Goal: Communication & Community: Answer question/provide support

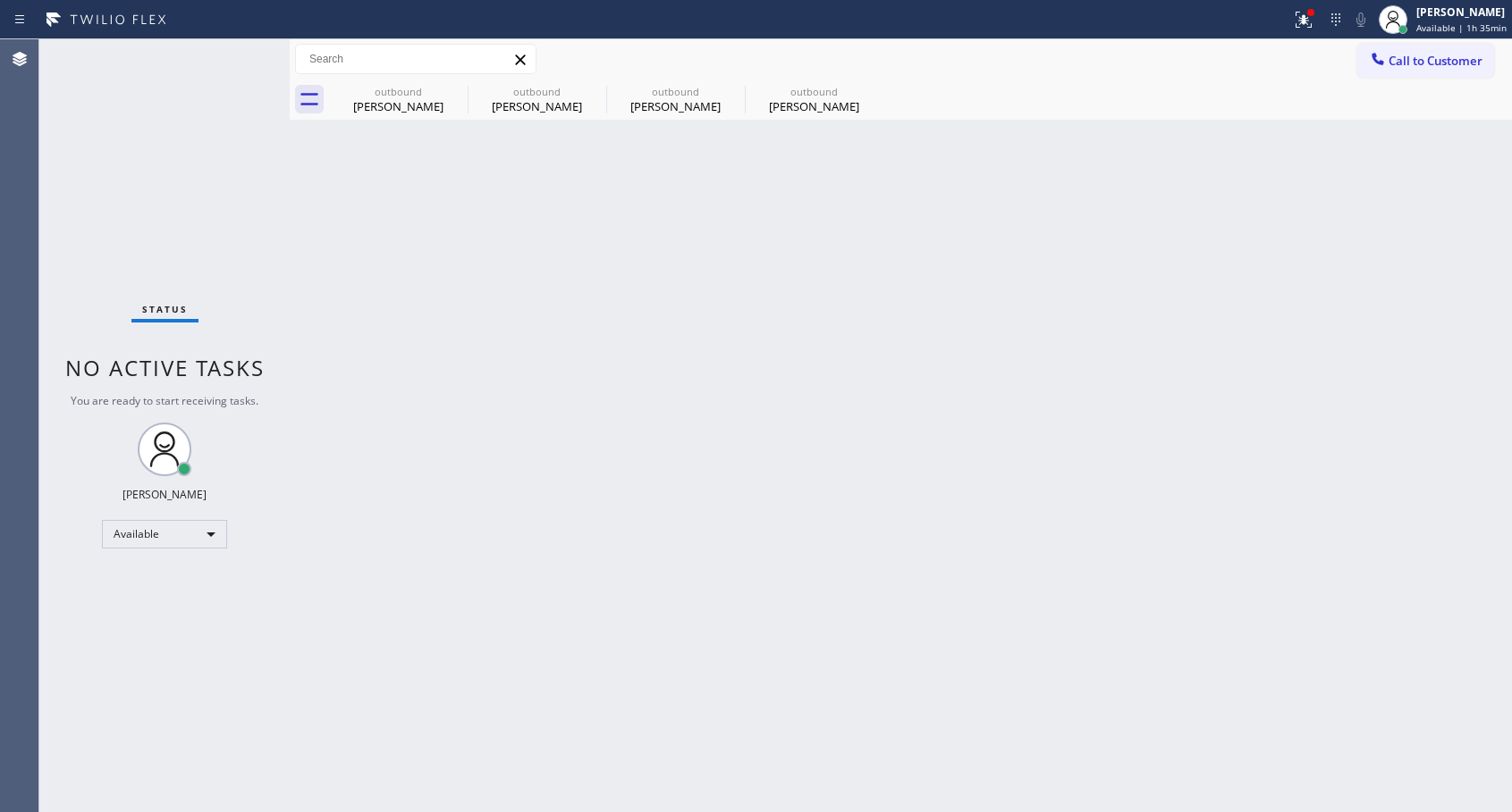
click at [0, 0] on icon at bounding box center [0, 0] width 0 height 0
click at [451, 92] on div "outbound Cheryl Ongaro outbound Cheryl Ongaro outbound Cheryl Ongaro outbound C…" at bounding box center [920, 100] width 1183 height 40
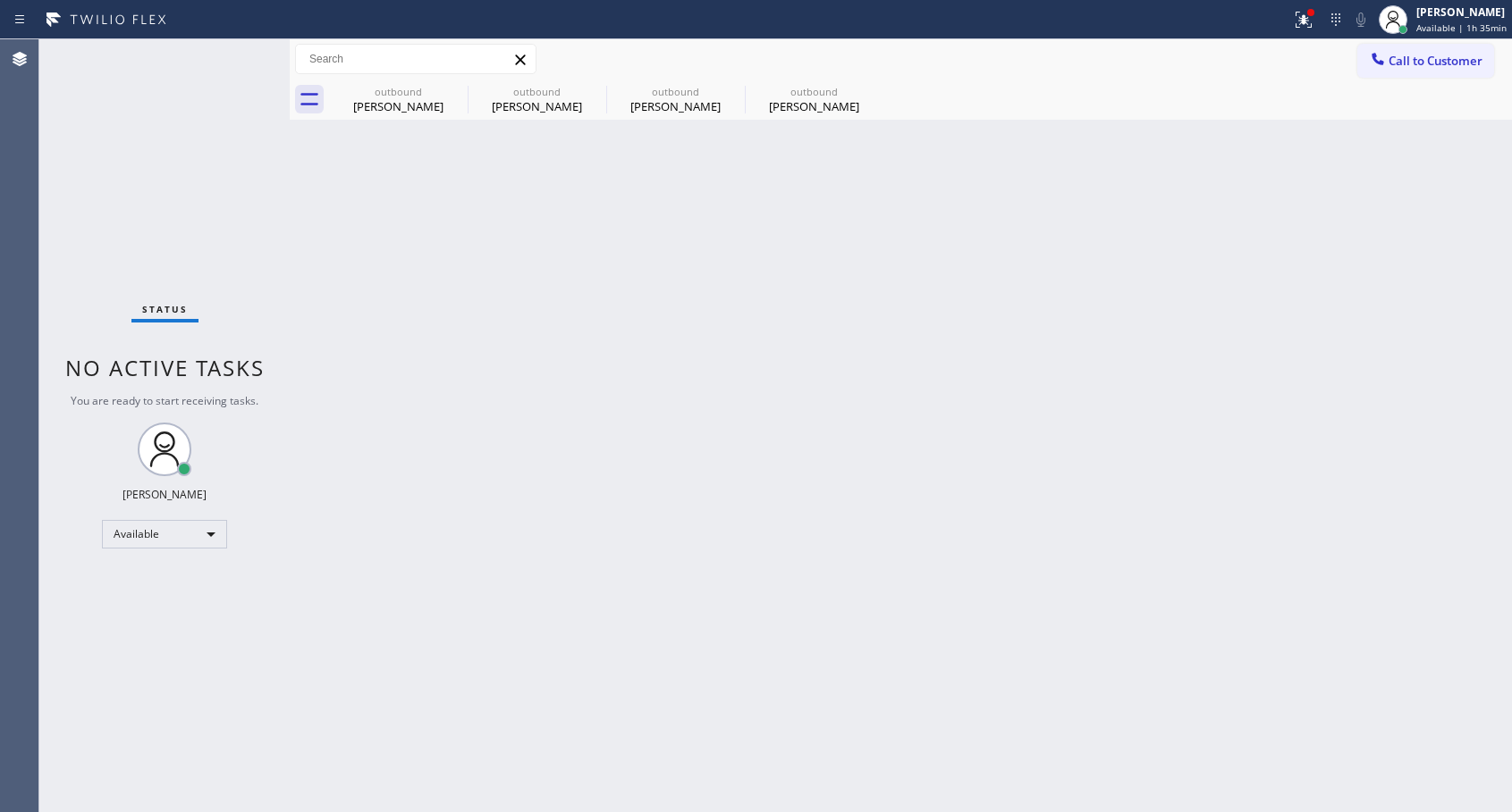
click at [451, 92] on div "outbound Cheryl Ongaro outbound Cheryl Ongaro outbound Cheryl Ongaro outbound C…" at bounding box center [920, 100] width 1183 height 40
click at [451, 92] on div at bounding box center [920, 100] width 1183 height 40
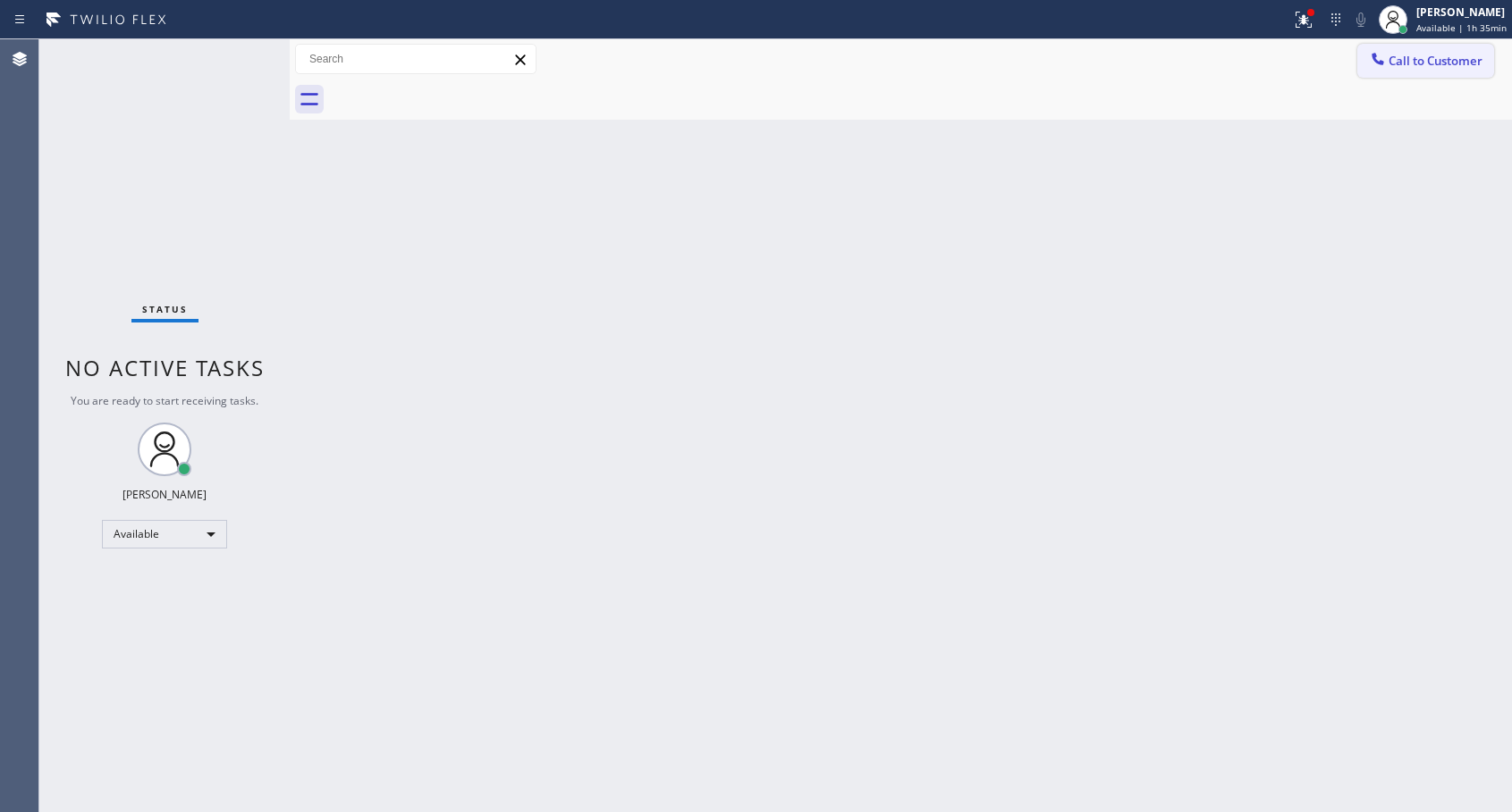
click at [1433, 73] on button "Call to Customer" at bounding box center [1426, 61] width 137 height 34
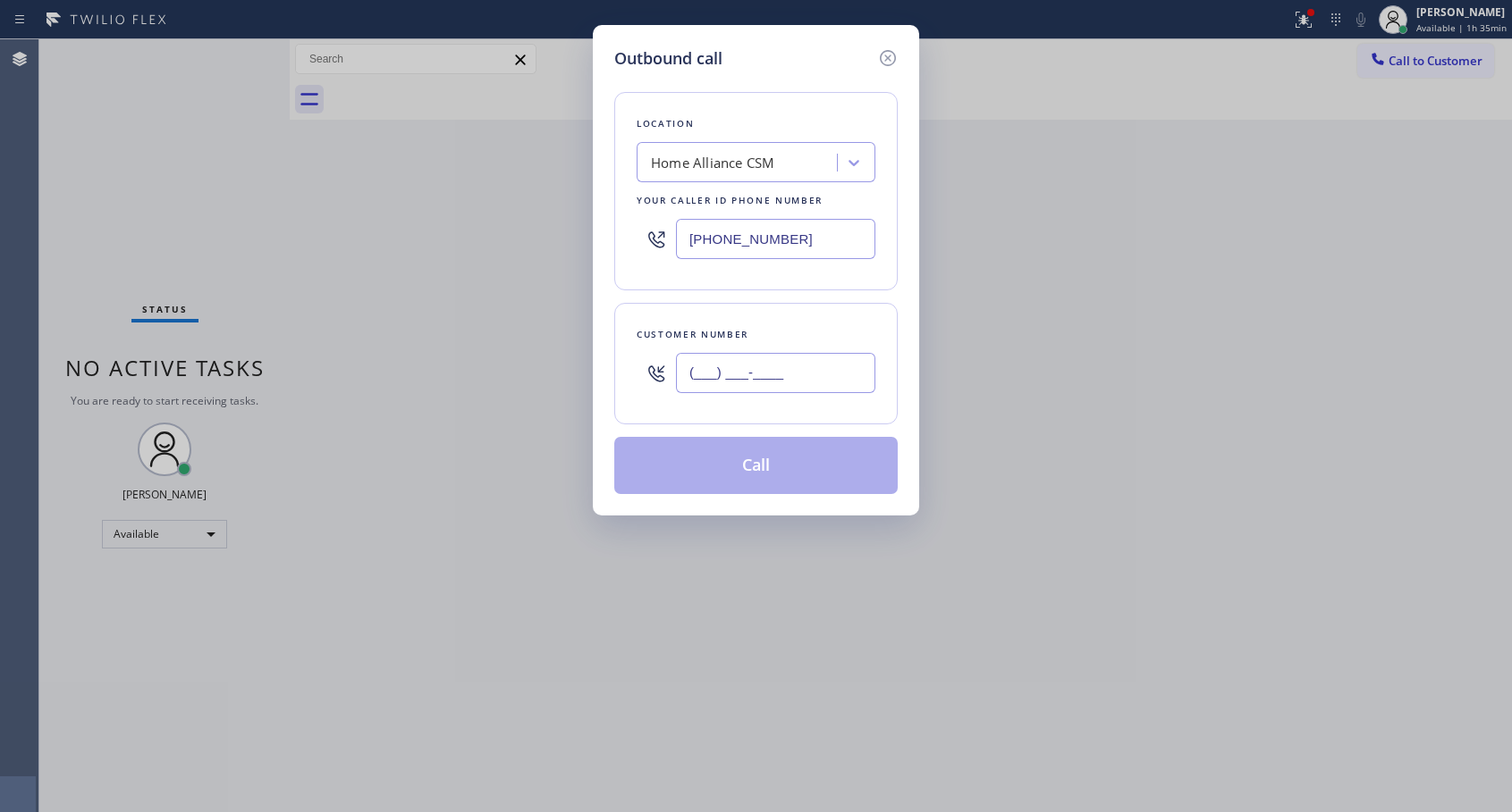
click at [757, 383] on input "(___) ___-____" at bounding box center [775, 373] width 199 height 40
paste input "386) 265-3895"
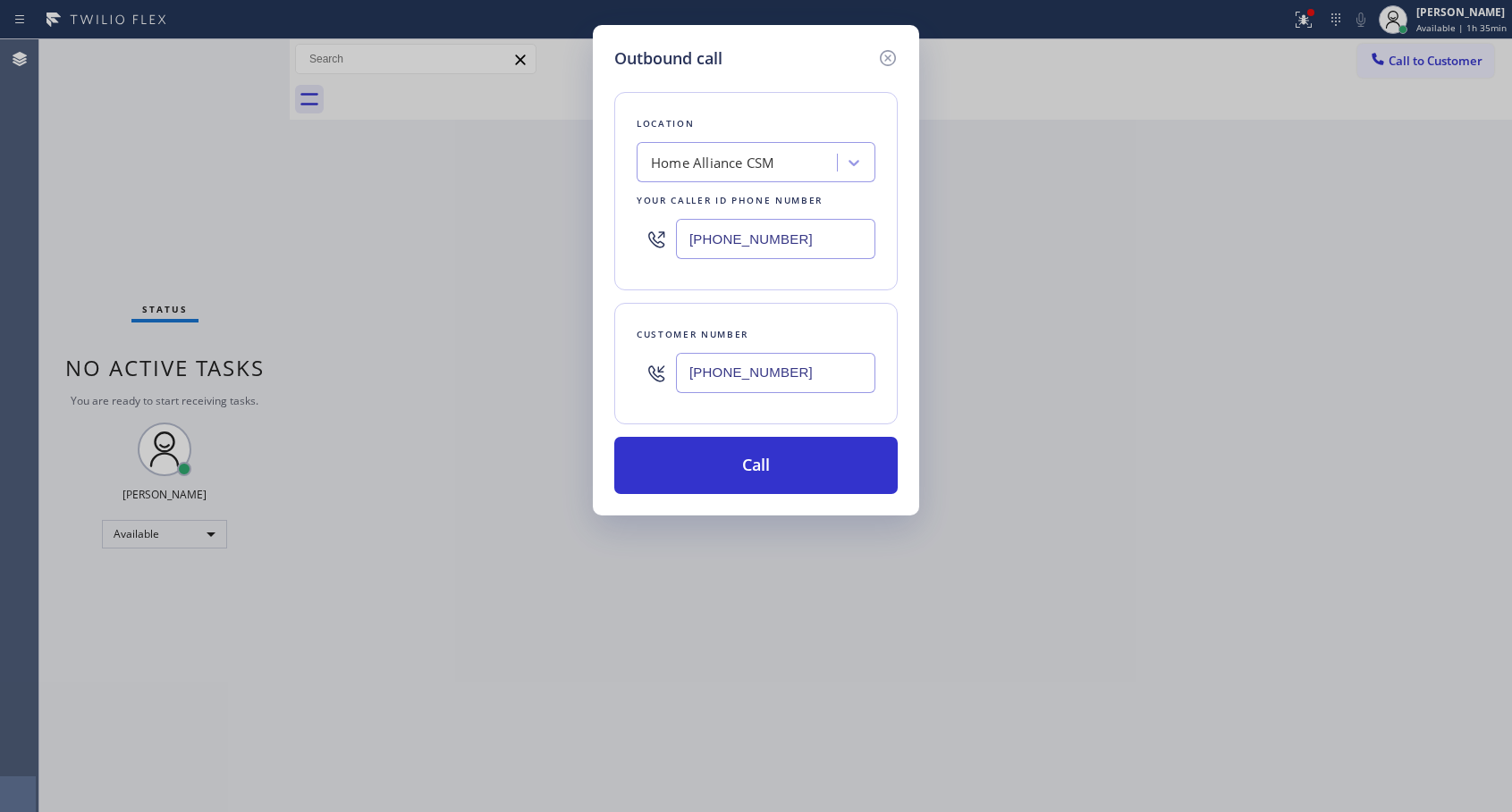
type input "(386) 265-3895"
click at [818, 469] on button "Call" at bounding box center [756, 465] width 284 height 57
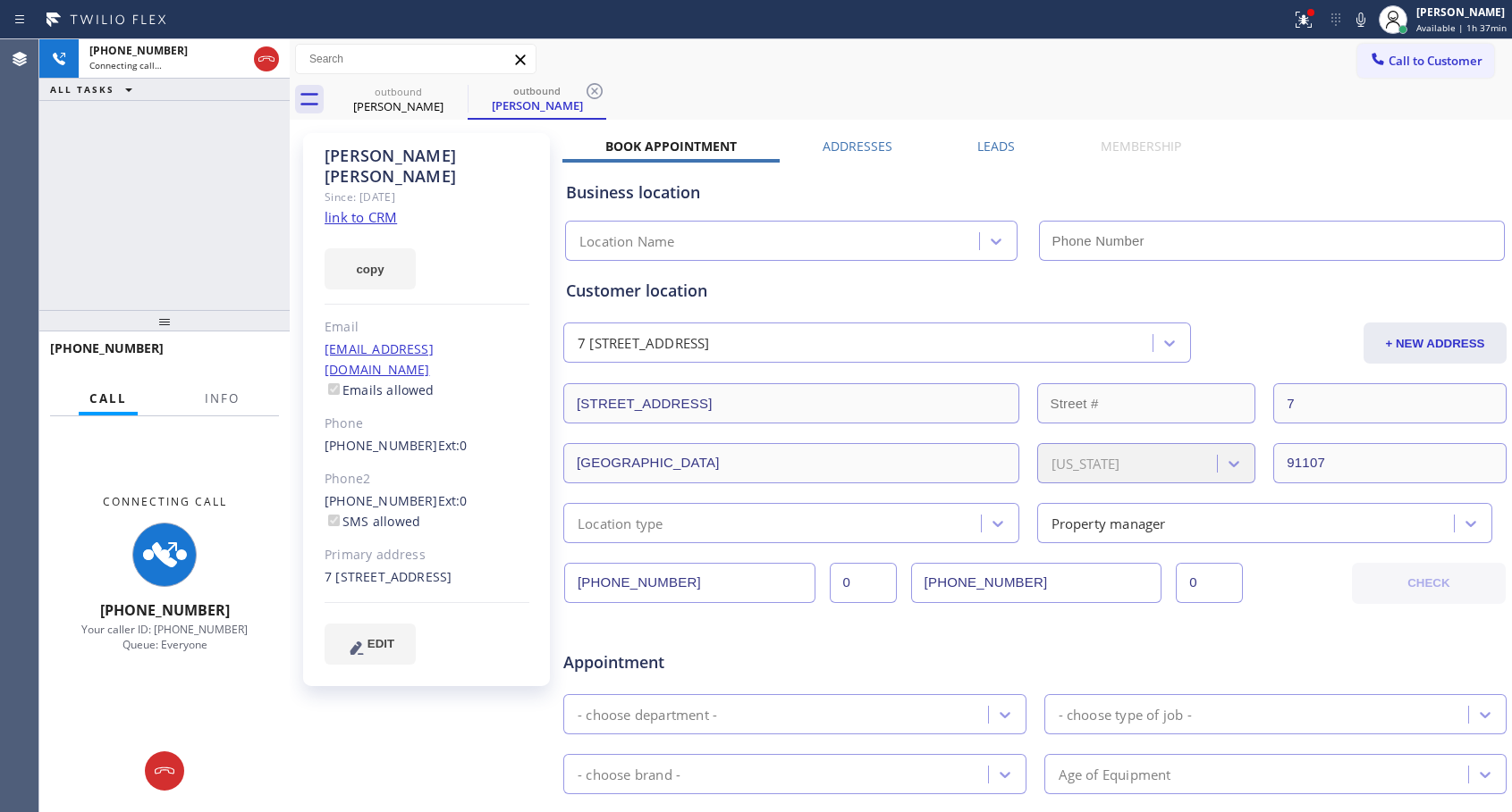
type input "[PHONE_NUMBER]"
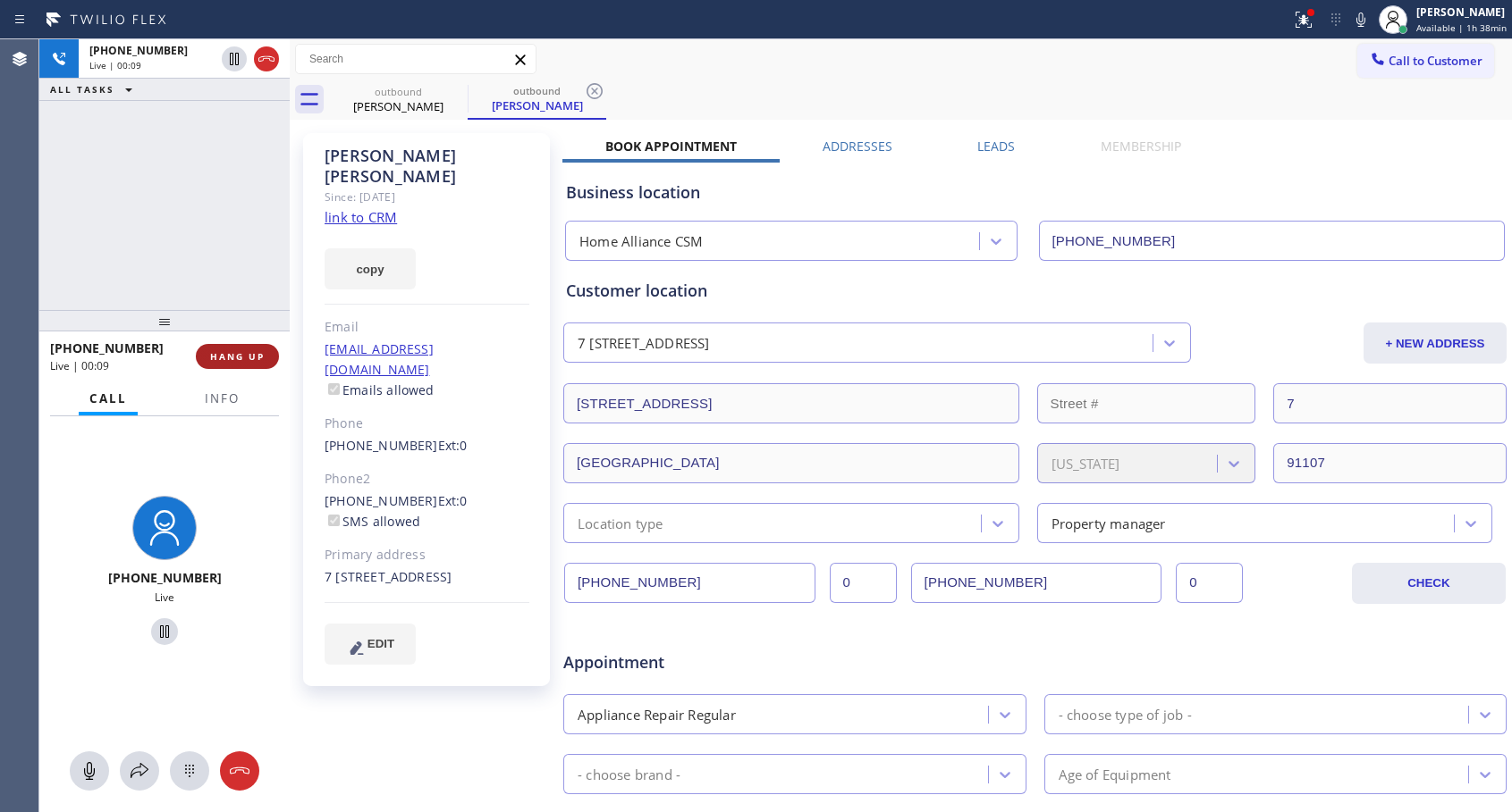
click at [253, 353] on span "HANG UP" at bounding box center [237, 357] width 54 height 13
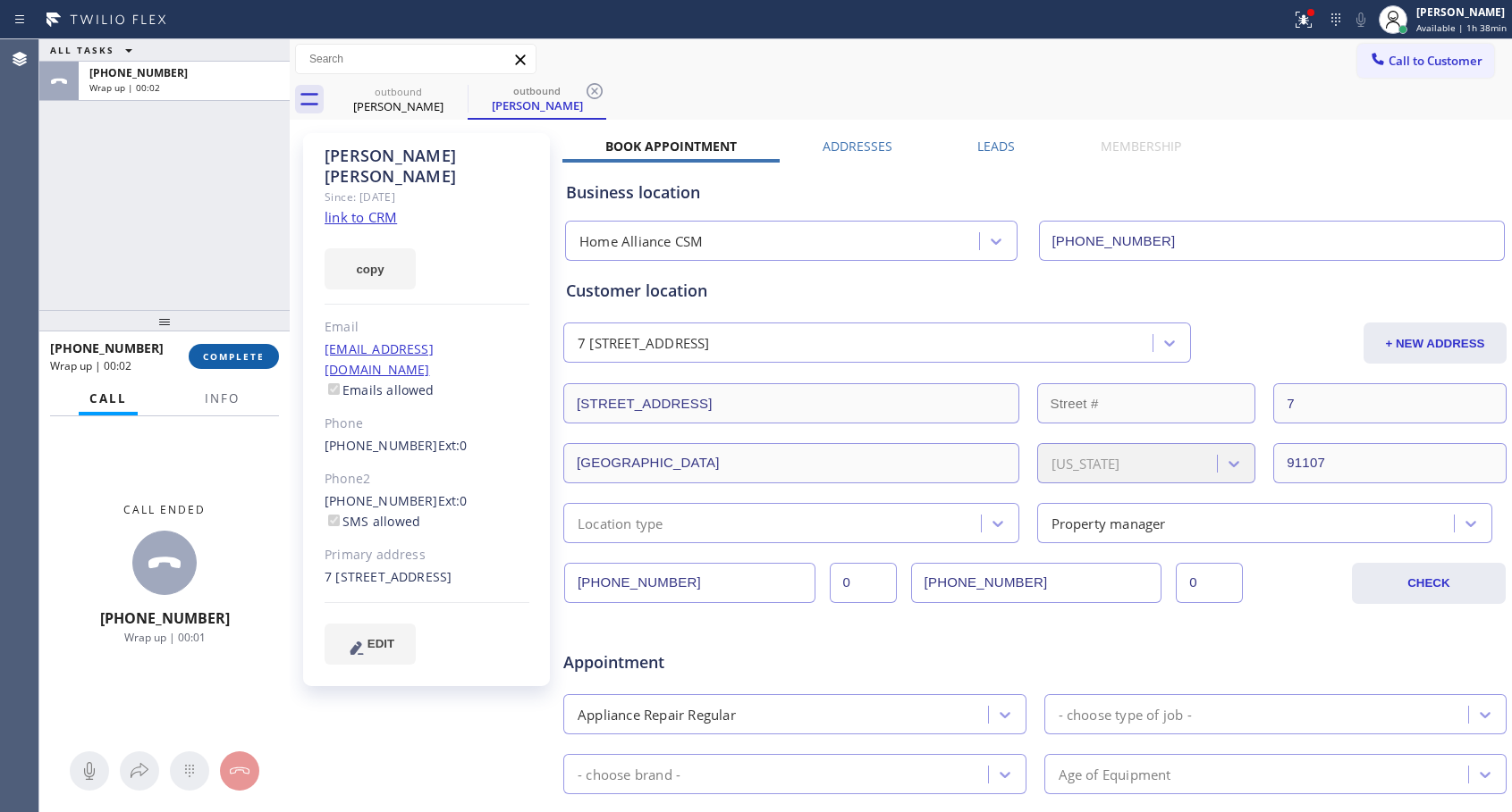
click at [233, 354] on span "COMPLETE" at bounding box center [233, 357] width 62 height 13
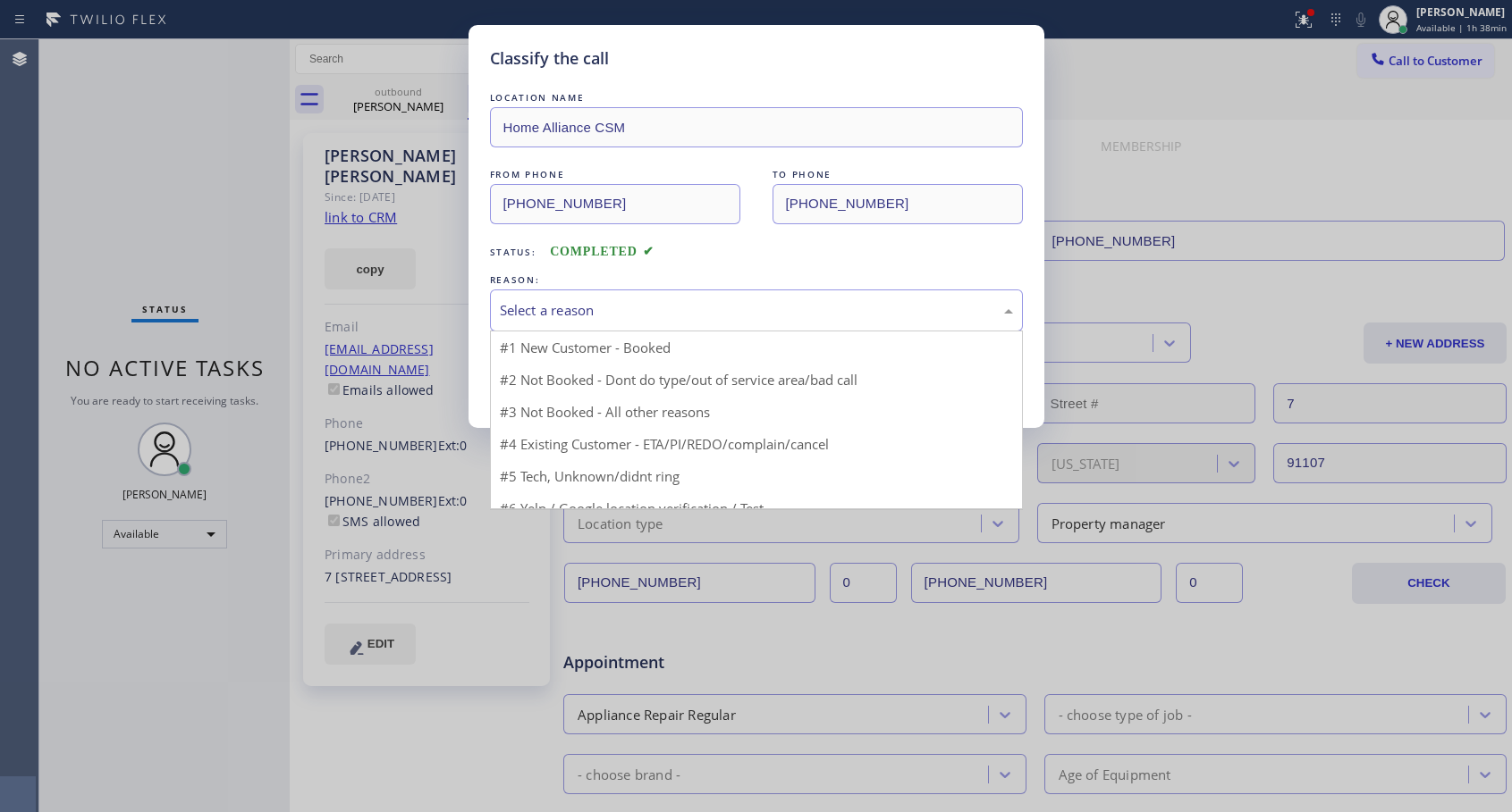
click at [577, 303] on div "Select a reason" at bounding box center [756, 310] width 513 height 20
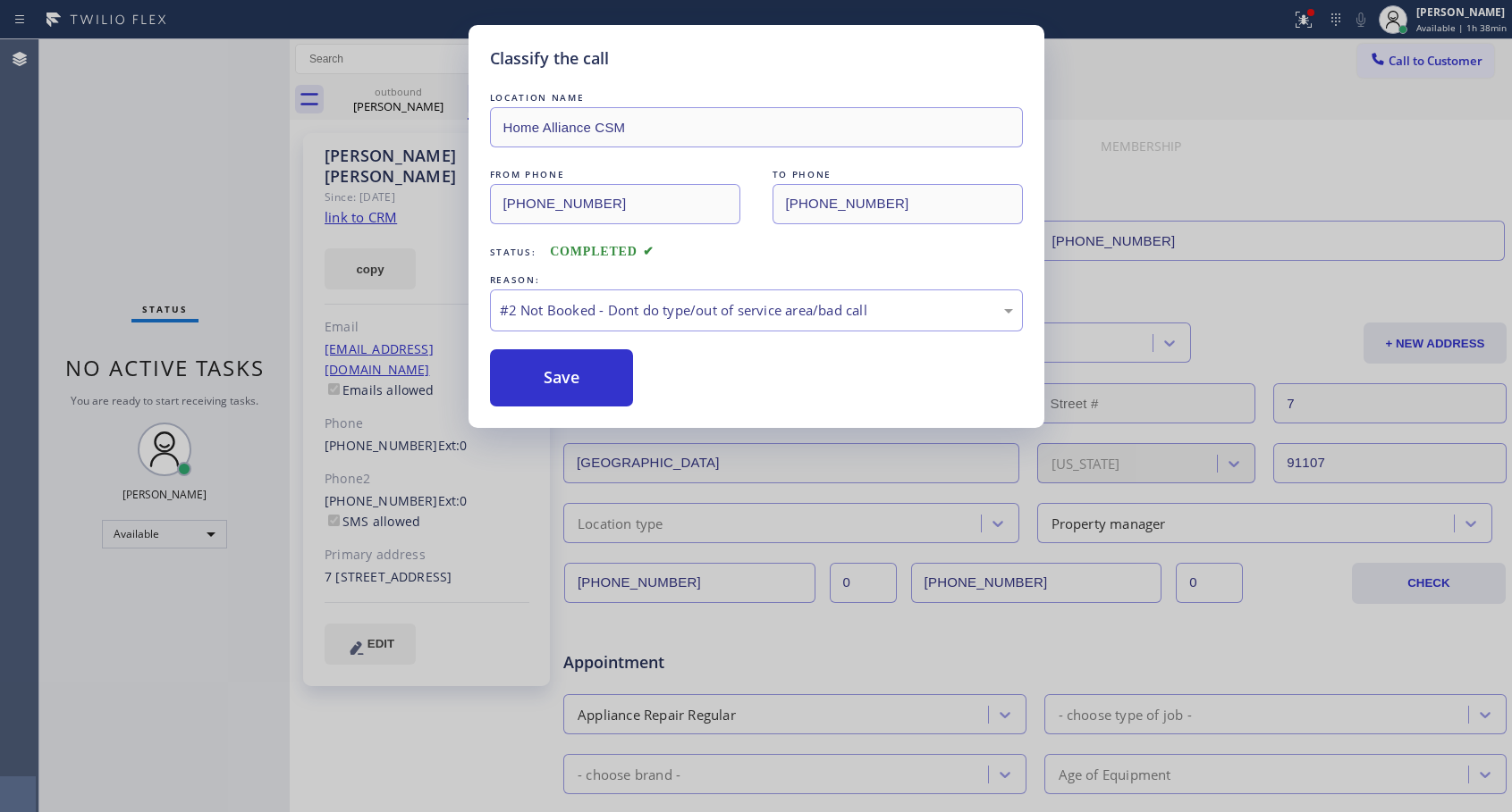
click at [549, 373] on button "Save" at bounding box center [562, 378] width 144 height 57
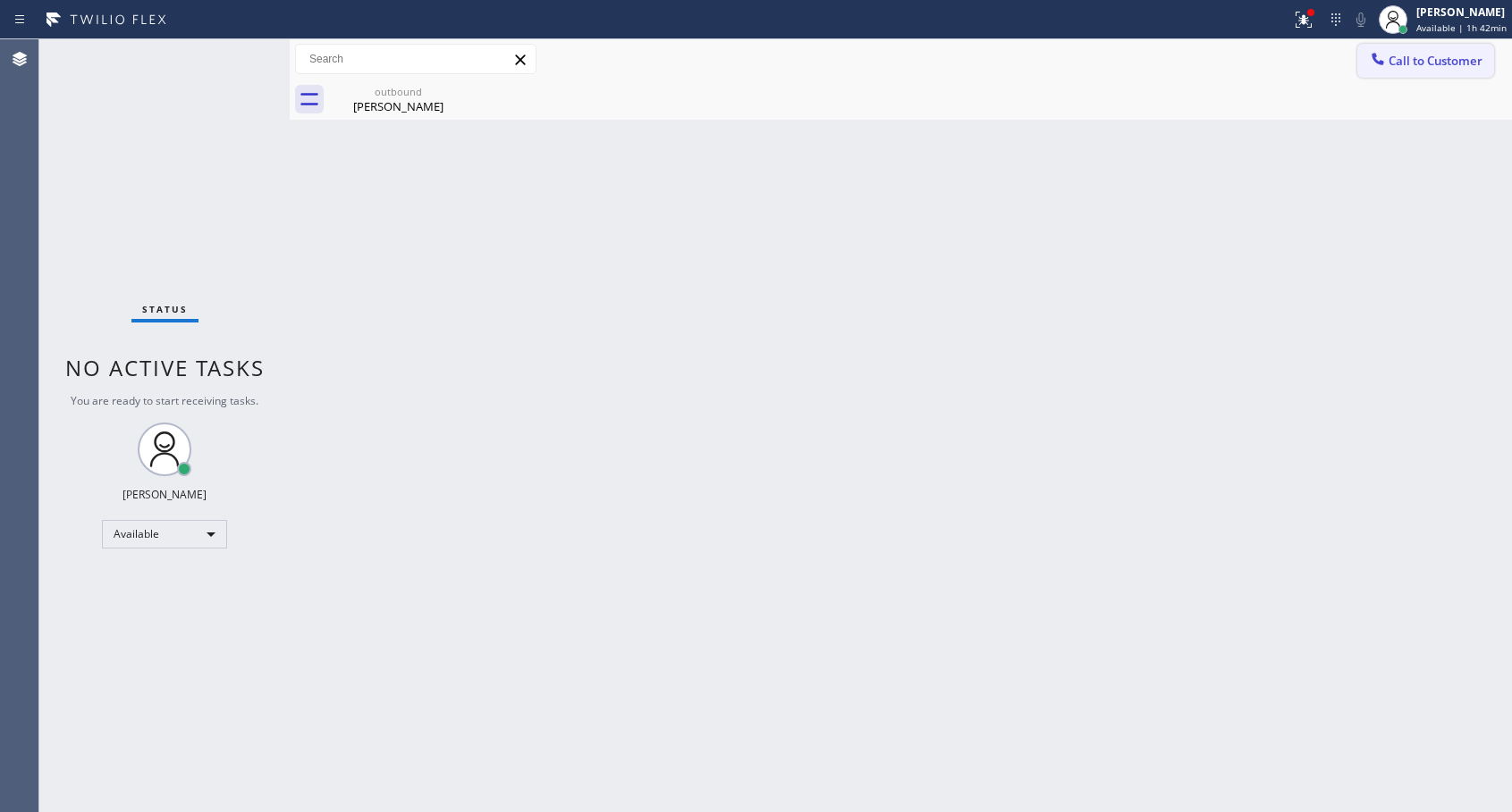
click at [1400, 66] on span "Call to Customer" at bounding box center [1436, 61] width 94 height 17
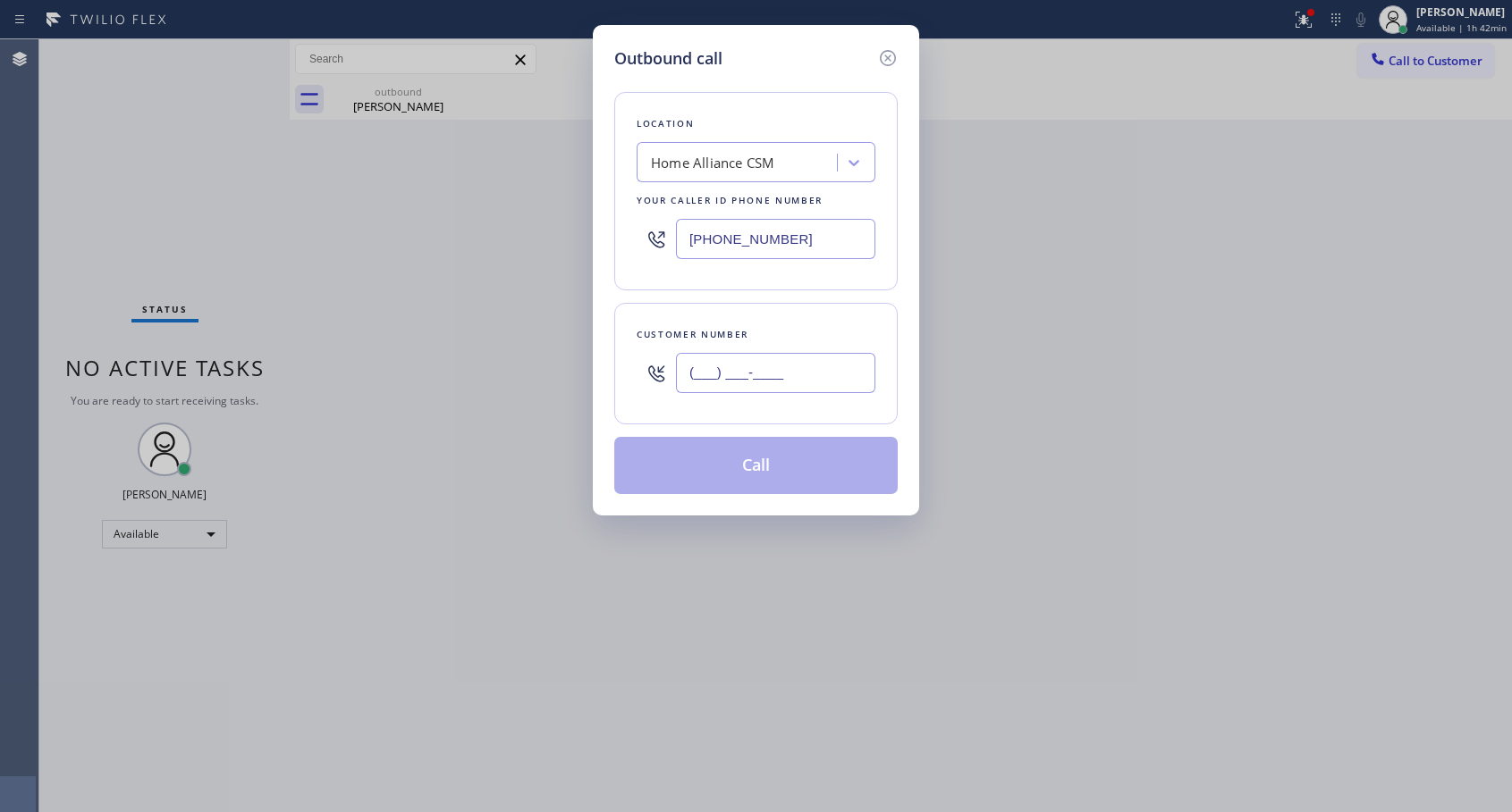
click at [757, 373] on input "(___) ___-____" at bounding box center [775, 373] width 199 height 40
paste input "415) 425-5548"
type input "(415) 425-5548"
click at [835, 303] on div "Customer number (415) 425-5548" at bounding box center [756, 363] width 284 height 121
click at [721, 231] on input "[PHONE_NUMBER]" at bounding box center [775, 239] width 199 height 40
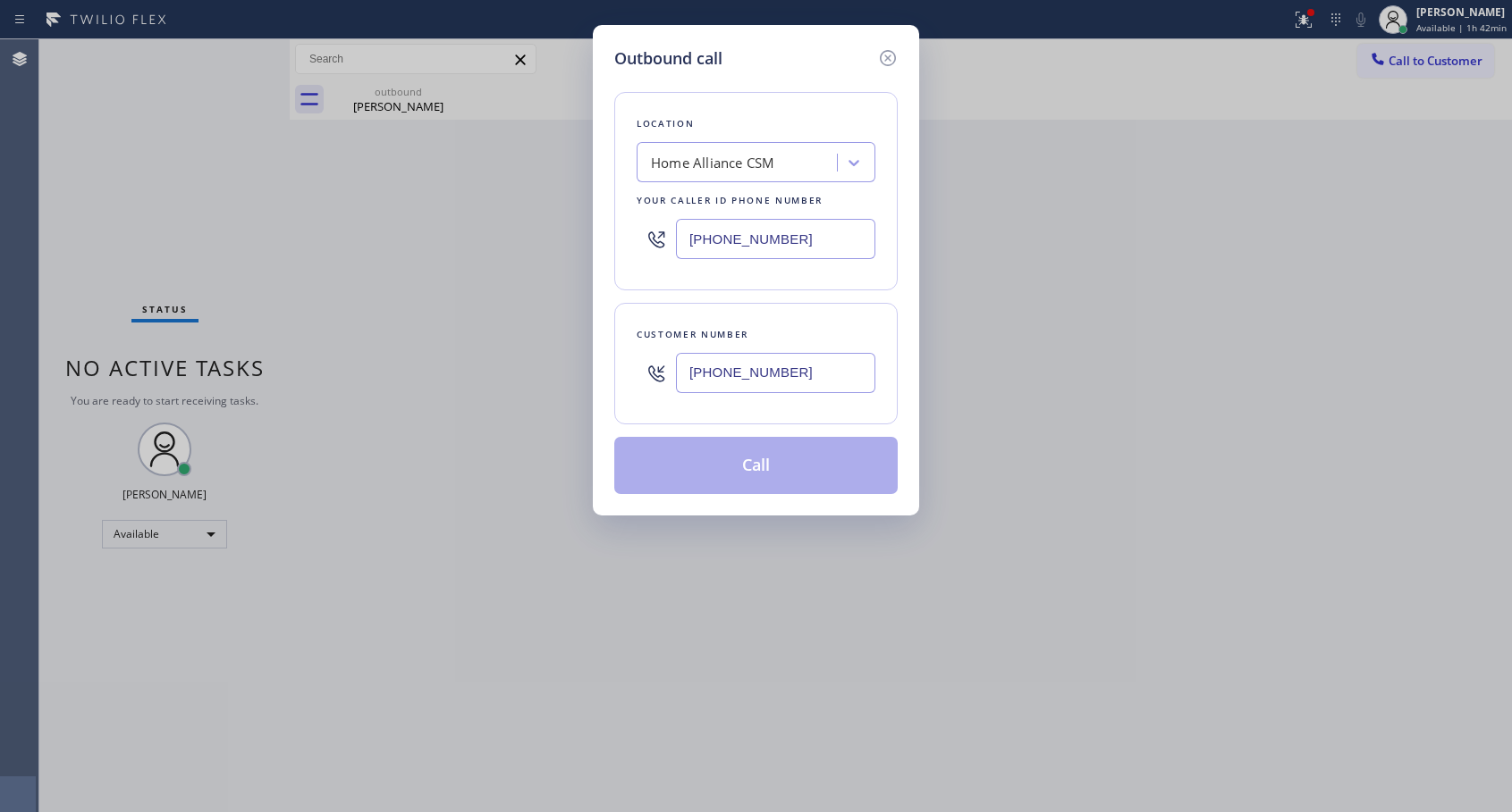
click at [721, 231] on input "[PHONE_NUMBER]" at bounding box center [775, 239] width 199 height 40
paste input "text"
type input "[PHONE_NUMBER]"
click at [794, 311] on div "Customer number (415) 425-5548" at bounding box center [756, 363] width 284 height 121
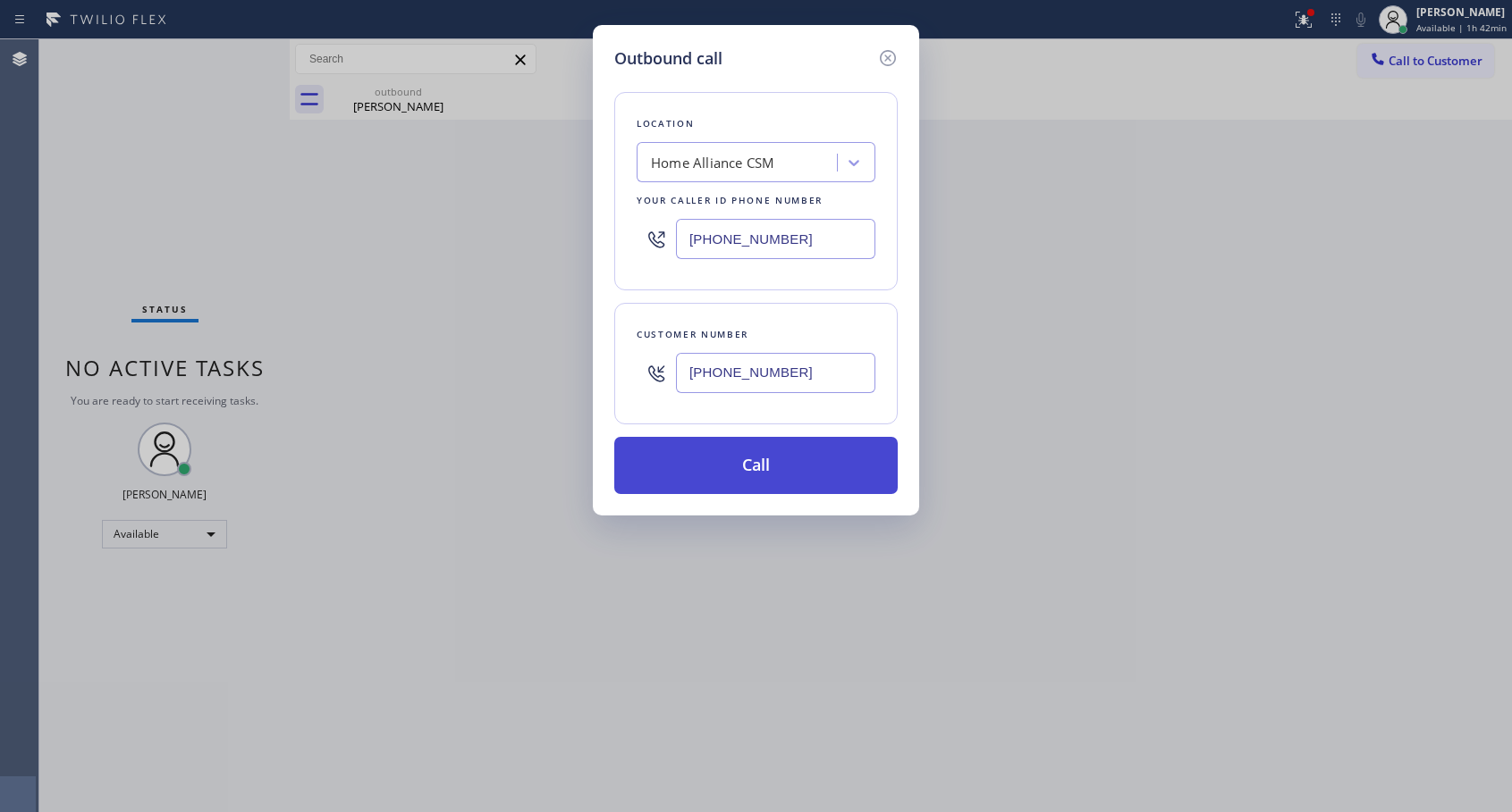
click at [776, 464] on button "Call" at bounding box center [756, 465] width 284 height 57
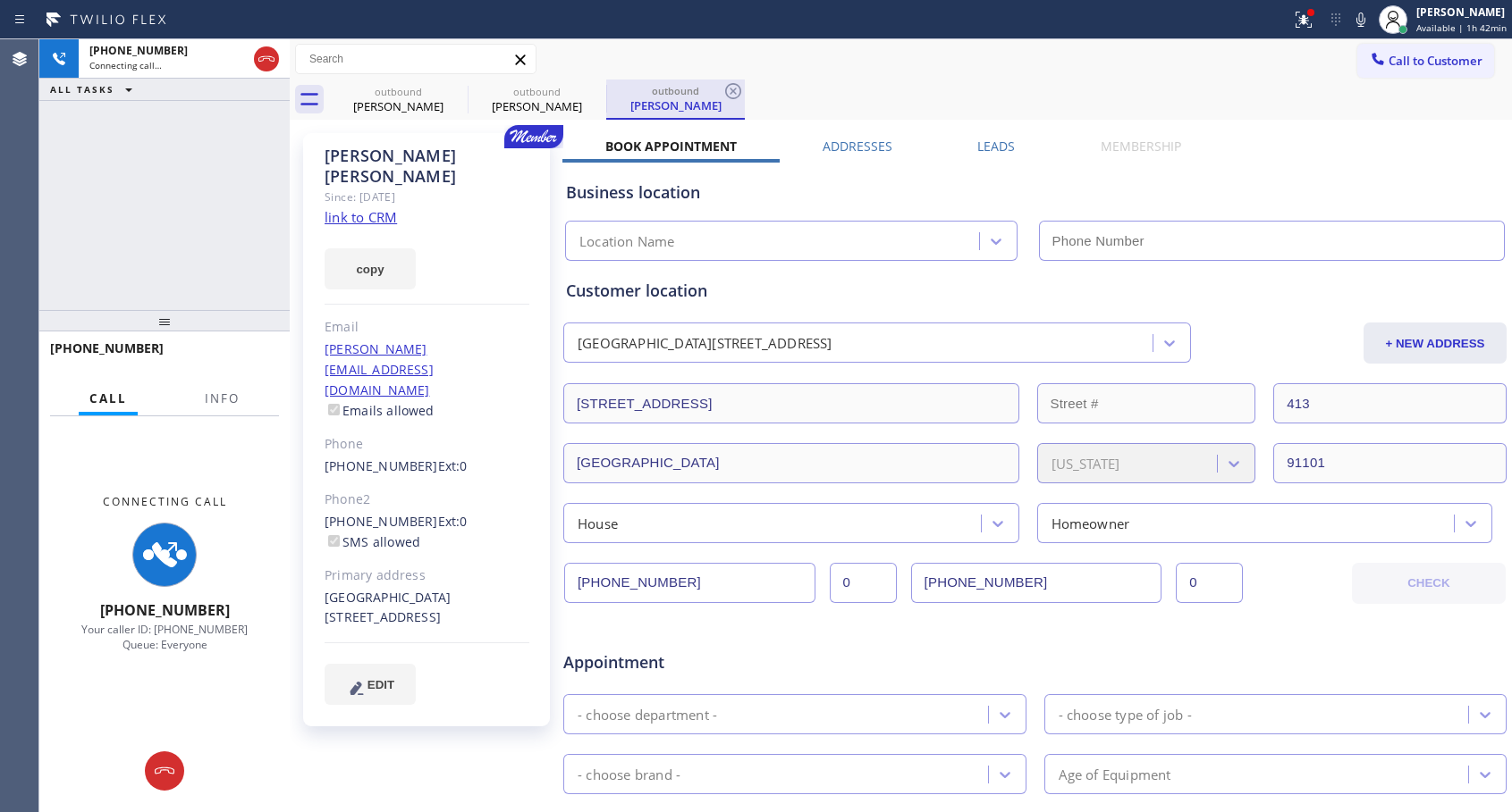
type input "[PHONE_NUMBER]"
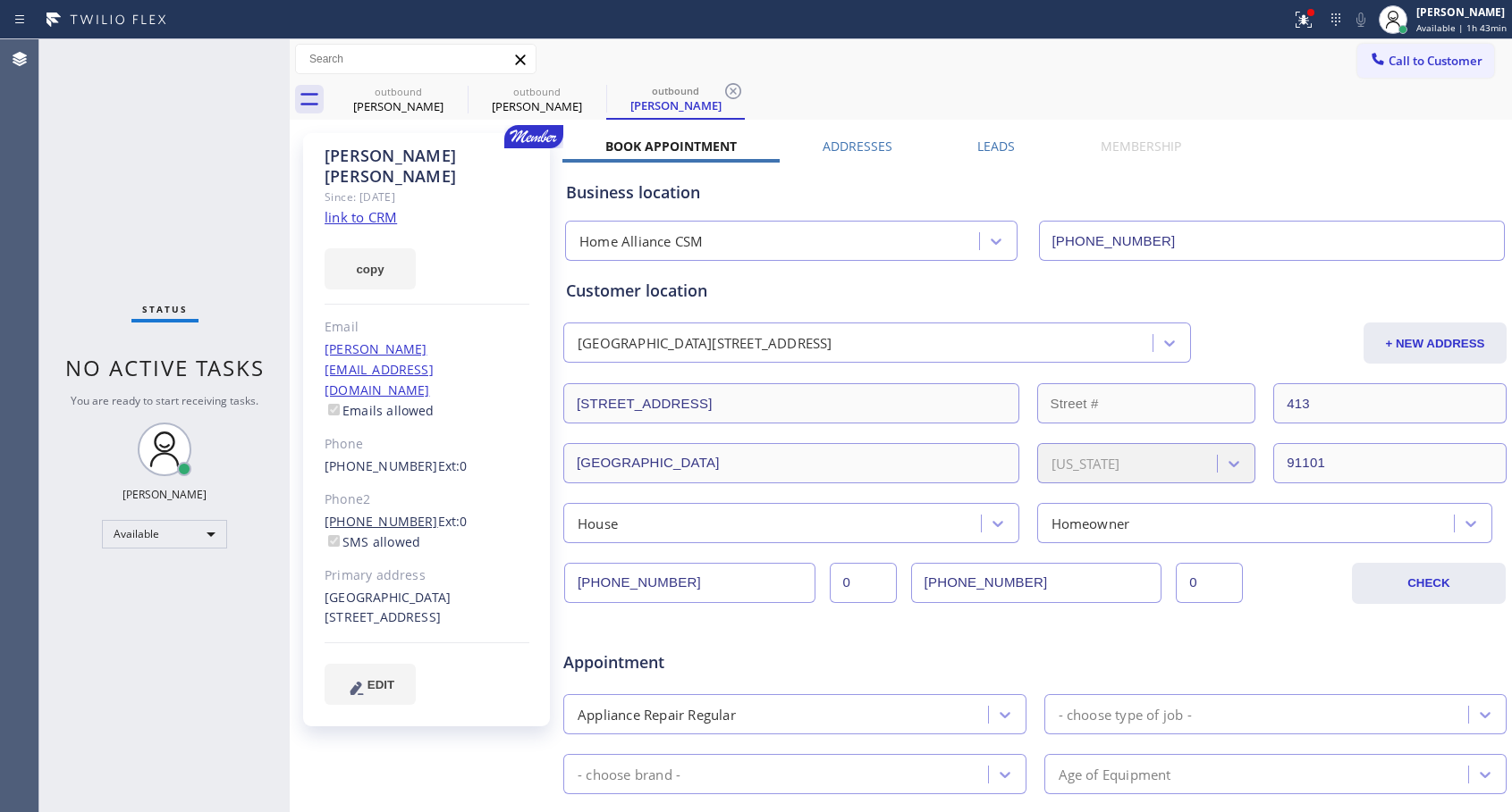
click at [350, 513] on link "(239) 595-8777" at bounding box center [382, 521] width 114 height 17
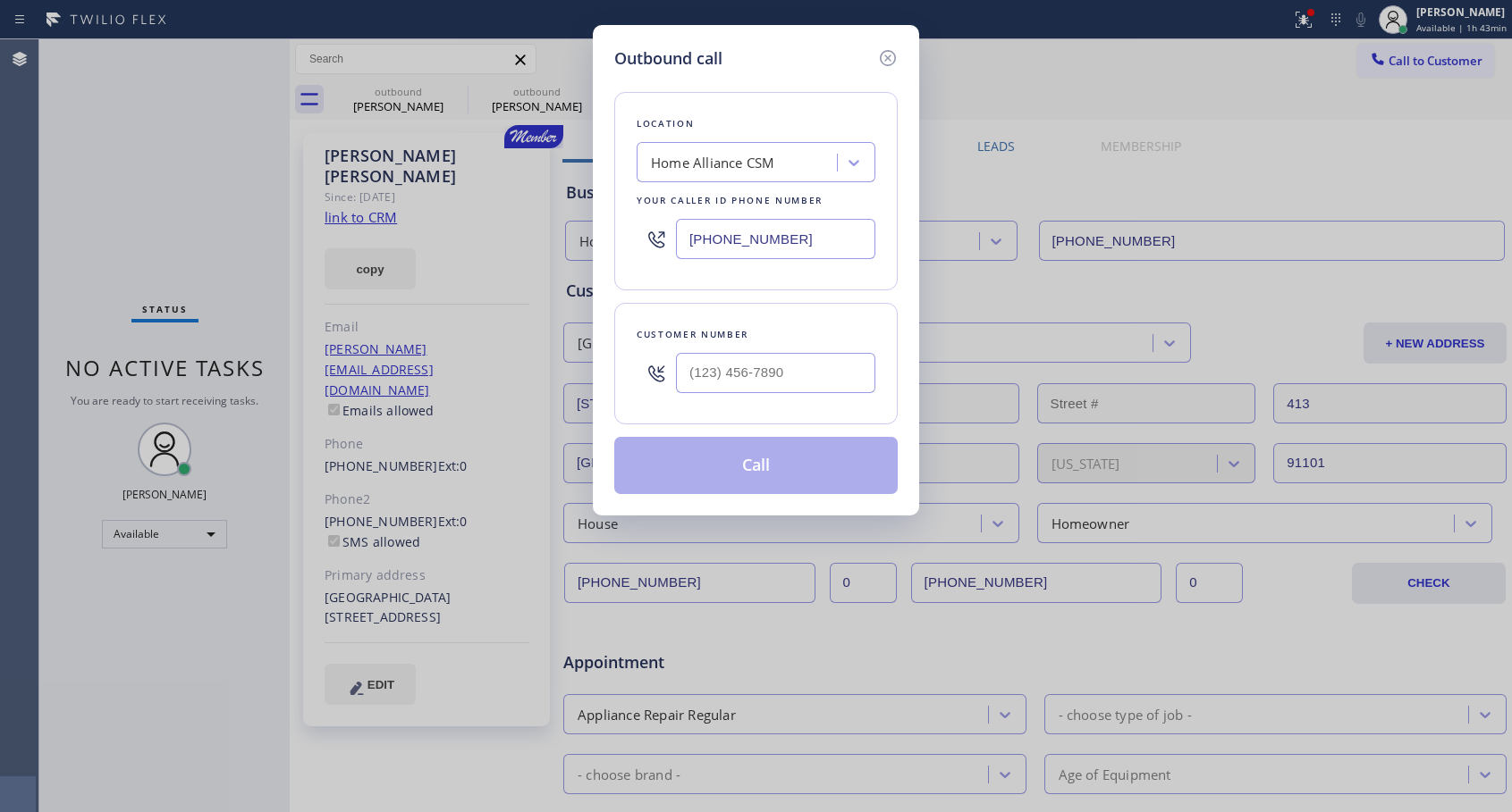
type input "(239) 595-8777"
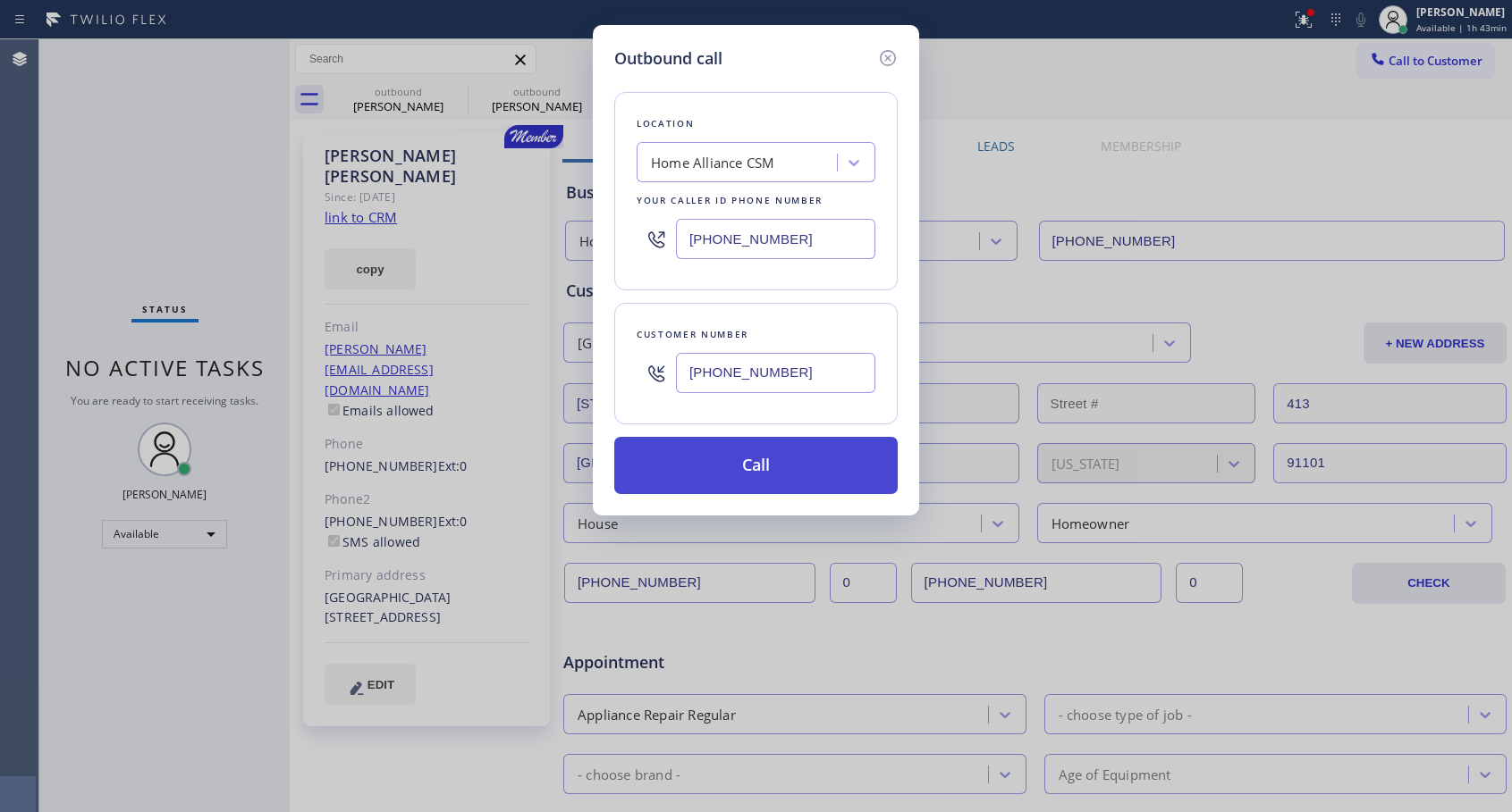
click at [722, 465] on button "Call" at bounding box center [756, 465] width 284 height 57
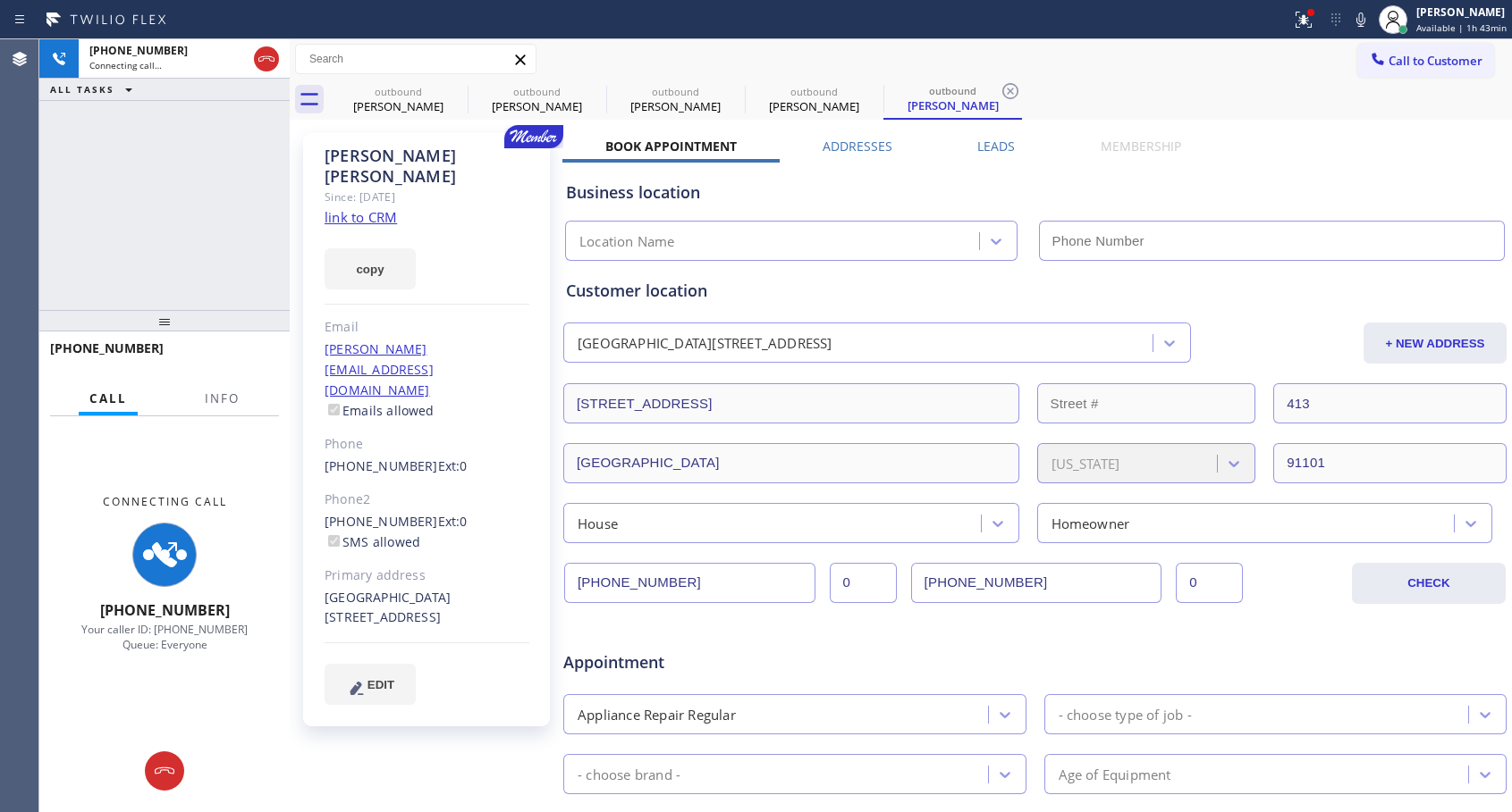
type input "[PHONE_NUMBER]"
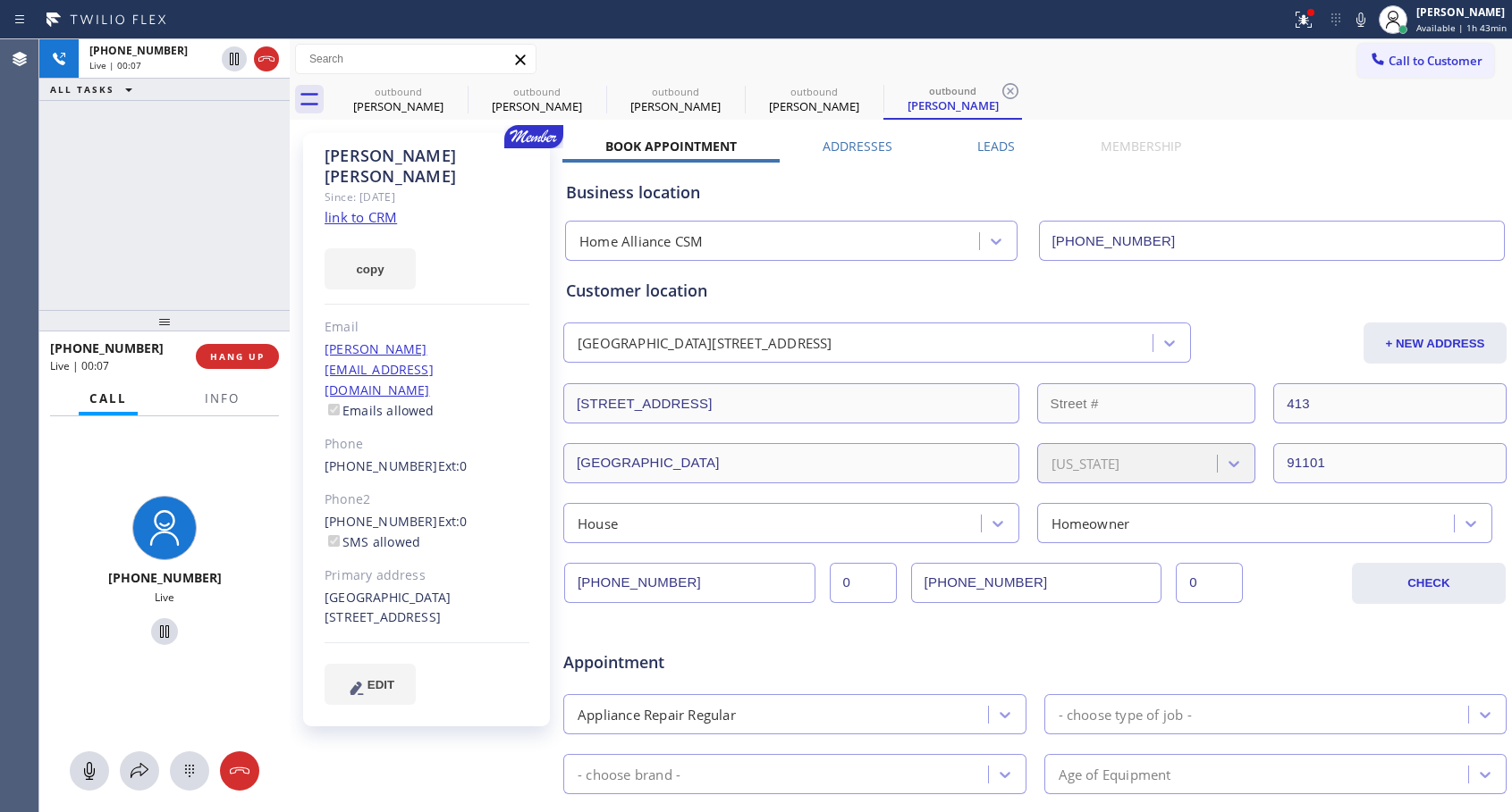
drag, startPoint x: 239, startPoint y: 356, endPoint x: 242, endPoint y: 211, distance: 145.0
click at [242, 211] on div "+12395958777 Live | 00:07 ALL TASKS ALL TASKS ACTIVE TASKS TASKS IN WRAP UP +12…" at bounding box center [164, 426] width 251 height 773
click at [214, 359] on span "HANG UP" at bounding box center [237, 357] width 54 height 13
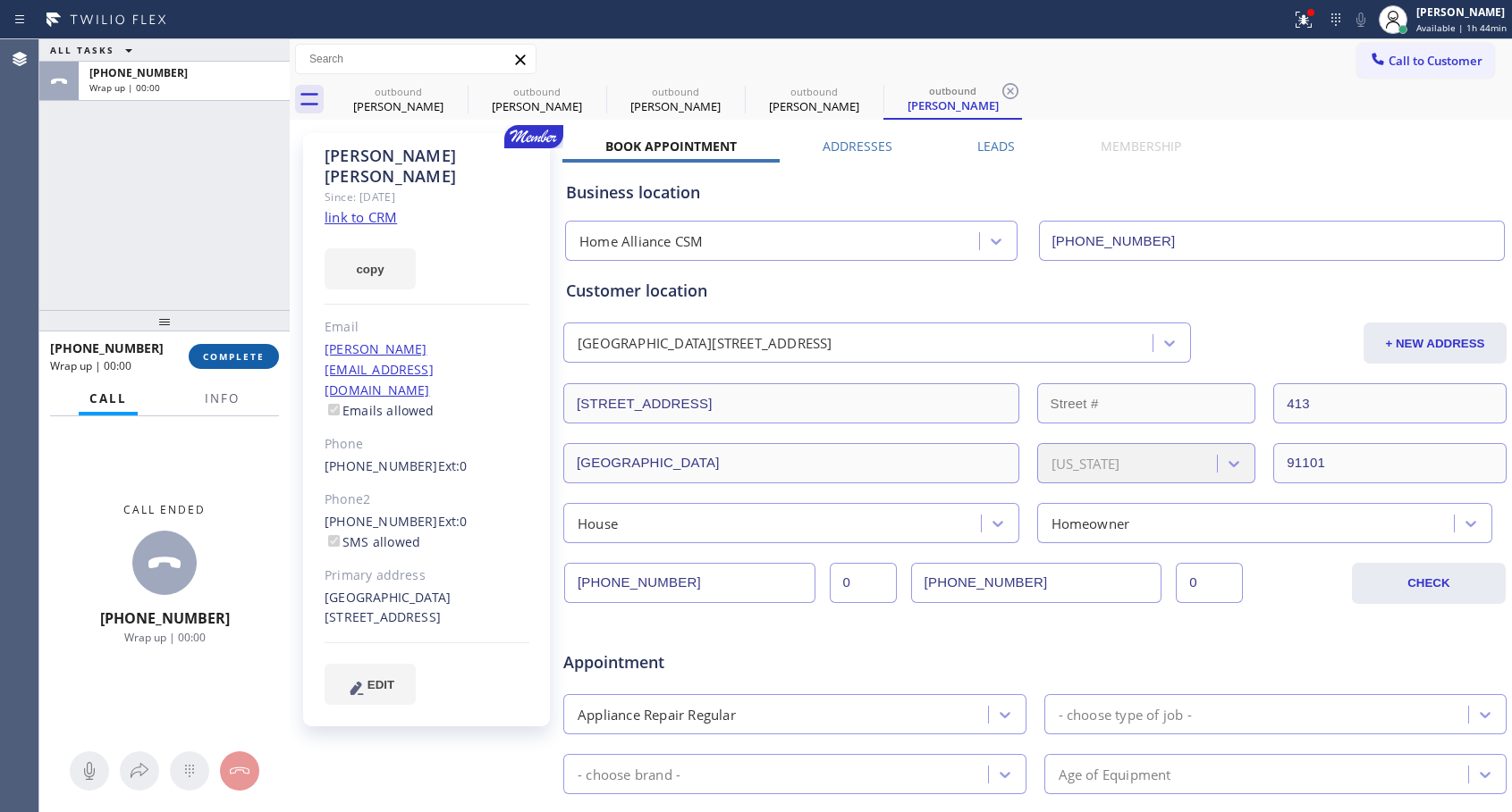
click at [226, 357] on span "COMPLETE" at bounding box center [233, 357] width 62 height 13
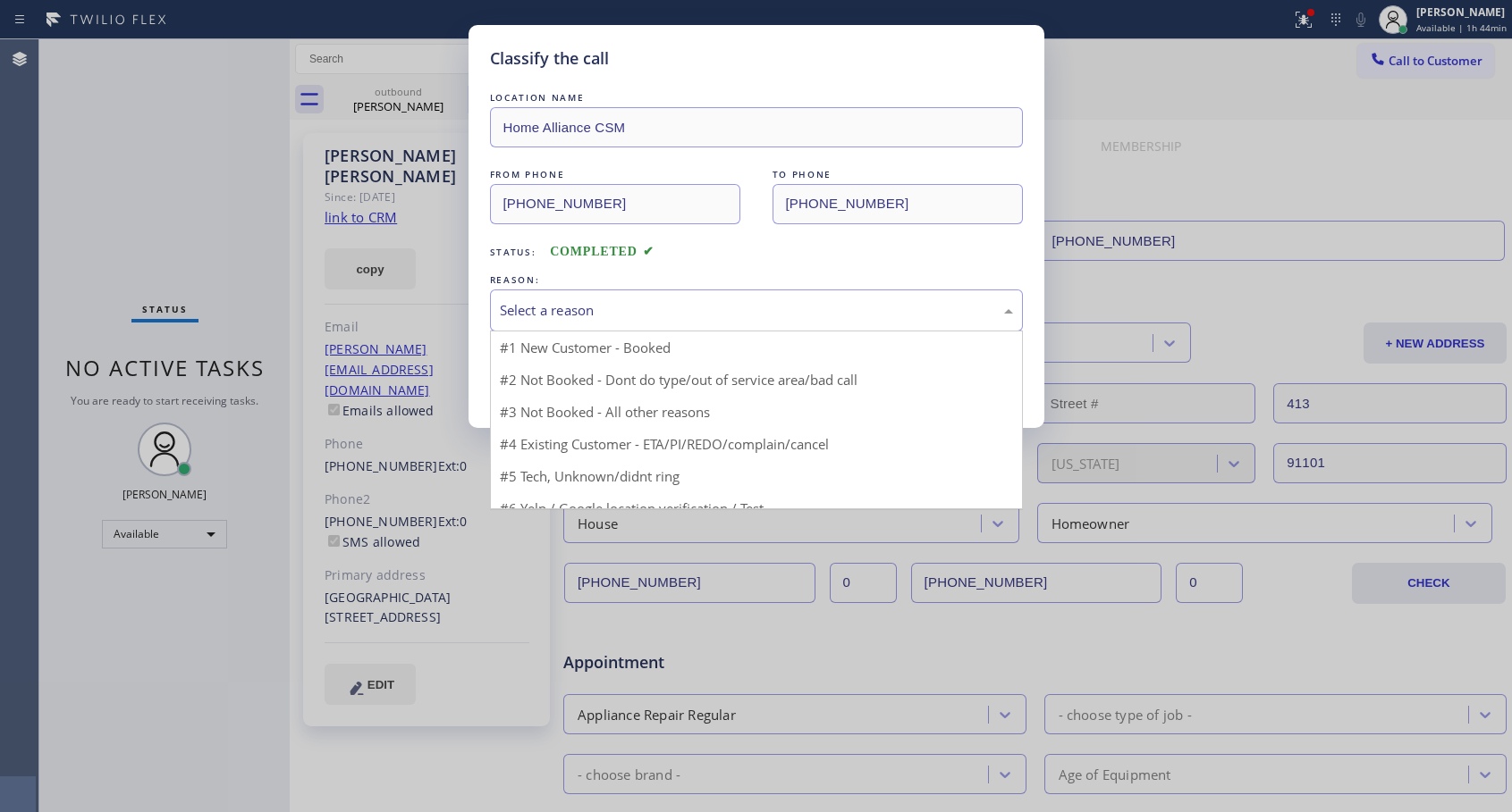
click at [670, 315] on div "Select a reason" at bounding box center [756, 310] width 513 height 20
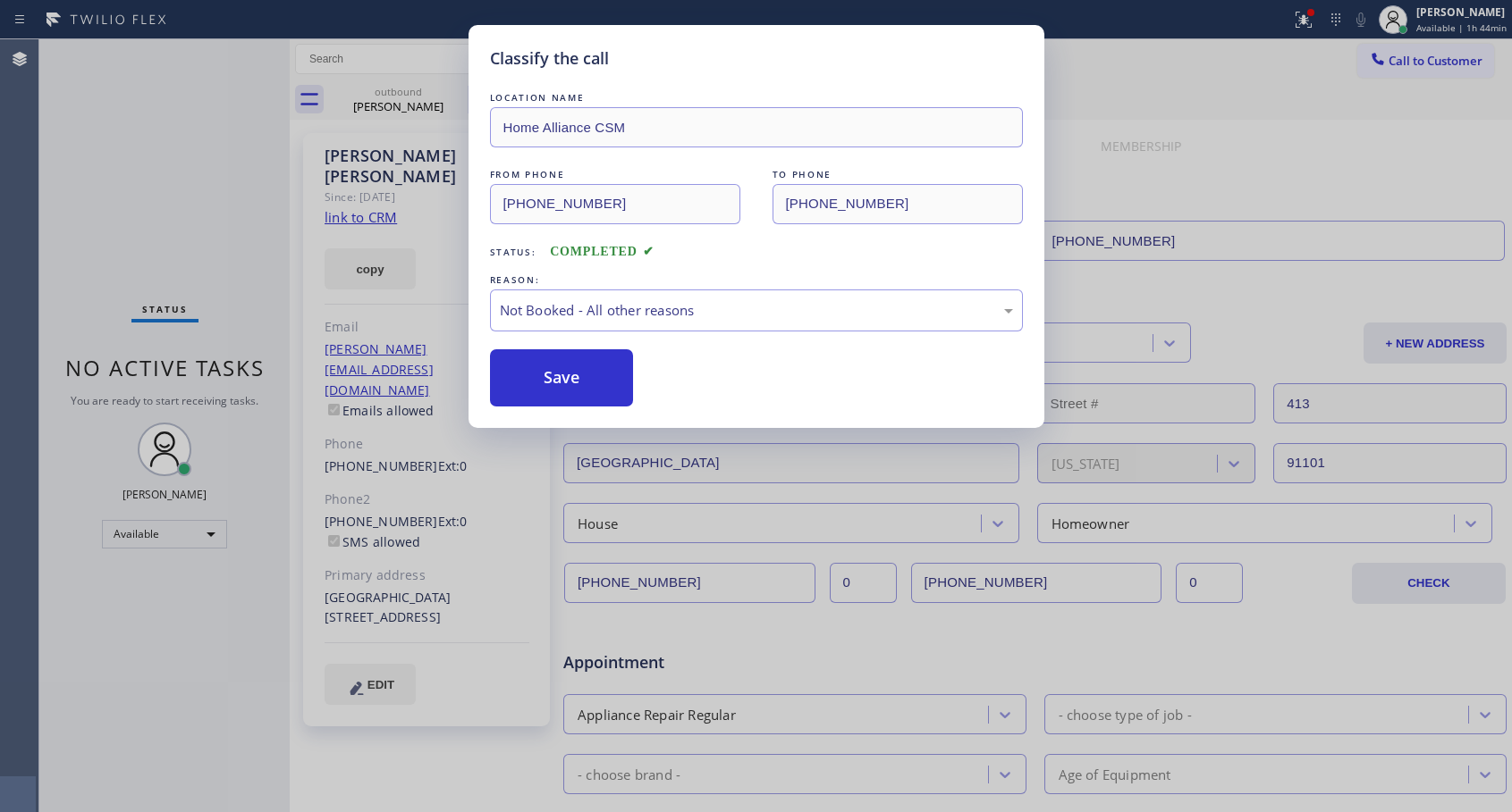
click at [566, 376] on button "Save" at bounding box center [562, 378] width 144 height 57
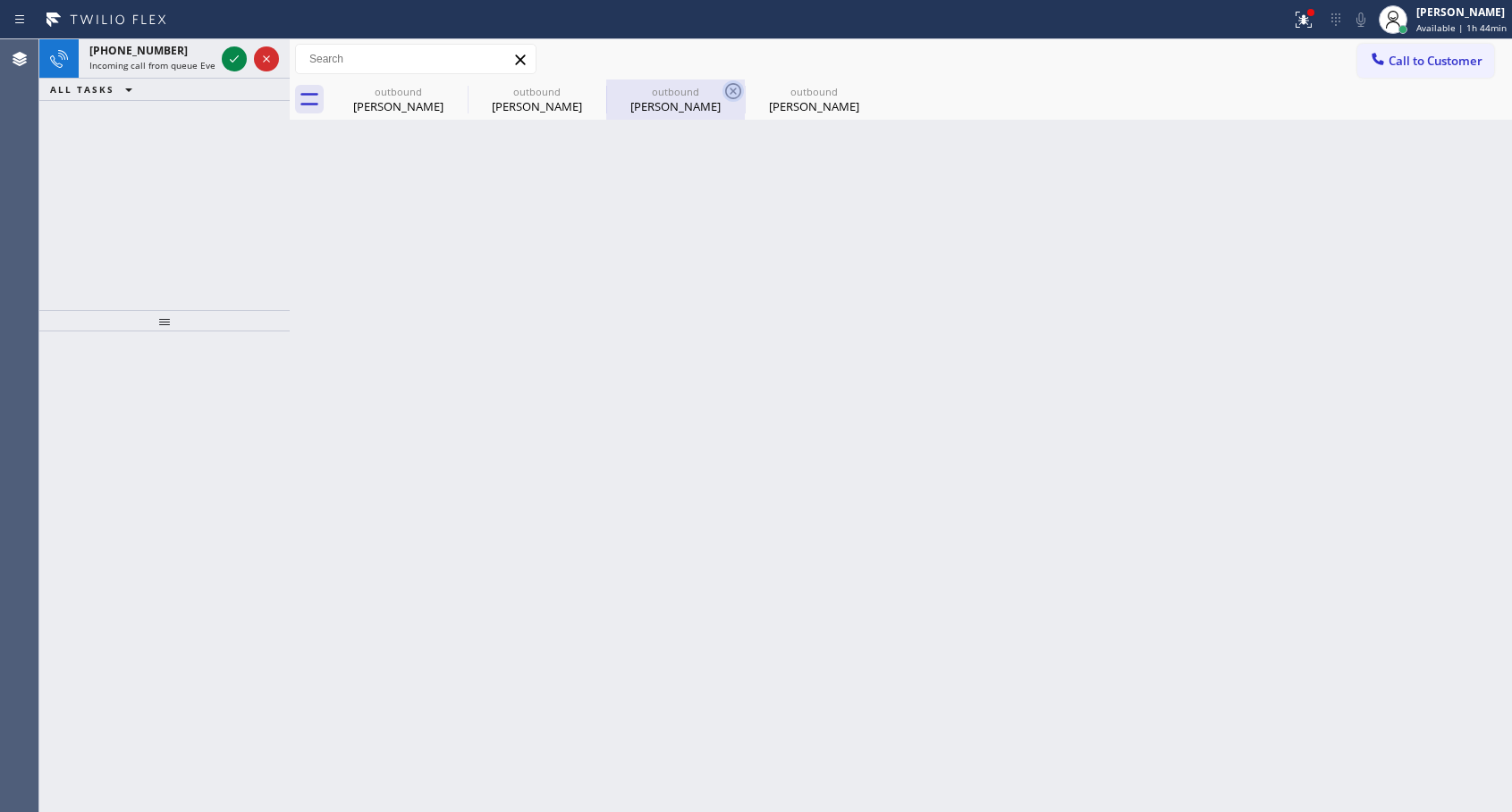
click at [0, 0] on icon at bounding box center [0, 0] width 0 height 0
click at [725, 86] on icon at bounding box center [734, 92] width 17 height 17
click at [0, 0] on icon at bounding box center [0, 0] width 0 height 0
click at [450, 86] on div "outbound Chloe Galassi outbound Chris Lawrence outbound Chris Lawrence outbound…" at bounding box center [920, 100] width 1183 height 40
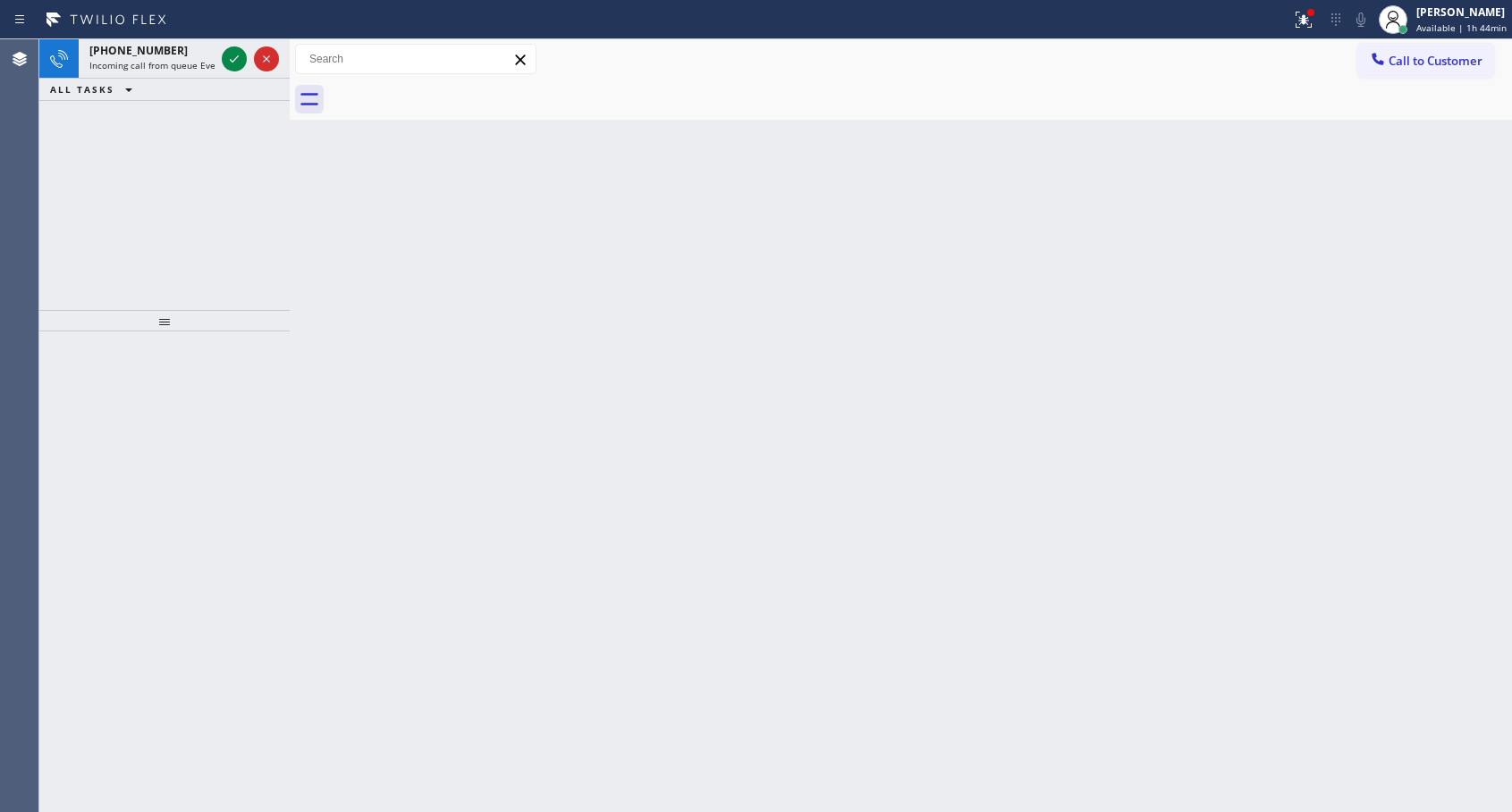
click at [450, 86] on div at bounding box center [920, 100] width 1183 height 40
click at [140, 59] on span "Incoming call from queue Everybody" at bounding box center [166, 65] width 155 height 13
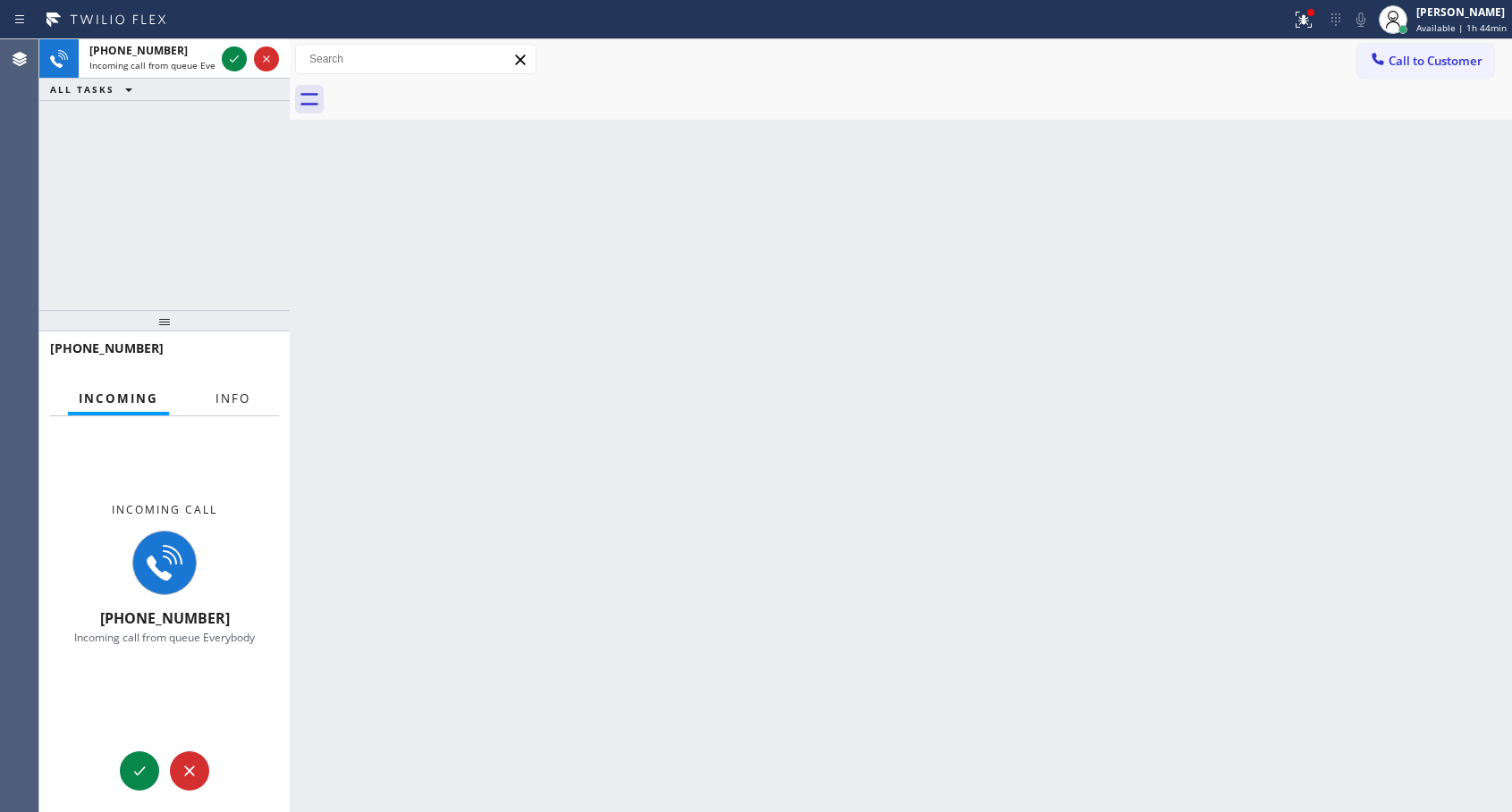
click at [234, 389] on button "Info" at bounding box center [232, 399] width 56 height 35
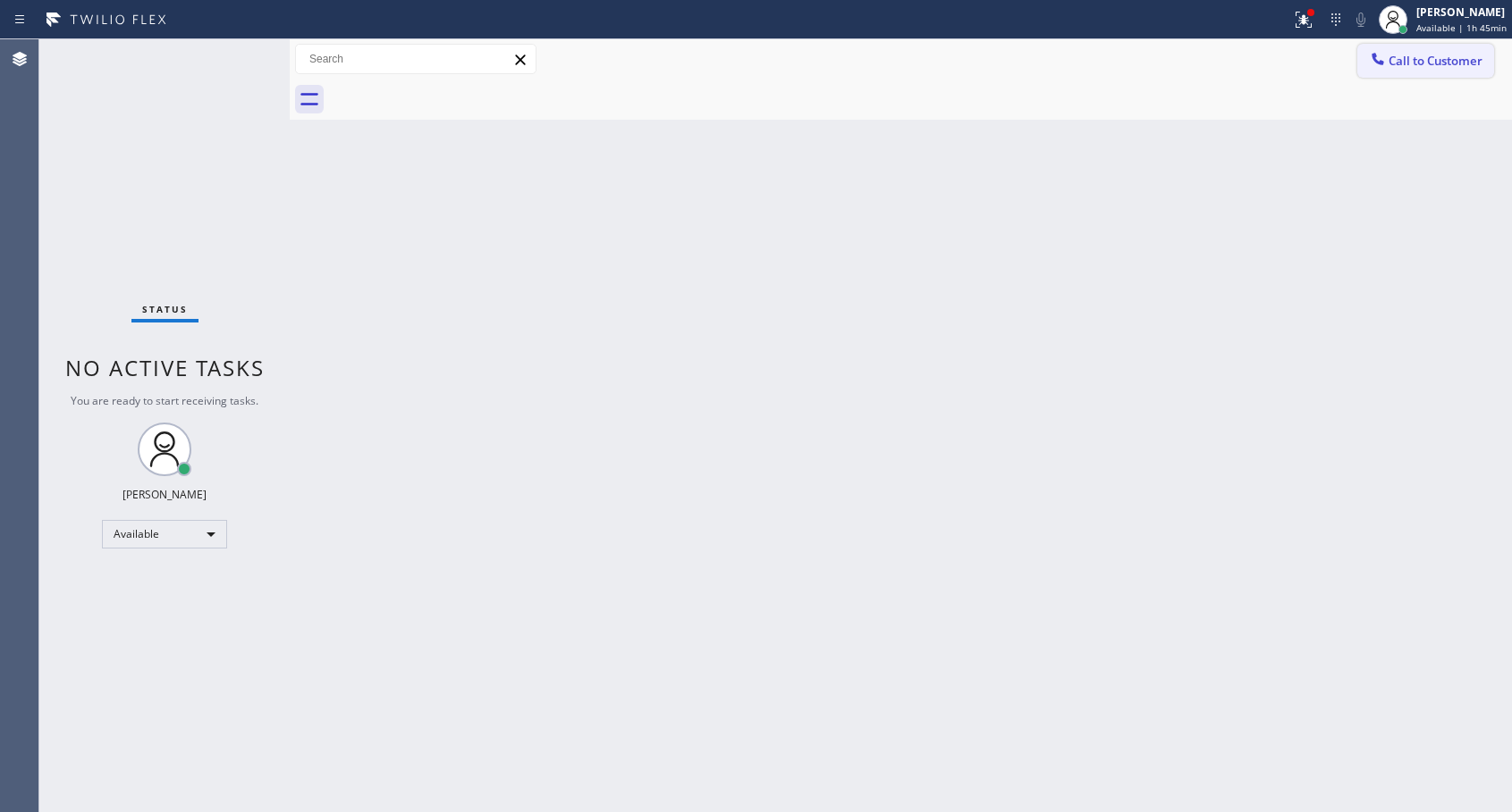
click at [1409, 61] on span "Call to Customer" at bounding box center [1436, 61] width 94 height 17
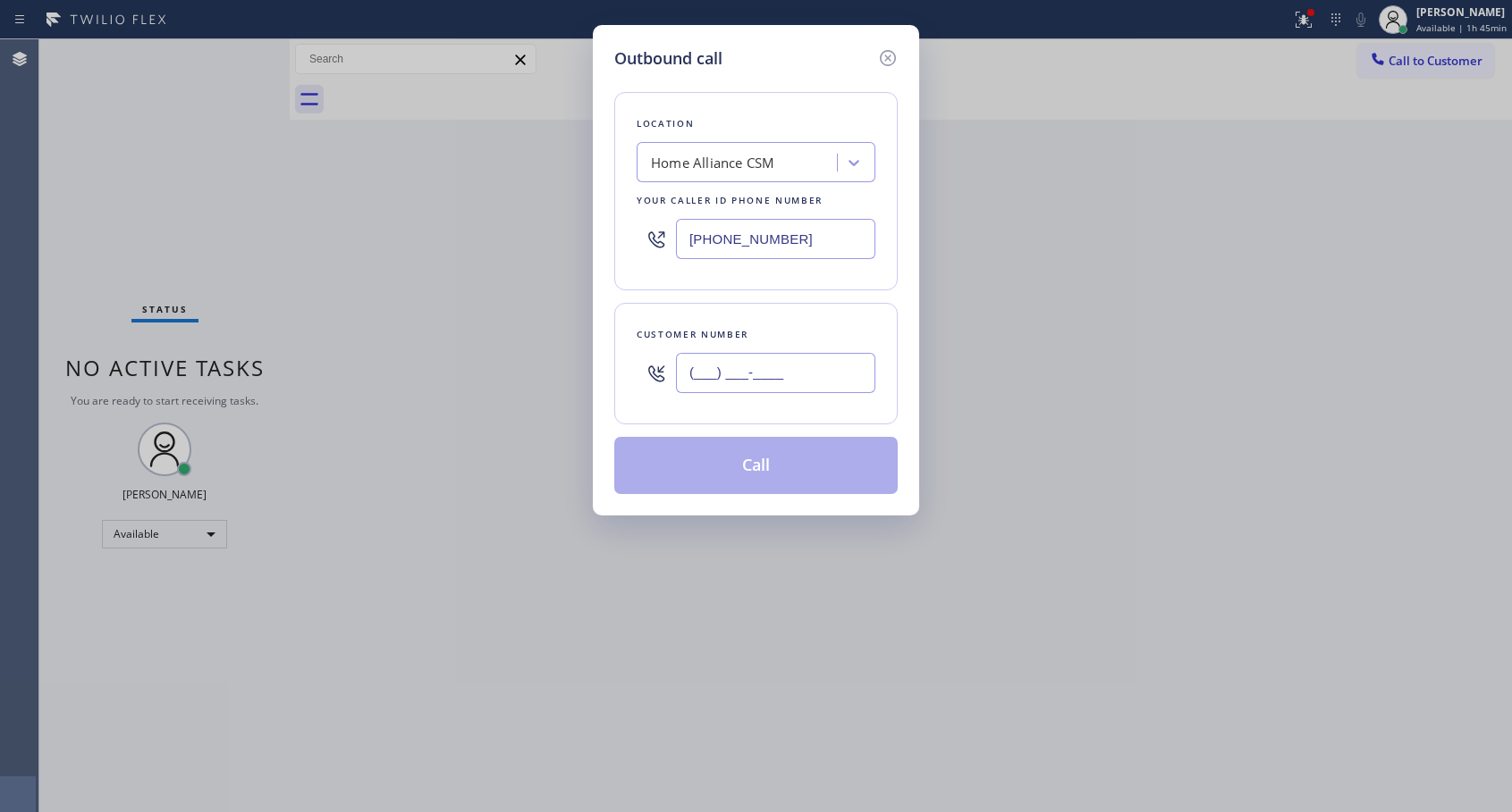
click at [704, 362] on input "(___) ___-____" at bounding box center [775, 373] width 199 height 40
paste input "954) 816-6372"
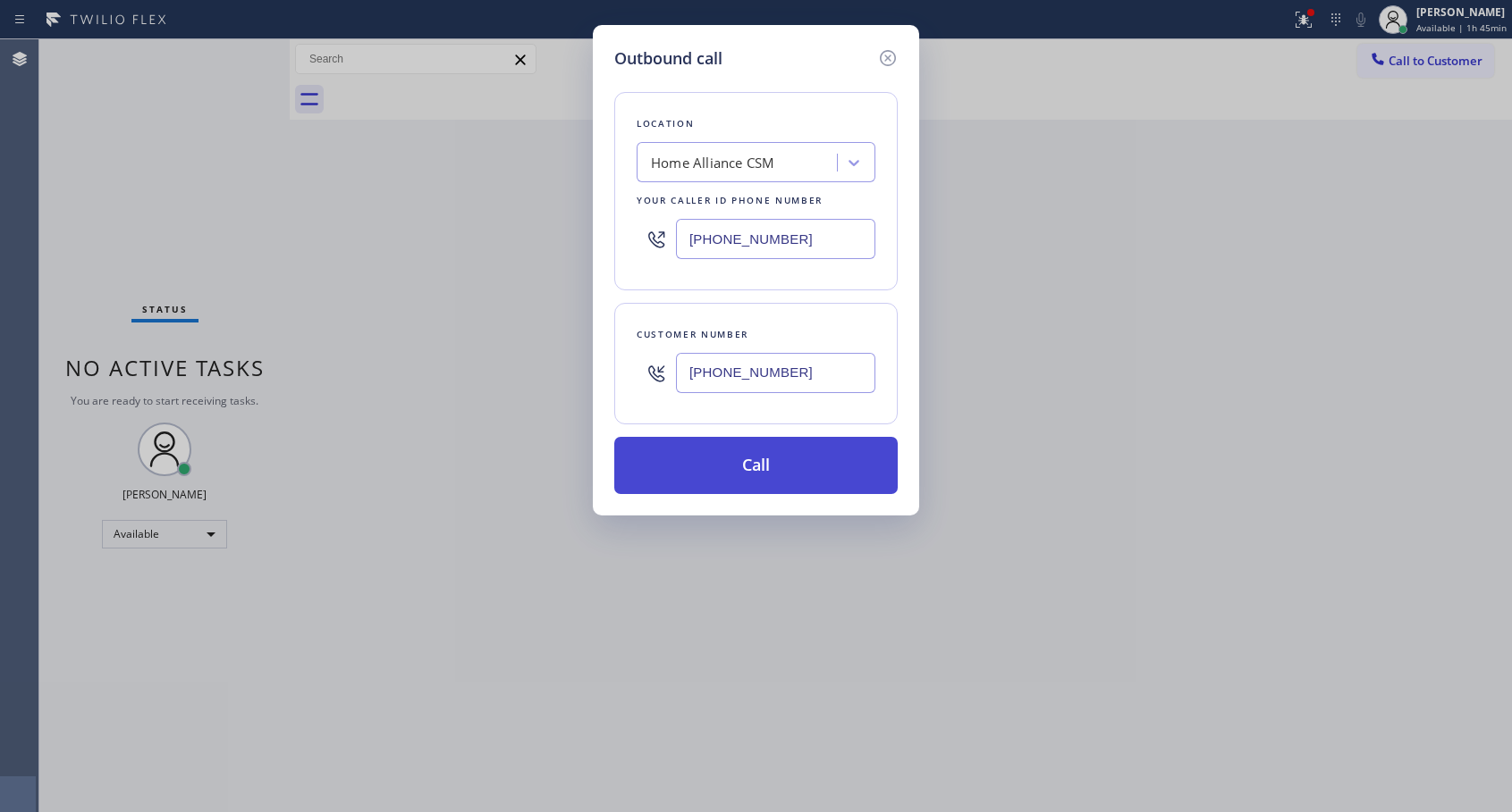
type input "[PHONE_NUMBER]"
click at [757, 472] on button "Call" at bounding box center [756, 465] width 284 height 57
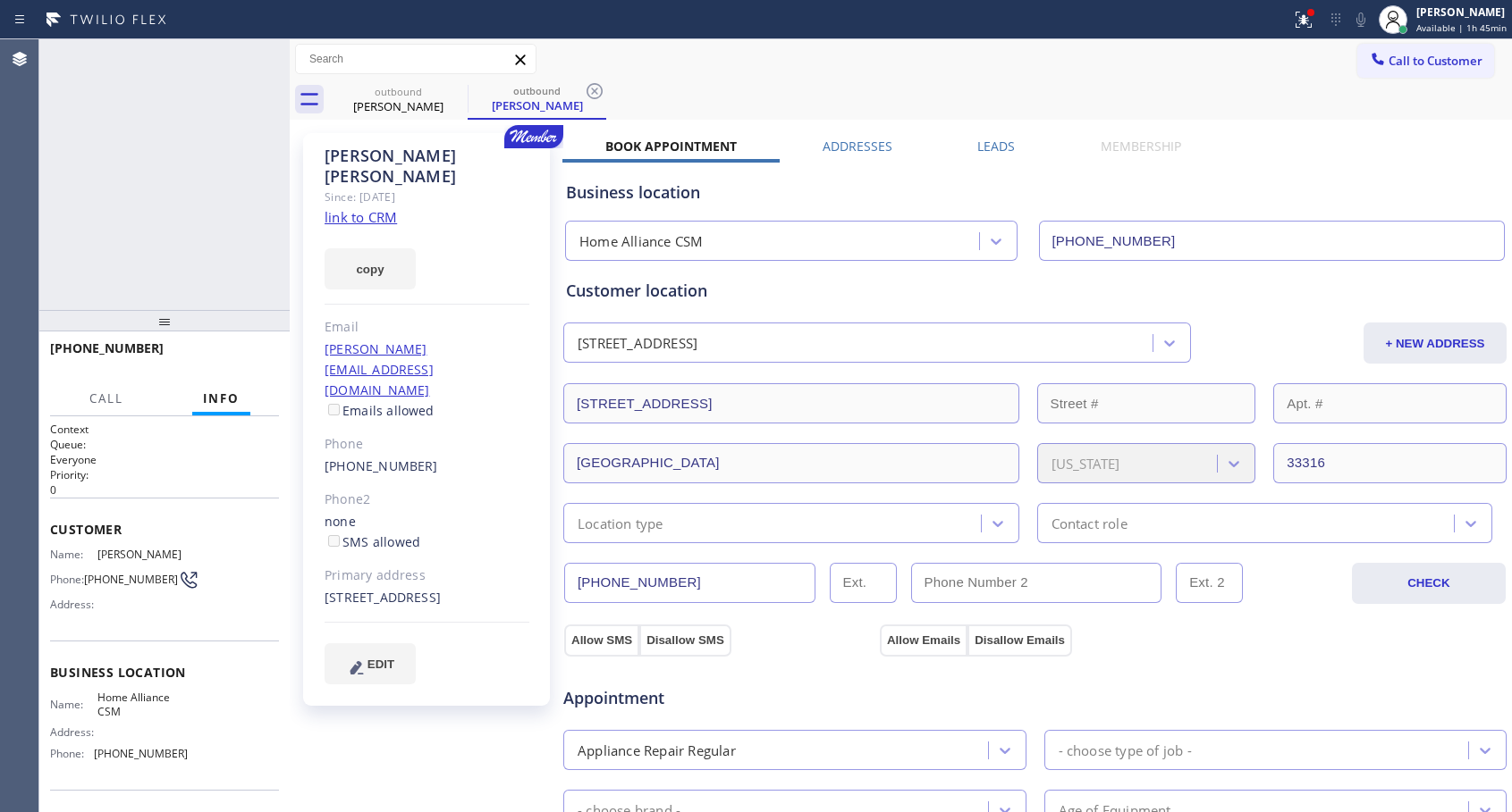
type input "[PHONE_NUMBER]"
click at [223, 355] on span "HANG UP" at bounding box center [237, 357] width 54 height 13
click at [223, 355] on span "COMPLETE" at bounding box center [233, 357] width 62 height 13
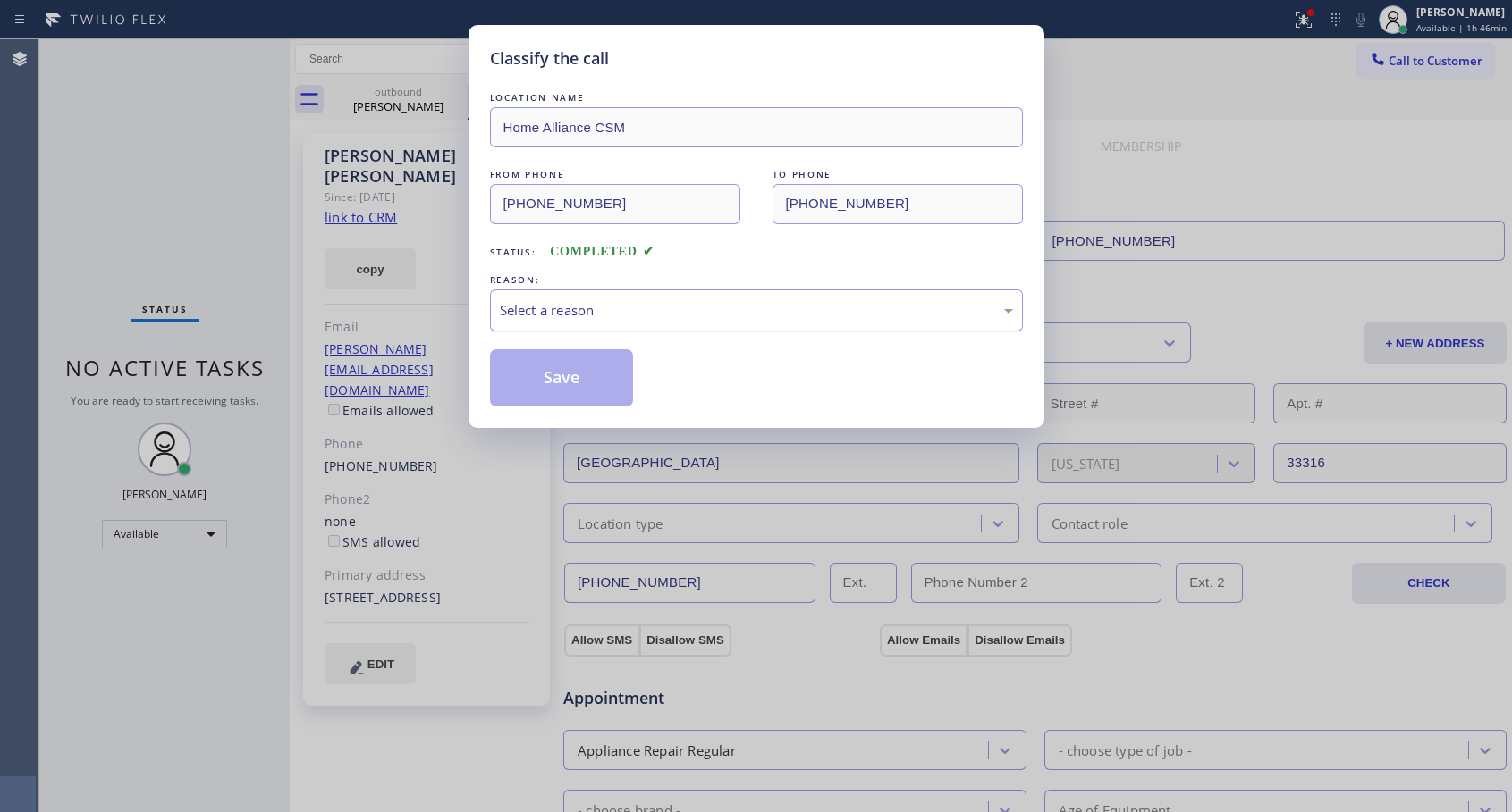
click at [571, 303] on div "Select a reason" at bounding box center [756, 310] width 513 height 20
click at [540, 381] on button "Save" at bounding box center [562, 378] width 144 height 57
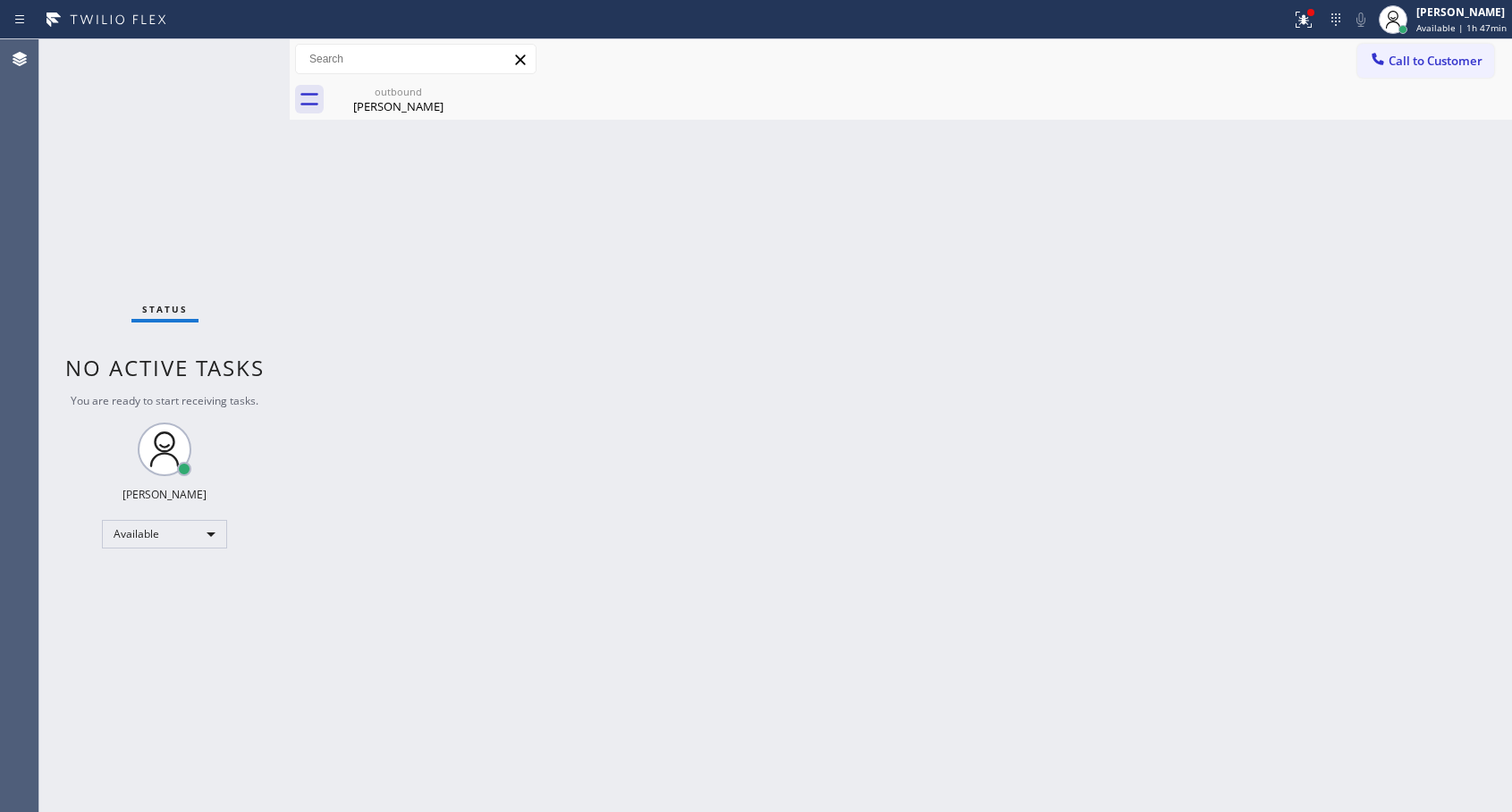
drag, startPoint x: 1396, startPoint y: 65, endPoint x: 863, endPoint y: 244, distance: 562.3
click at [1376, 75] on button "Call to Customer" at bounding box center [1426, 61] width 137 height 34
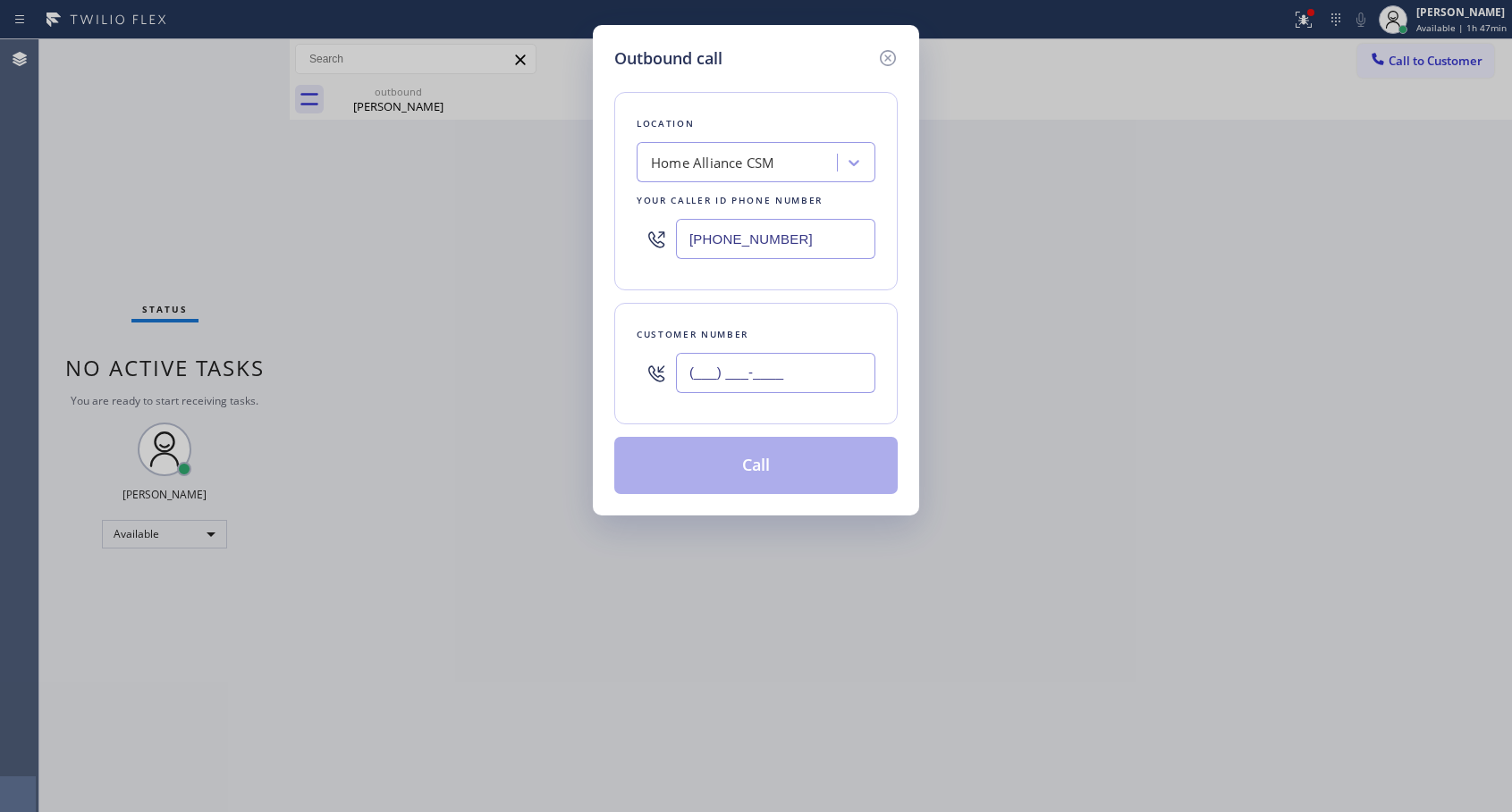
click at [774, 376] on input "(___) ___-____" at bounding box center [775, 373] width 199 height 40
paste input "661) 713-5460"
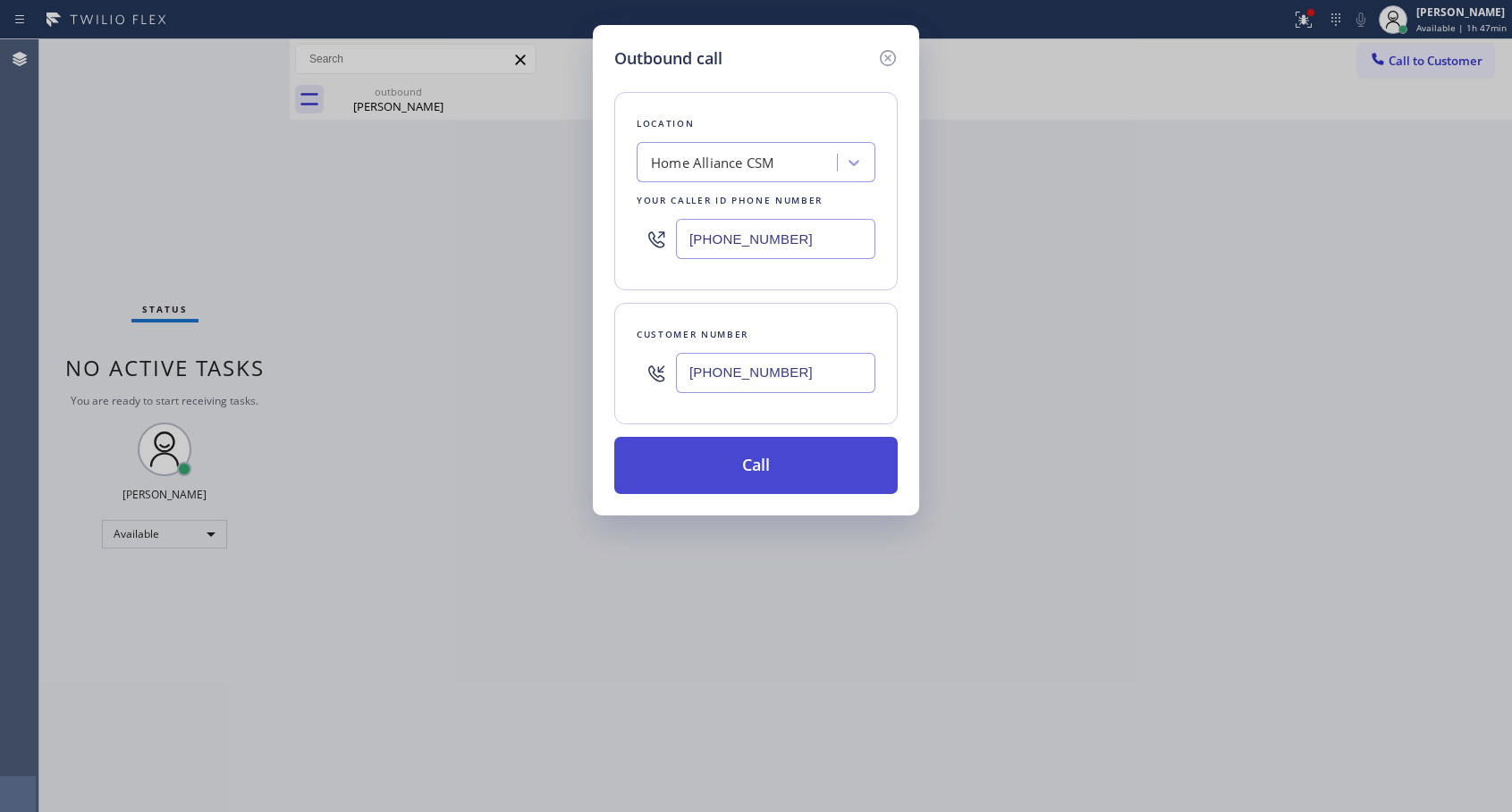
type input "[PHONE_NUMBER]"
click at [857, 458] on button "Call" at bounding box center [756, 465] width 284 height 57
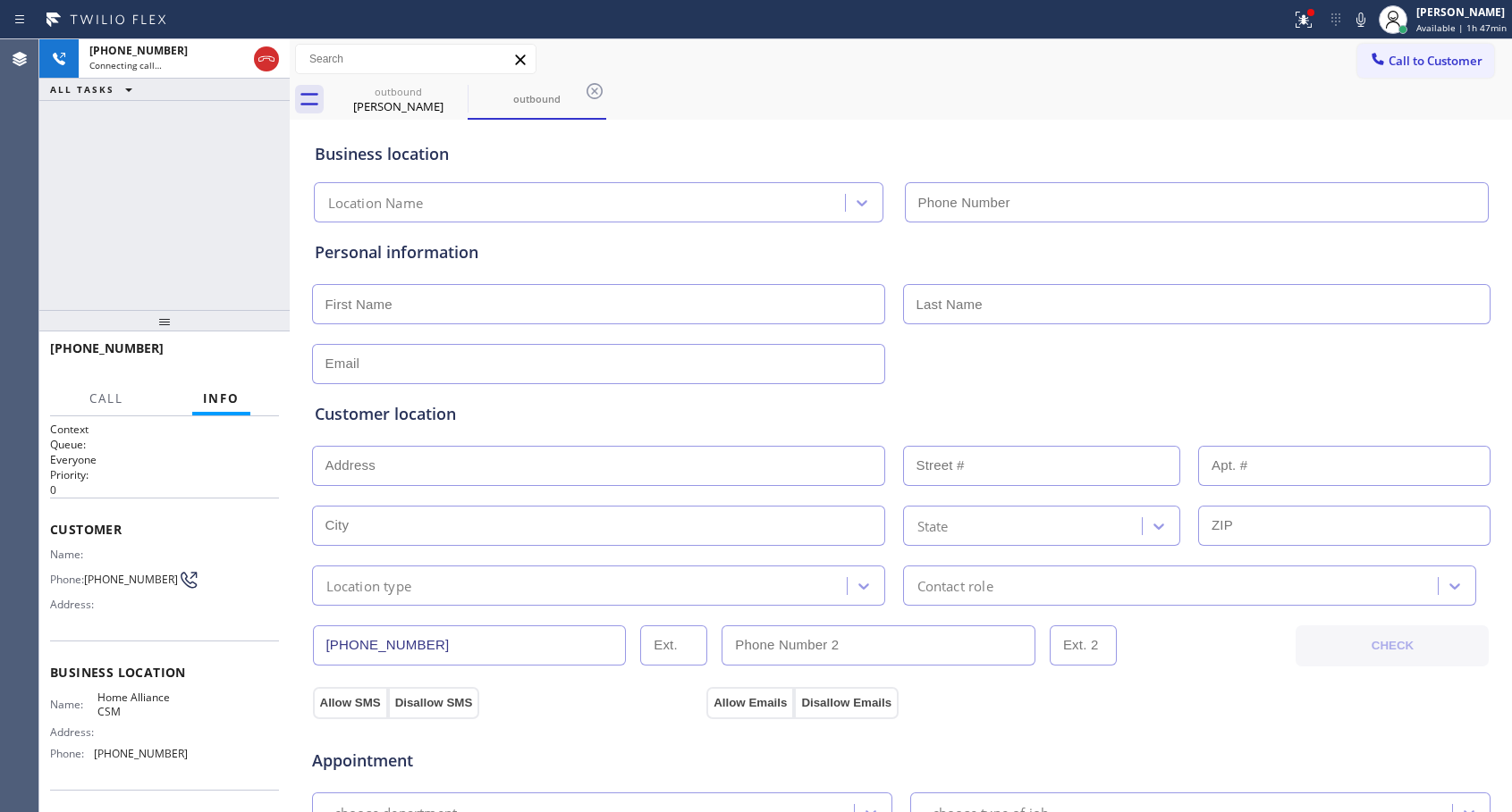
type input "[PHONE_NUMBER]"
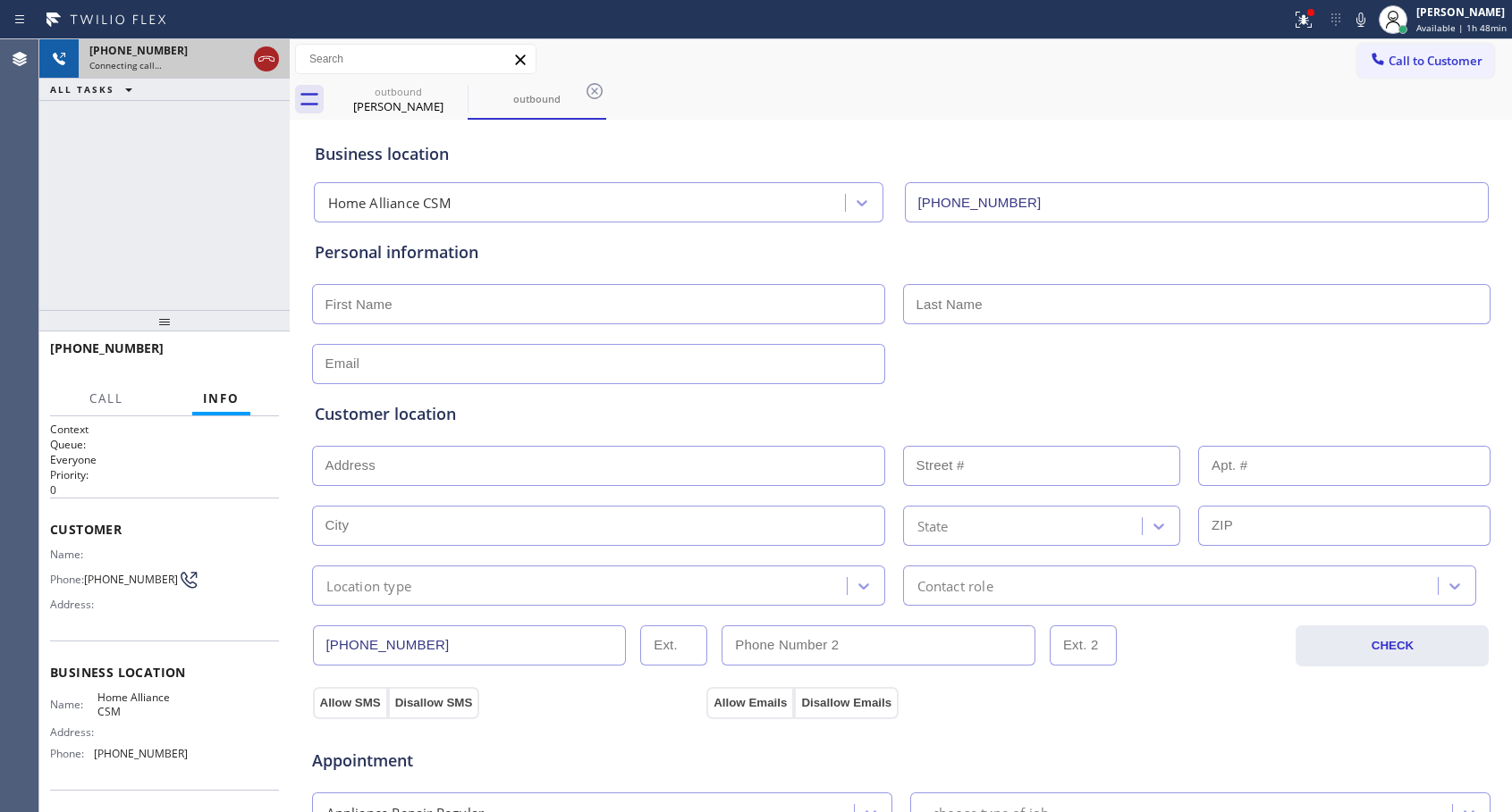
click at [264, 57] on icon at bounding box center [266, 59] width 21 height 21
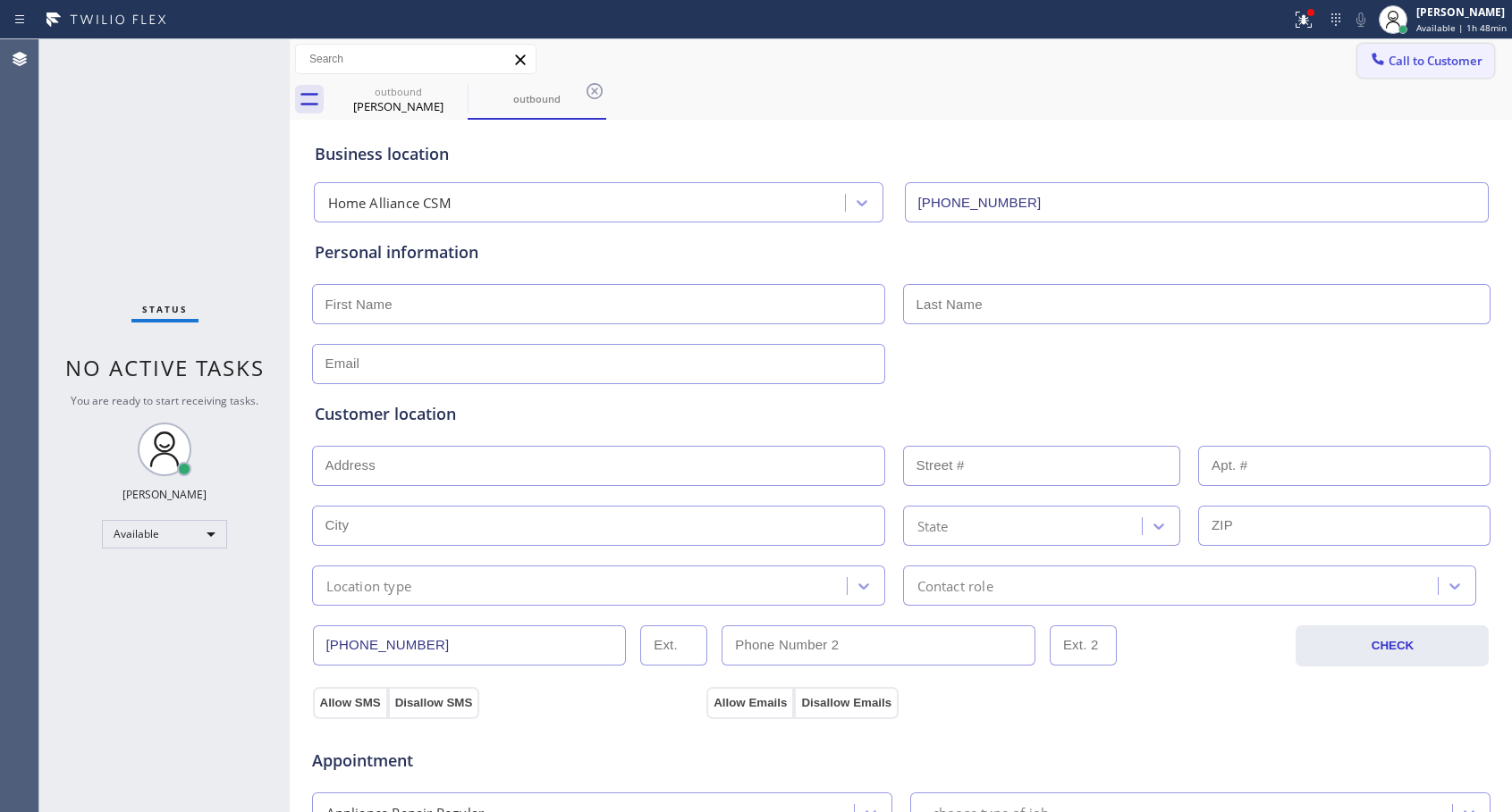
click at [1392, 62] on span "Call to Customer" at bounding box center [1436, 61] width 94 height 17
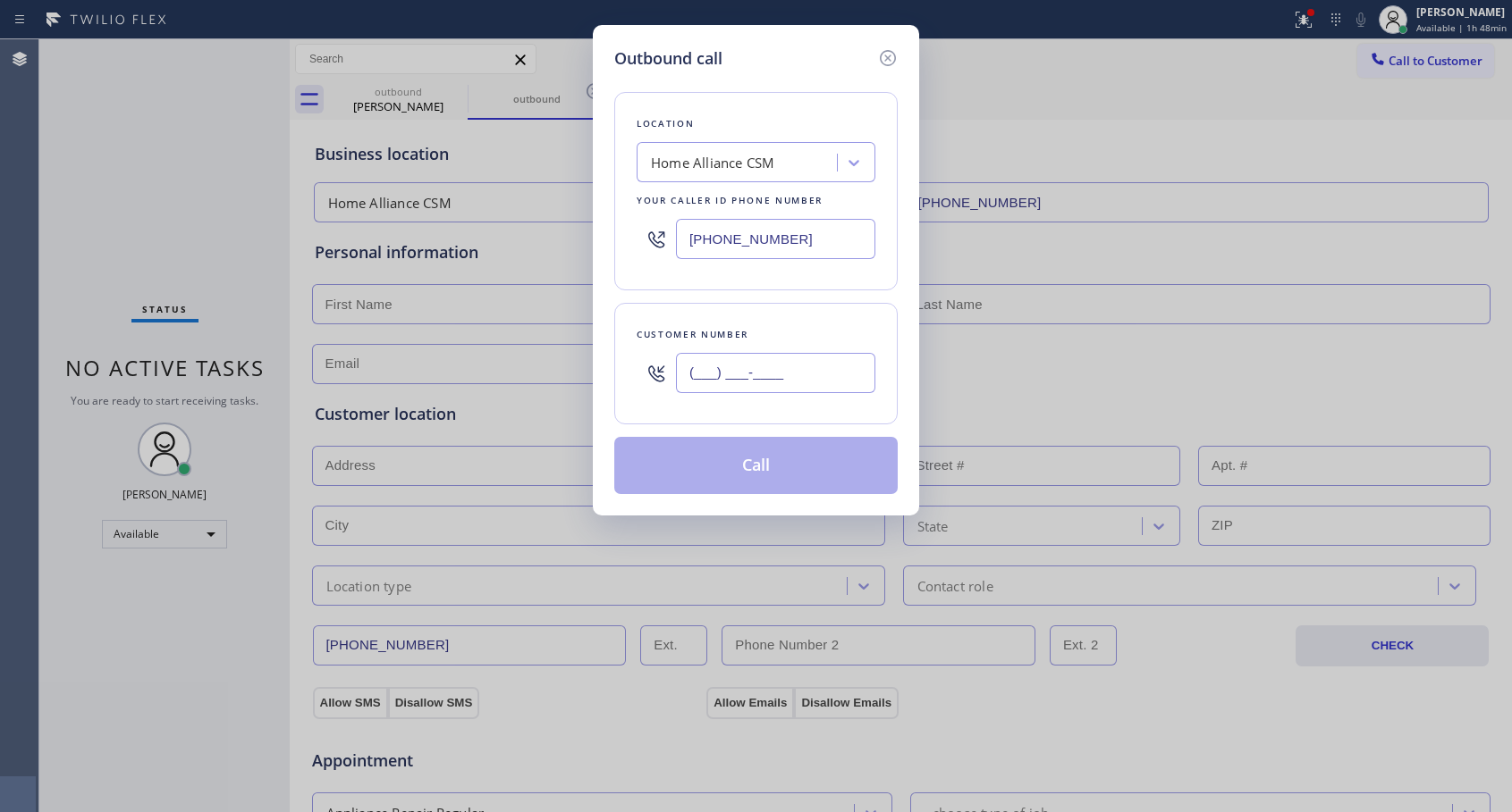
click at [761, 372] on input "(___) ___-____" at bounding box center [775, 373] width 199 height 40
paste input "661) 713-5460"
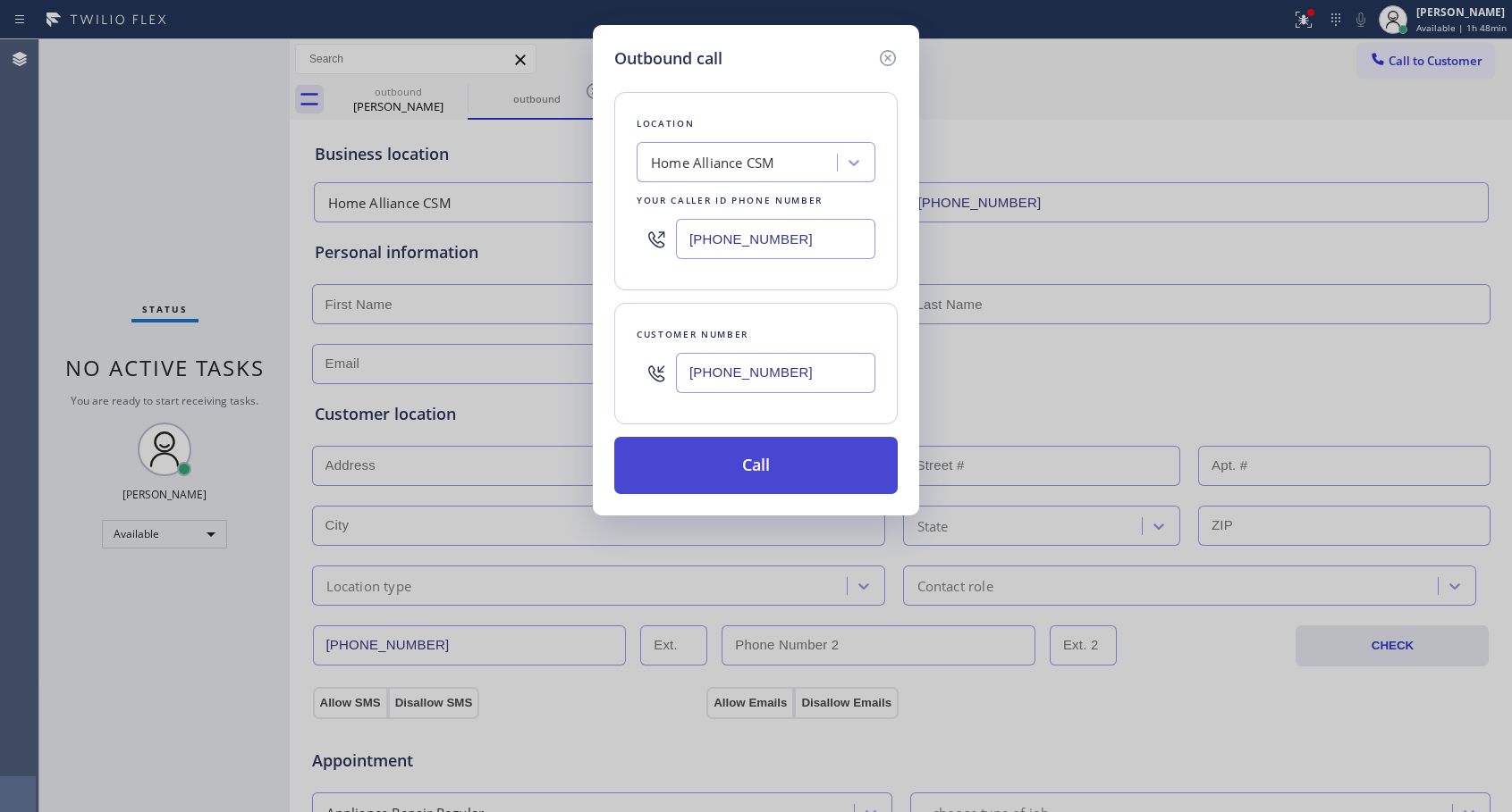
type input "(661) 713-5462"
click at [820, 454] on button "Call" at bounding box center [756, 465] width 284 height 57
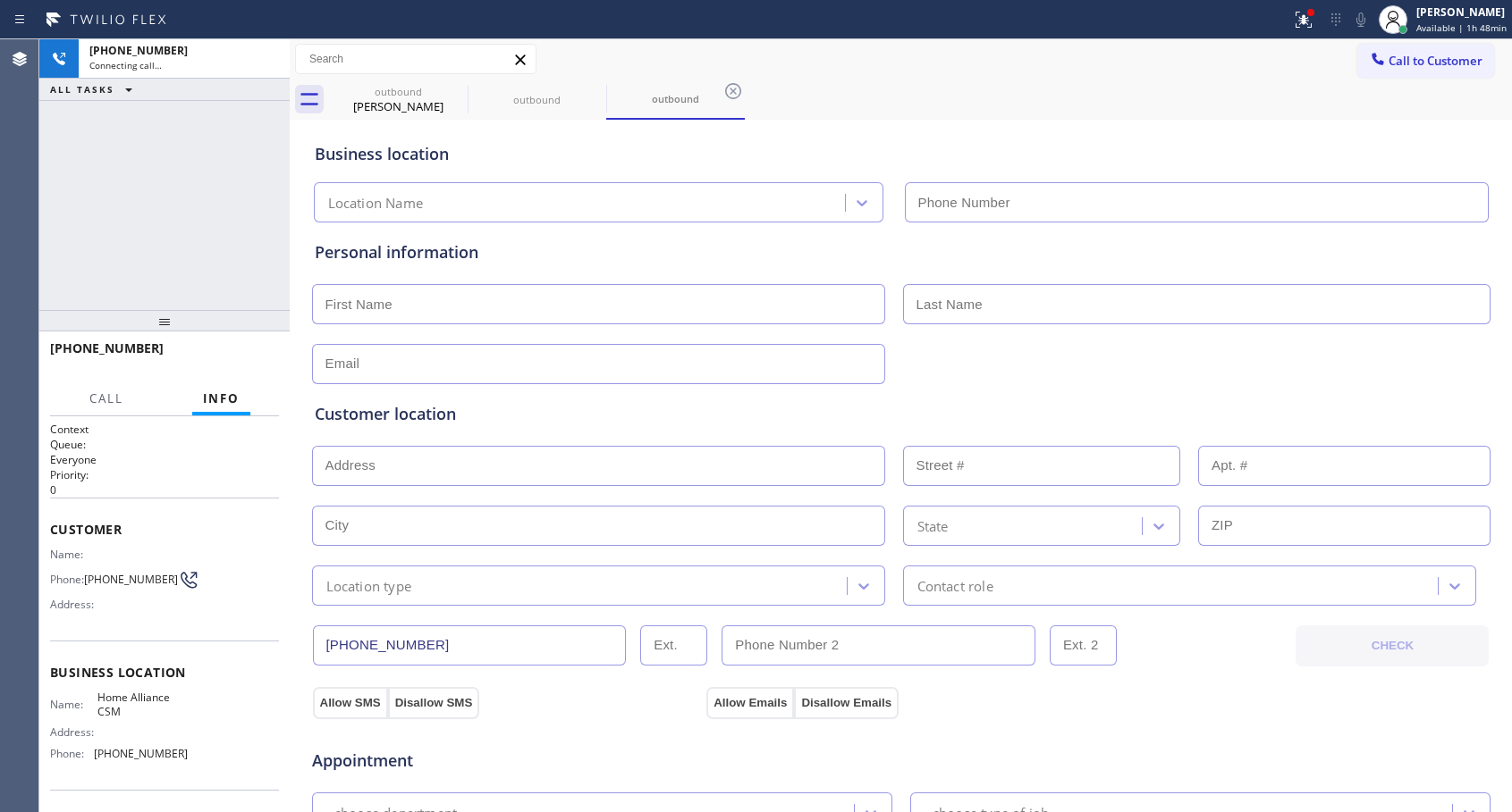
type input "[PHONE_NUMBER]"
click at [209, 351] on button "HANG UP" at bounding box center [237, 356] width 84 height 25
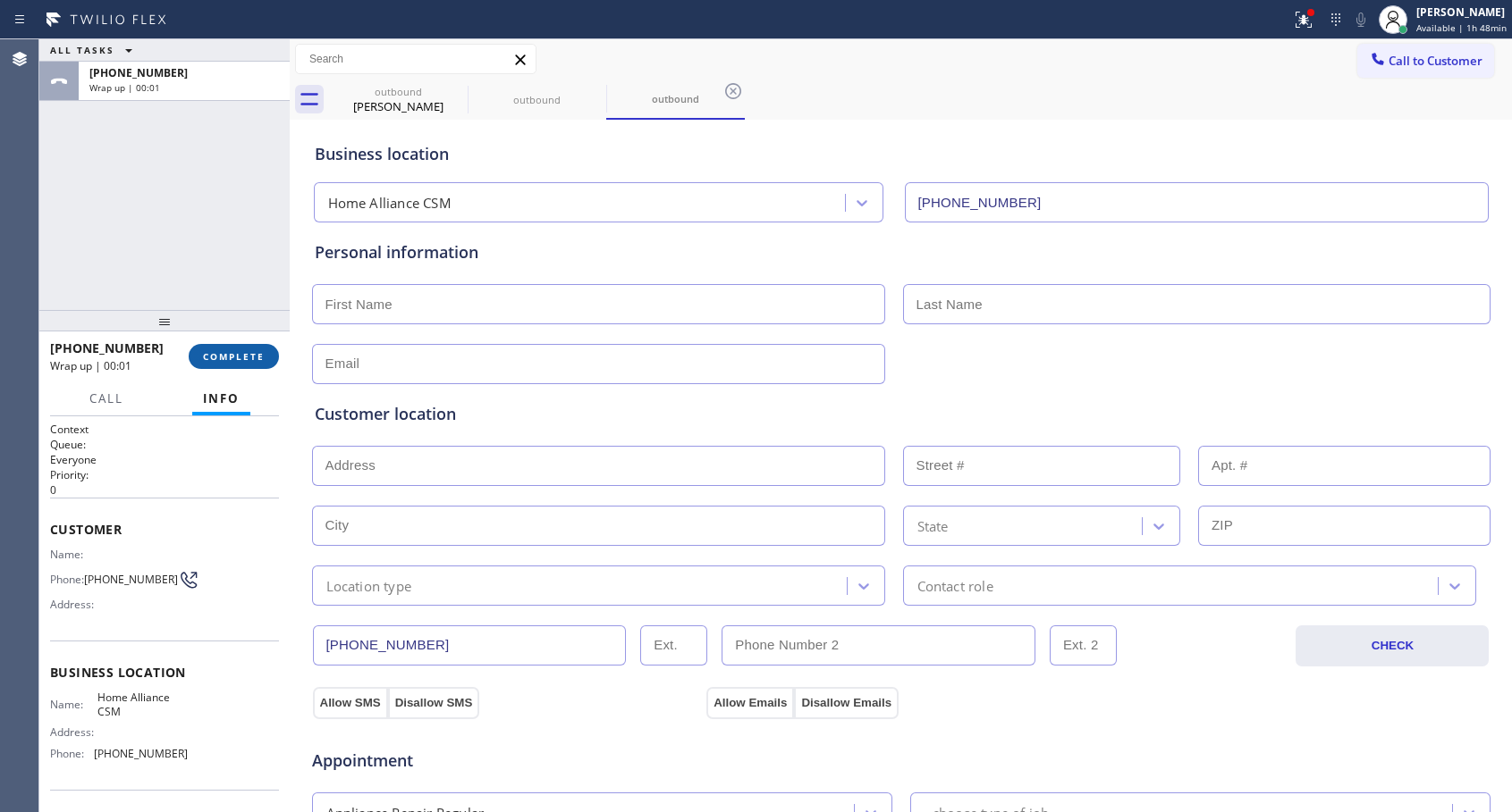
click at [243, 359] on span "COMPLETE" at bounding box center [233, 357] width 62 height 13
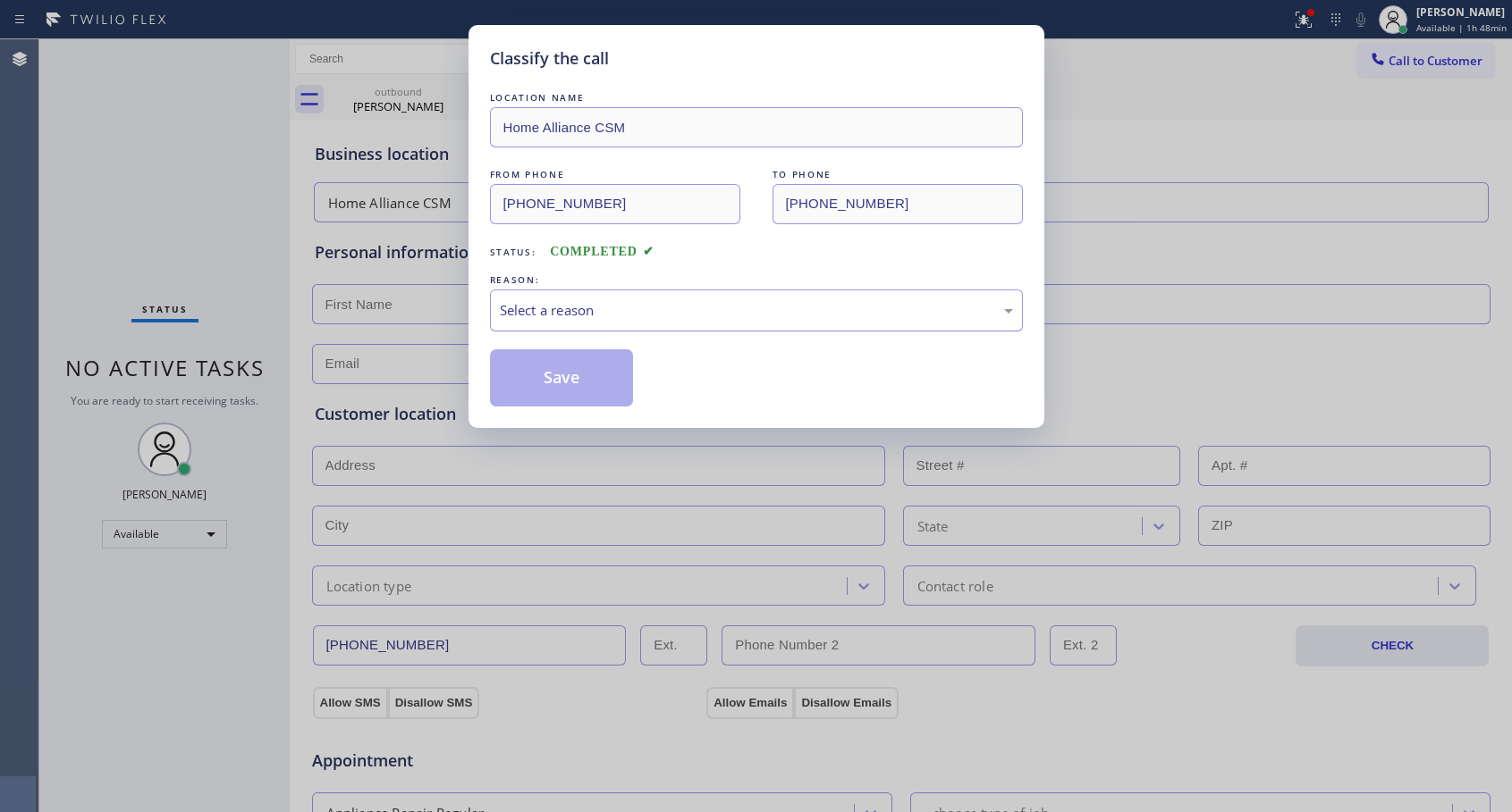
click at [575, 312] on div "Select a reason" at bounding box center [756, 310] width 513 height 20
click at [568, 379] on button "Save" at bounding box center [562, 378] width 144 height 57
click at [556, 368] on button "Save" at bounding box center [562, 378] width 144 height 57
click at [435, 83] on div "Classify the call LOCATION NAME Home Alliance CSM FROM PHONE (818) 614-5337 TO …" at bounding box center [756, 406] width 1512 height 812
click at [573, 382] on button "Save" at bounding box center [562, 378] width 144 height 57
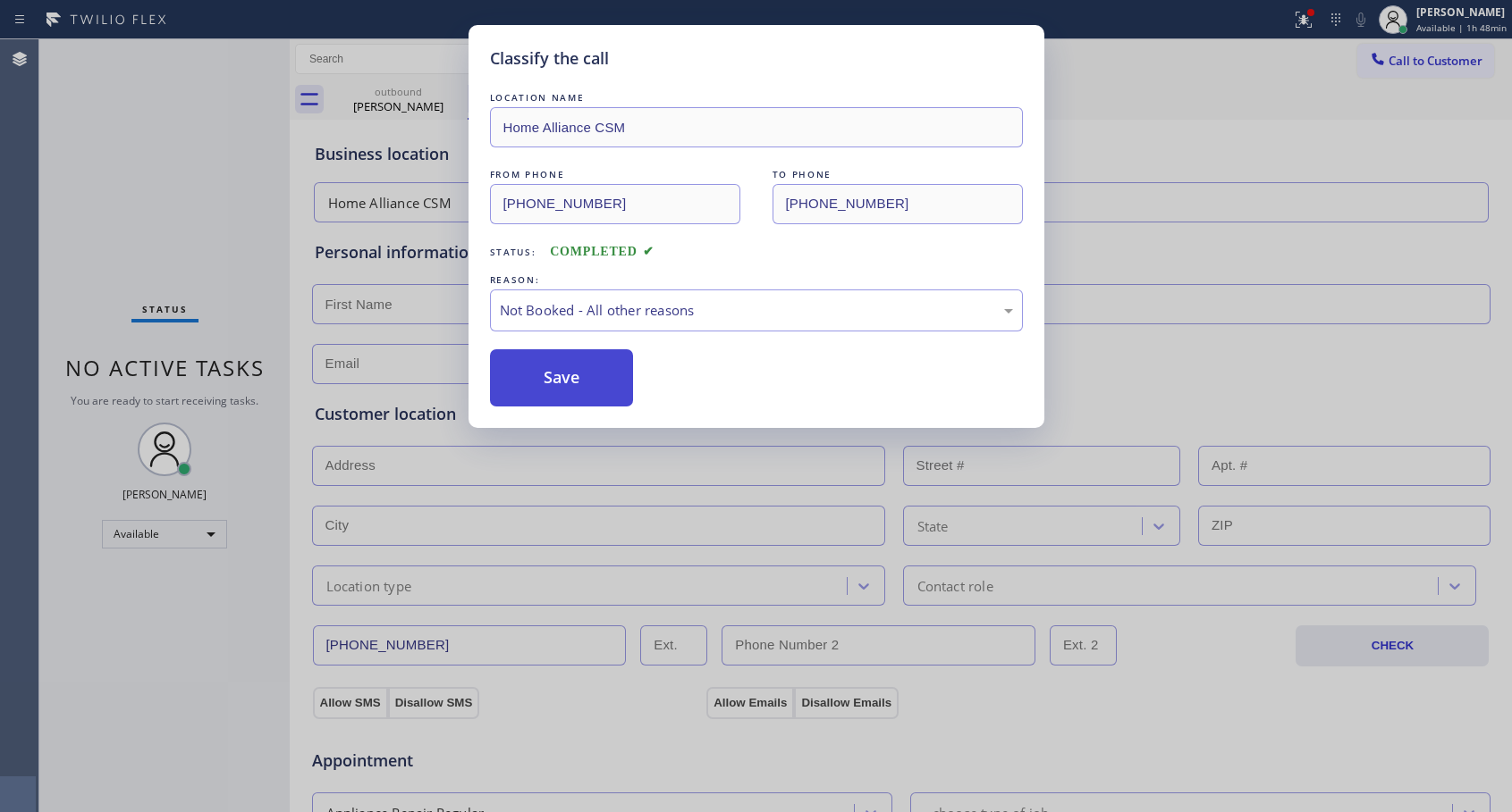
click at [586, 369] on button "Save" at bounding box center [562, 378] width 144 height 57
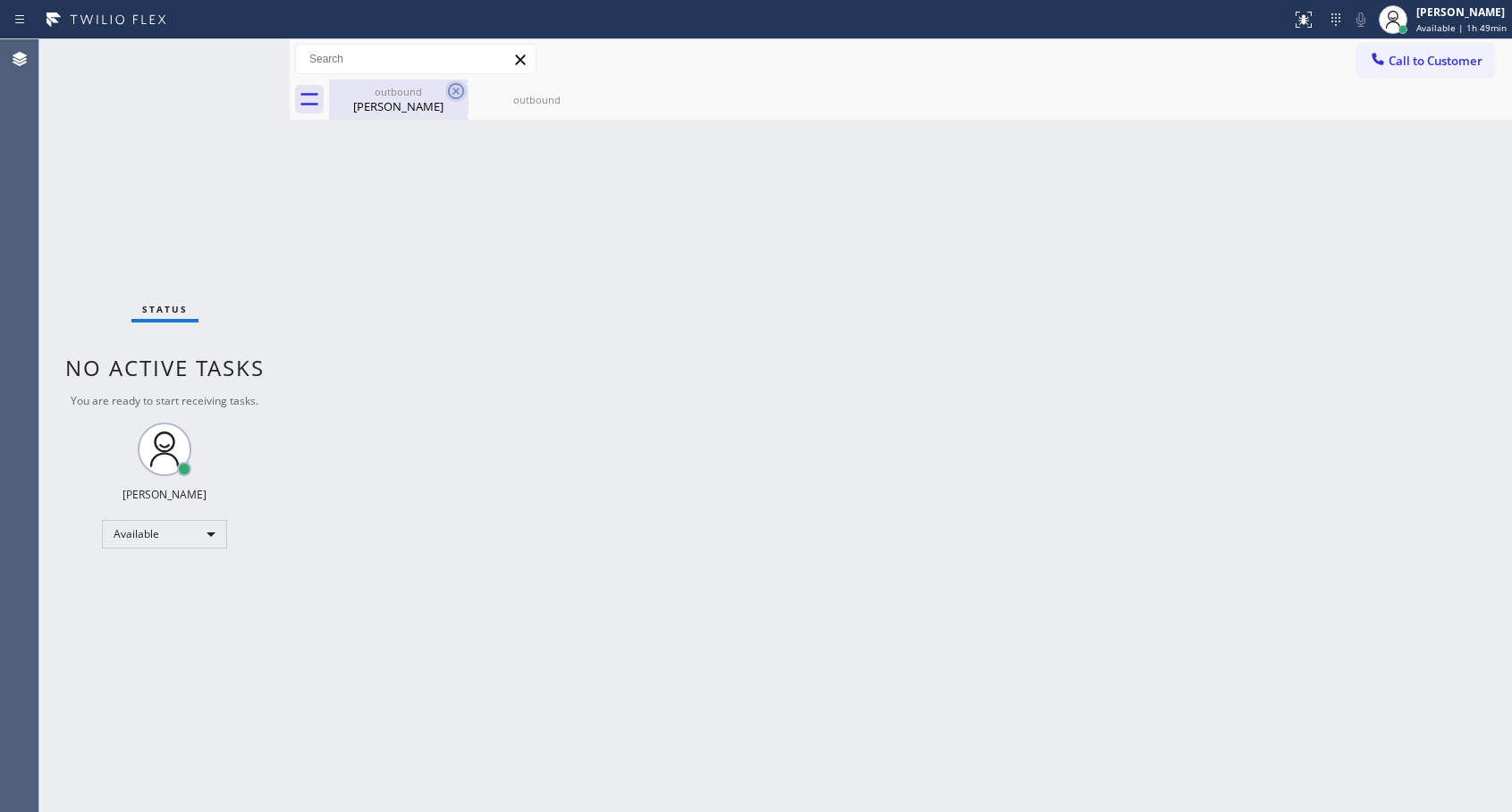
click at [455, 93] on icon at bounding box center [456, 92] width 17 height 17
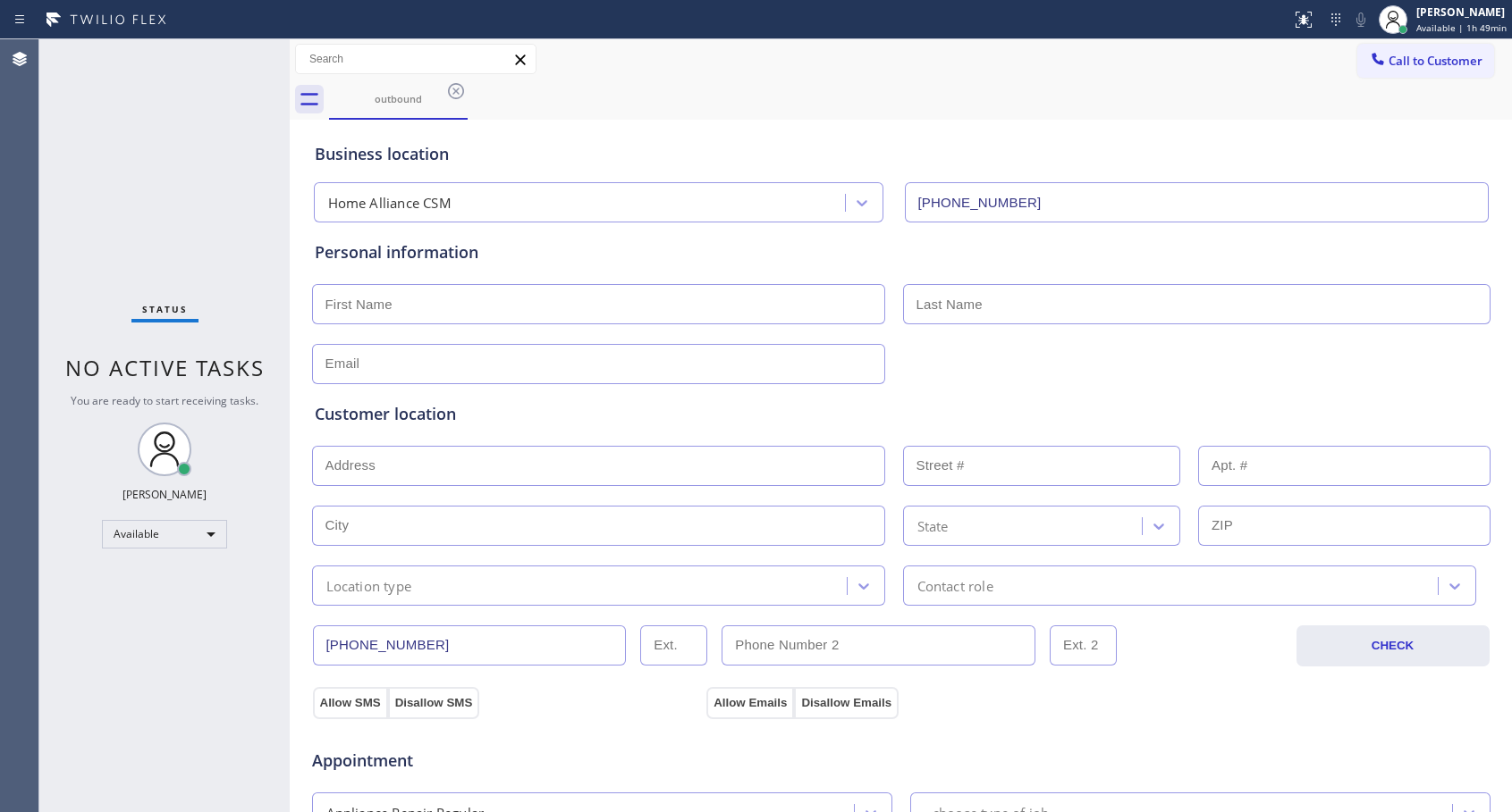
click at [455, 93] on icon at bounding box center [456, 92] width 17 height 17
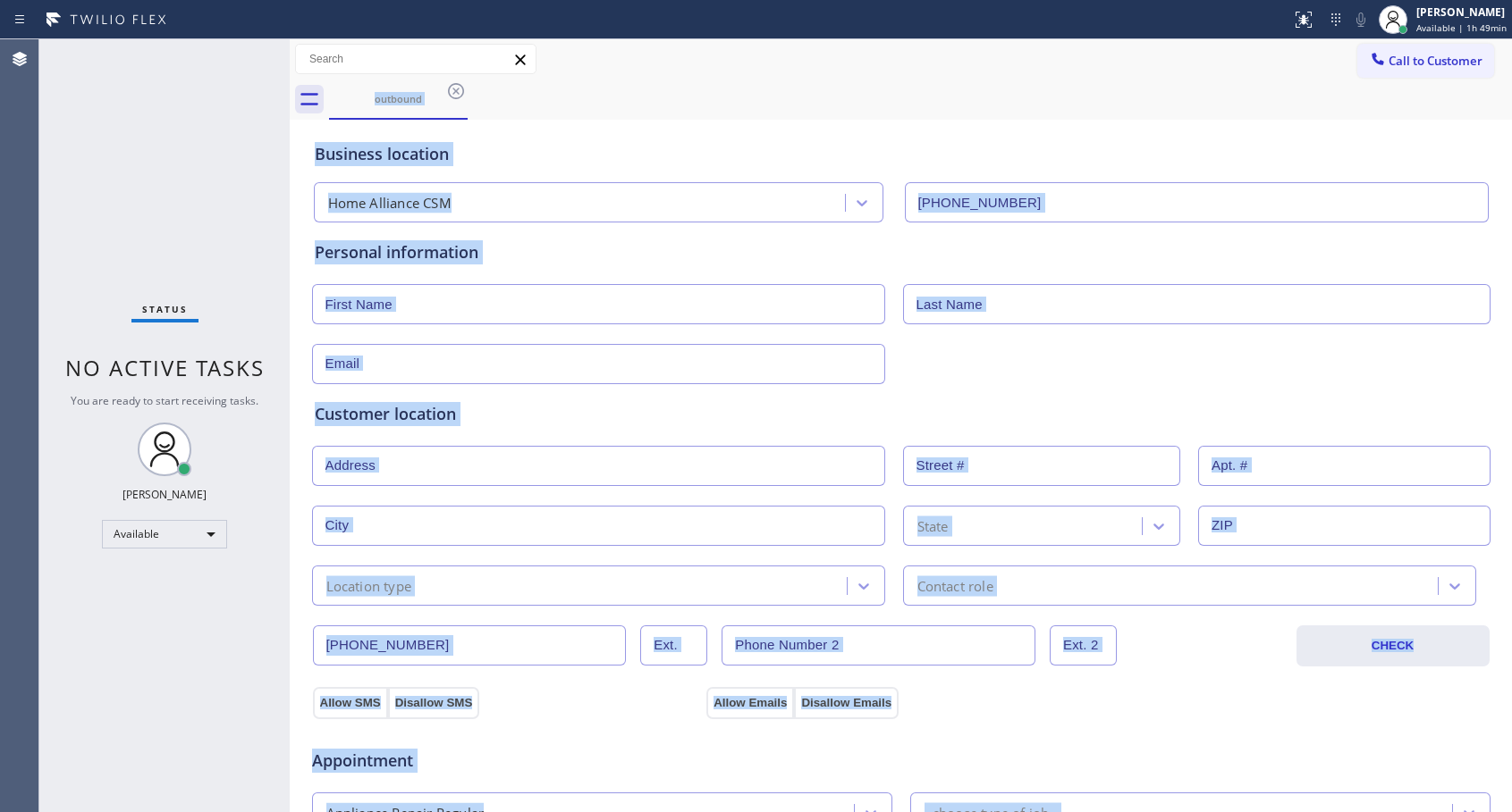
click at [455, 93] on div "outbound" at bounding box center [920, 100] width 1183 height 40
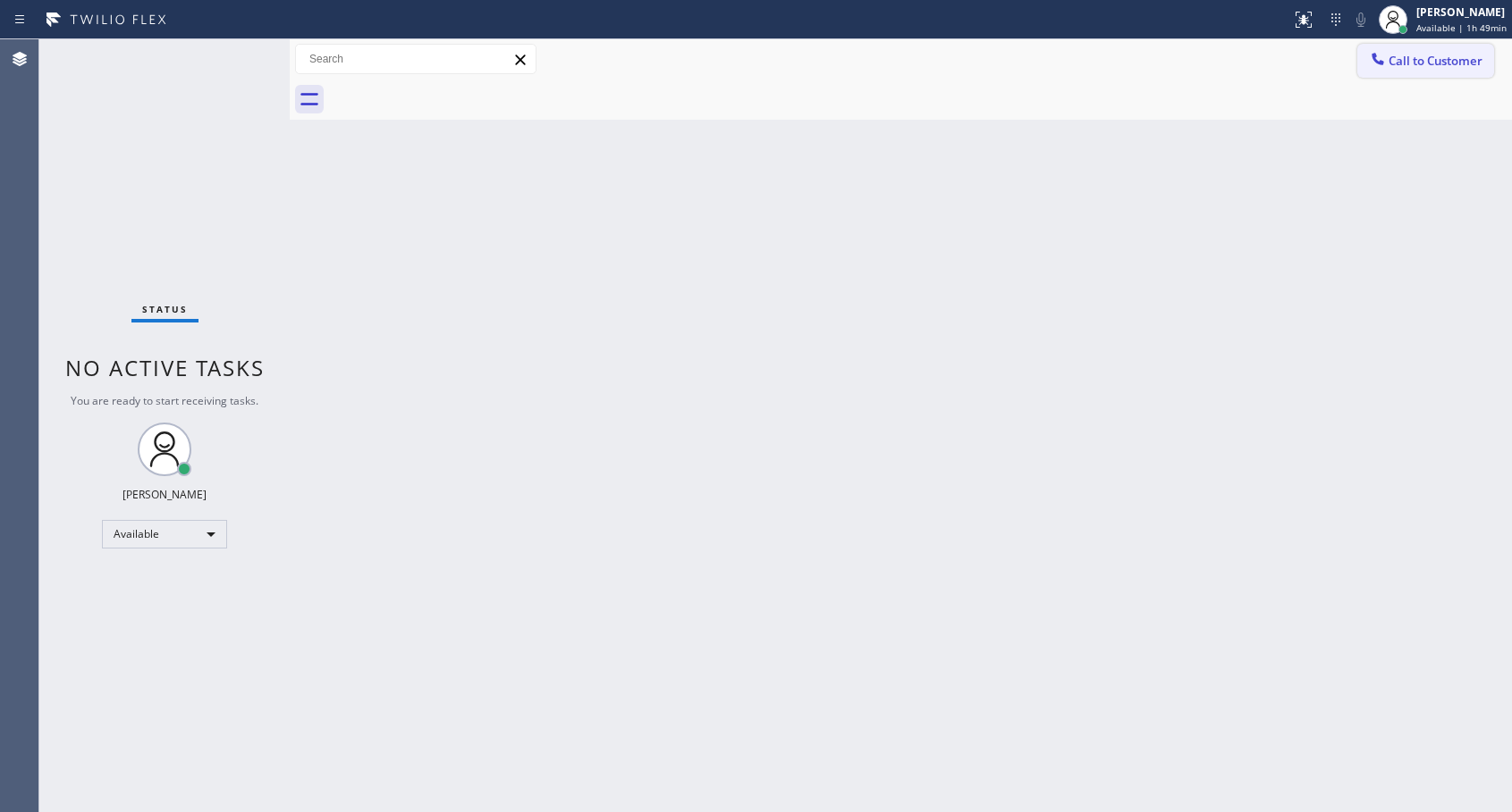
click at [1410, 70] on button "Call to Customer" at bounding box center [1426, 61] width 137 height 34
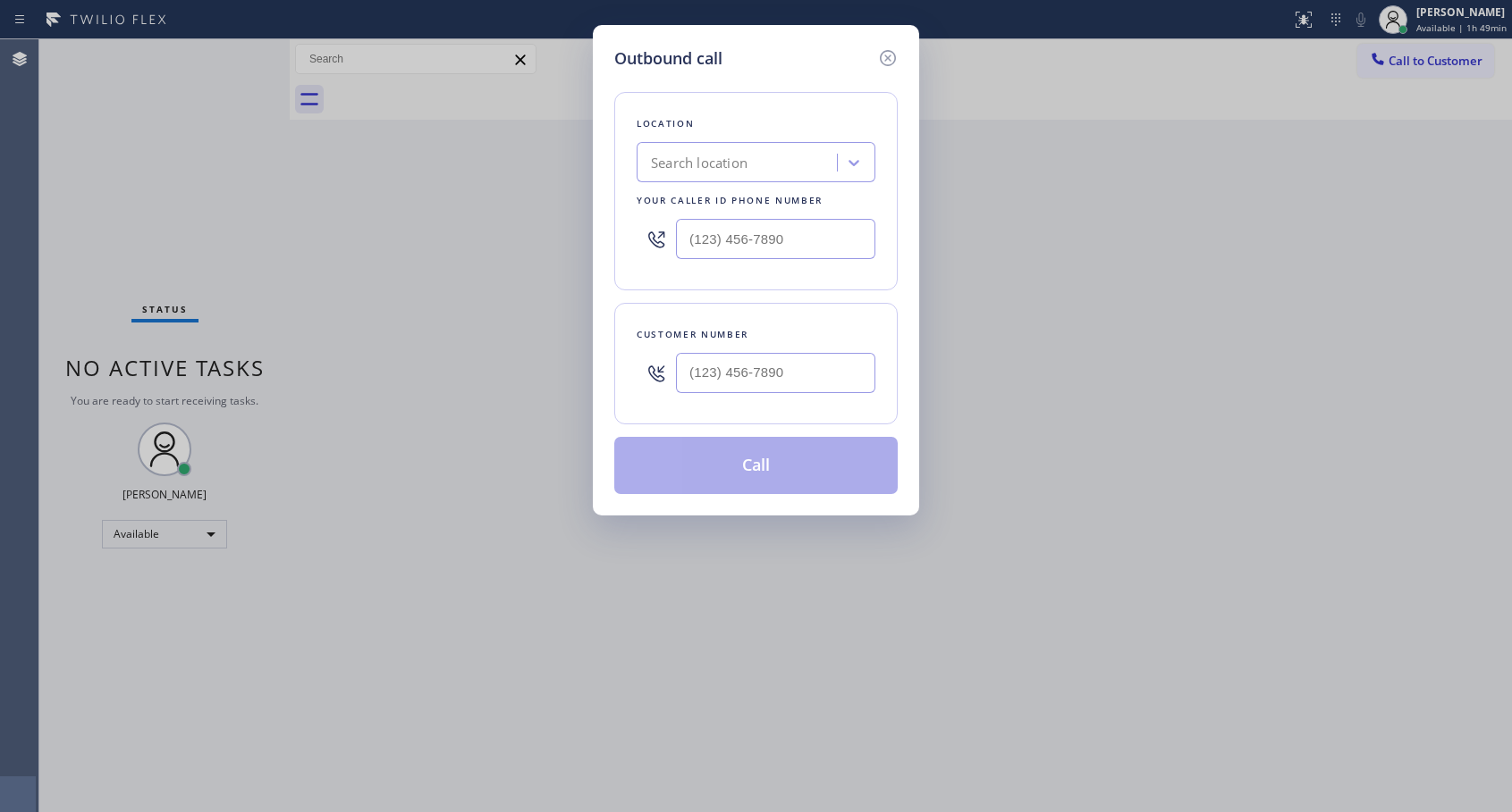
click at [725, 229] on input "text" at bounding box center [775, 239] width 199 height 40
paste input "818) 614-5337"
type input "[PHONE_NUMBER]"
click at [828, 383] on input "(___) ___-____" at bounding box center [775, 373] width 199 height 40
paste input "305) 218-6965"
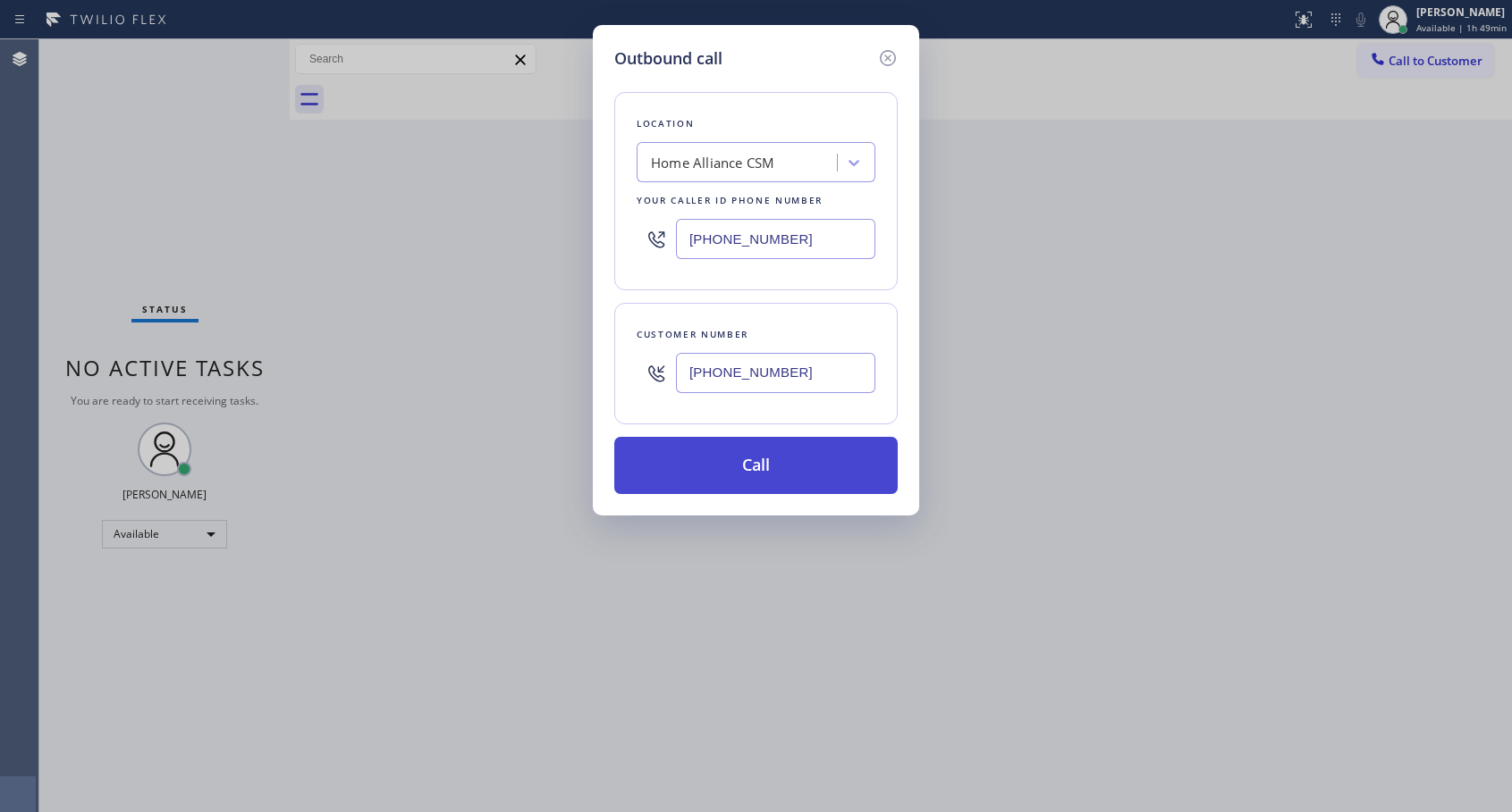
type input "[PHONE_NUMBER]"
click at [786, 473] on button "Call" at bounding box center [756, 465] width 284 height 57
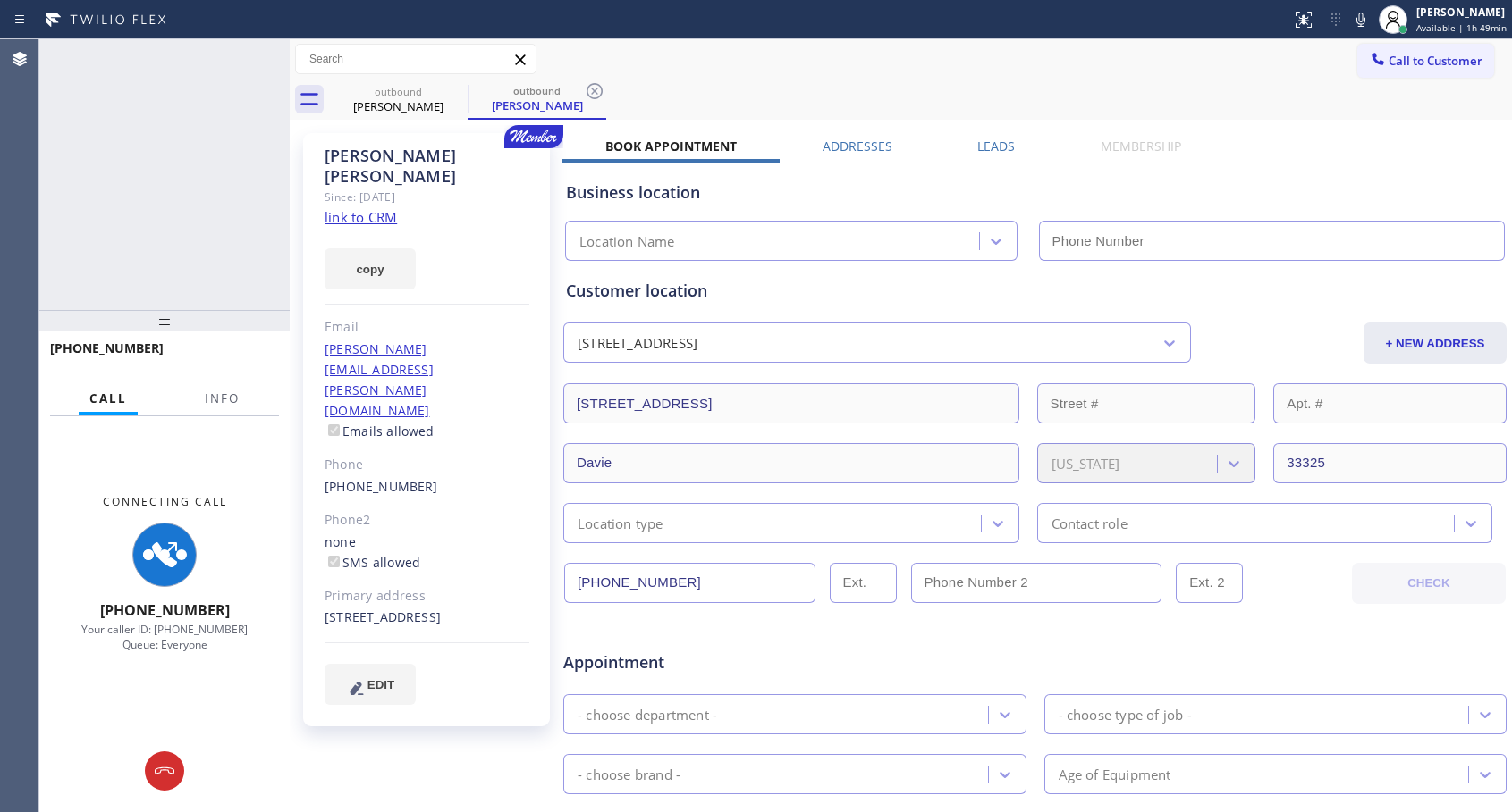
type input "[PHONE_NUMBER]"
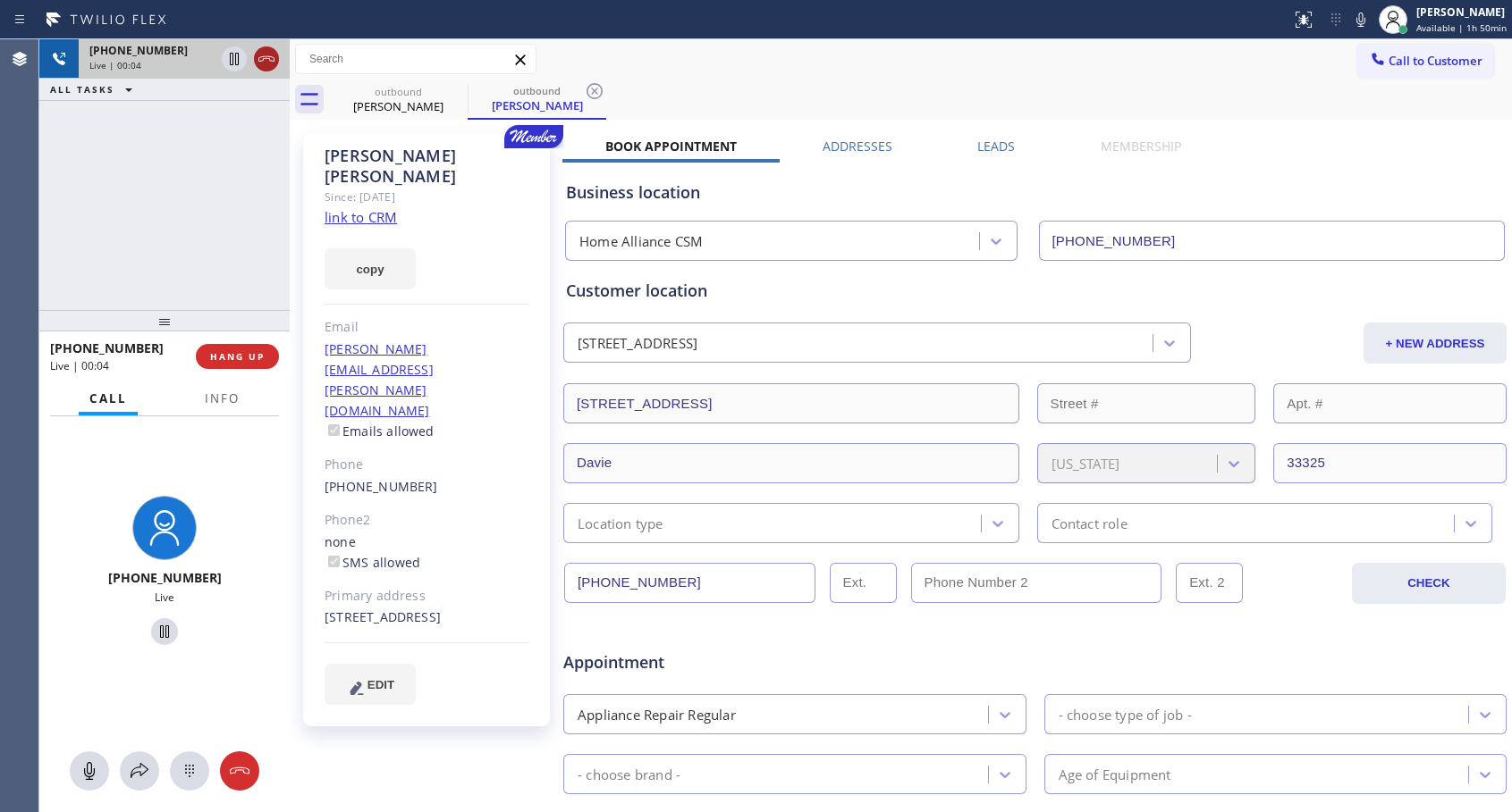
click at [265, 54] on icon at bounding box center [266, 59] width 21 height 21
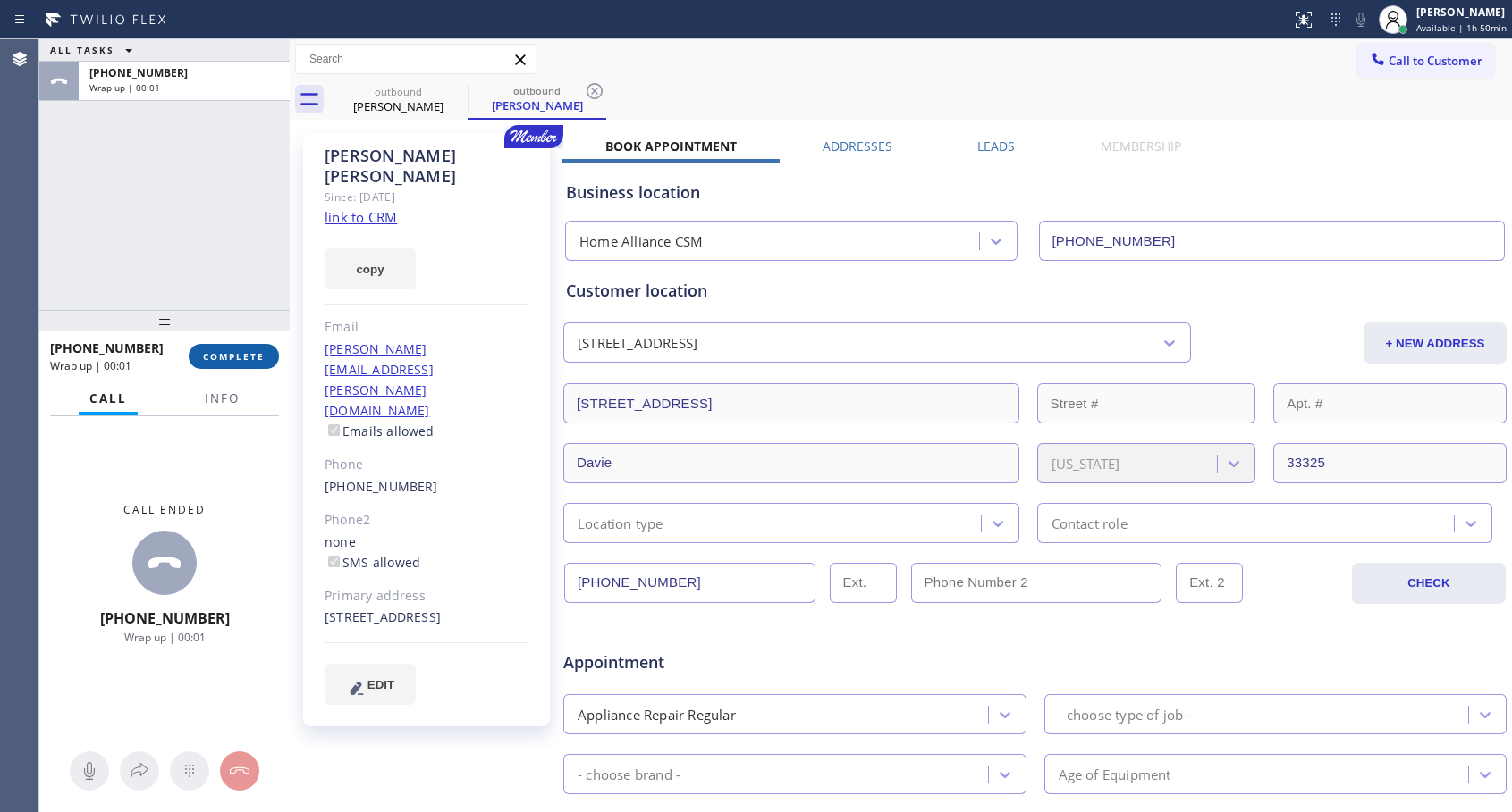
click at [234, 346] on button "COMPLETE" at bounding box center [234, 356] width 90 height 25
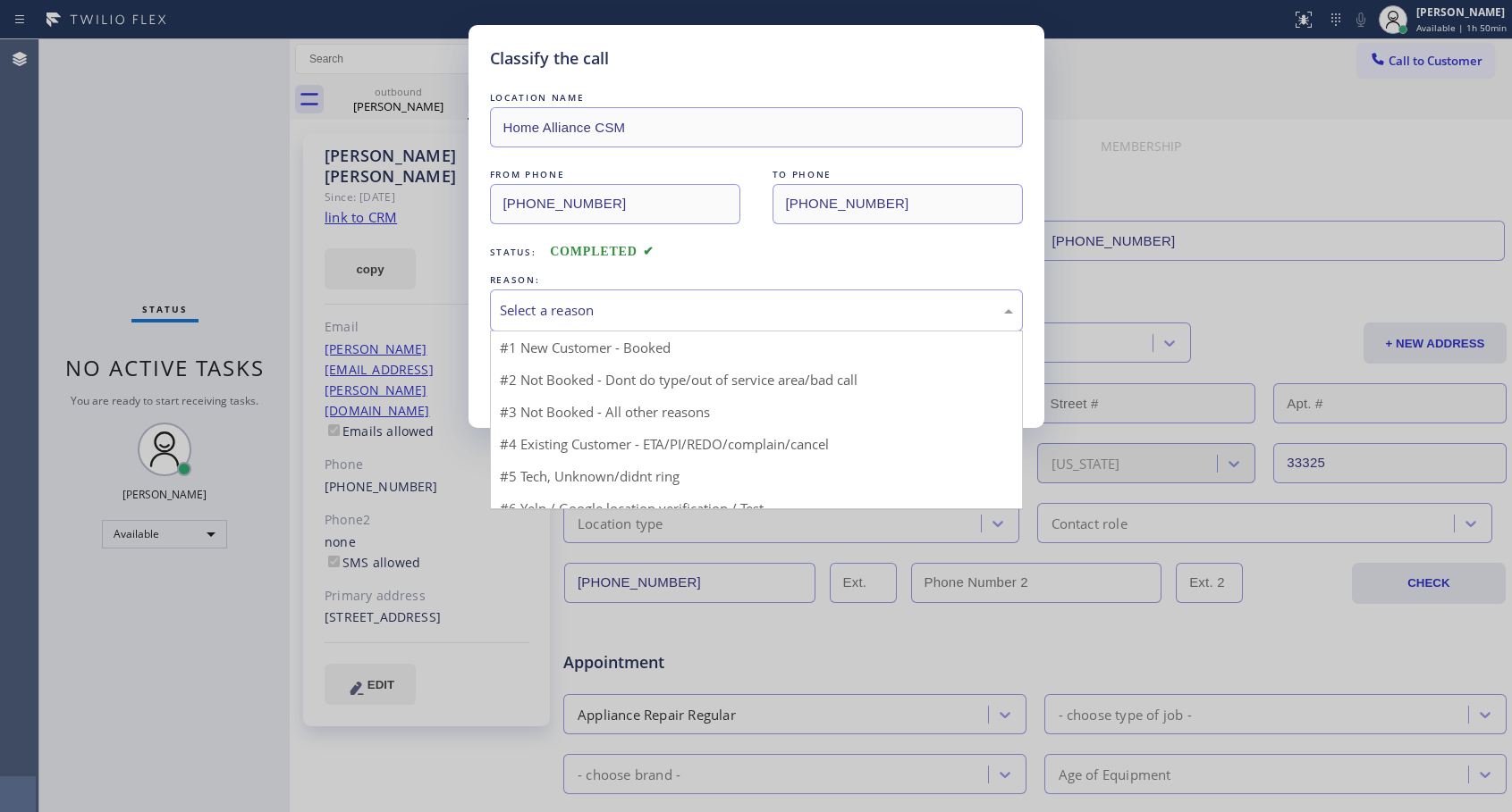
click at [704, 314] on div "Select a reason" at bounding box center [756, 310] width 513 height 20
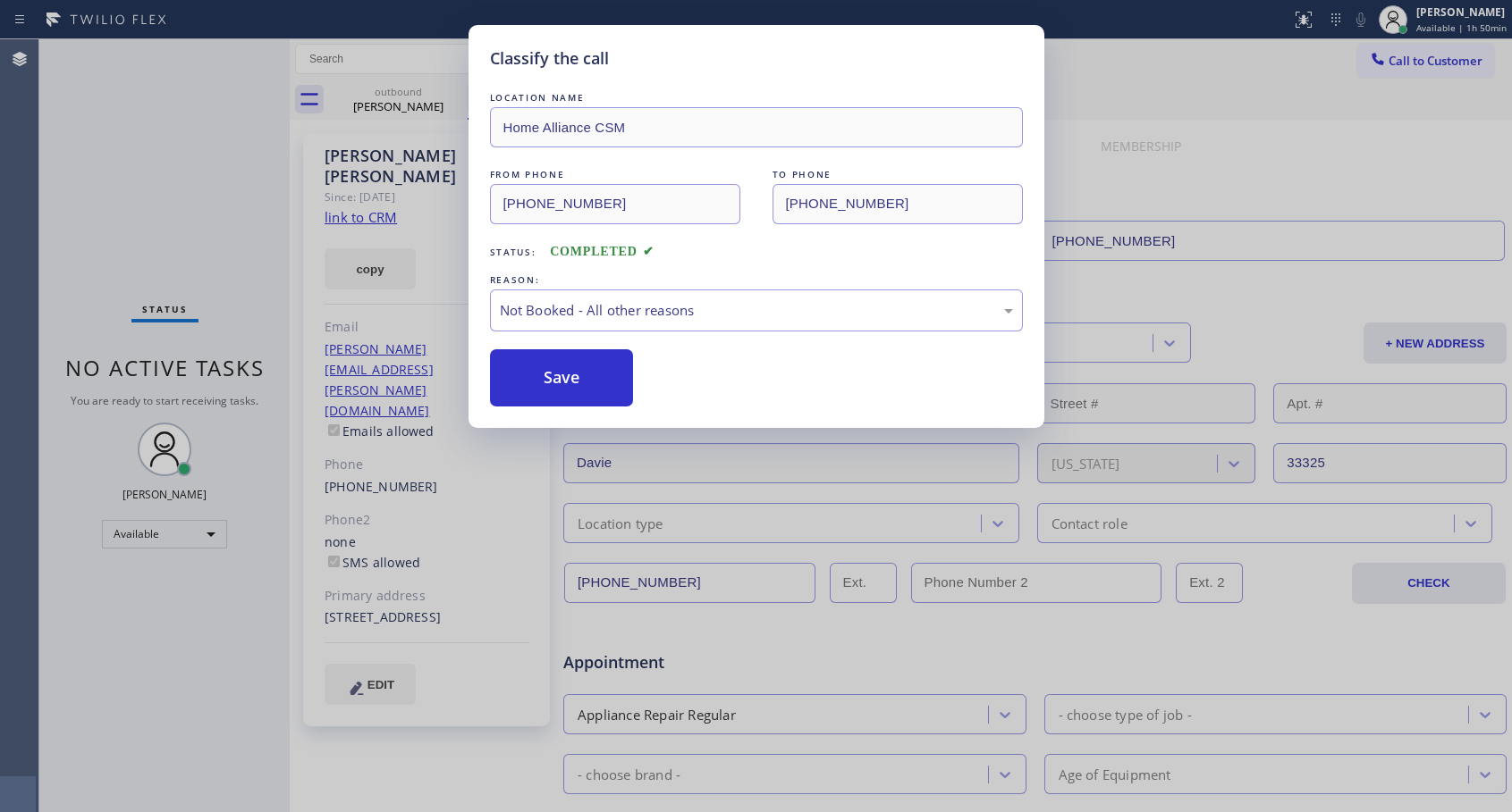
click at [599, 384] on button "Save" at bounding box center [562, 378] width 144 height 57
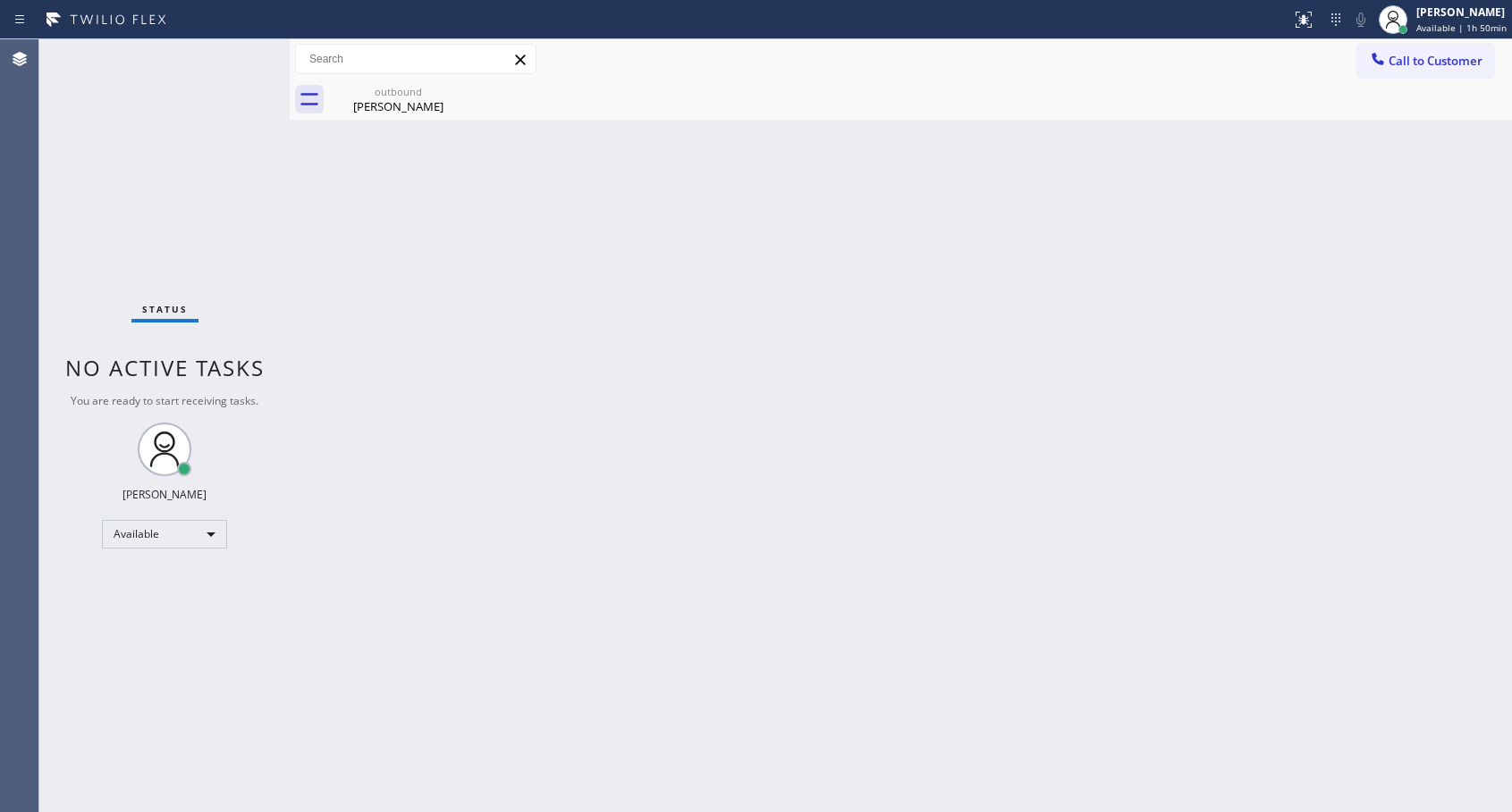
click at [384, 107] on div "[PERSON_NAME]" at bounding box center [398, 106] width 135 height 17
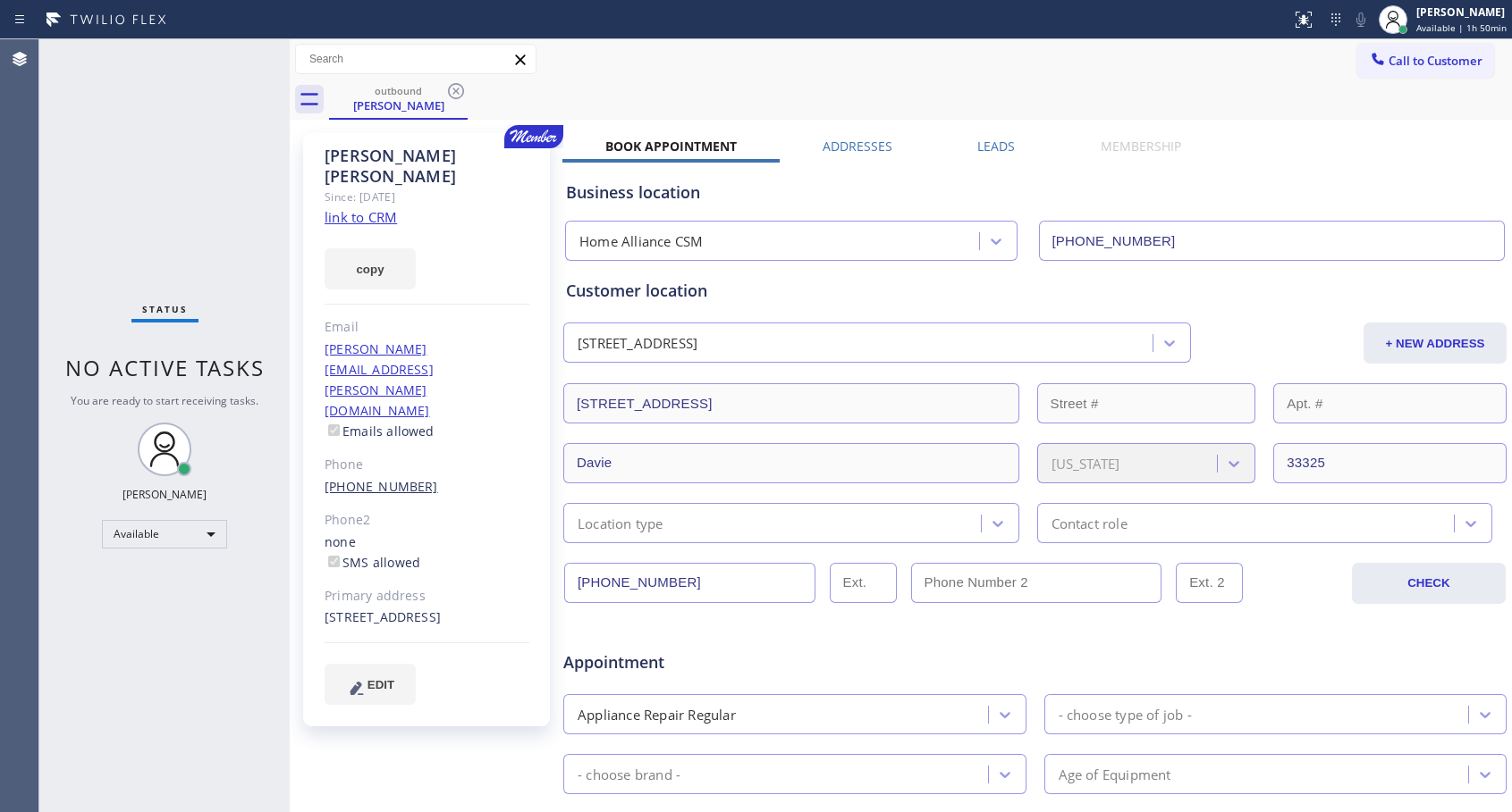
click at [373, 478] on link "[PHONE_NUMBER]" at bounding box center [382, 486] width 114 height 17
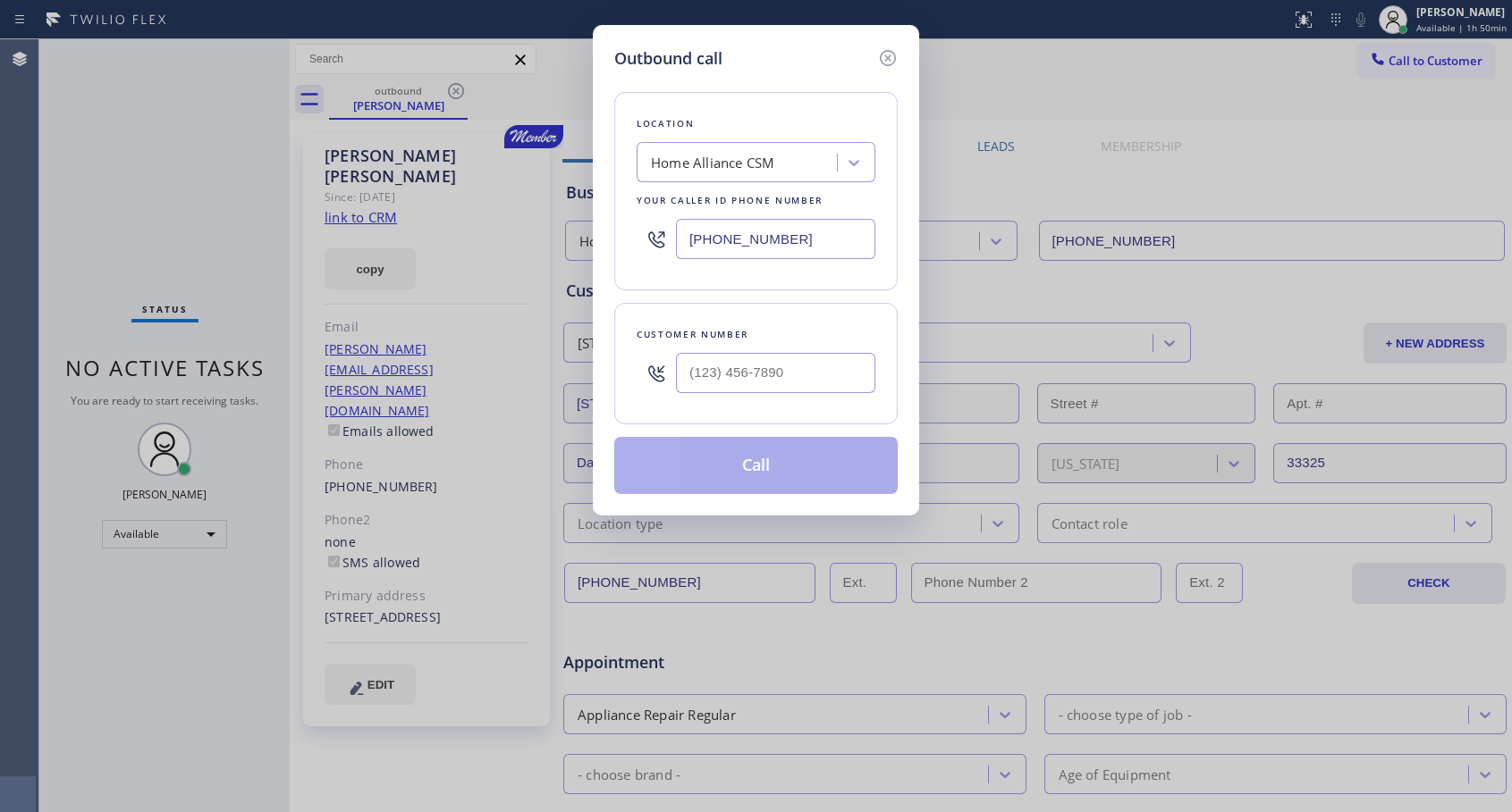
type input "[PHONE_NUMBER]"
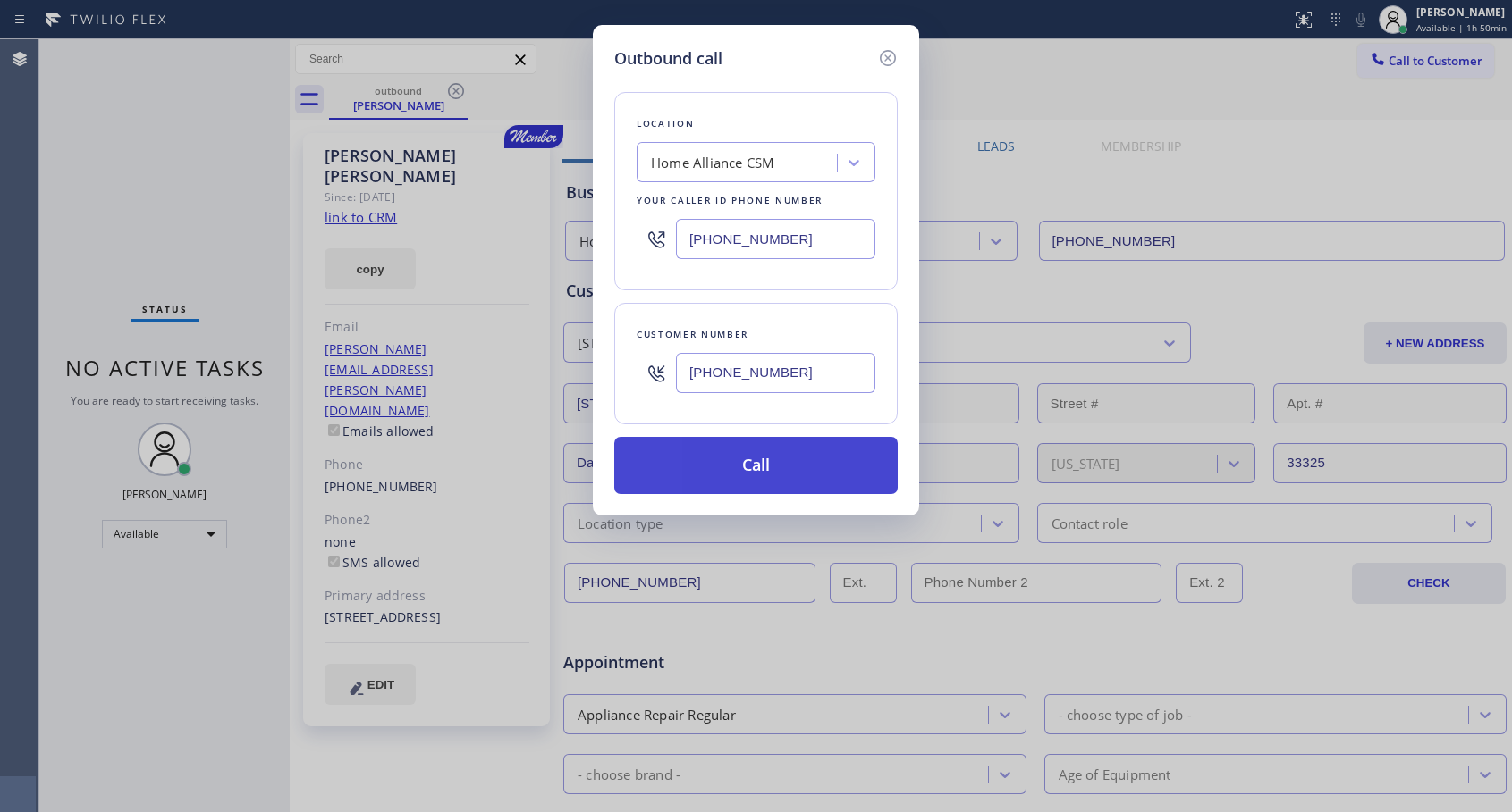
click at [807, 473] on button "Call" at bounding box center [756, 465] width 284 height 57
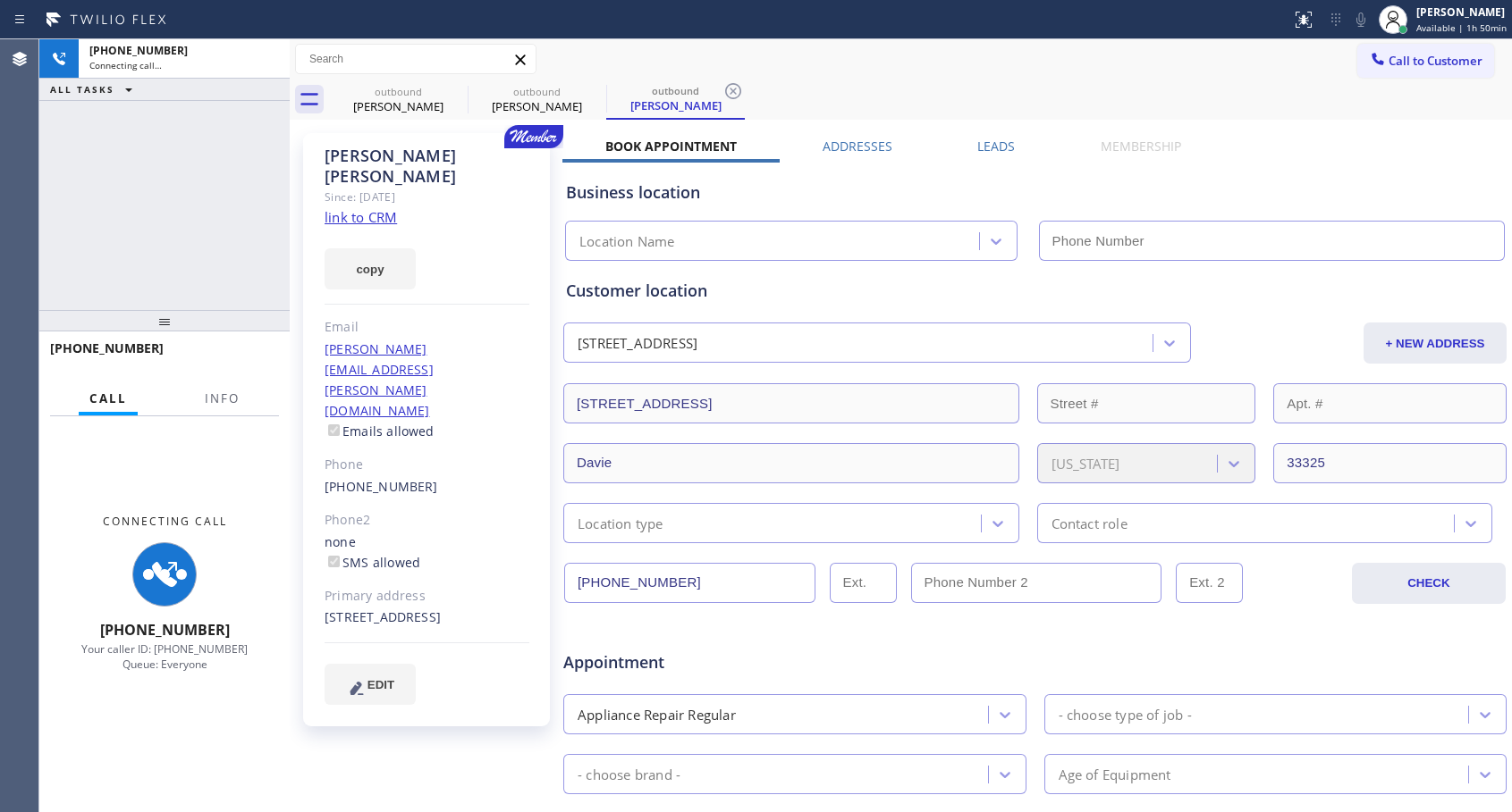
type input "[PHONE_NUMBER]"
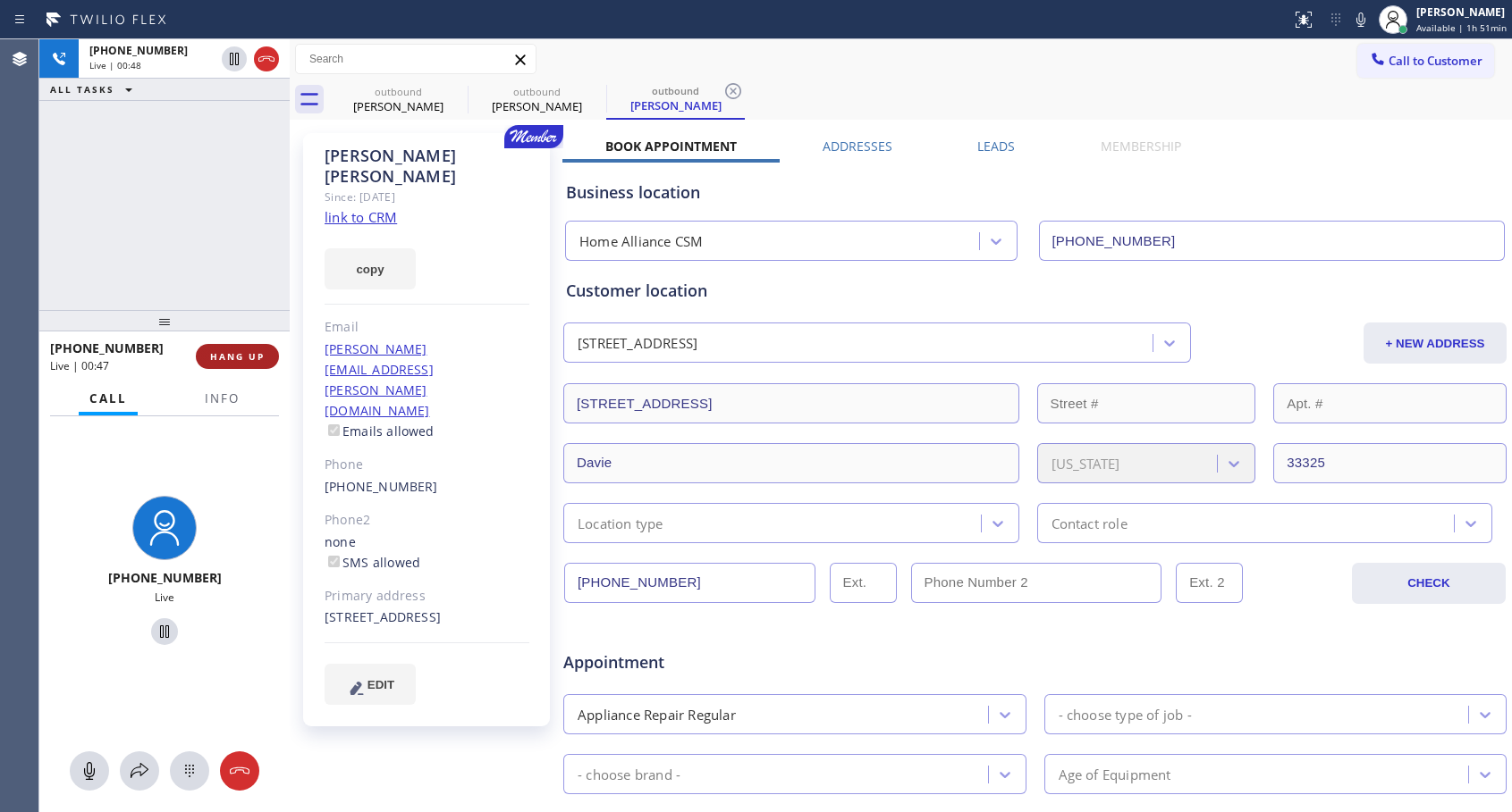
click at [224, 351] on span "HANG UP" at bounding box center [237, 357] width 54 height 13
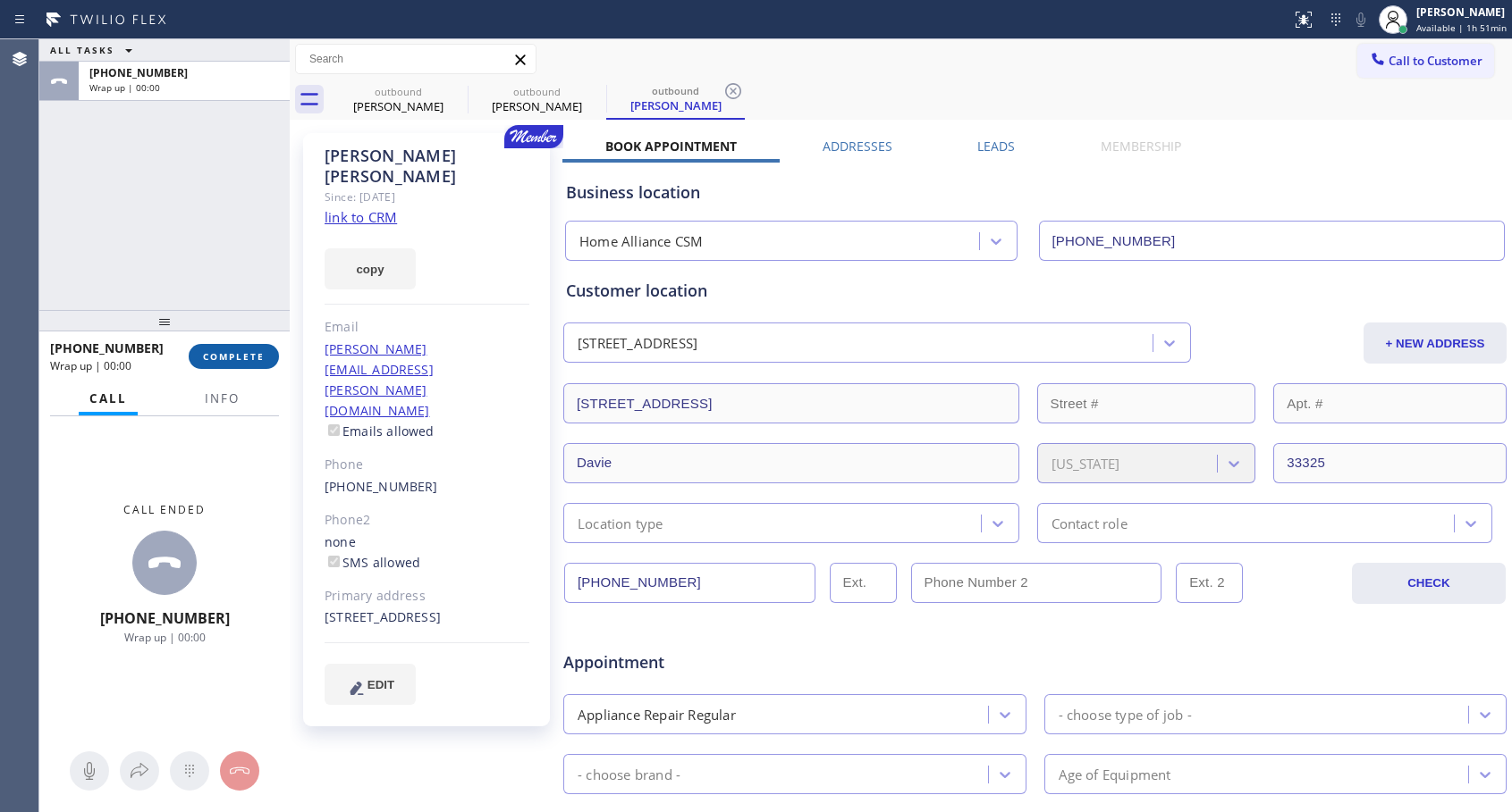
click at [225, 351] on span "COMPLETE" at bounding box center [233, 357] width 62 height 13
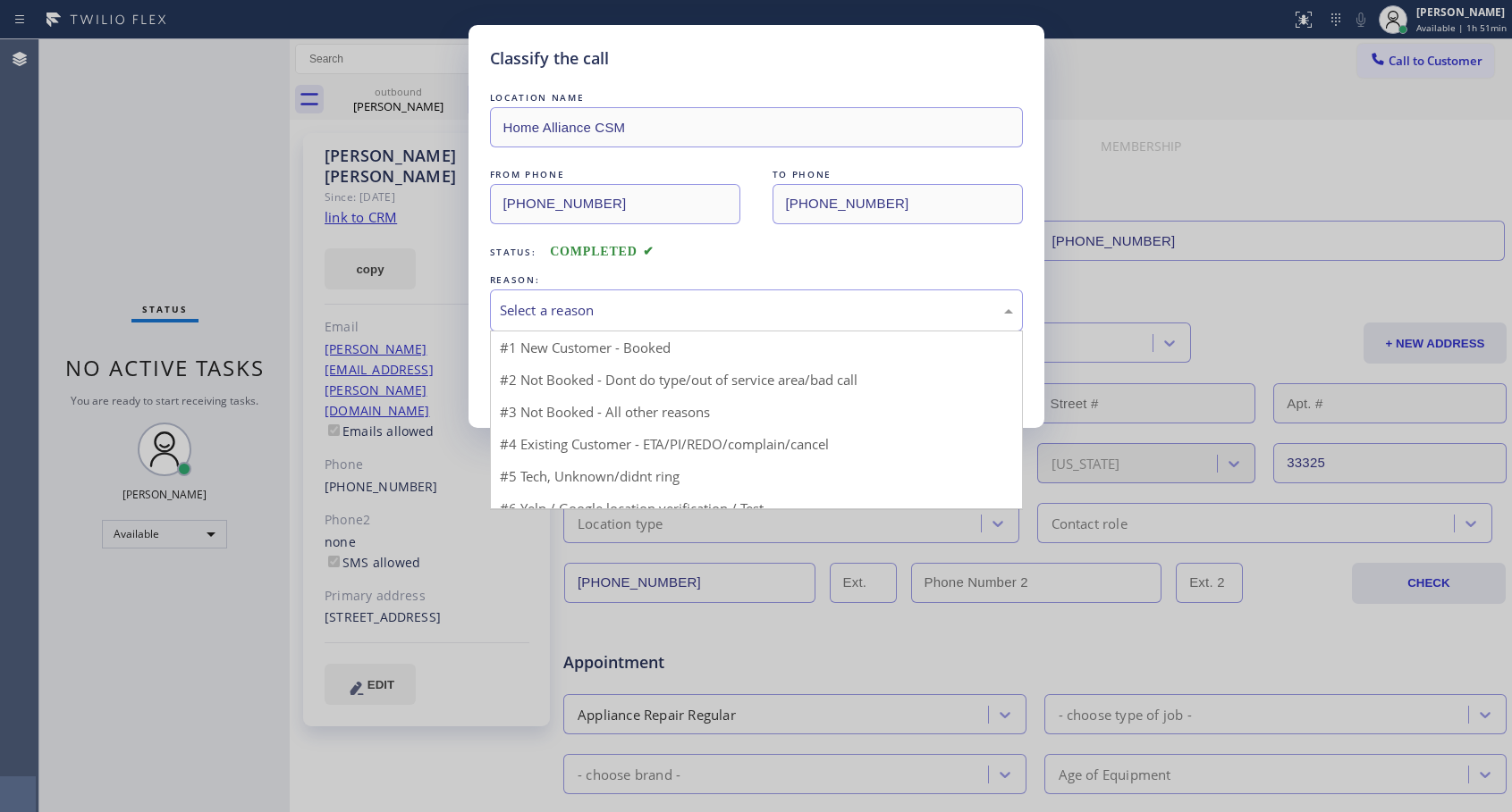
click at [617, 307] on div "Select a reason" at bounding box center [756, 310] width 513 height 20
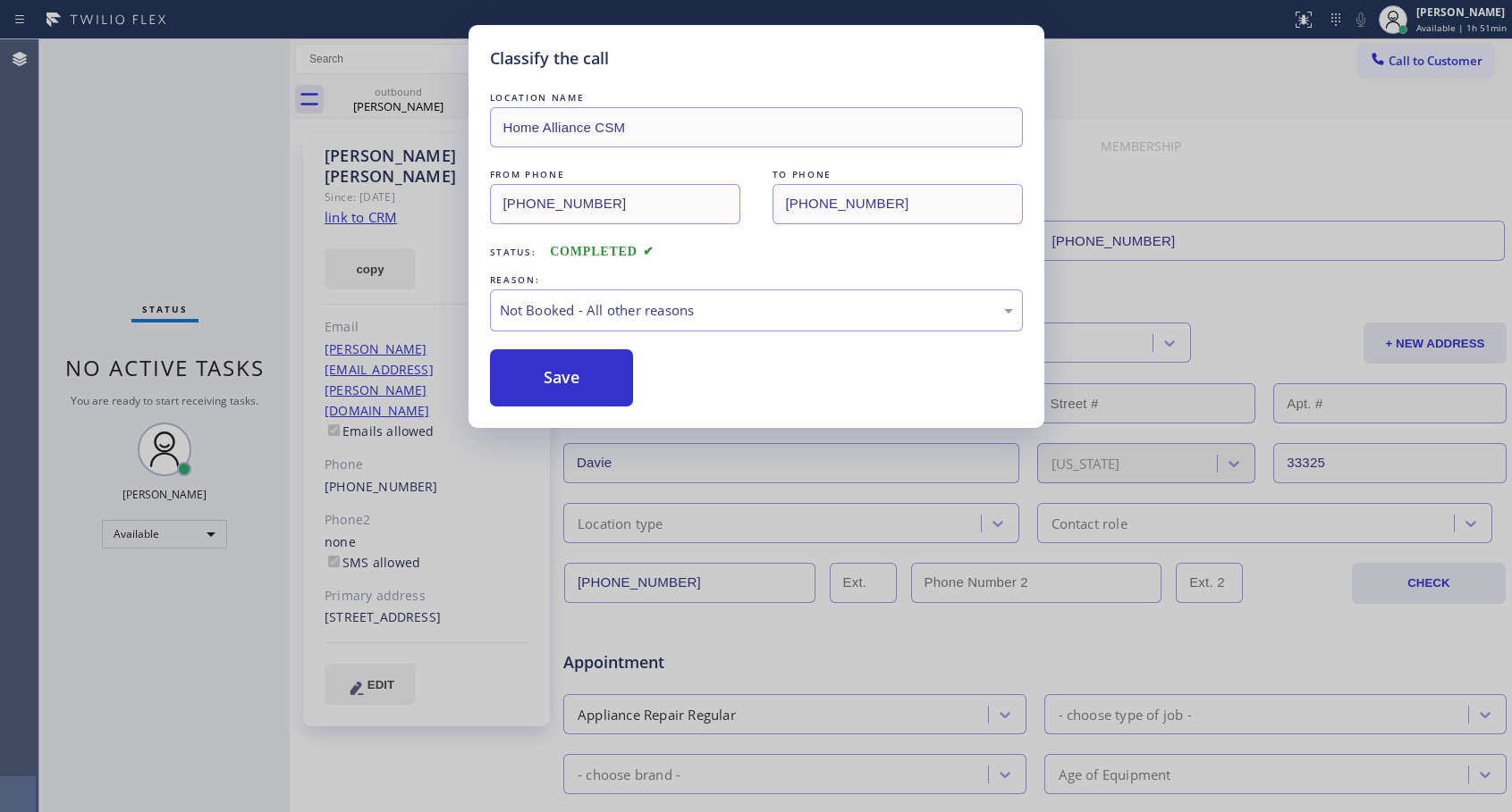
click at [549, 384] on button "Save" at bounding box center [562, 378] width 144 height 57
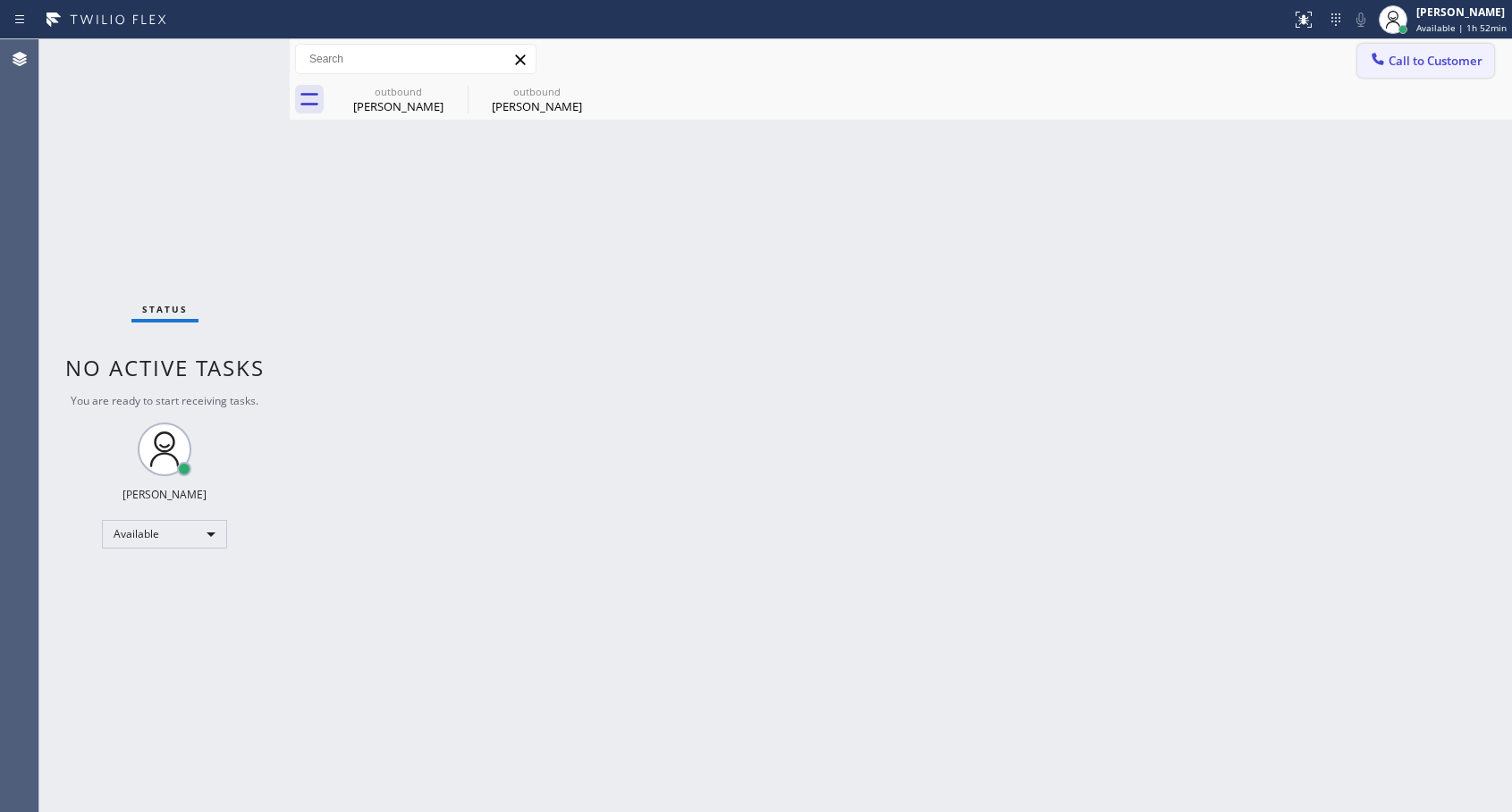
click at [1405, 61] on span "Call to Customer" at bounding box center [1436, 61] width 94 height 17
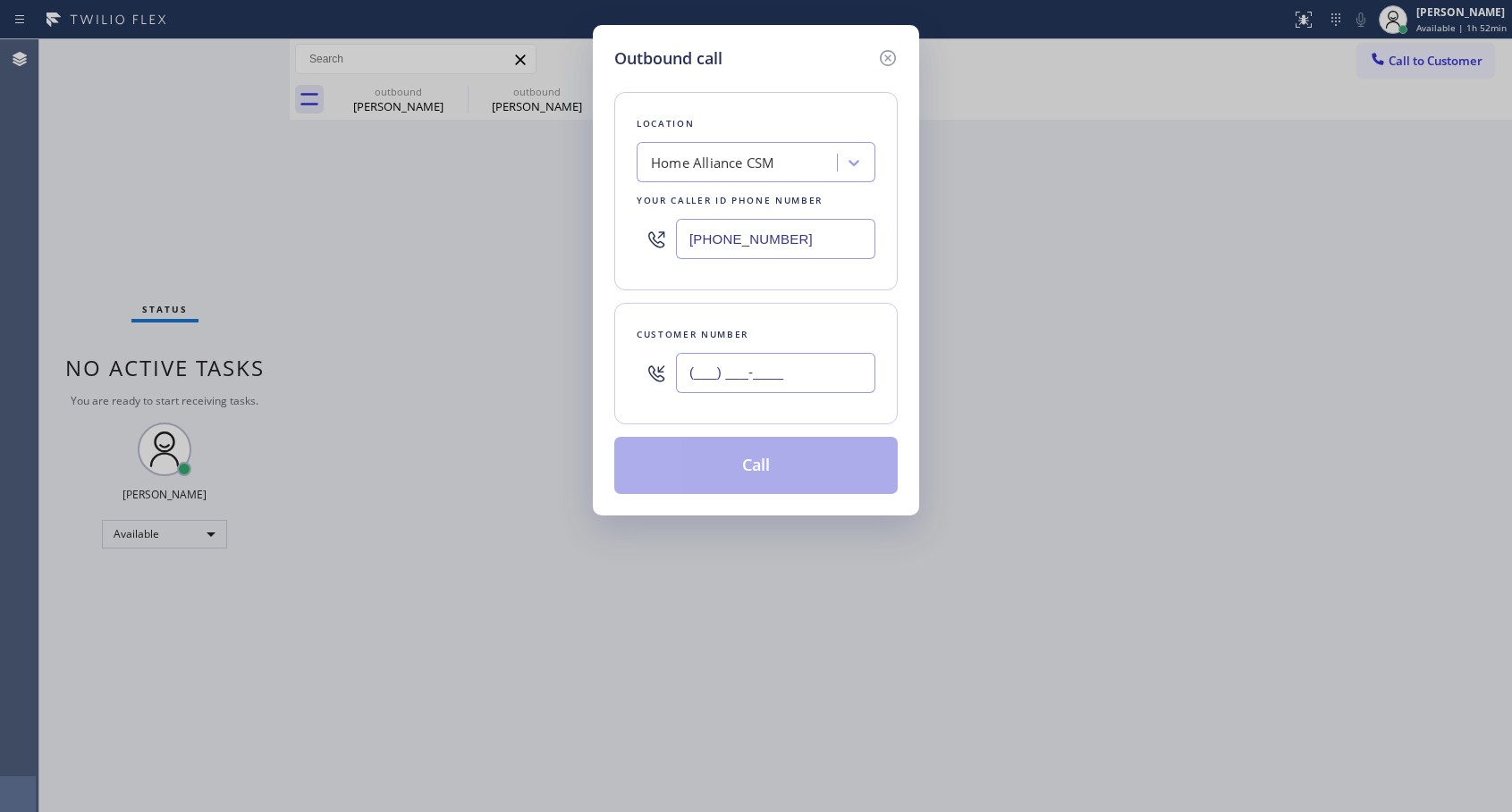
click at [767, 363] on input "(___) ___-____" at bounding box center [775, 373] width 199 height 40
paste input "847) 404-4707"
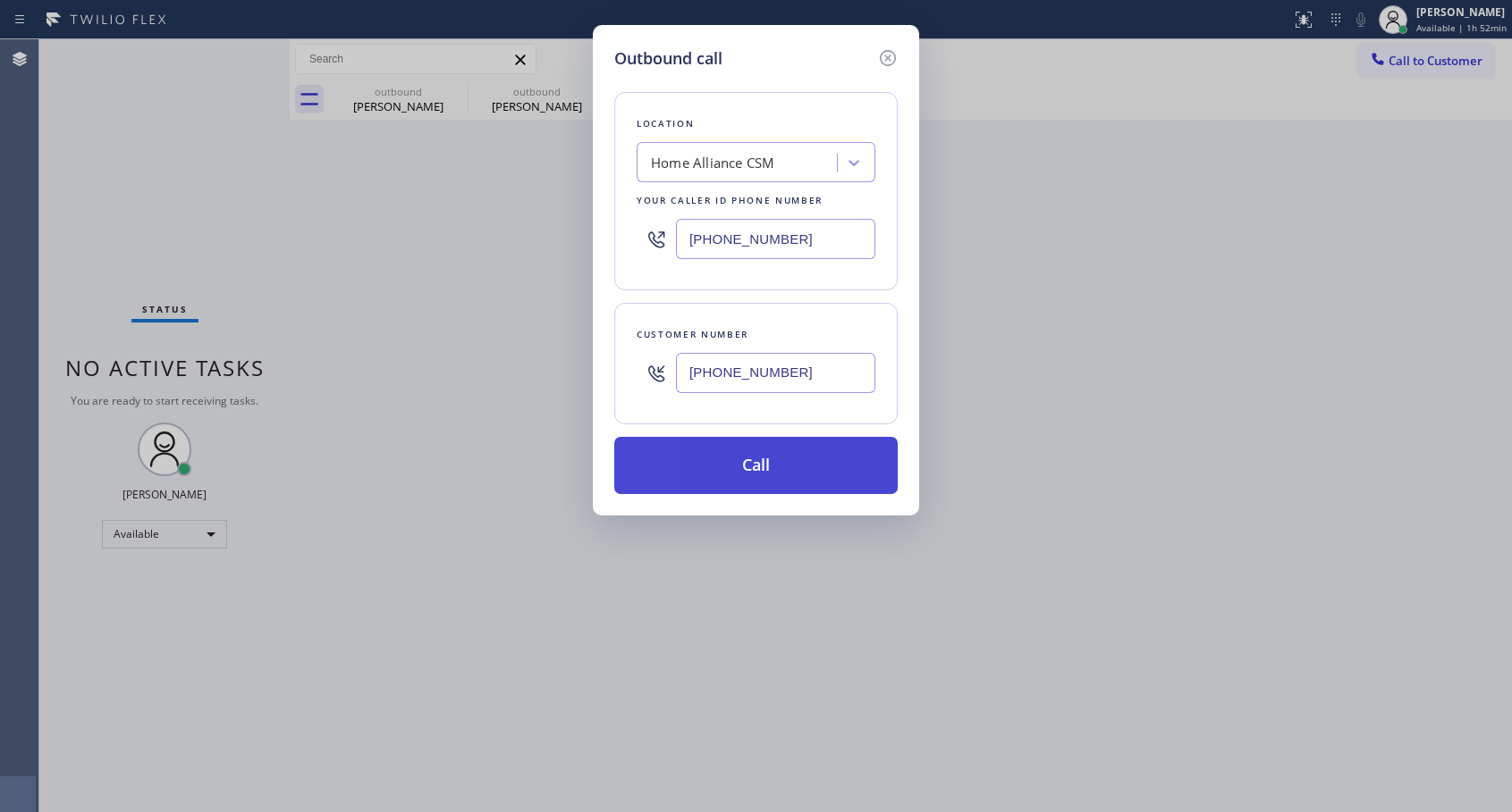
type input "[PHONE_NUMBER]"
click at [780, 469] on button "Call" at bounding box center [756, 465] width 284 height 57
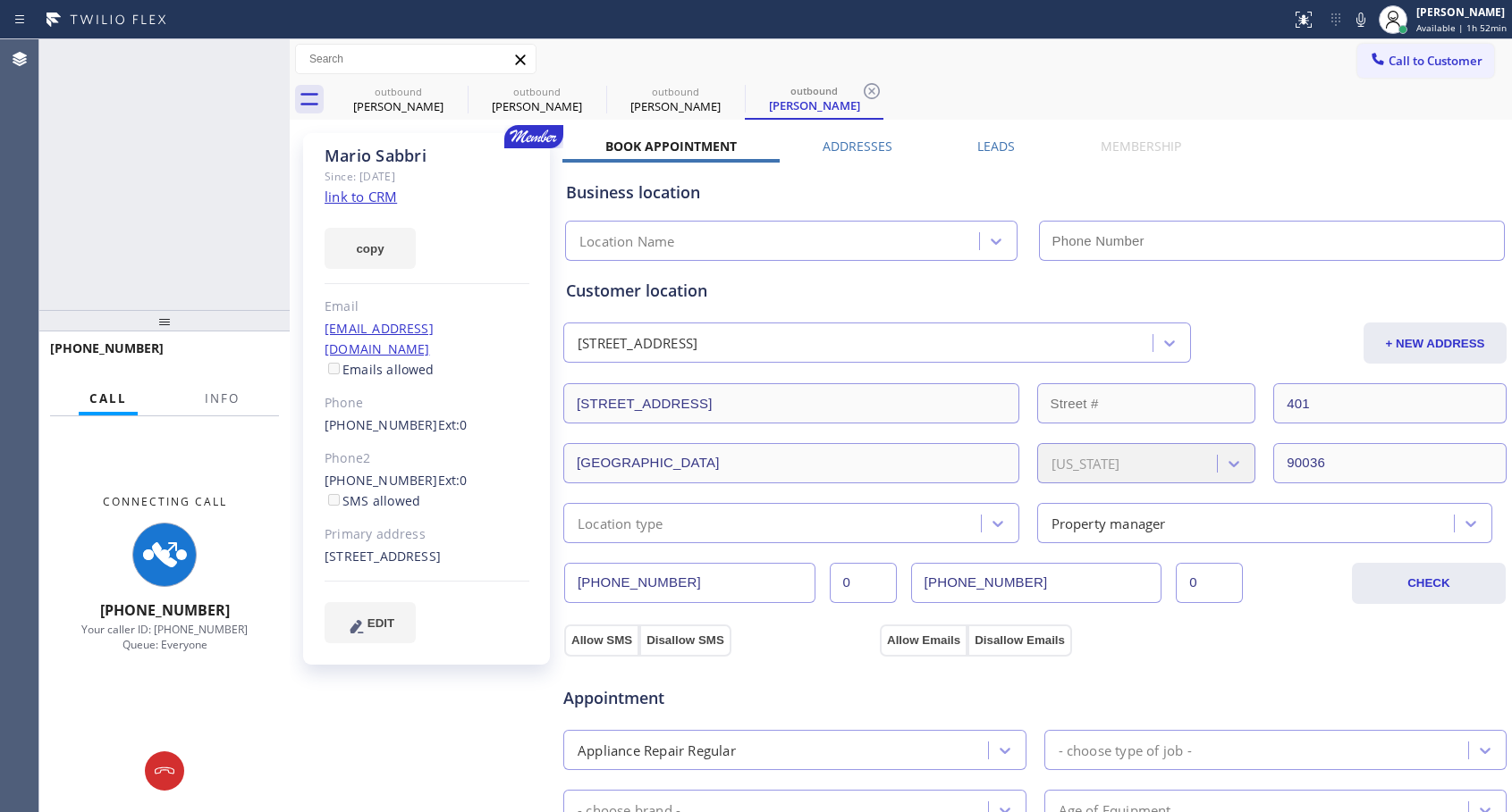
type input "[PHONE_NUMBER]"
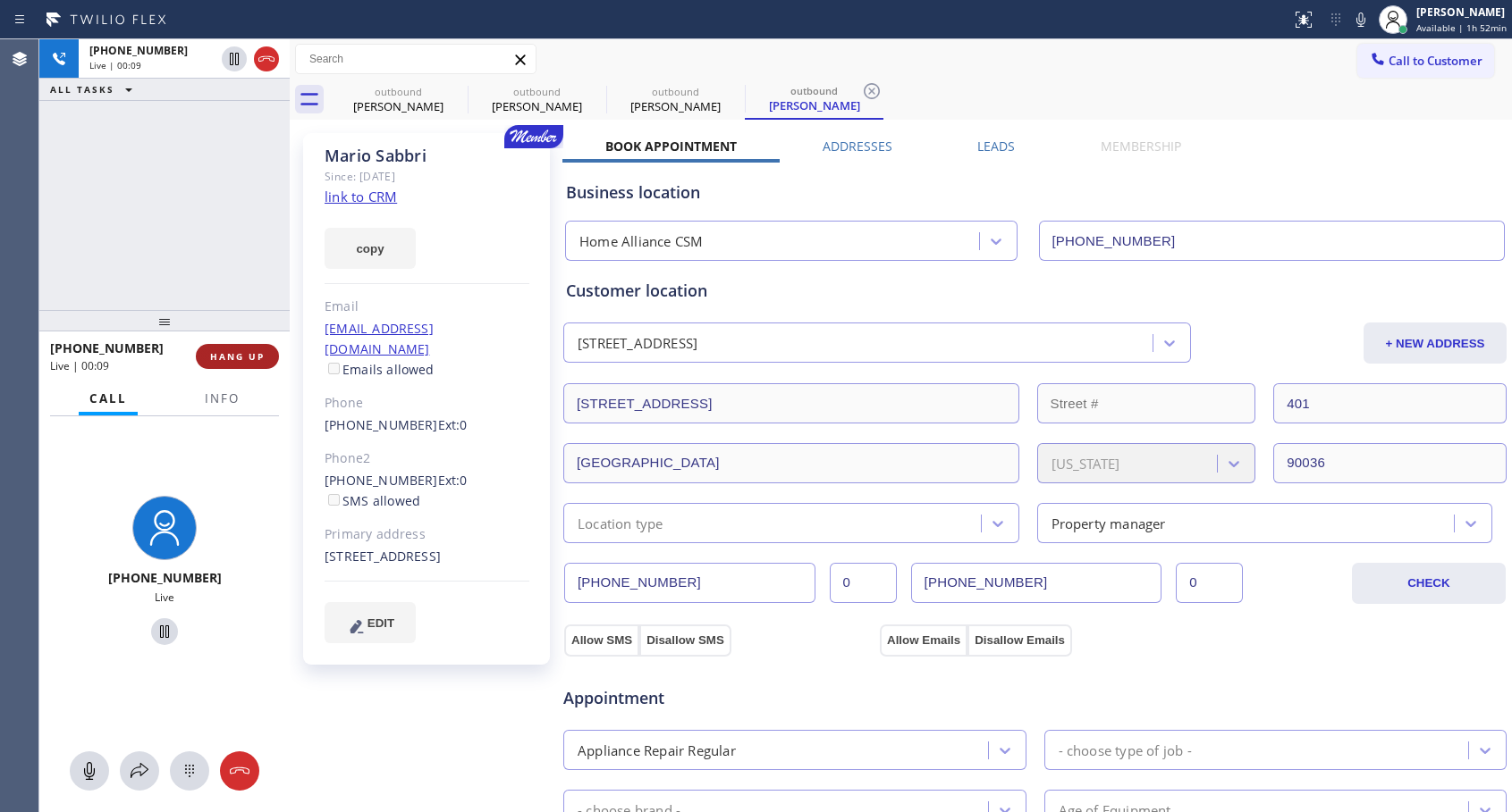
click at [240, 352] on span "HANG UP" at bounding box center [237, 357] width 54 height 13
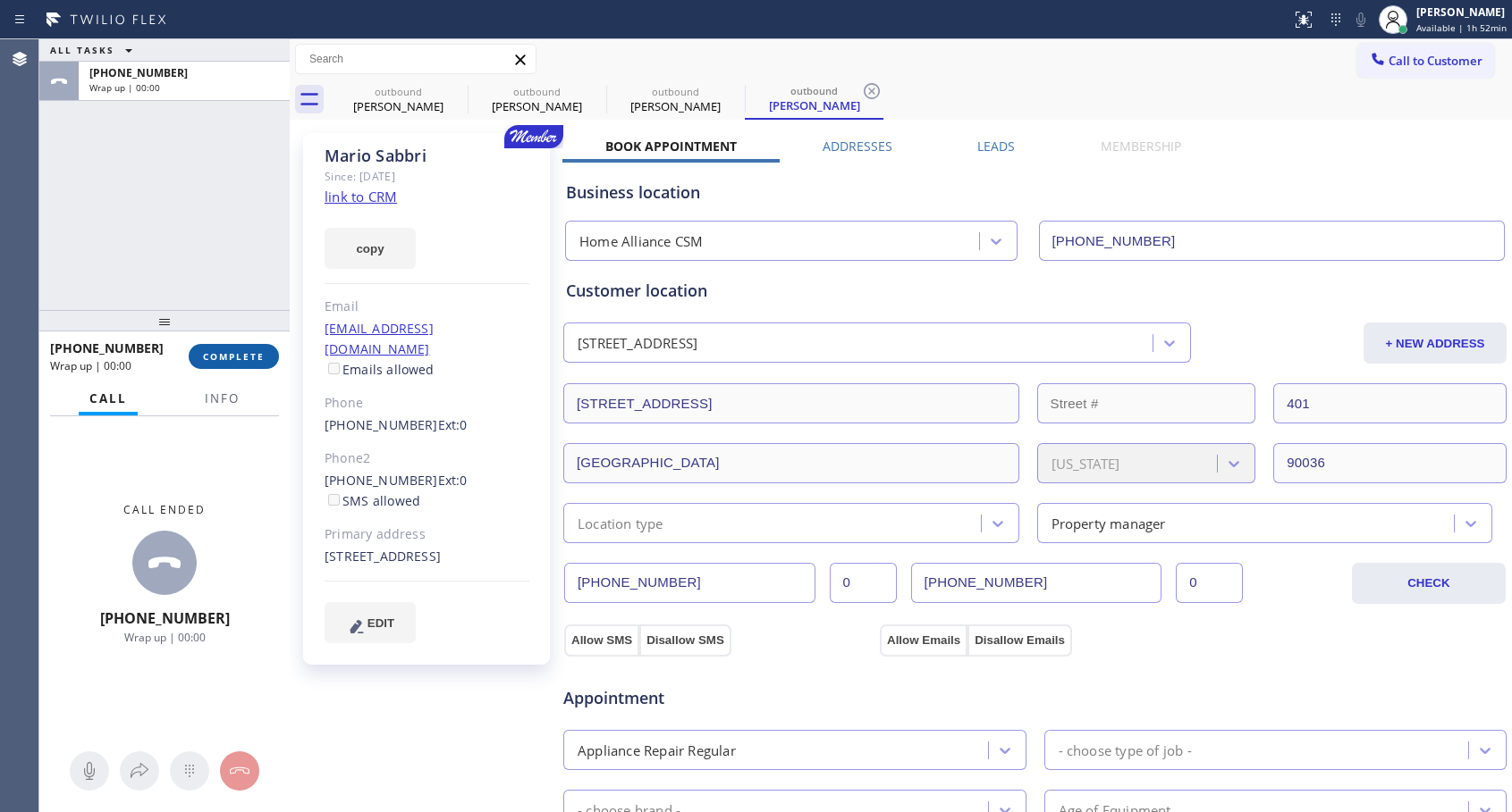
click at [240, 352] on span "COMPLETE" at bounding box center [233, 357] width 62 height 13
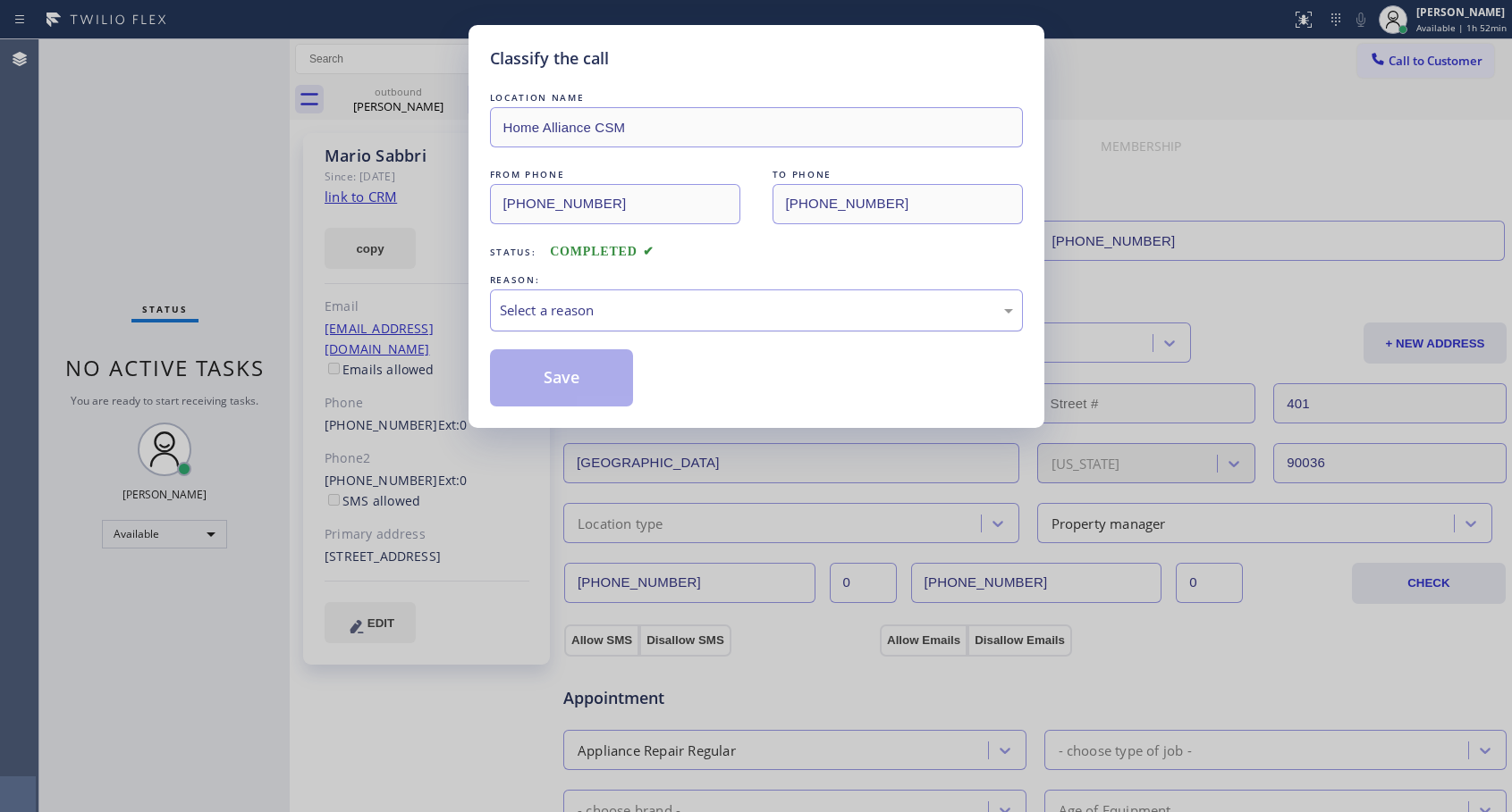
click at [606, 304] on div "Select a reason" at bounding box center [756, 310] width 513 height 20
click at [526, 377] on button "Save" at bounding box center [562, 378] width 144 height 57
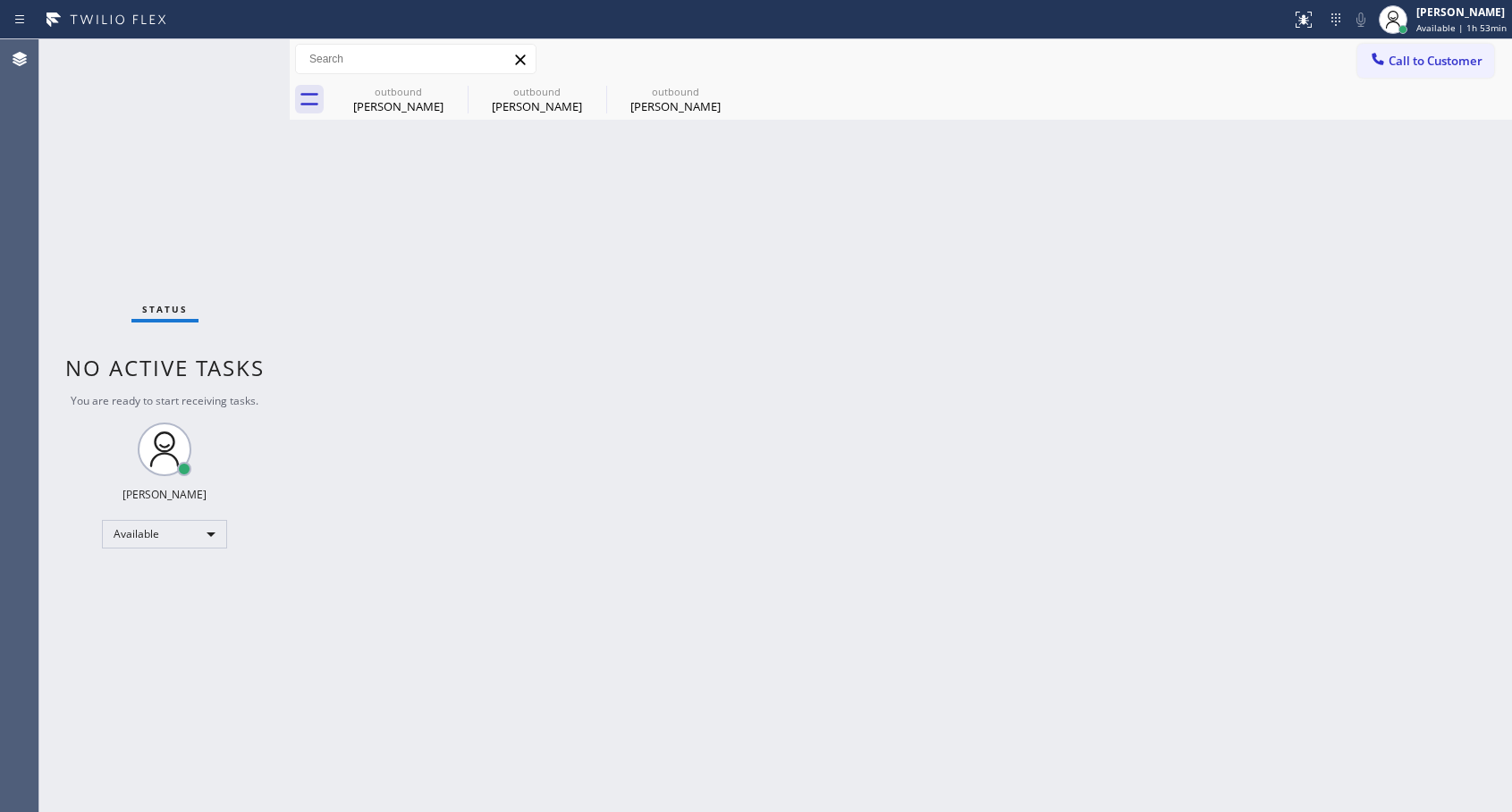
click at [1388, 65] on div at bounding box center [1377, 61] width 21 height 21
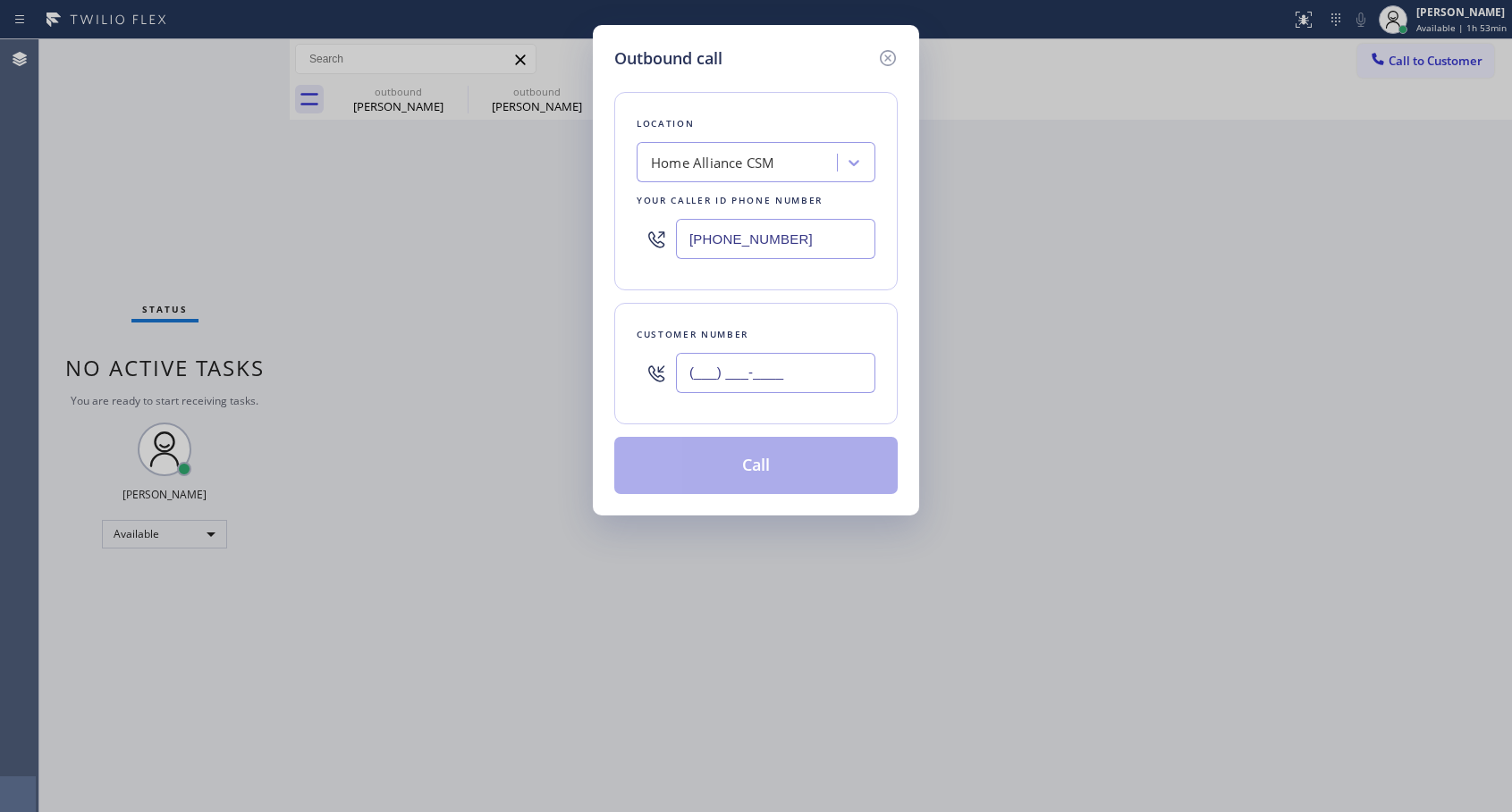
click at [838, 393] on input "(___) ___-____" at bounding box center [775, 373] width 199 height 40
paste input "714) 334-7457"
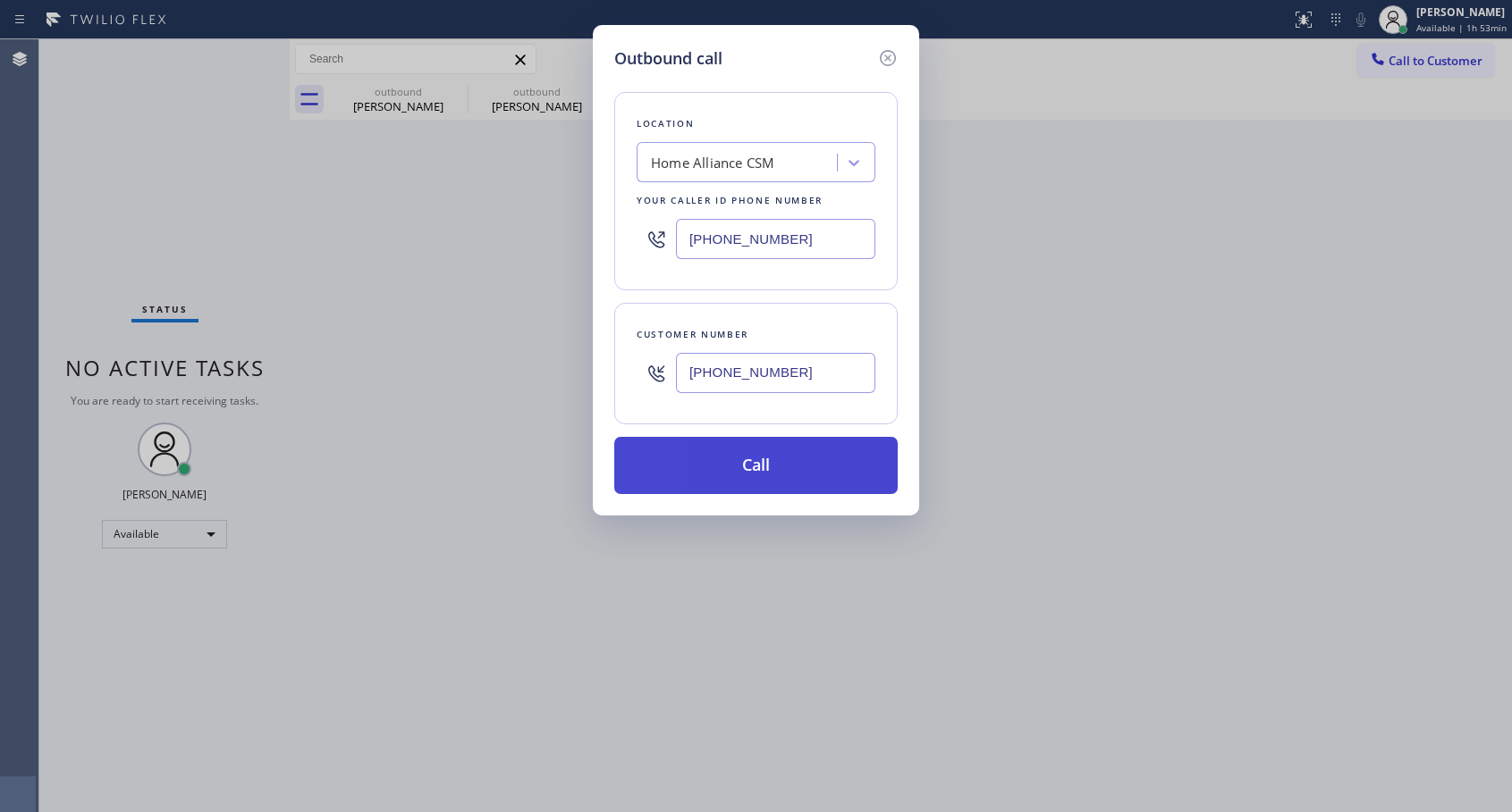
type input "[PHONE_NUMBER]"
click at [741, 456] on button "Call" at bounding box center [756, 465] width 284 height 57
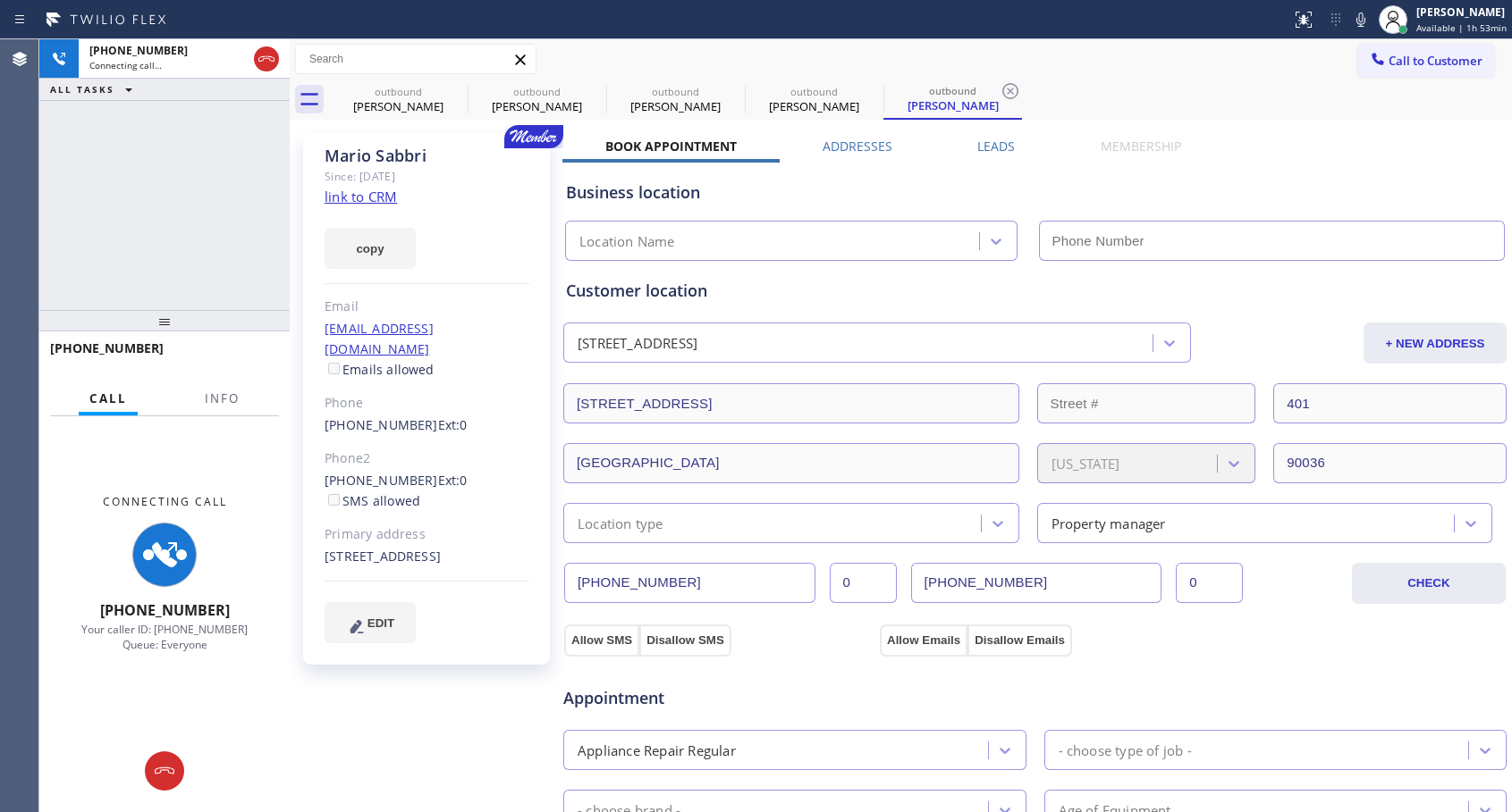
type input "[PHONE_NUMBER]"
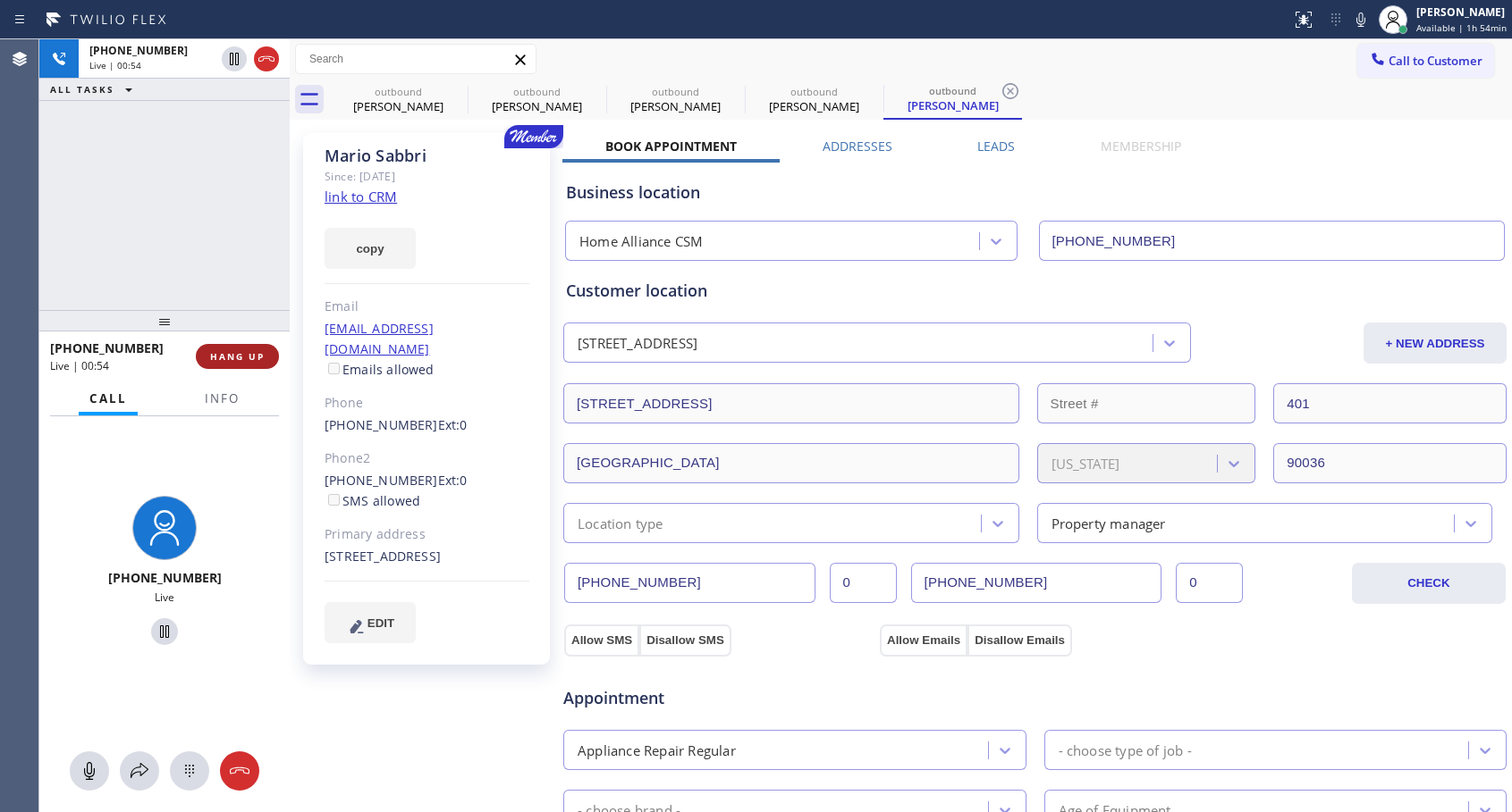
click at [252, 358] on span "HANG UP" at bounding box center [237, 357] width 54 height 13
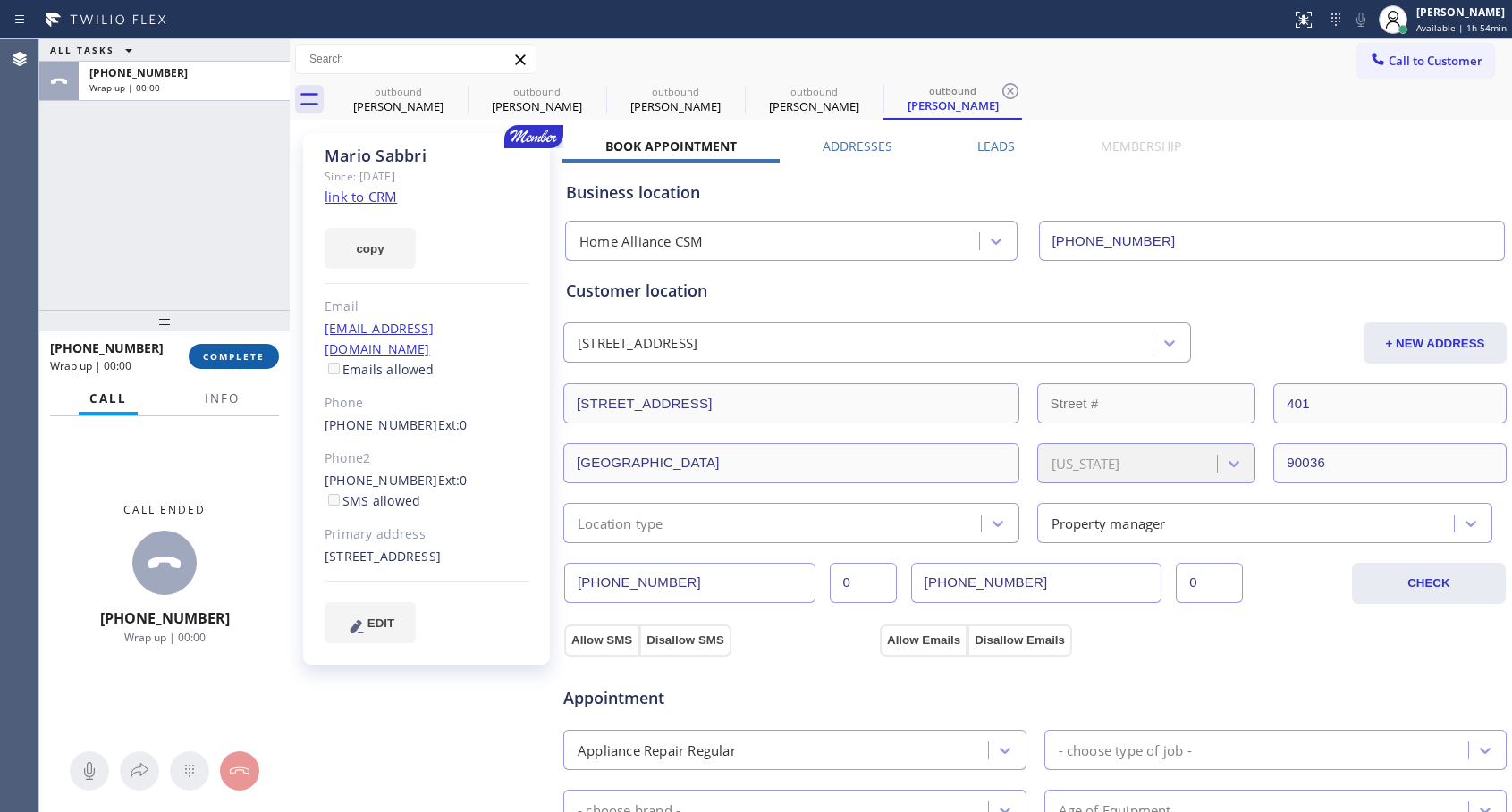
click at [256, 347] on button "COMPLETE" at bounding box center [234, 356] width 90 height 25
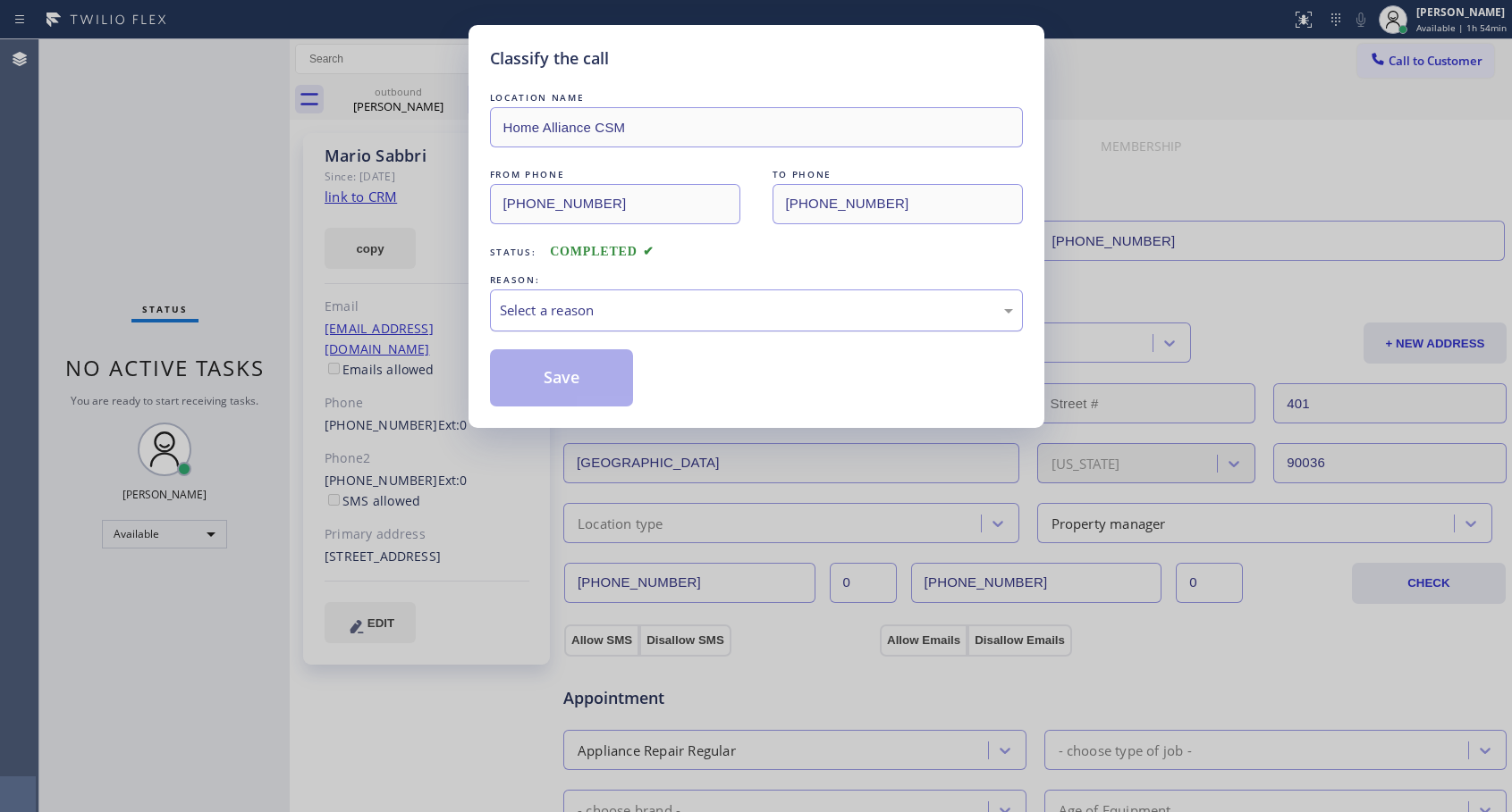
click at [721, 319] on div "Select a reason" at bounding box center [756, 310] width 513 height 20
click at [581, 386] on button "Save" at bounding box center [562, 378] width 144 height 57
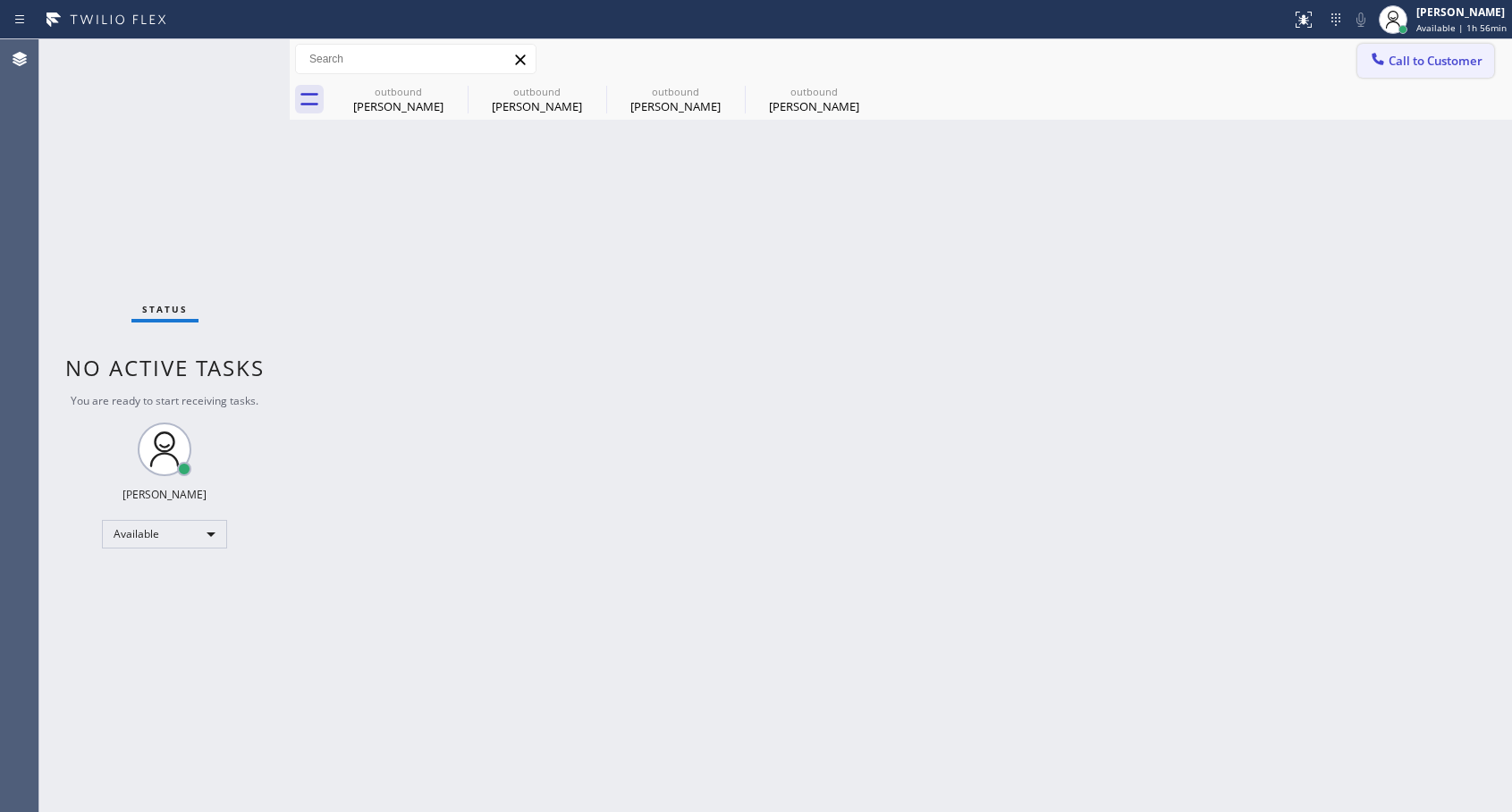
click at [1388, 55] on div at bounding box center [1377, 61] width 21 height 21
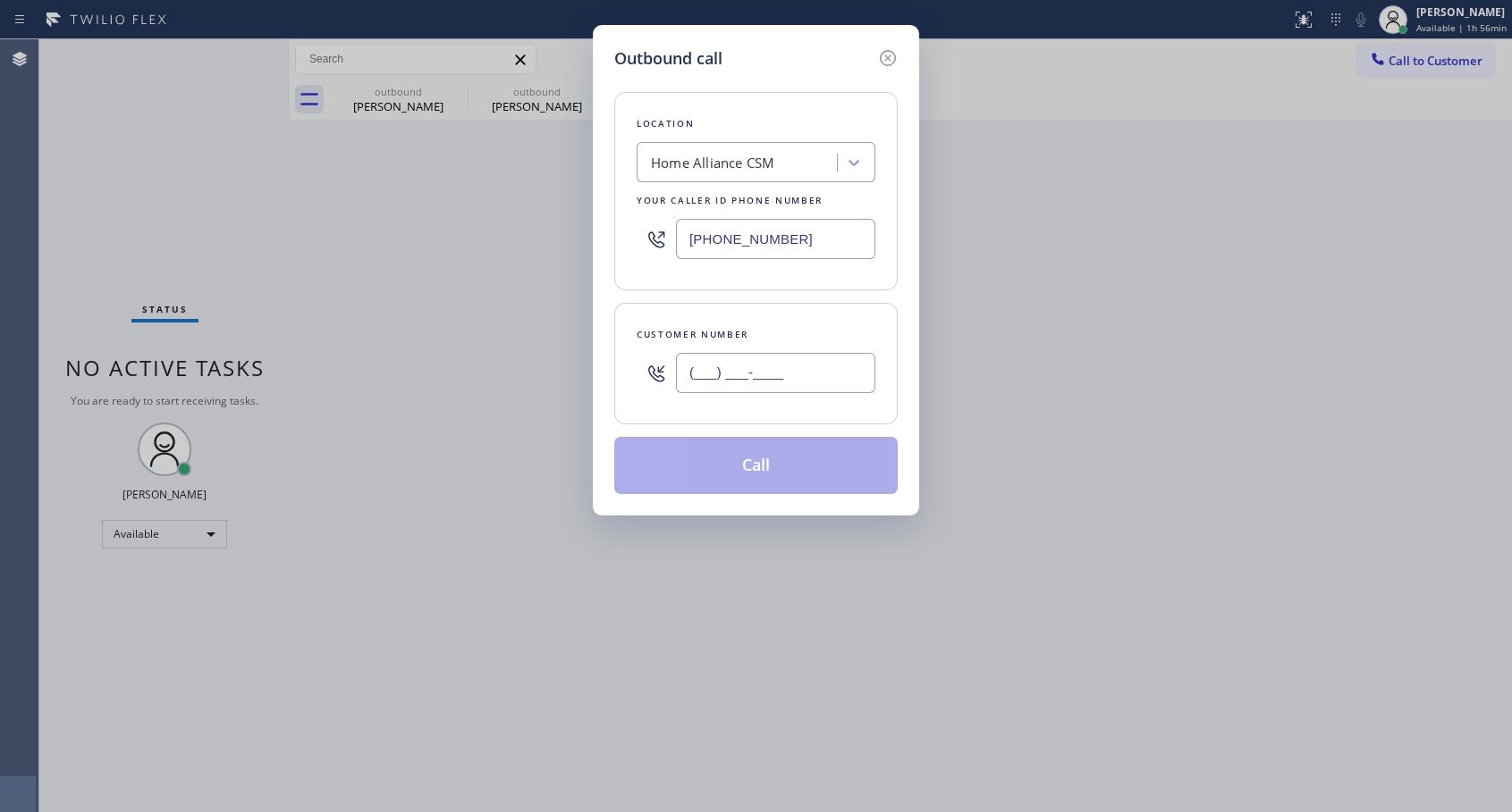
click at [845, 376] on input "(___) ___-____" at bounding box center [775, 373] width 199 height 40
paste input "310) 720-6491"
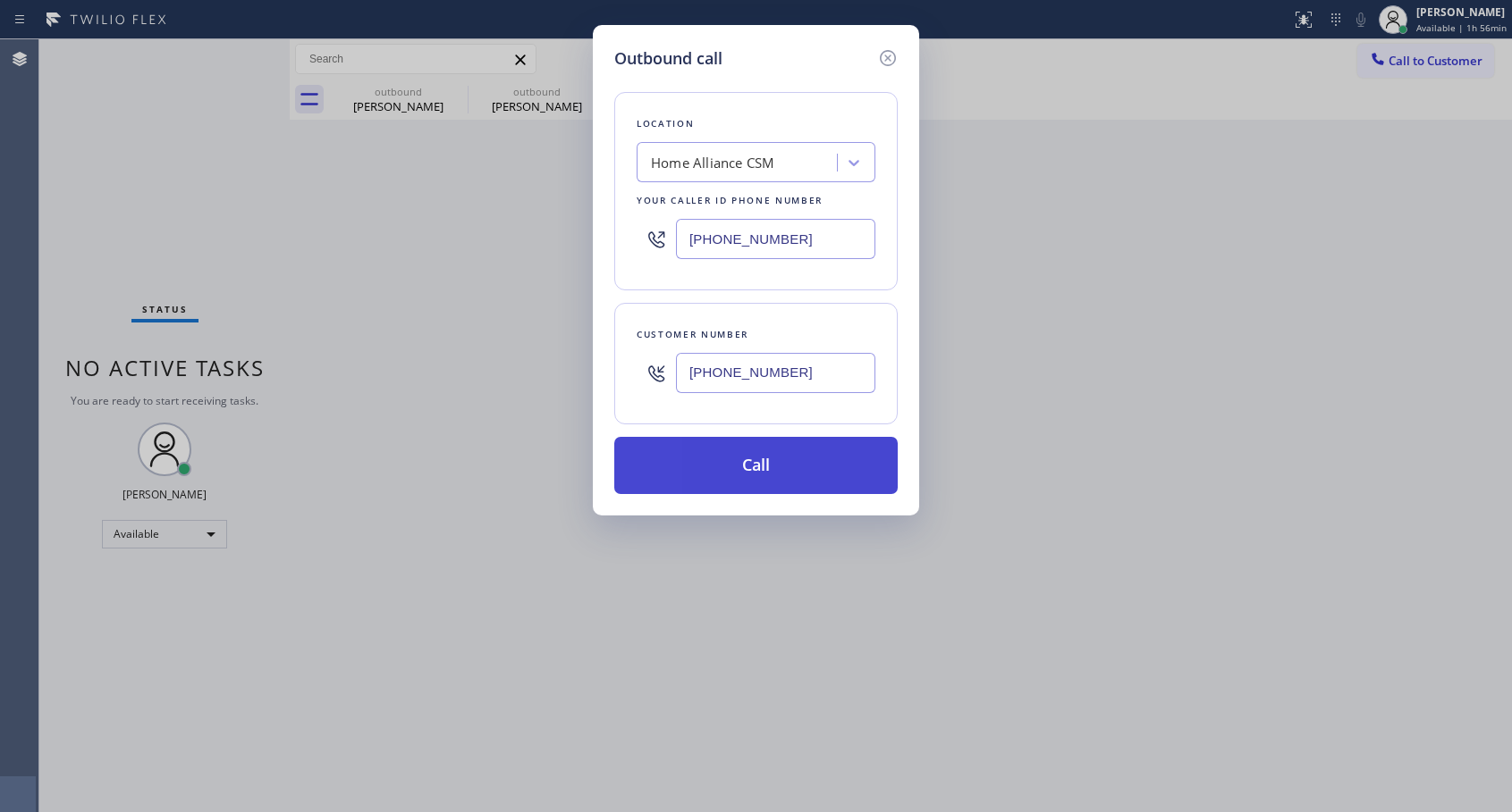
type input "[PHONE_NUMBER]"
click at [732, 470] on button "Call" at bounding box center [756, 465] width 284 height 57
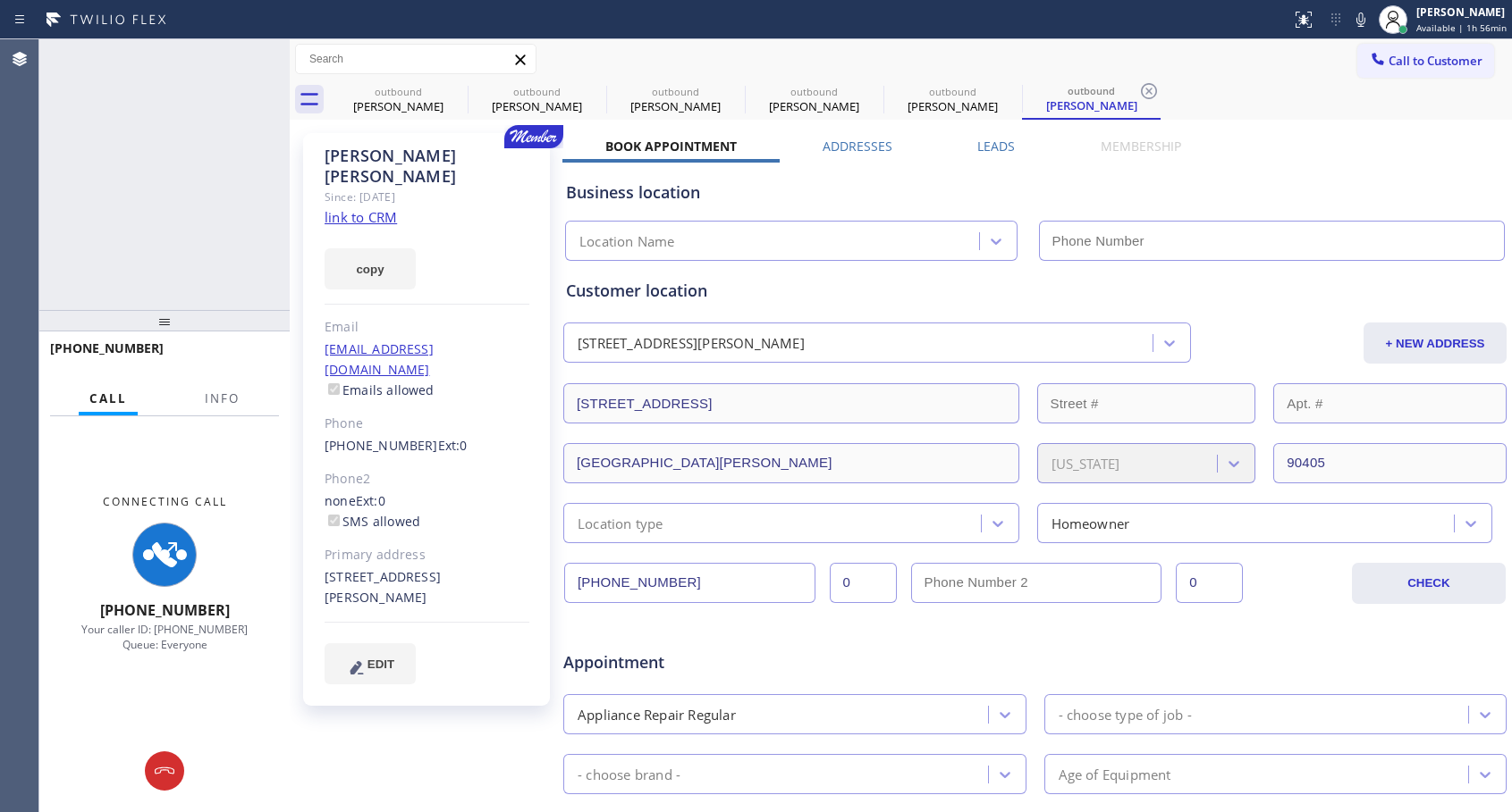
type input "[PHONE_NUMBER]"
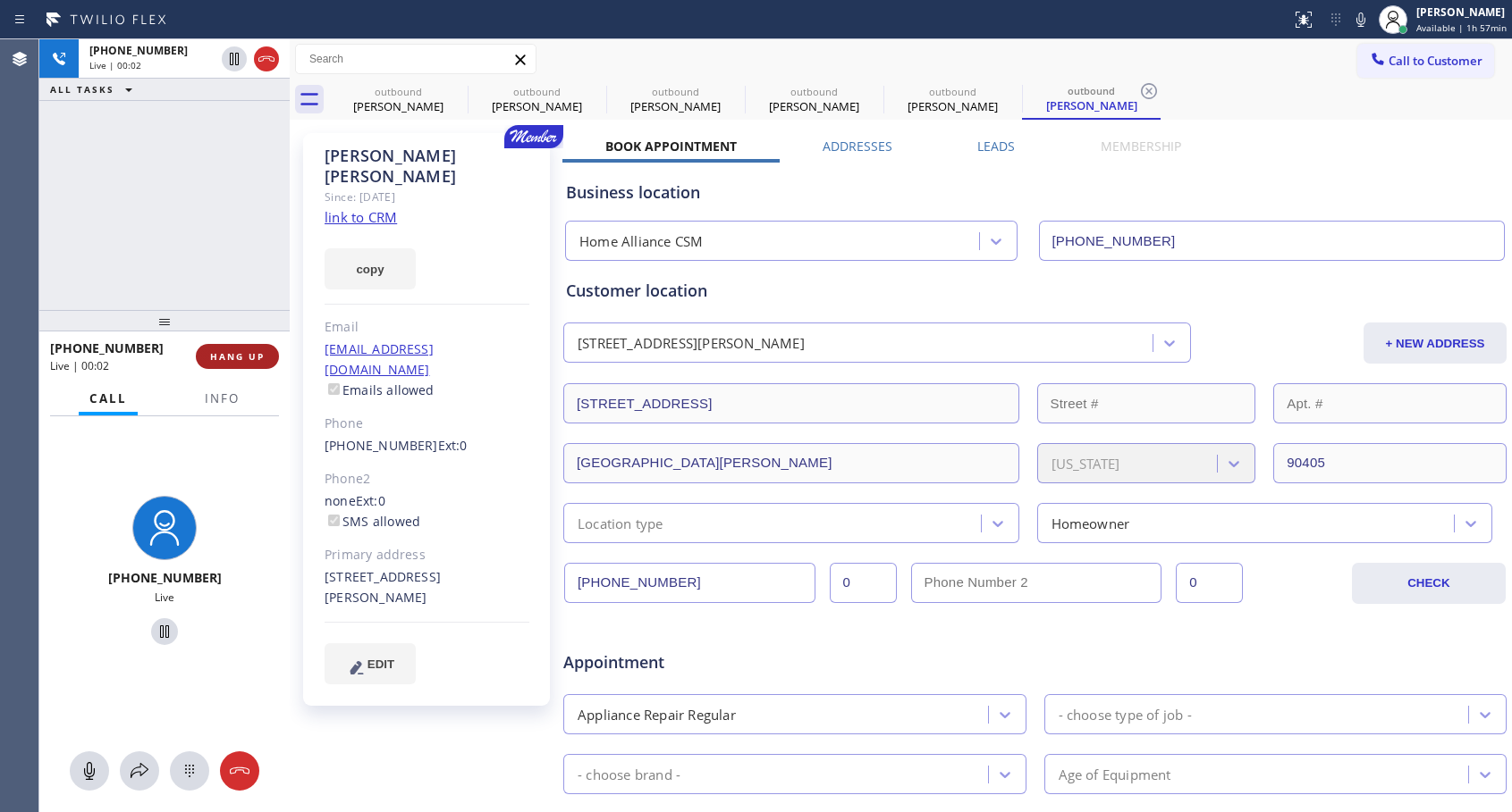
click at [230, 361] on span "HANG UP" at bounding box center [237, 357] width 54 height 13
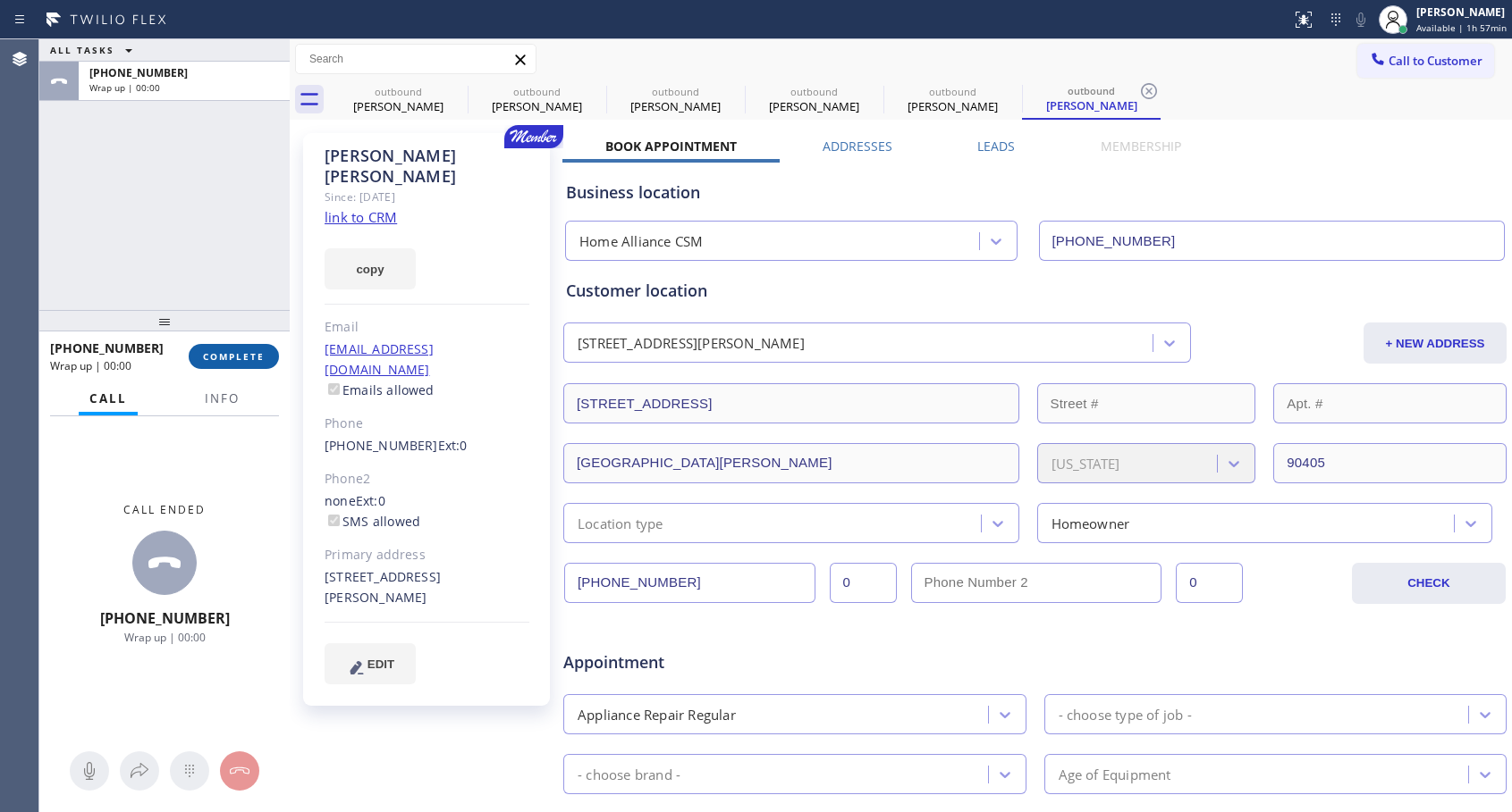
click at [230, 361] on span "COMPLETE" at bounding box center [233, 357] width 62 height 13
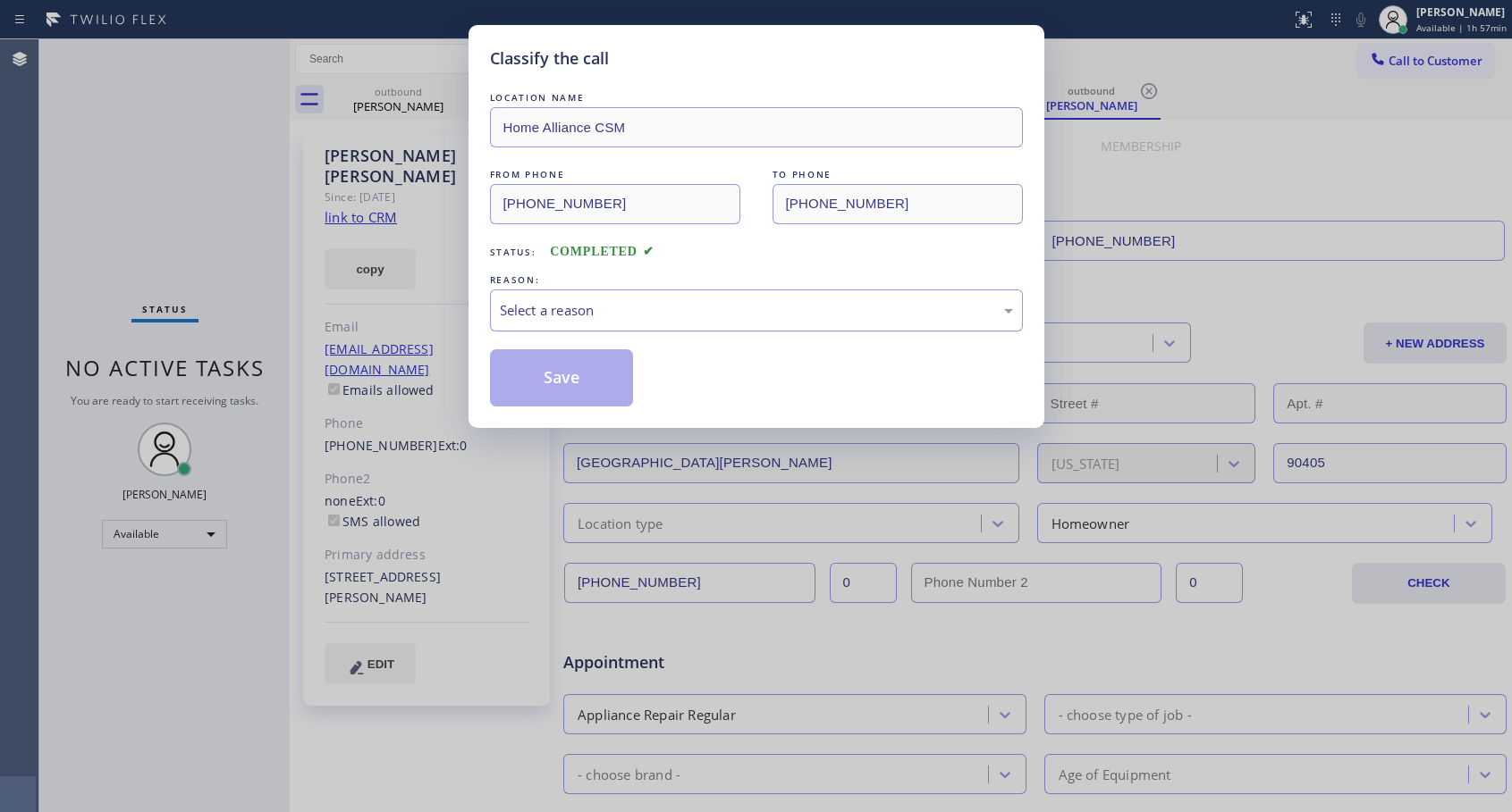
click at [592, 305] on div "Select a reason" at bounding box center [756, 310] width 513 height 20
click at [546, 381] on button "Save" at bounding box center [562, 378] width 144 height 57
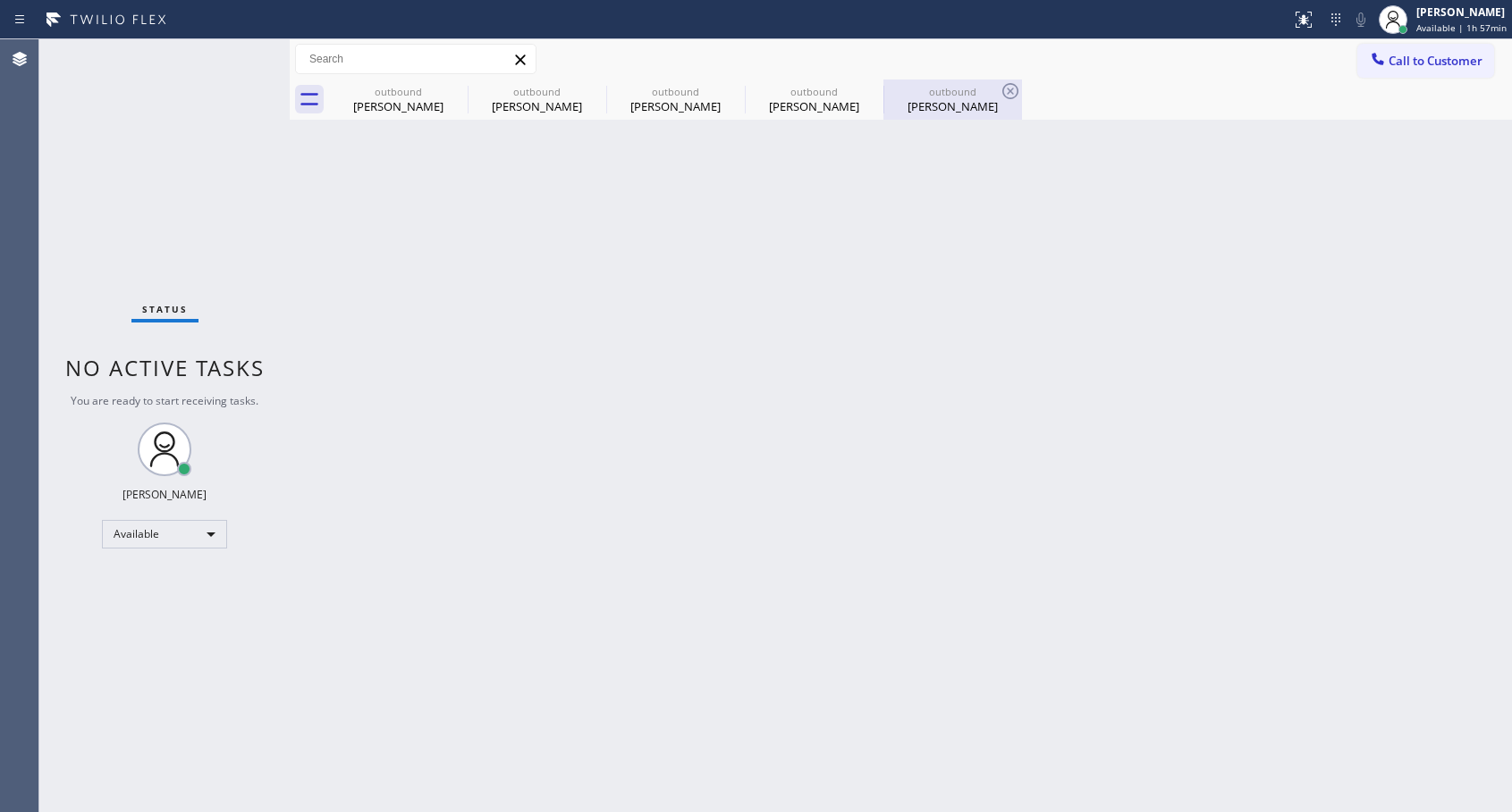
click at [922, 105] on div "[PERSON_NAME]" at bounding box center [952, 106] width 135 height 17
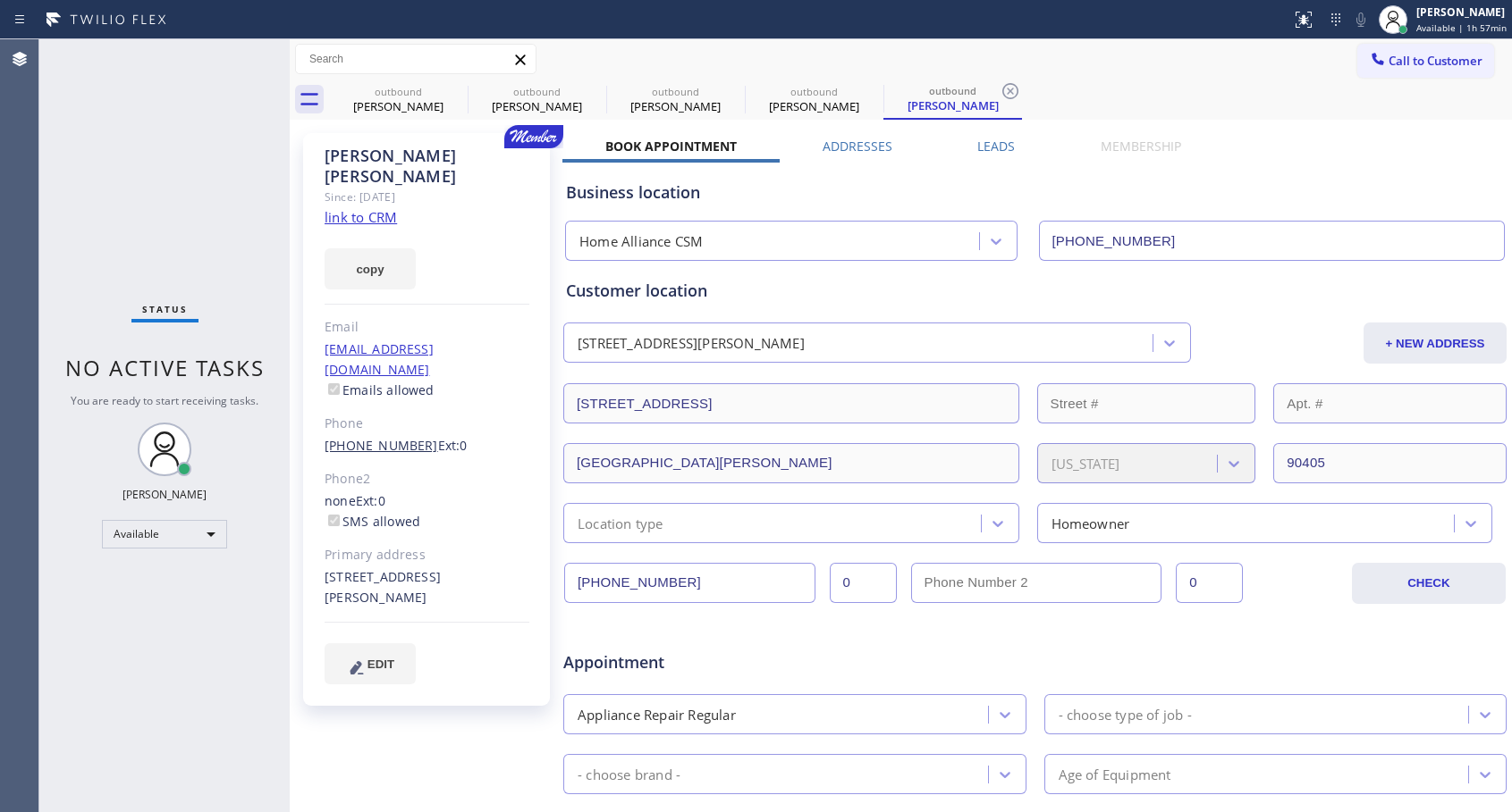
click at [398, 437] on link "[PHONE_NUMBER]" at bounding box center [382, 445] width 114 height 17
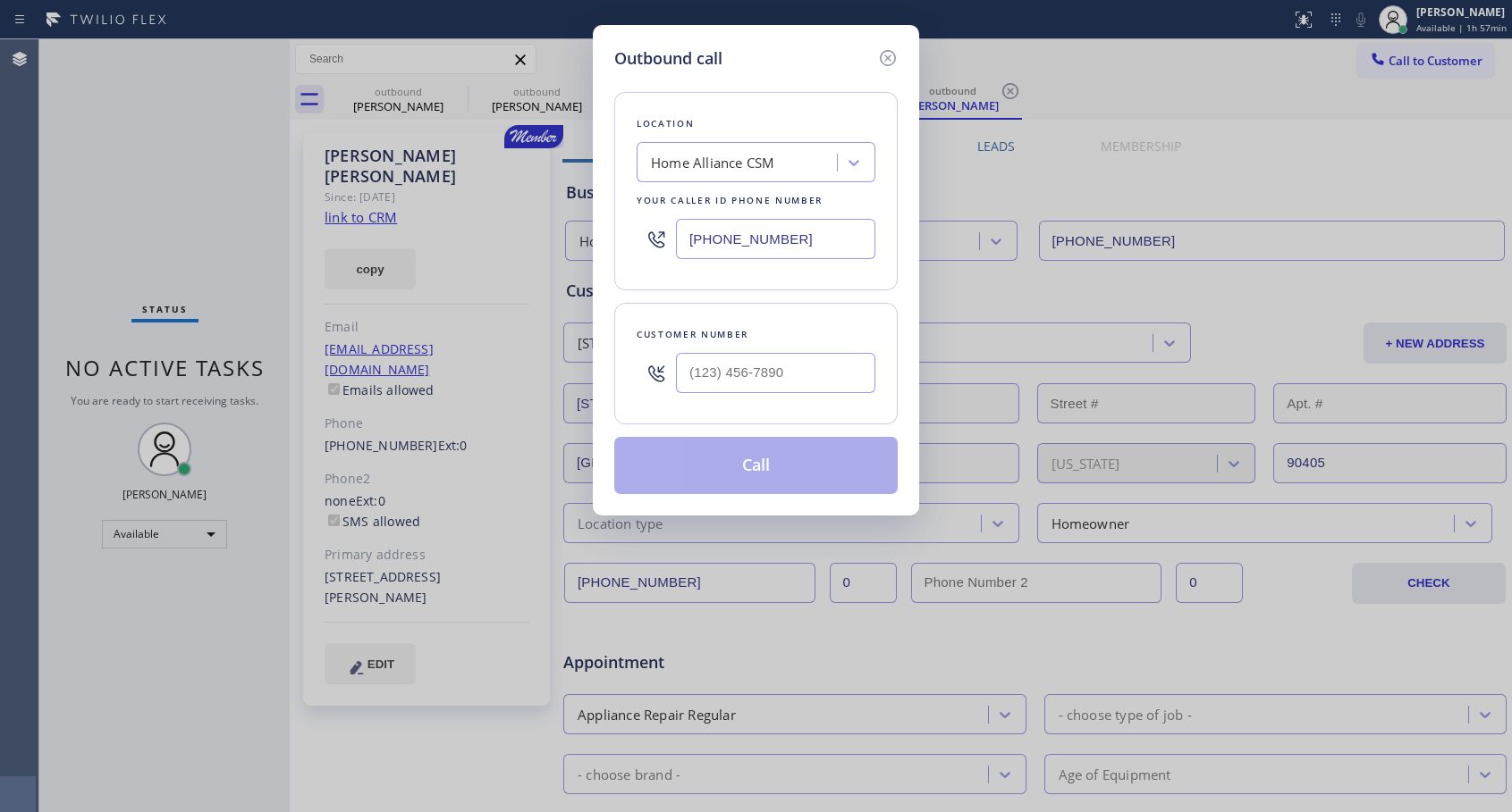
type input "[PHONE_NUMBER]"
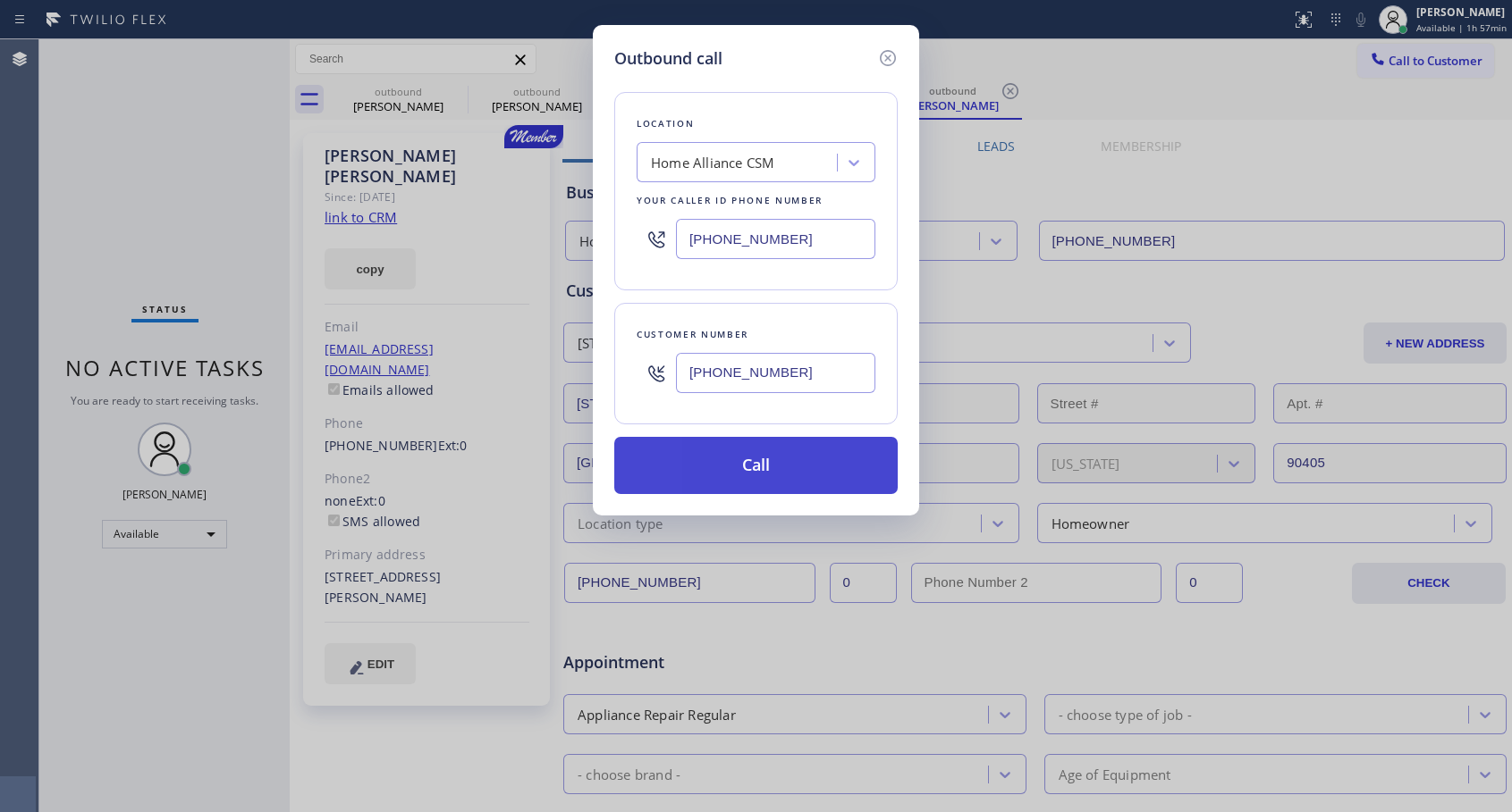
click at [687, 468] on button "Call" at bounding box center [756, 465] width 284 height 57
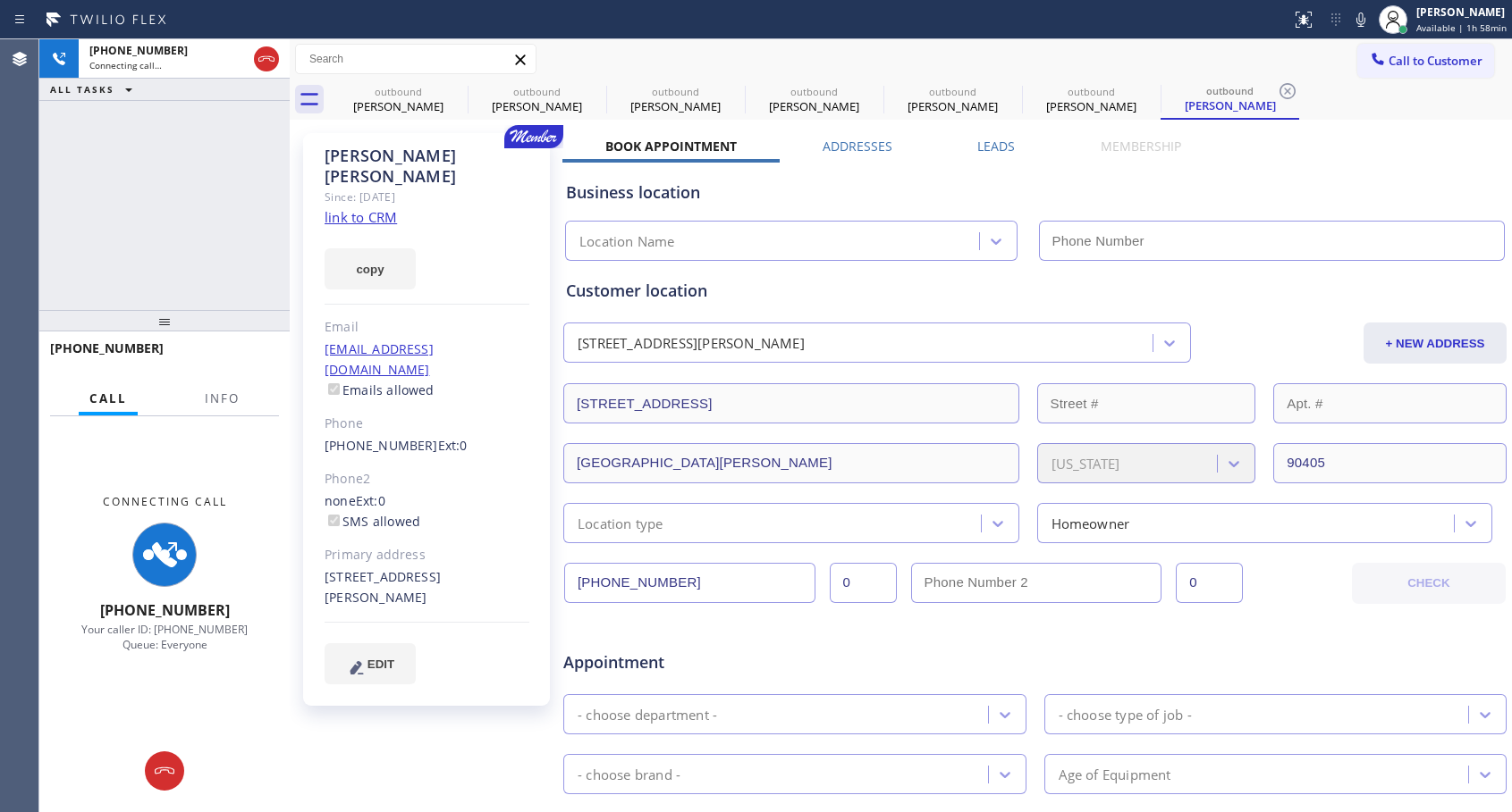
type input "[PHONE_NUMBER]"
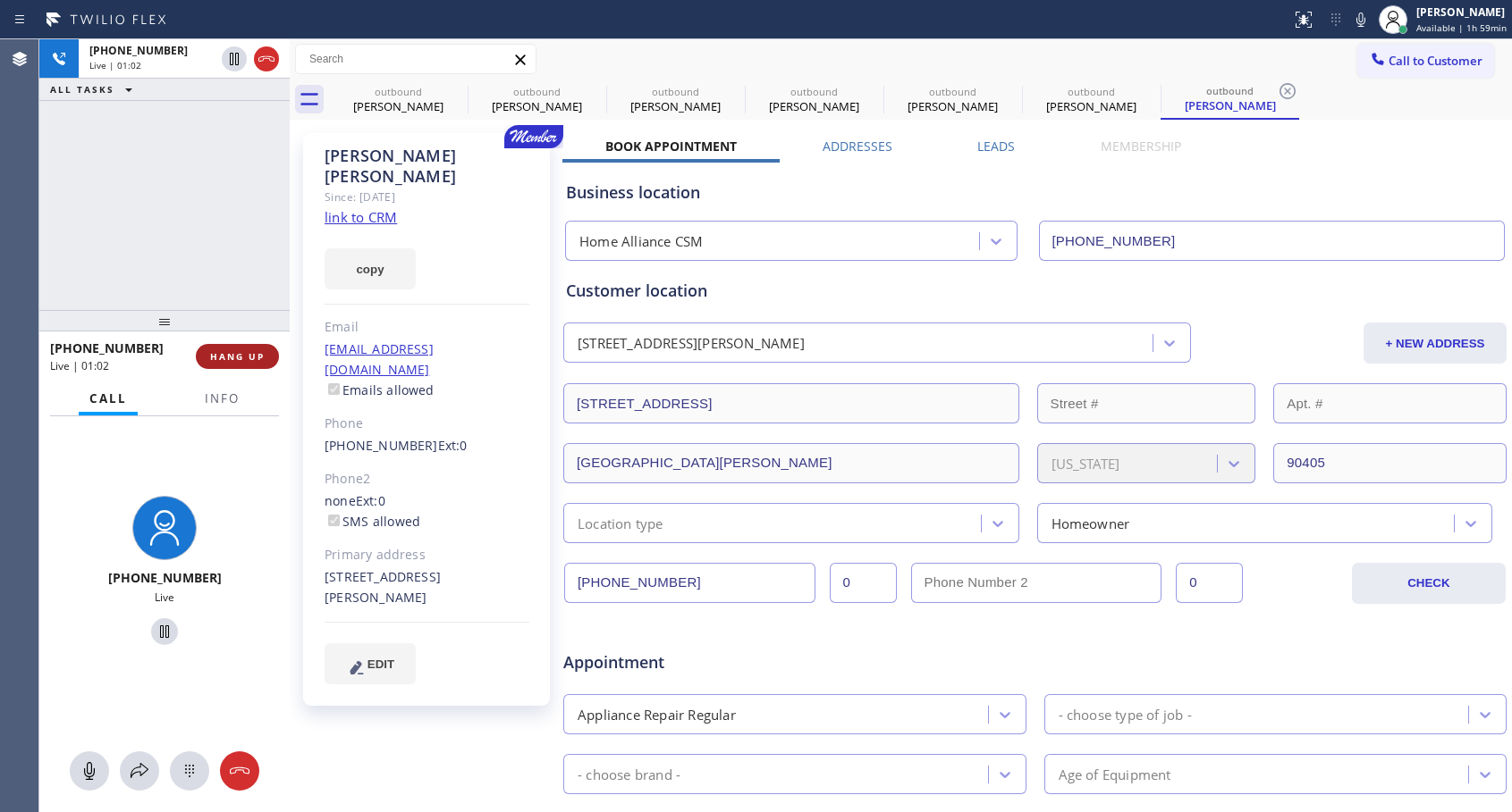
click at [247, 360] on span "HANG UP" at bounding box center [237, 357] width 54 height 13
click at [249, 358] on span "HANG UP" at bounding box center [237, 357] width 54 height 13
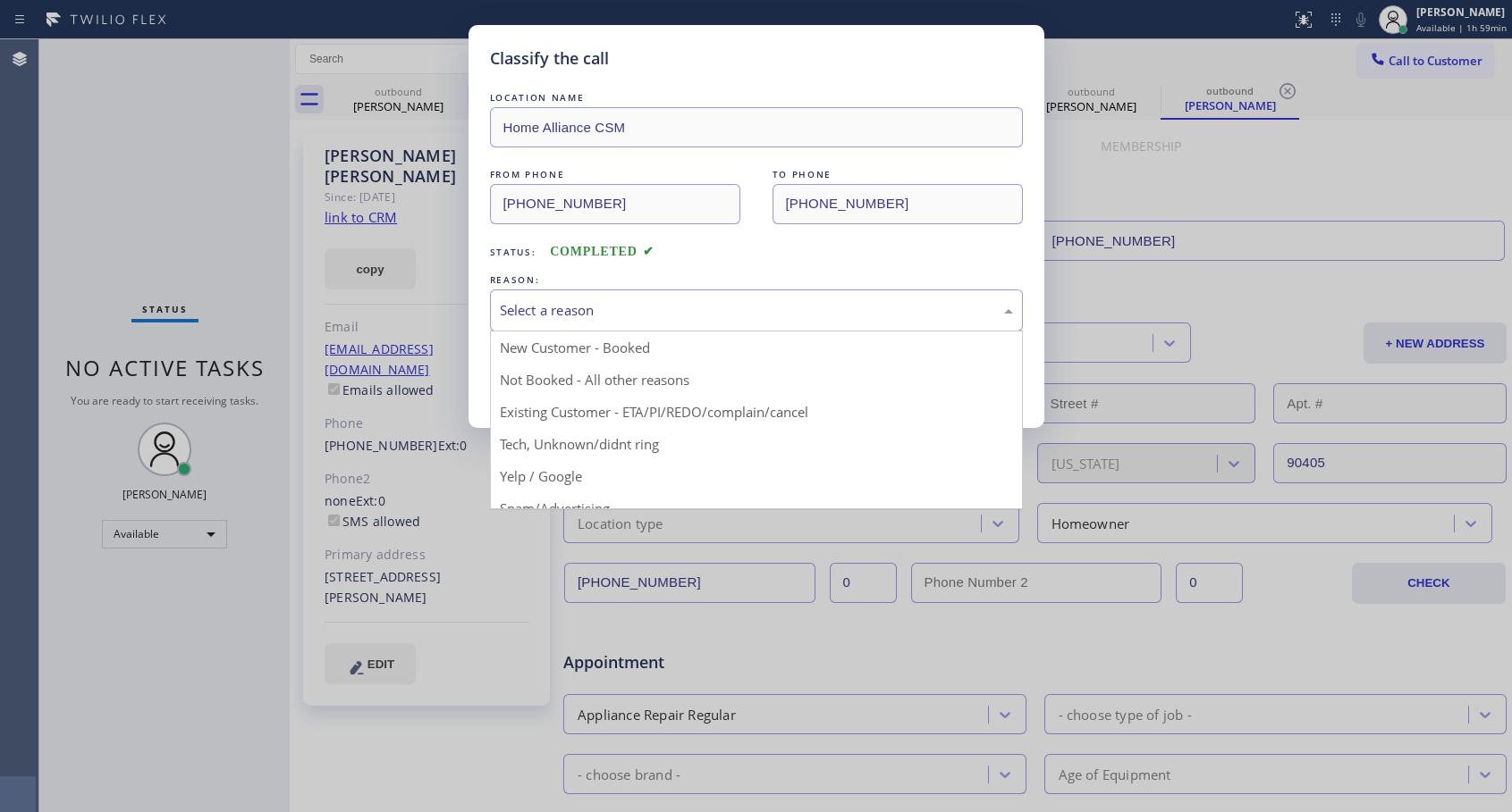
click at [686, 300] on div "Select a reason" at bounding box center [756, 310] width 513 height 20
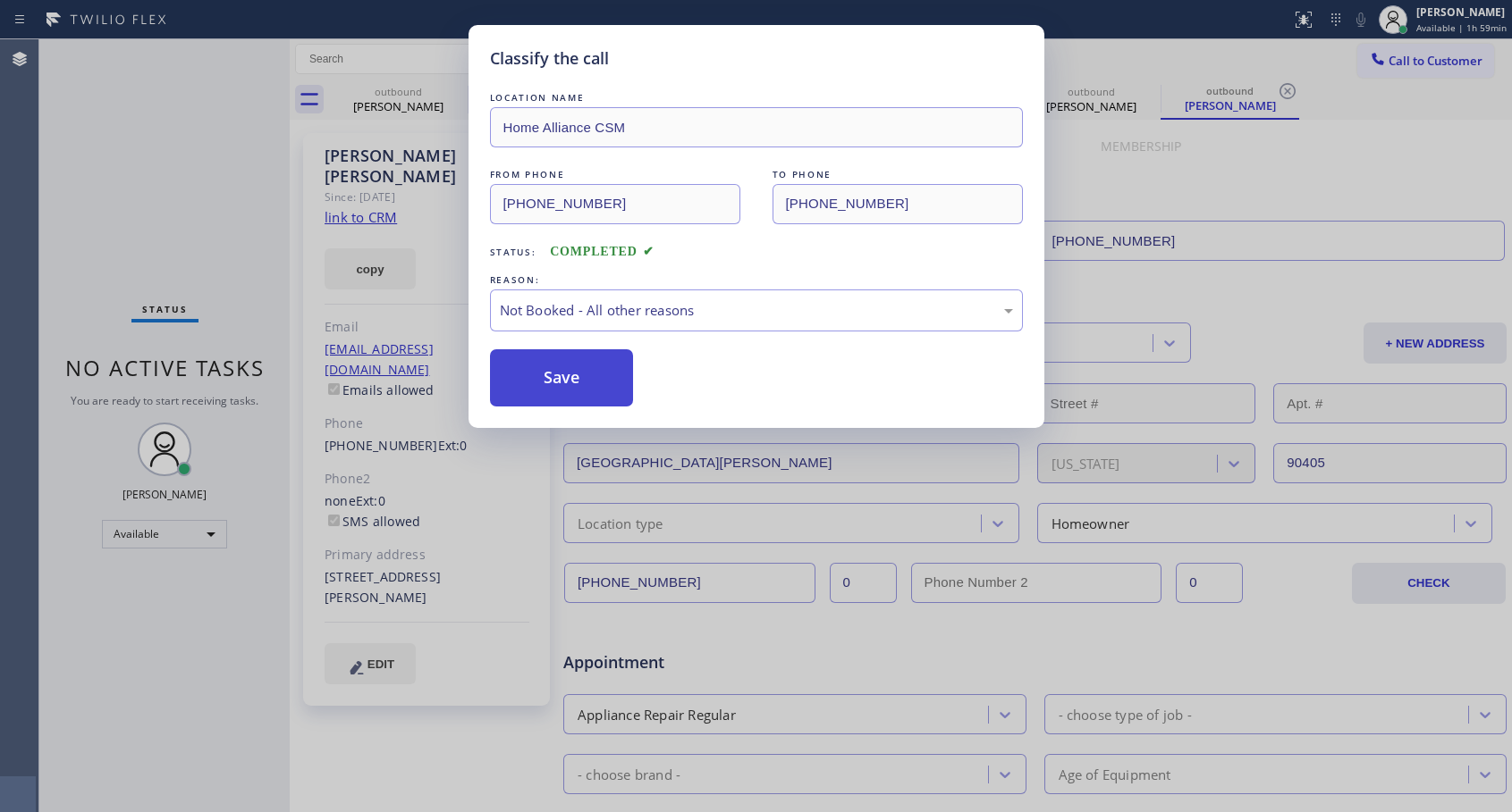
click at [573, 369] on button "Save" at bounding box center [562, 378] width 144 height 57
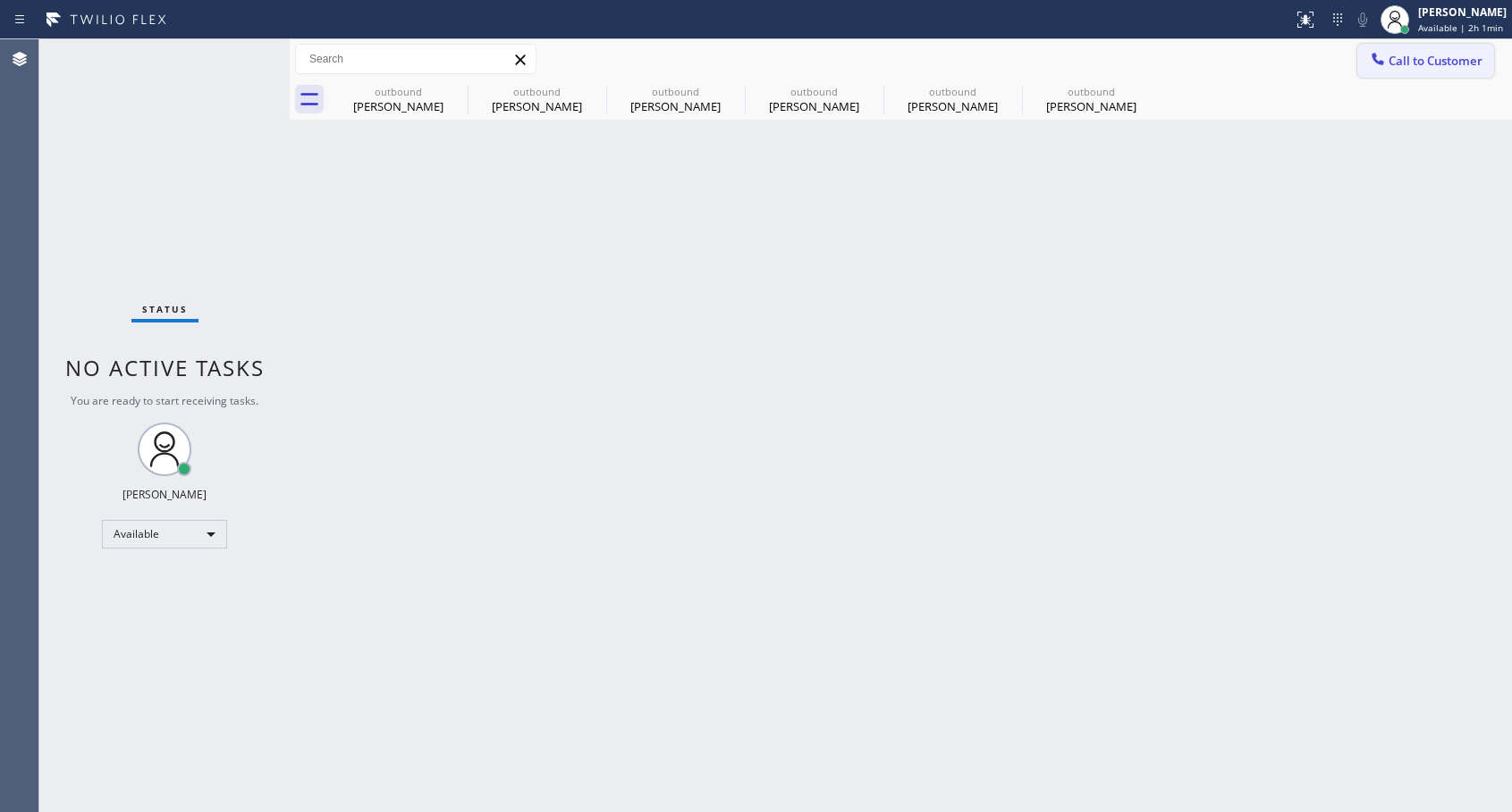
click at [1394, 69] on button "Call to Customer" at bounding box center [1426, 61] width 137 height 34
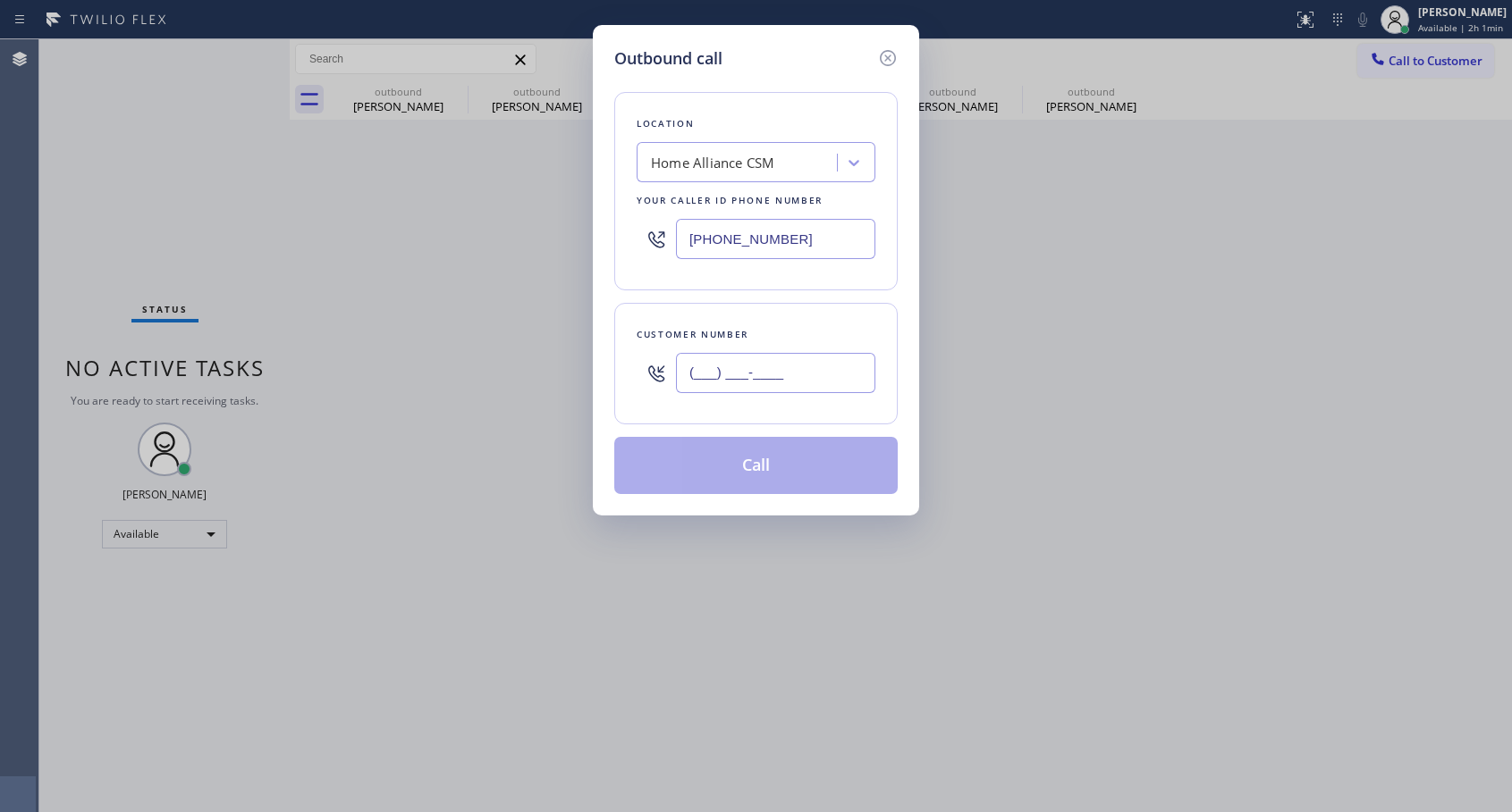
click at [755, 375] on input "(___) ___-____" at bounding box center [775, 373] width 199 height 40
paste input "808) 443-1024"
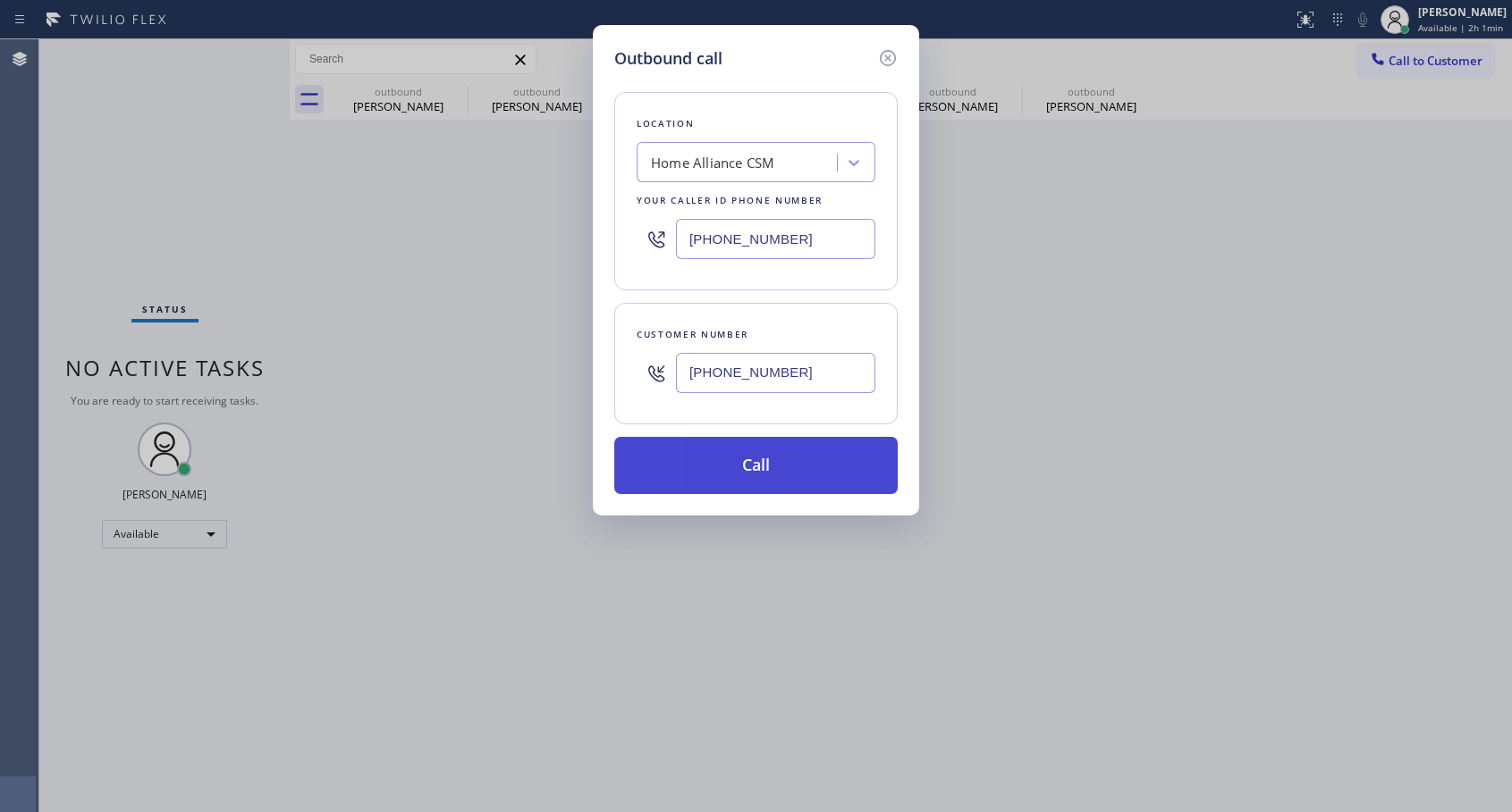
type input "[PHONE_NUMBER]"
click at [805, 465] on button "Call" at bounding box center [756, 465] width 284 height 57
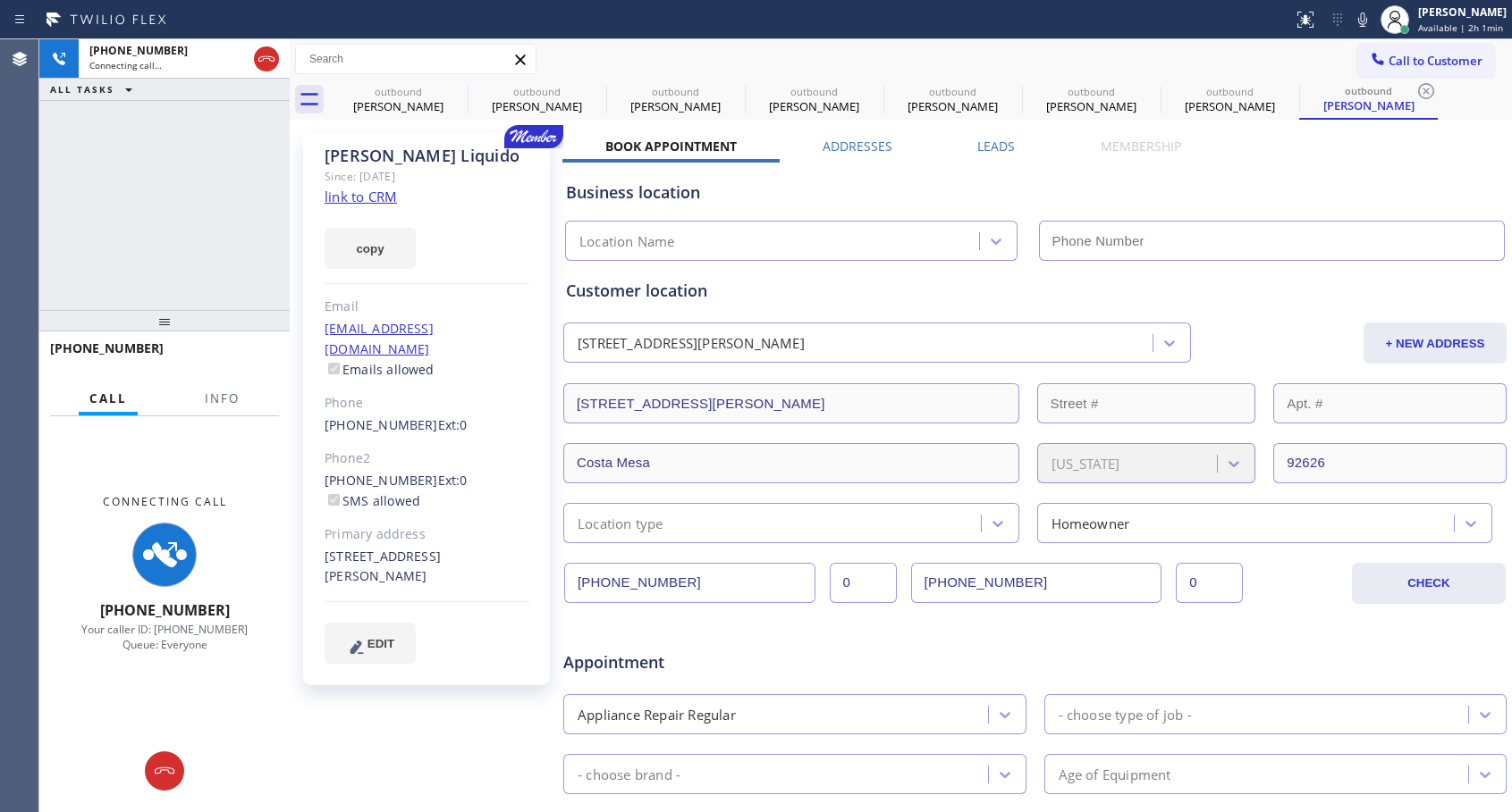
type input "[PHONE_NUMBER]"
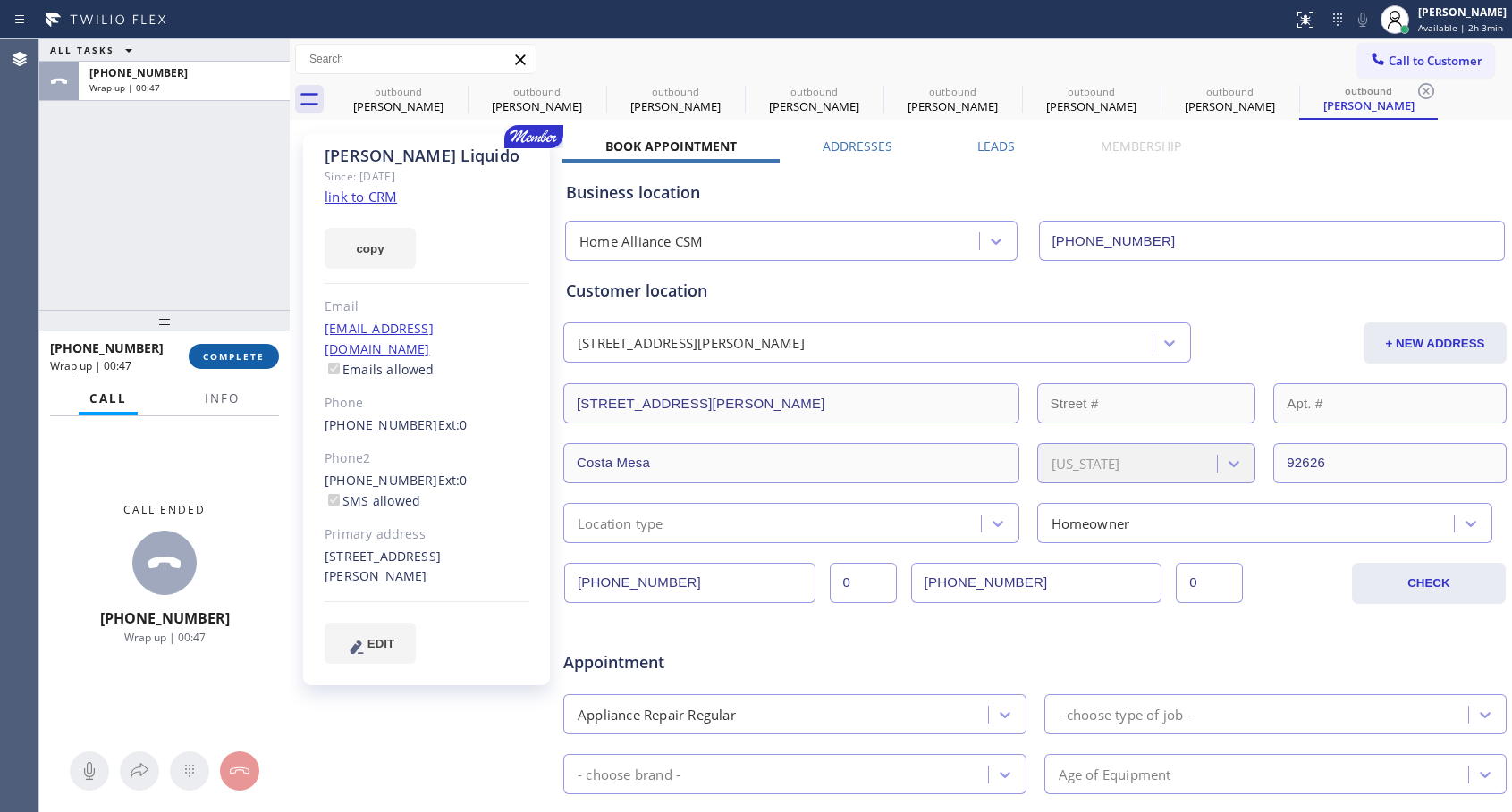
click at [217, 352] on span "COMPLETE" at bounding box center [233, 357] width 62 height 13
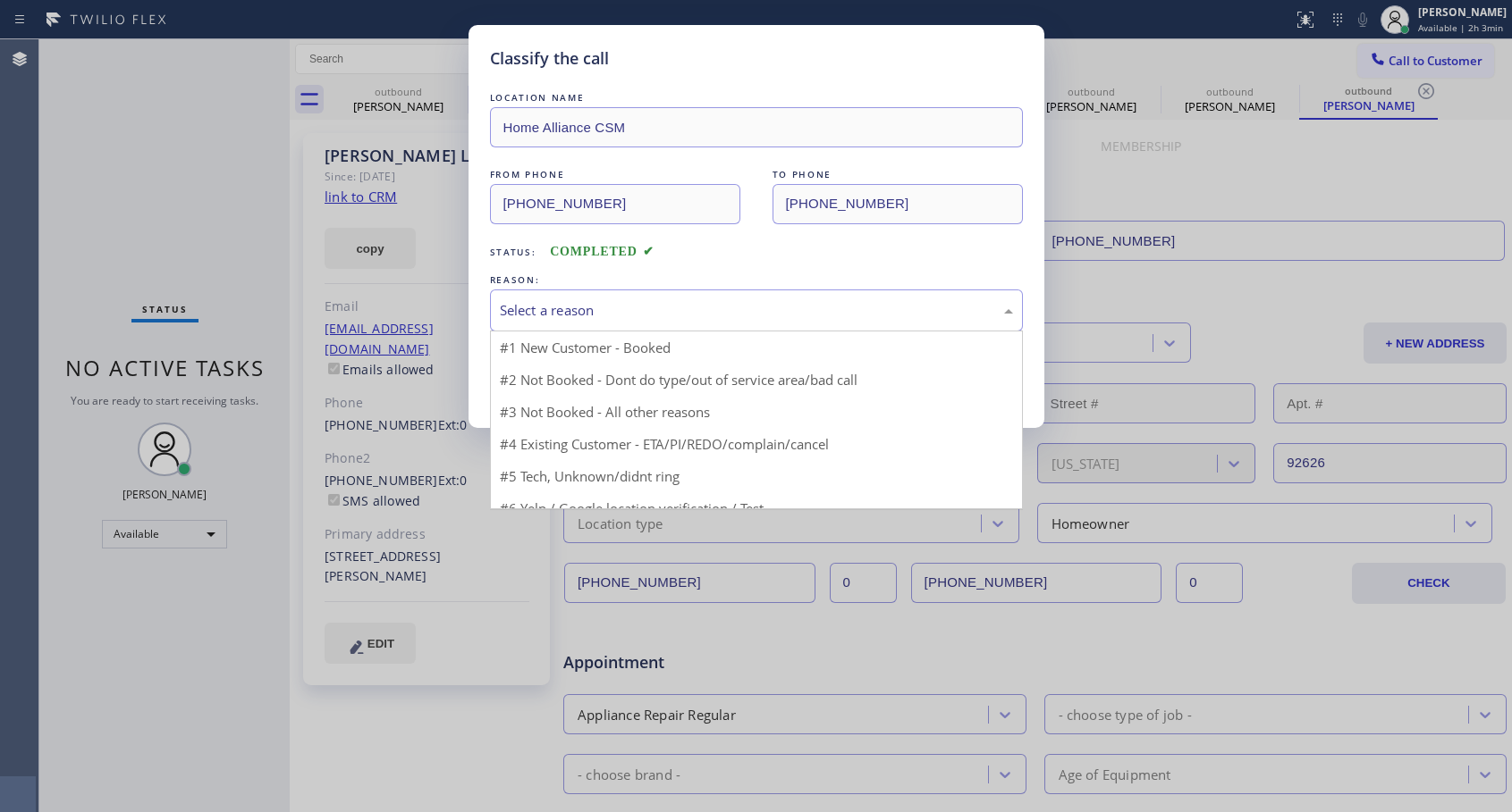
click at [576, 304] on div "Select a reason" at bounding box center [756, 310] width 513 height 20
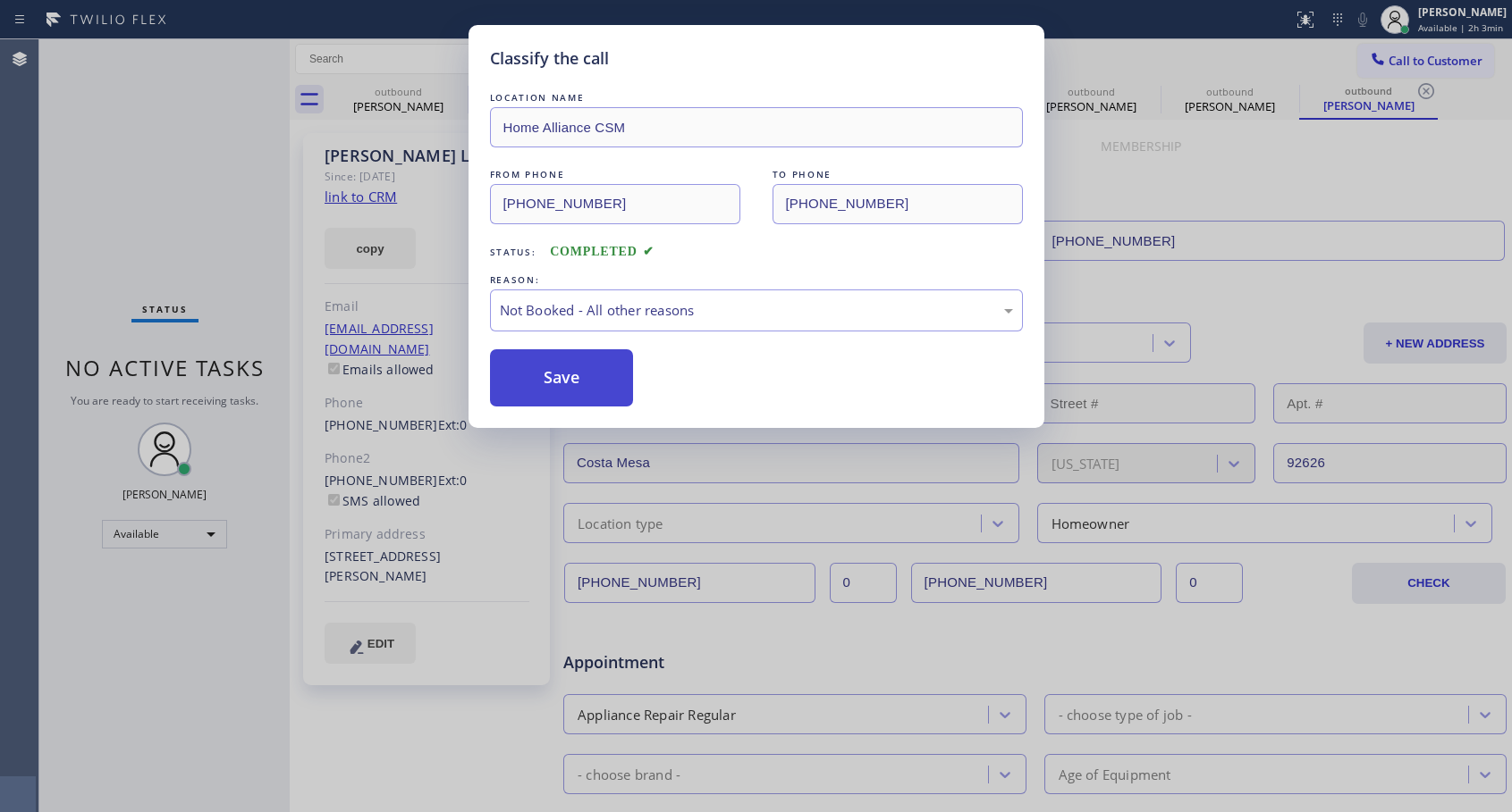
click at [543, 376] on button "Save" at bounding box center [562, 378] width 144 height 57
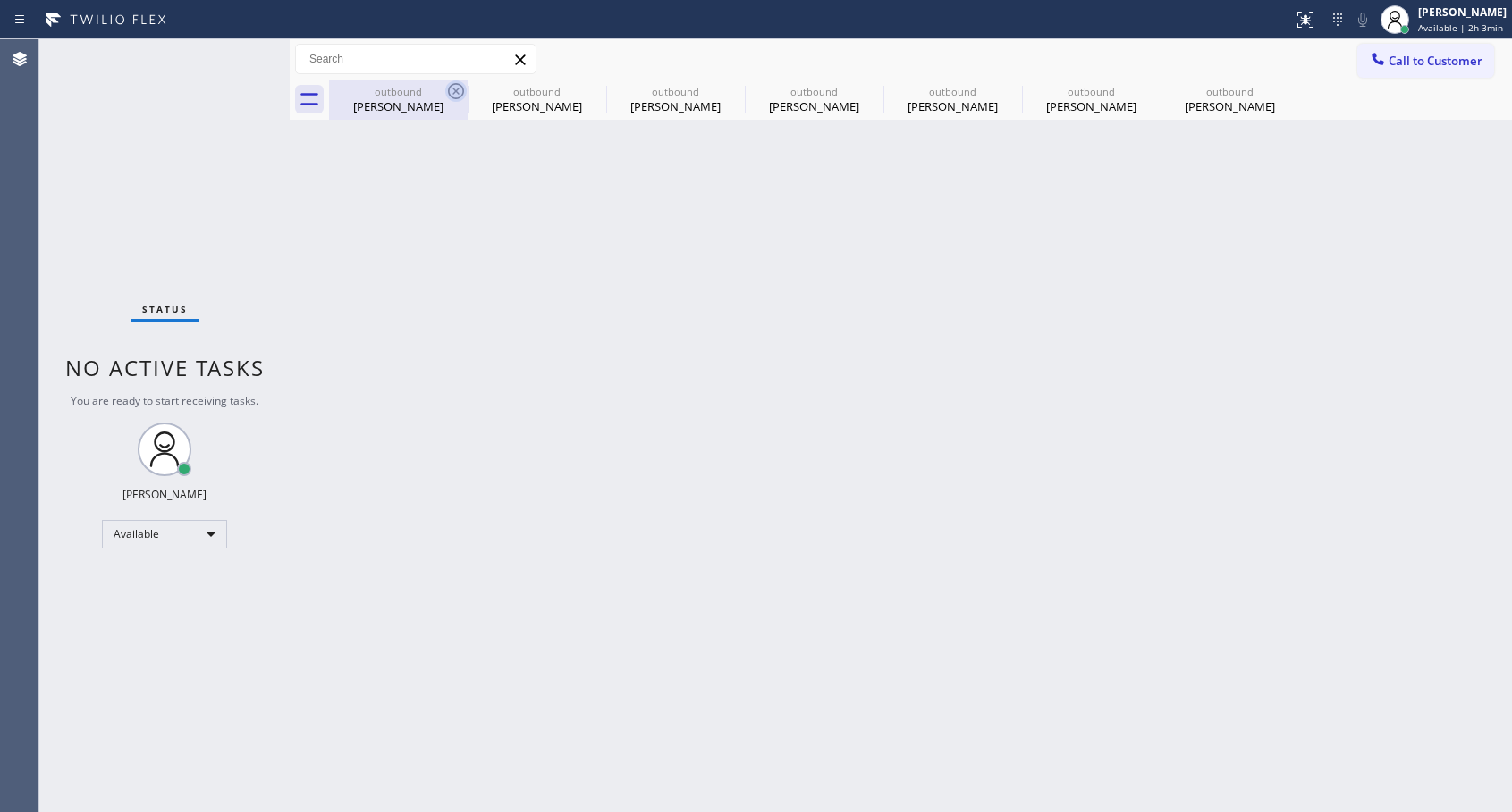
click at [457, 95] on icon at bounding box center [455, 91] width 21 height 21
click at [0, 0] on icon at bounding box center [0, 0] width 0 height 0
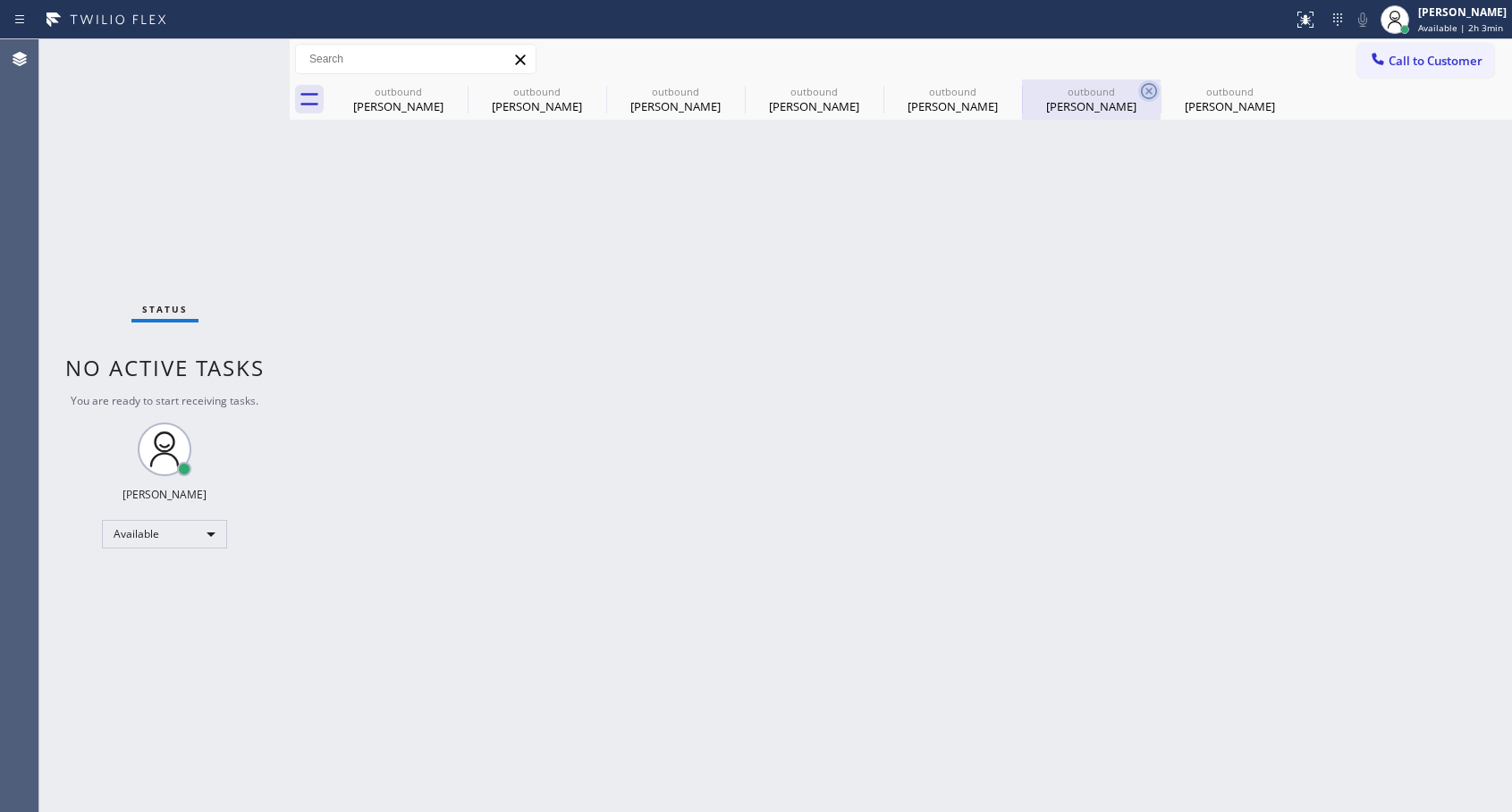
click at [1138, 94] on icon at bounding box center [1148, 91] width 21 height 21
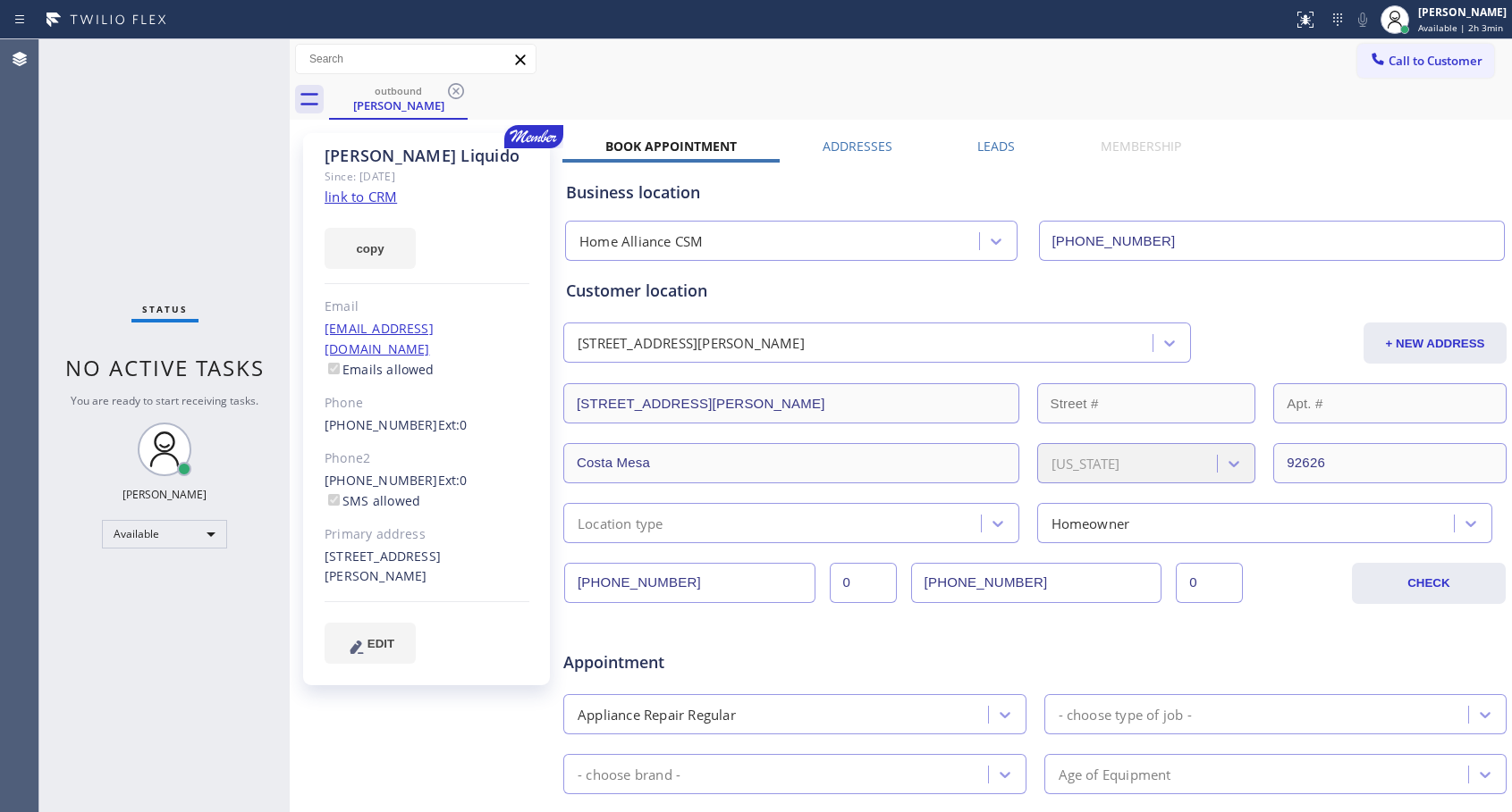
click at [457, 94] on icon at bounding box center [455, 91] width 21 height 21
click at [457, 94] on div "outbound [PERSON_NAME]" at bounding box center [920, 100] width 1183 height 40
click at [458, 94] on div "outbound [PERSON_NAME]" at bounding box center [920, 100] width 1183 height 40
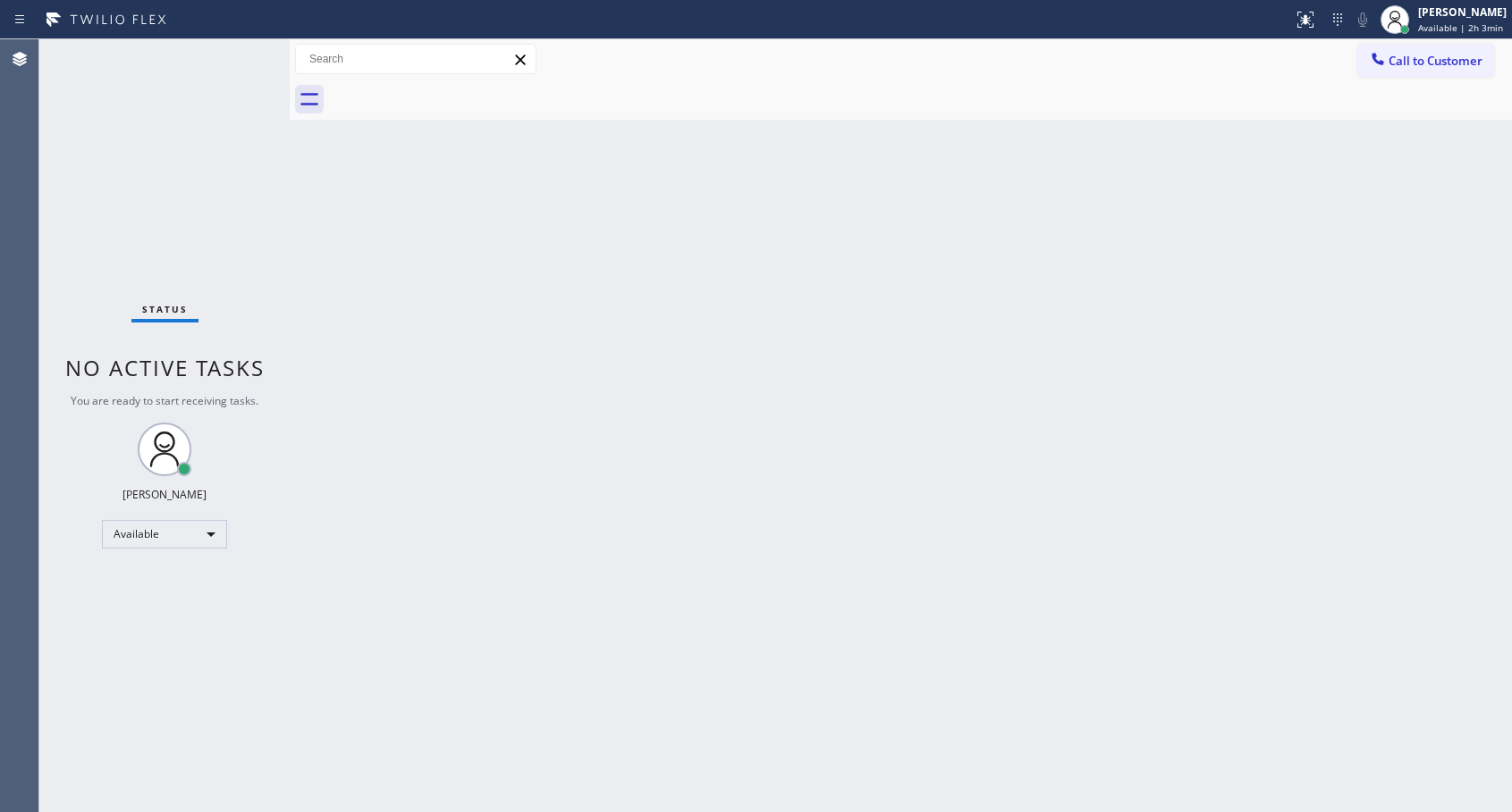
click at [458, 94] on div at bounding box center [920, 100] width 1183 height 40
click at [459, 94] on div at bounding box center [920, 100] width 1183 height 40
click at [1396, 70] on button "Call to Customer" at bounding box center [1426, 61] width 137 height 34
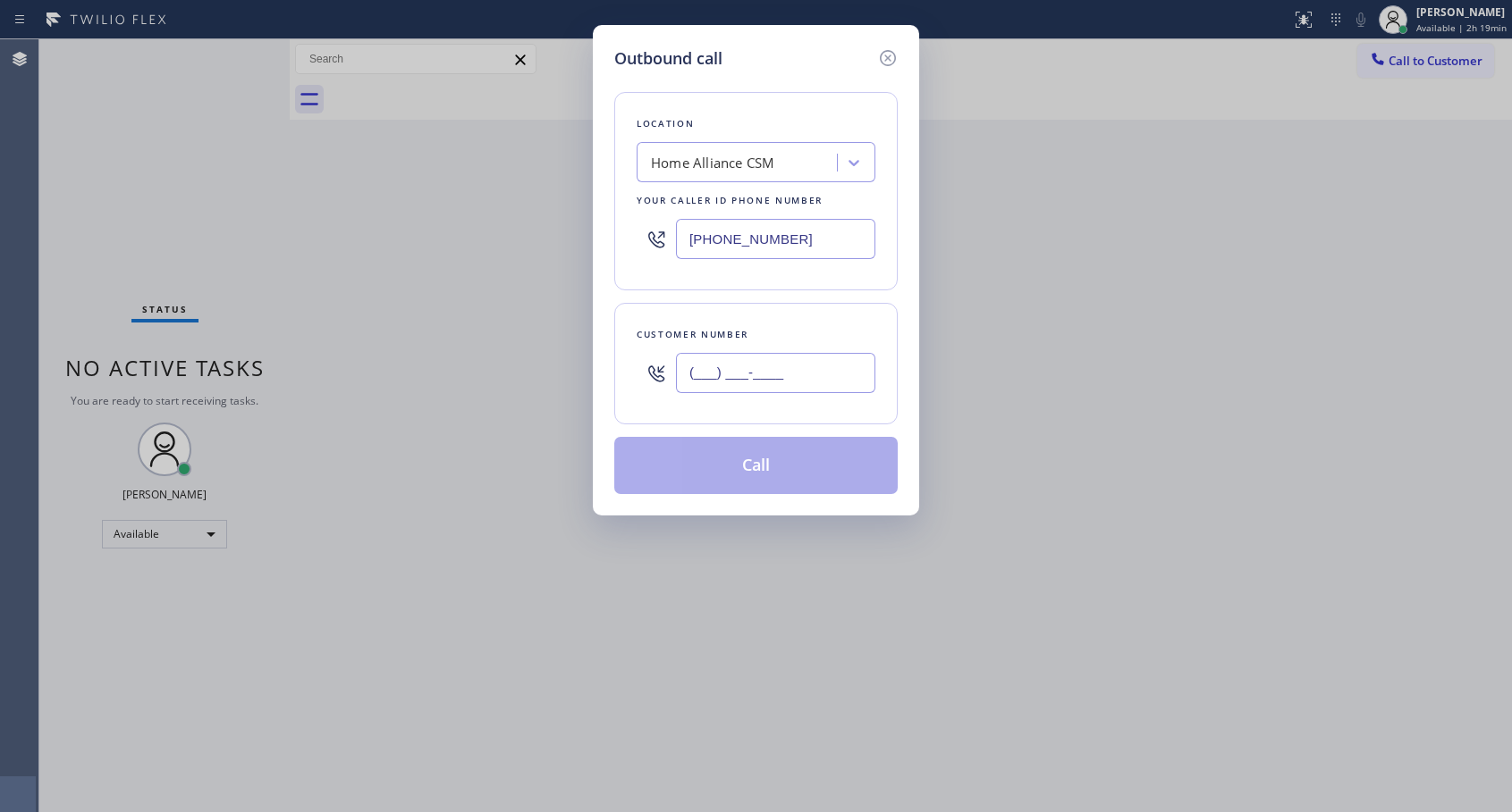
click at [802, 379] on input "(___) ___-____" at bounding box center [775, 373] width 199 height 40
paste input "857) 204-9380"
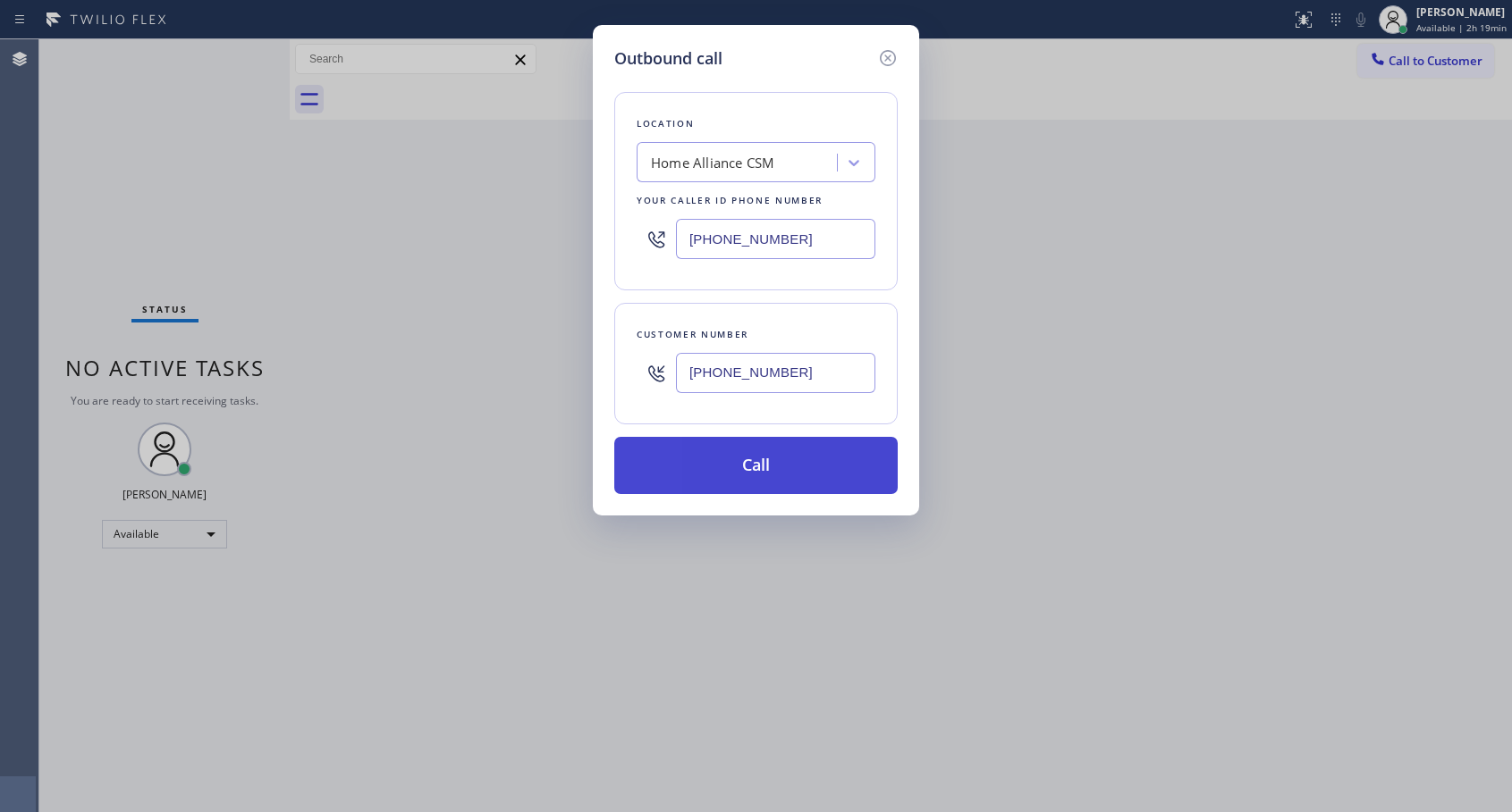
type input "[PHONE_NUMBER]"
drag, startPoint x: 748, startPoint y: 463, endPoint x: 824, endPoint y: 119, distance: 352.3
click at [748, 464] on button "Call" at bounding box center [756, 465] width 284 height 57
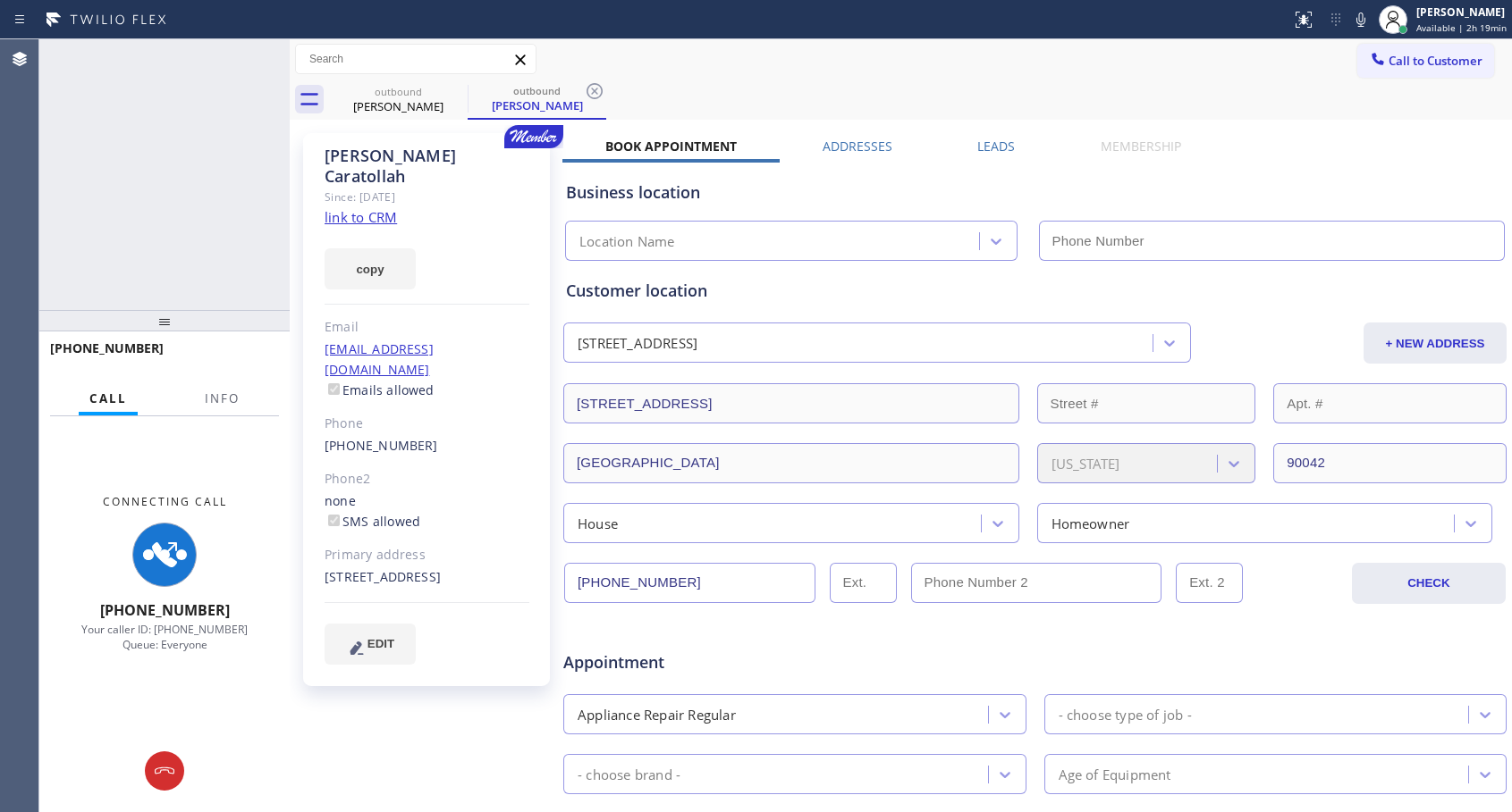
type input "[PHONE_NUMBER]"
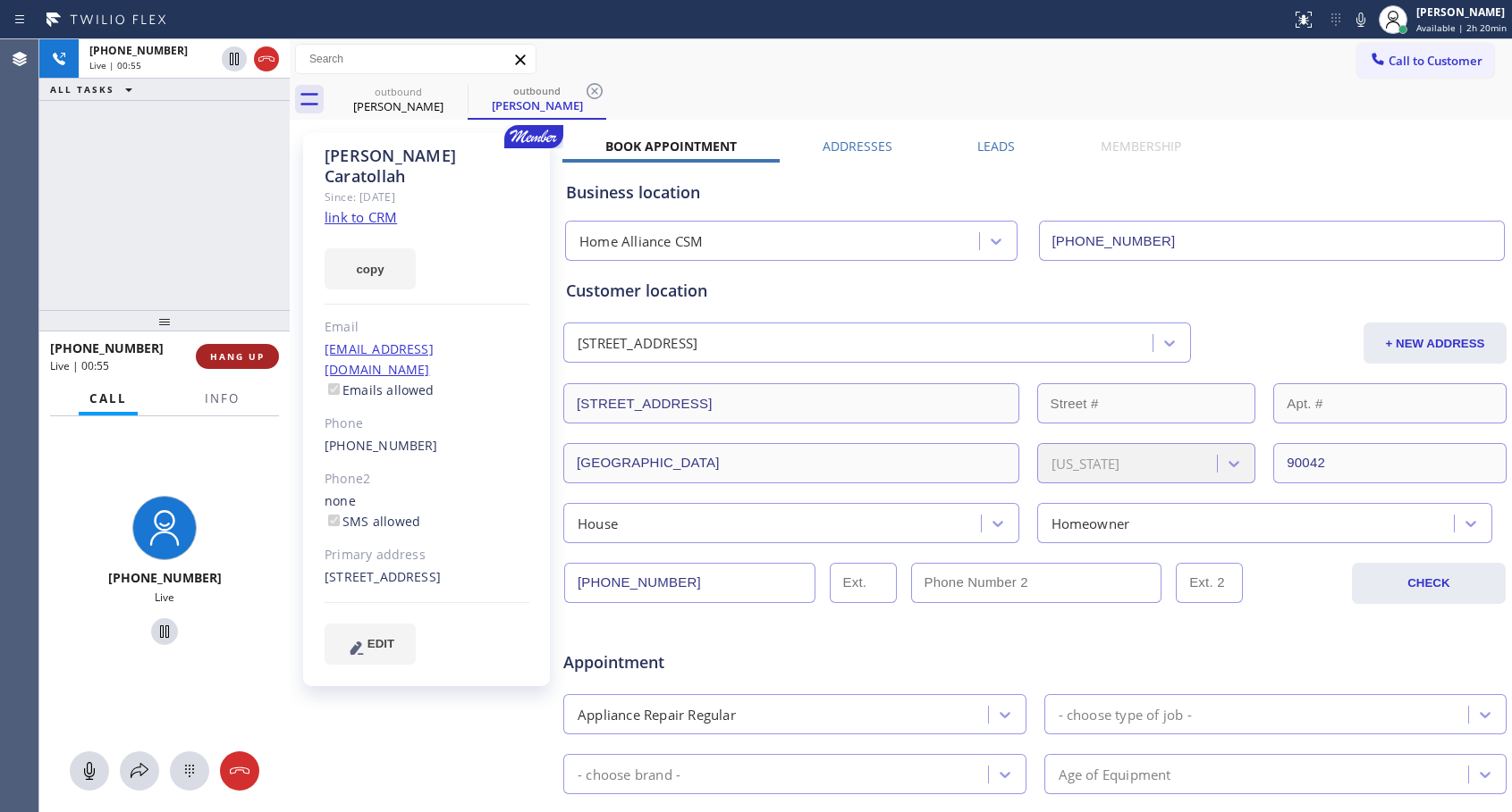
click at [224, 358] on span "HANG UP" at bounding box center [237, 357] width 54 height 13
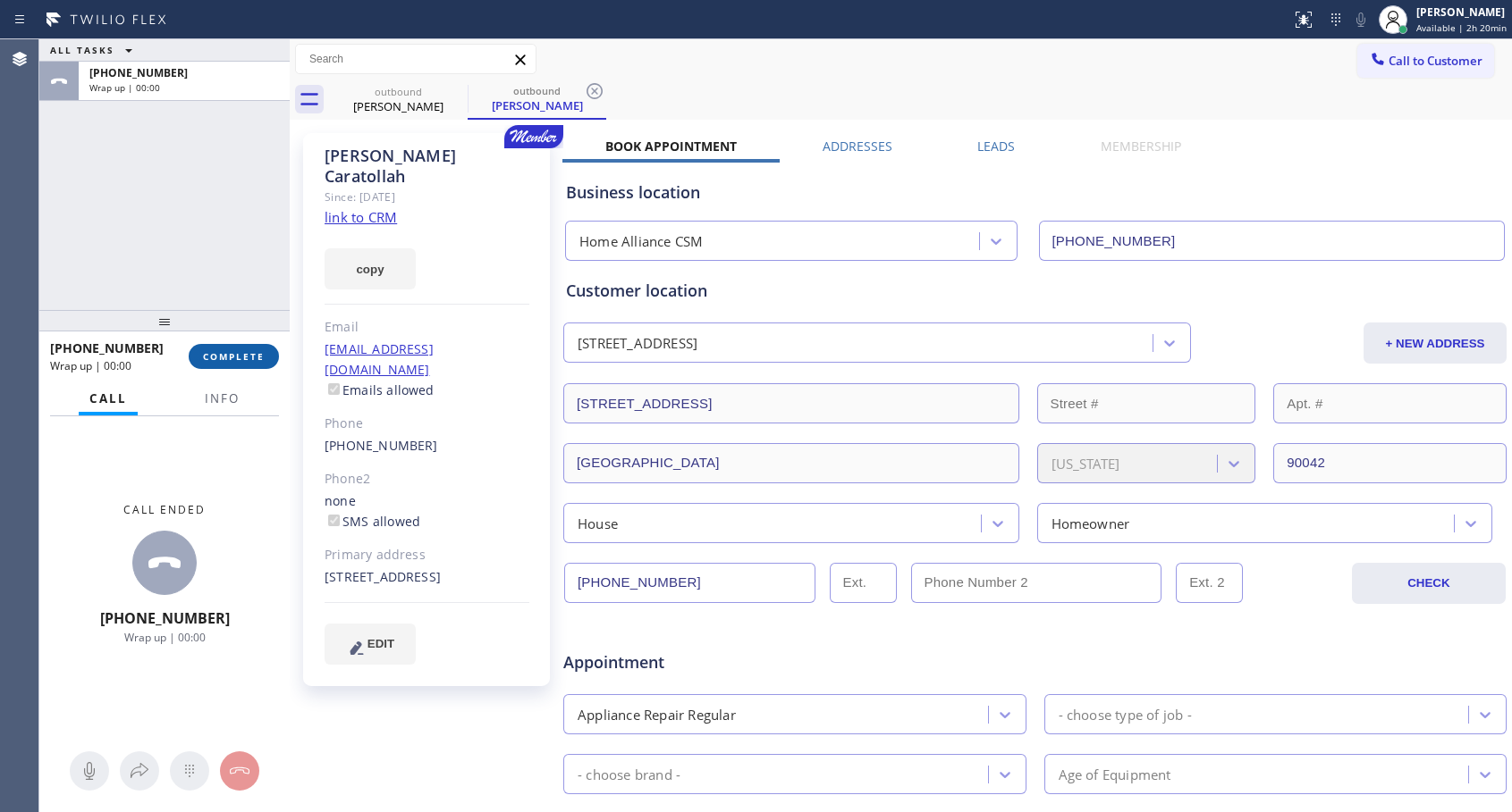
click at [230, 362] on span "COMPLETE" at bounding box center [233, 357] width 62 height 13
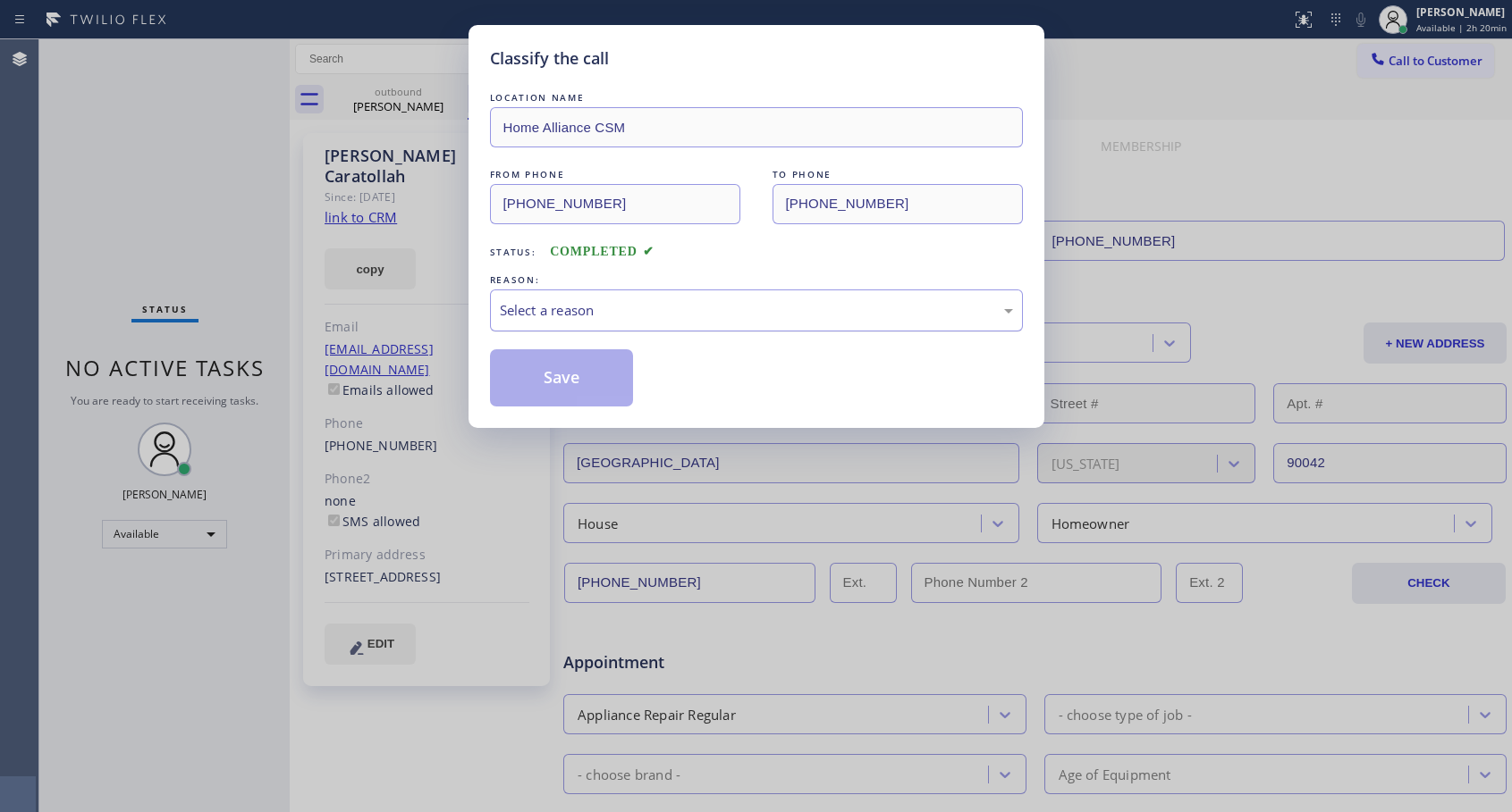
click at [740, 305] on div "Select a reason" at bounding box center [756, 310] width 513 height 20
click at [609, 378] on button "Save" at bounding box center [562, 378] width 144 height 57
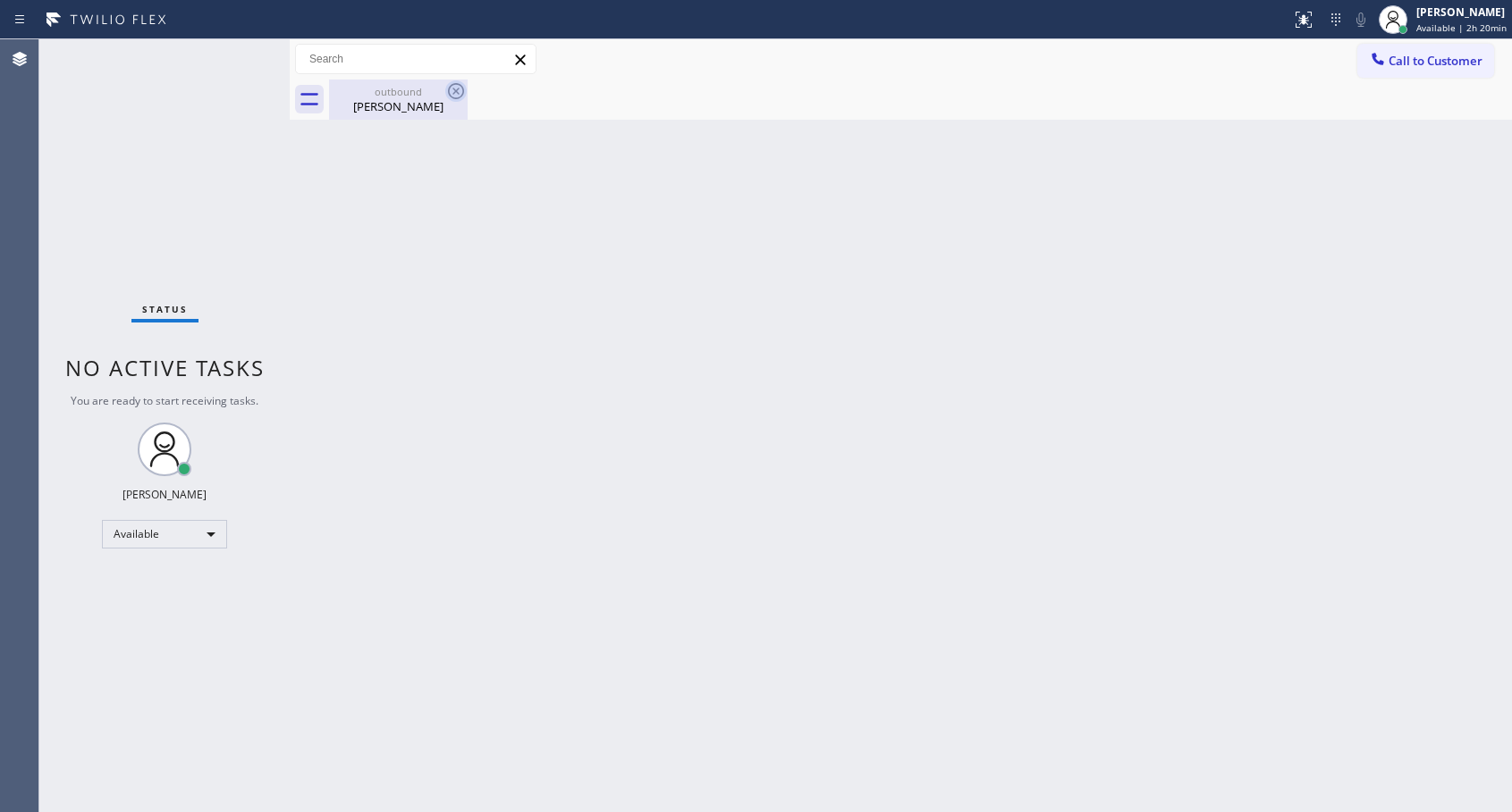
click at [454, 91] on icon at bounding box center [455, 91] width 21 height 21
click at [1422, 70] on button "Call to Customer" at bounding box center [1426, 61] width 137 height 34
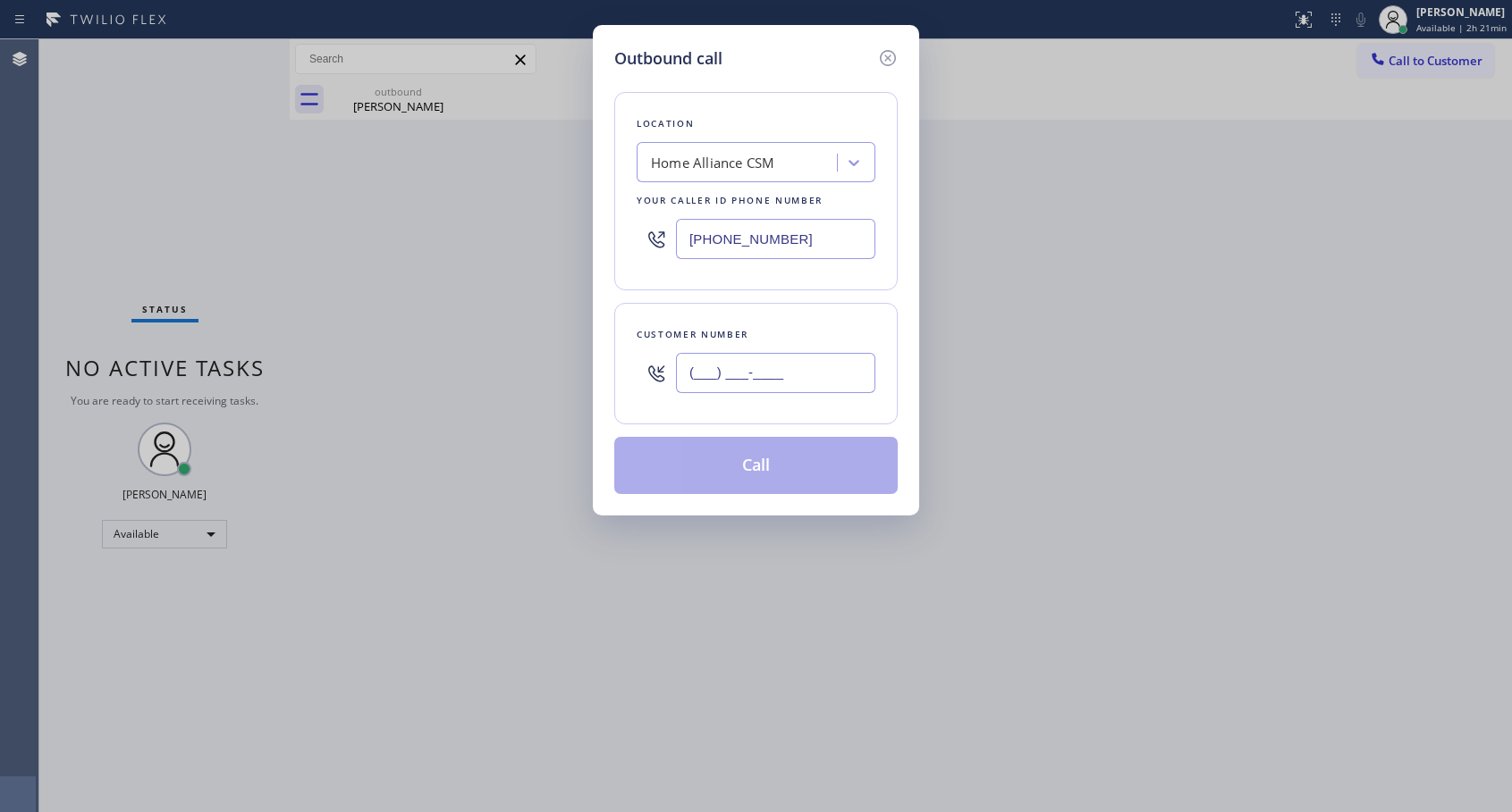
click at [771, 364] on input "(___) ___-____" at bounding box center [775, 373] width 199 height 40
paste input "818) 259-5052"
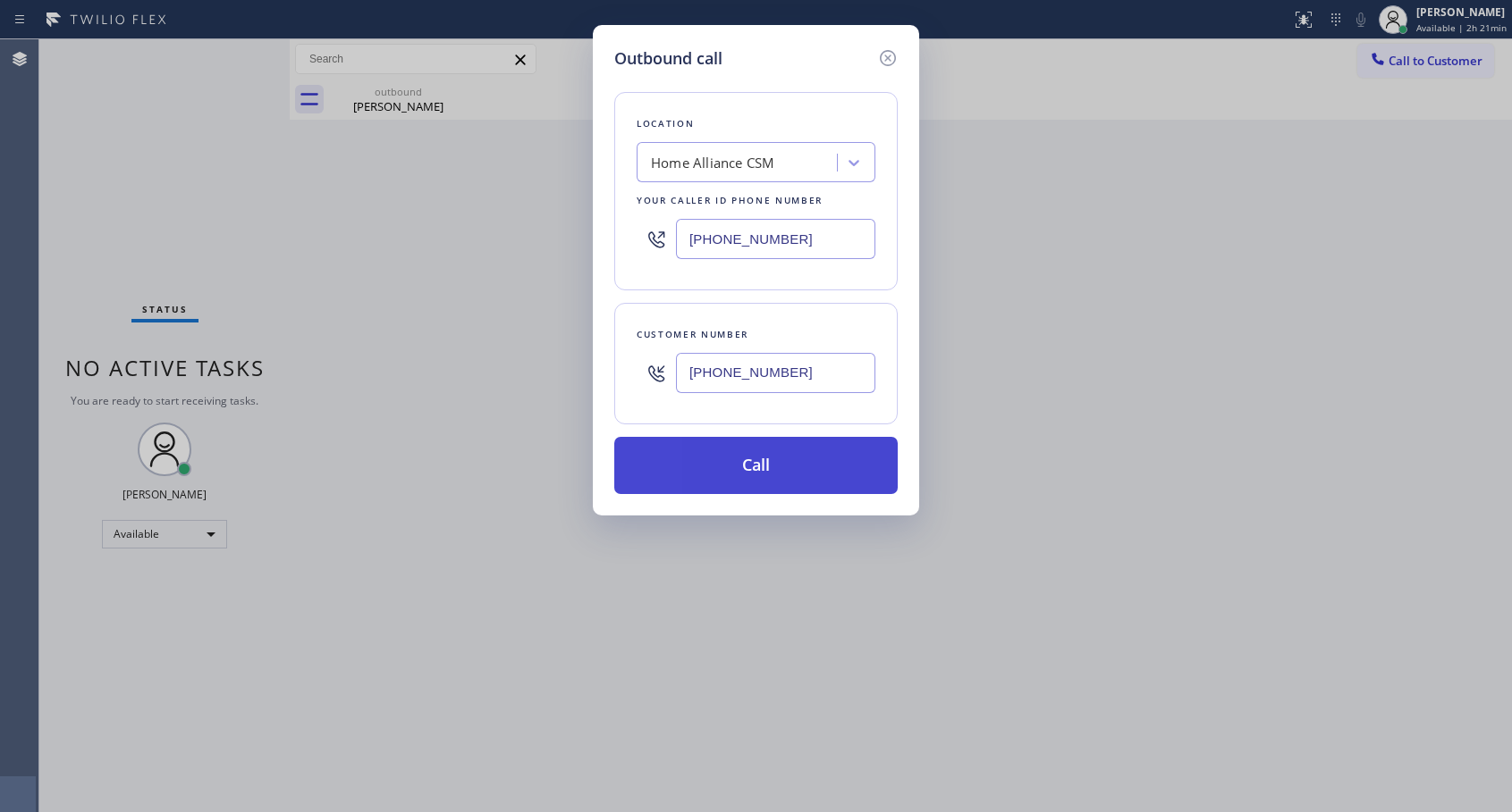
type input "[PHONE_NUMBER]"
click at [778, 473] on button "Call" at bounding box center [756, 465] width 284 height 57
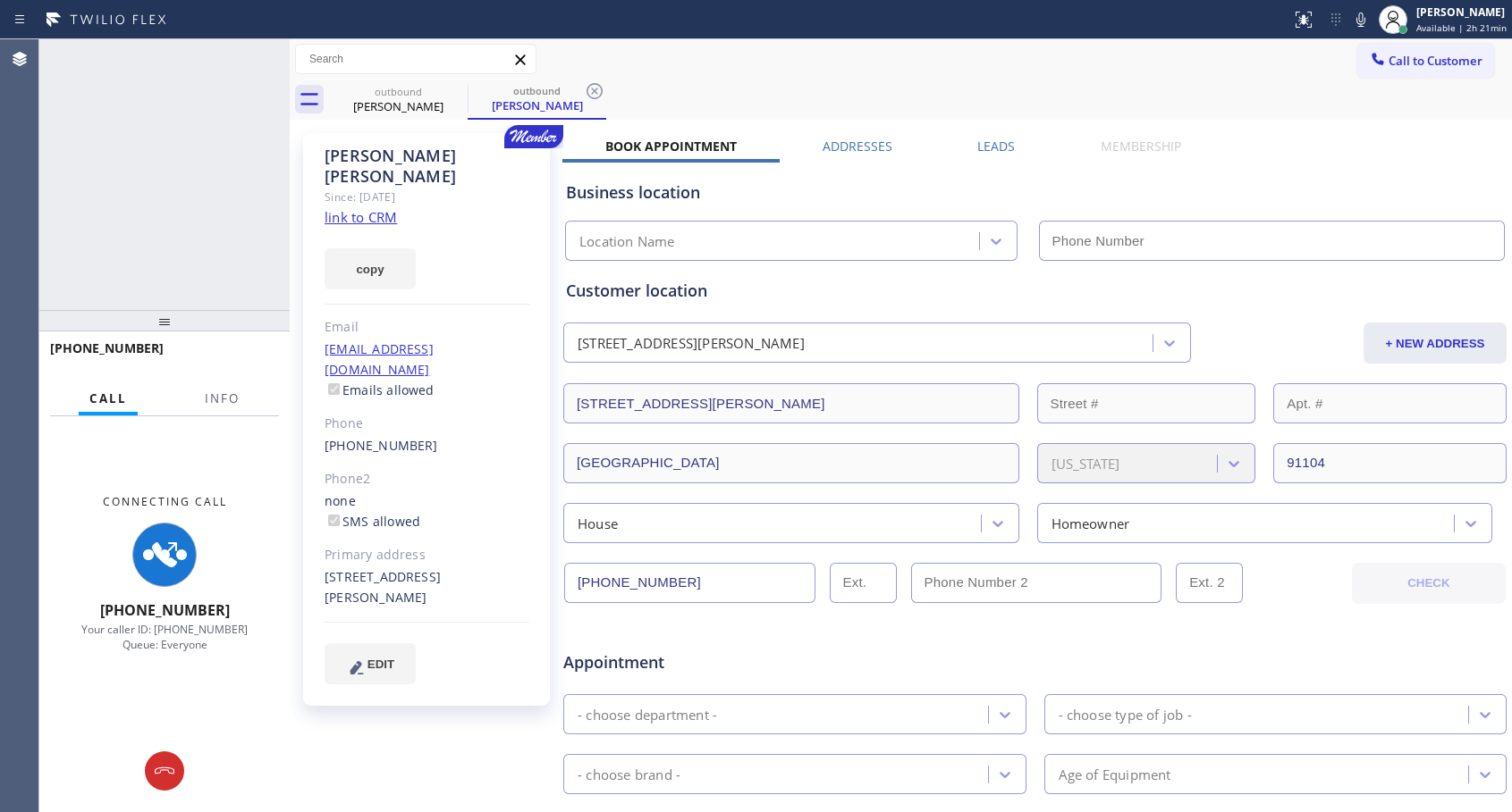
type input "[PHONE_NUMBER]"
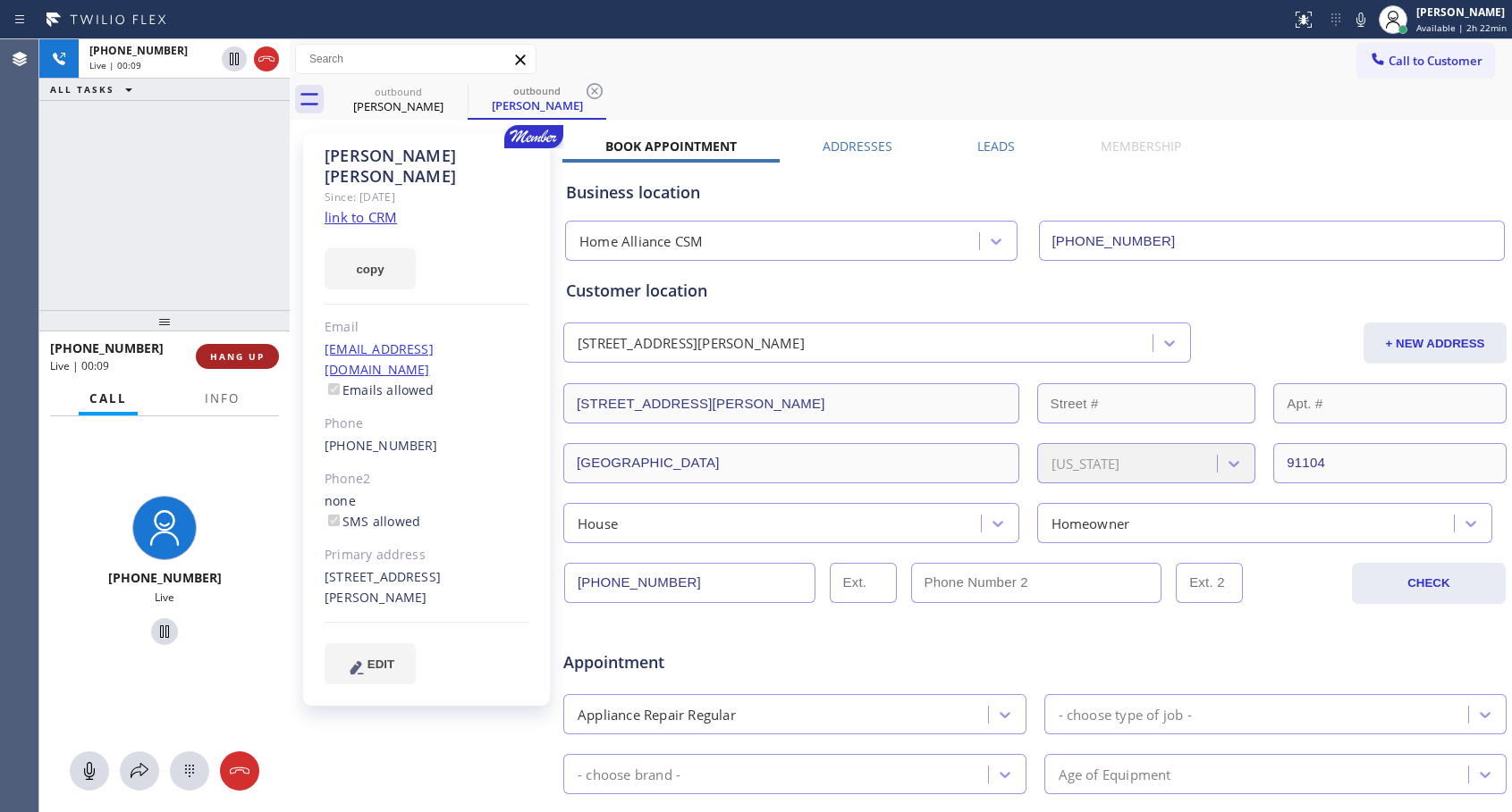
click at [223, 349] on button "HANG UP" at bounding box center [237, 356] width 84 height 25
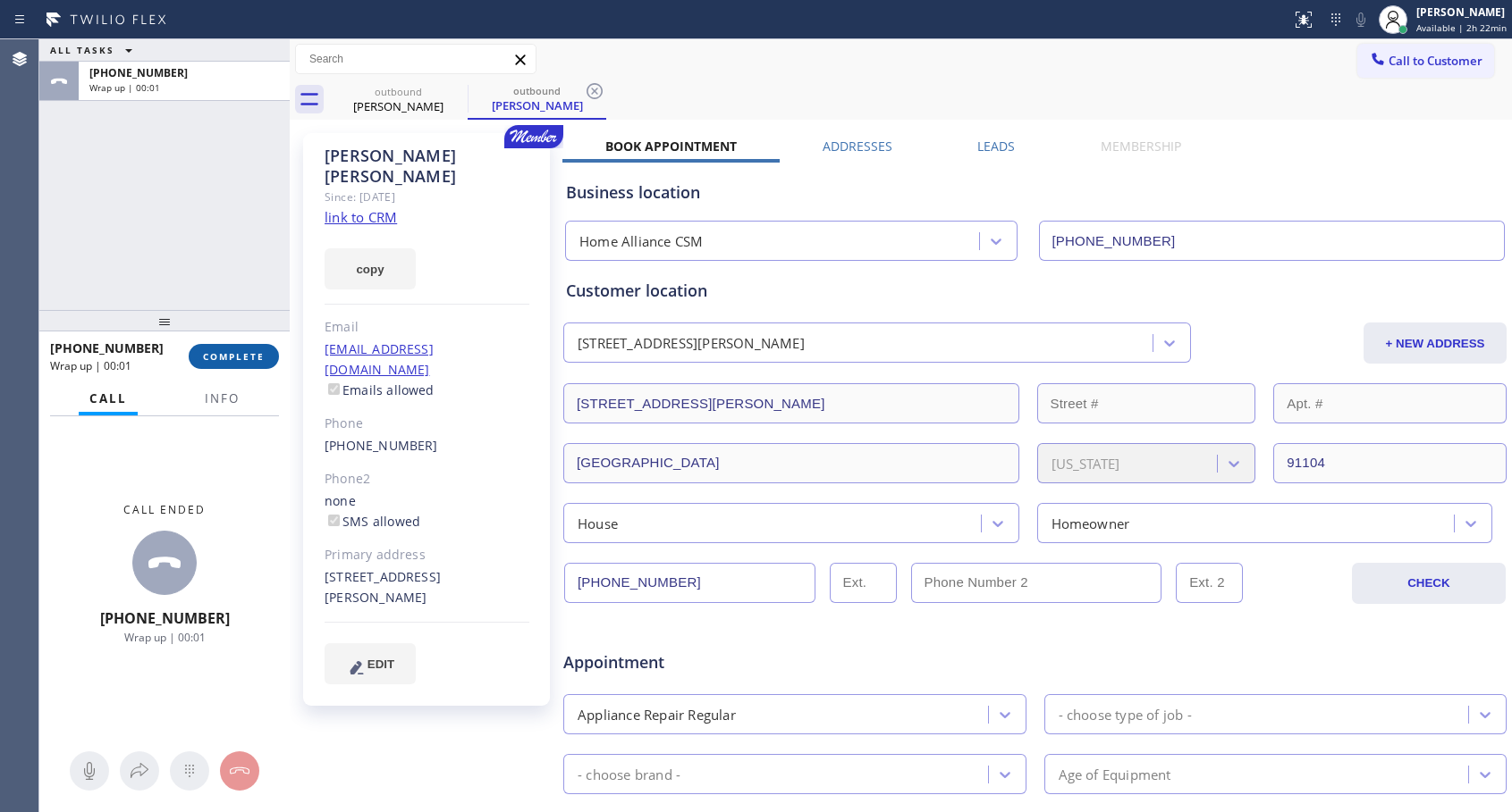
click at [223, 349] on button "COMPLETE" at bounding box center [234, 356] width 90 height 25
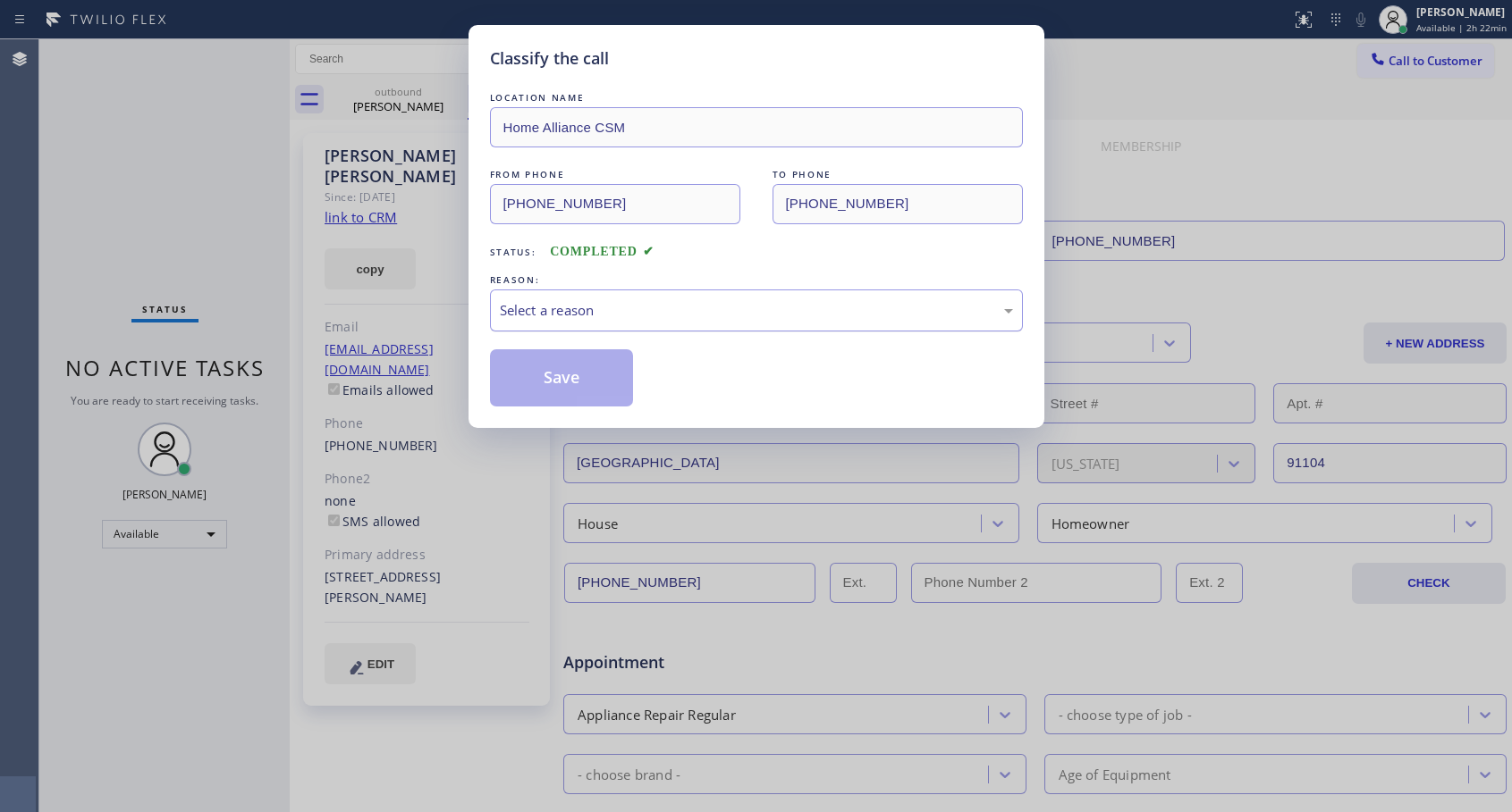
drag, startPoint x: 671, startPoint y: 311, endPoint x: 663, endPoint y: 321, distance: 12.8
click at [672, 311] on div "Select a reason" at bounding box center [756, 310] width 513 height 20
click at [599, 375] on button "Save" at bounding box center [562, 378] width 144 height 57
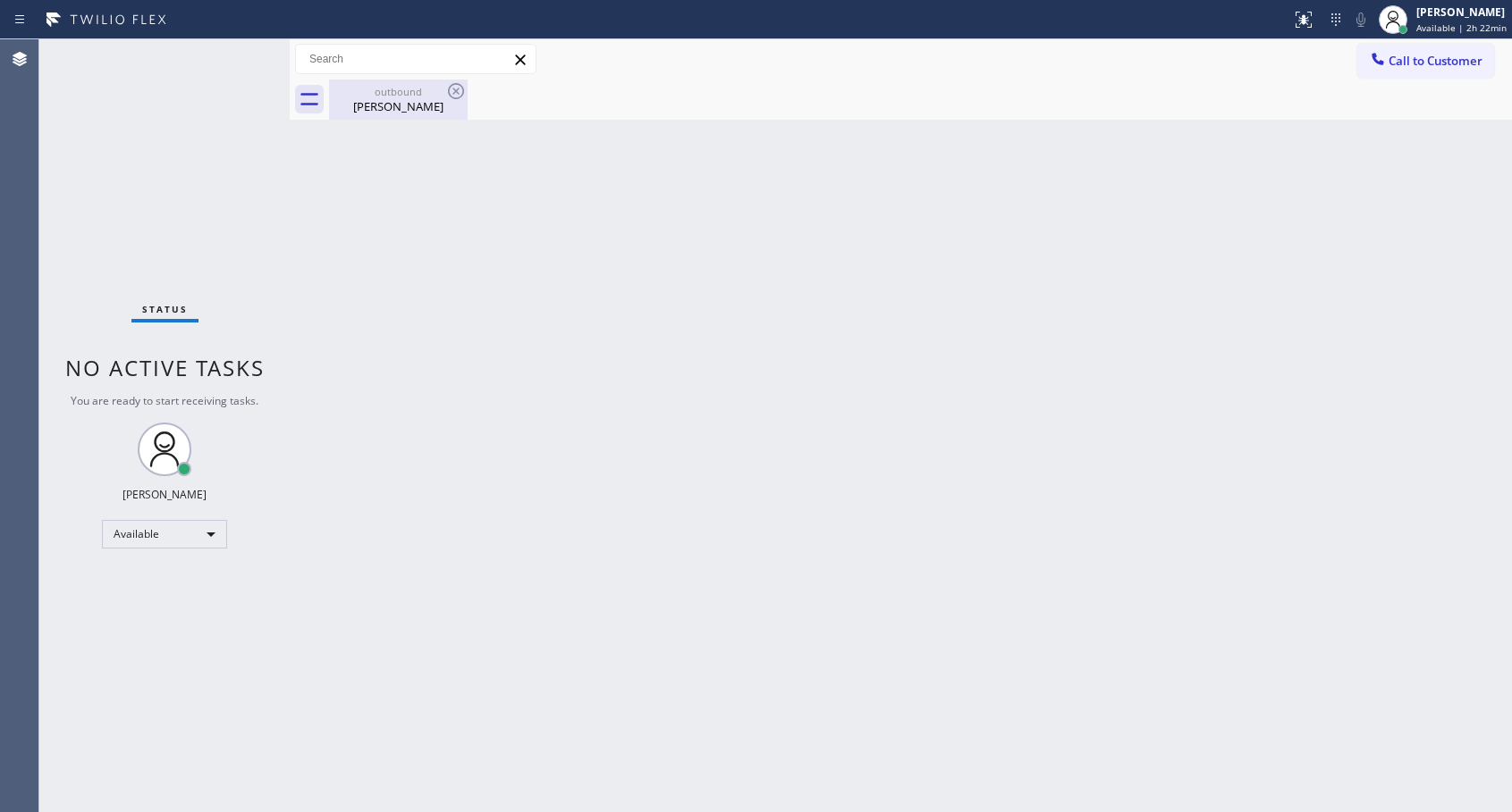
click at [384, 102] on div "[PERSON_NAME]" at bounding box center [398, 106] width 135 height 17
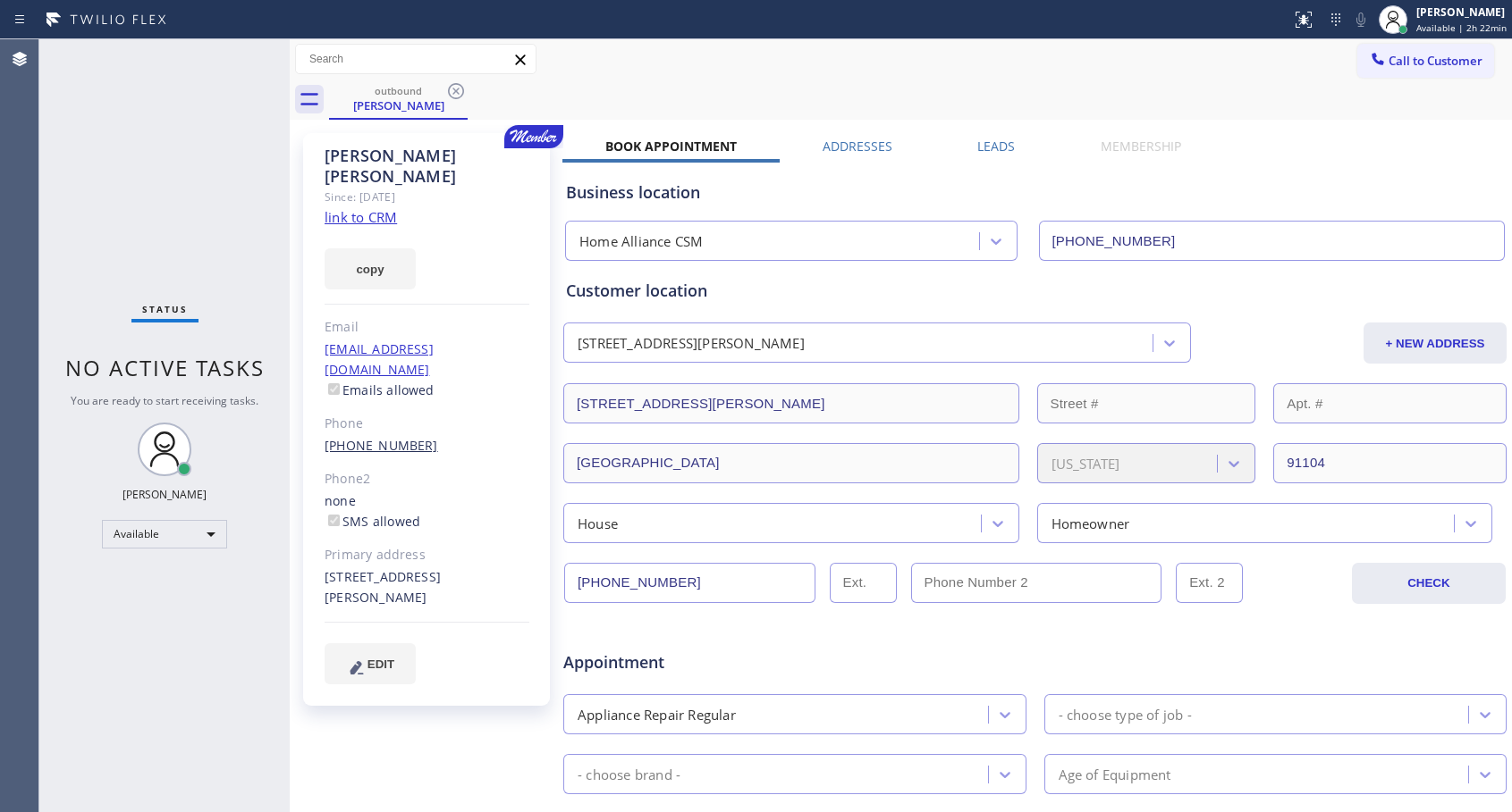
click at [355, 437] on link "[PHONE_NUMBER]" at bounding box center [382, 445] width 114 height 17
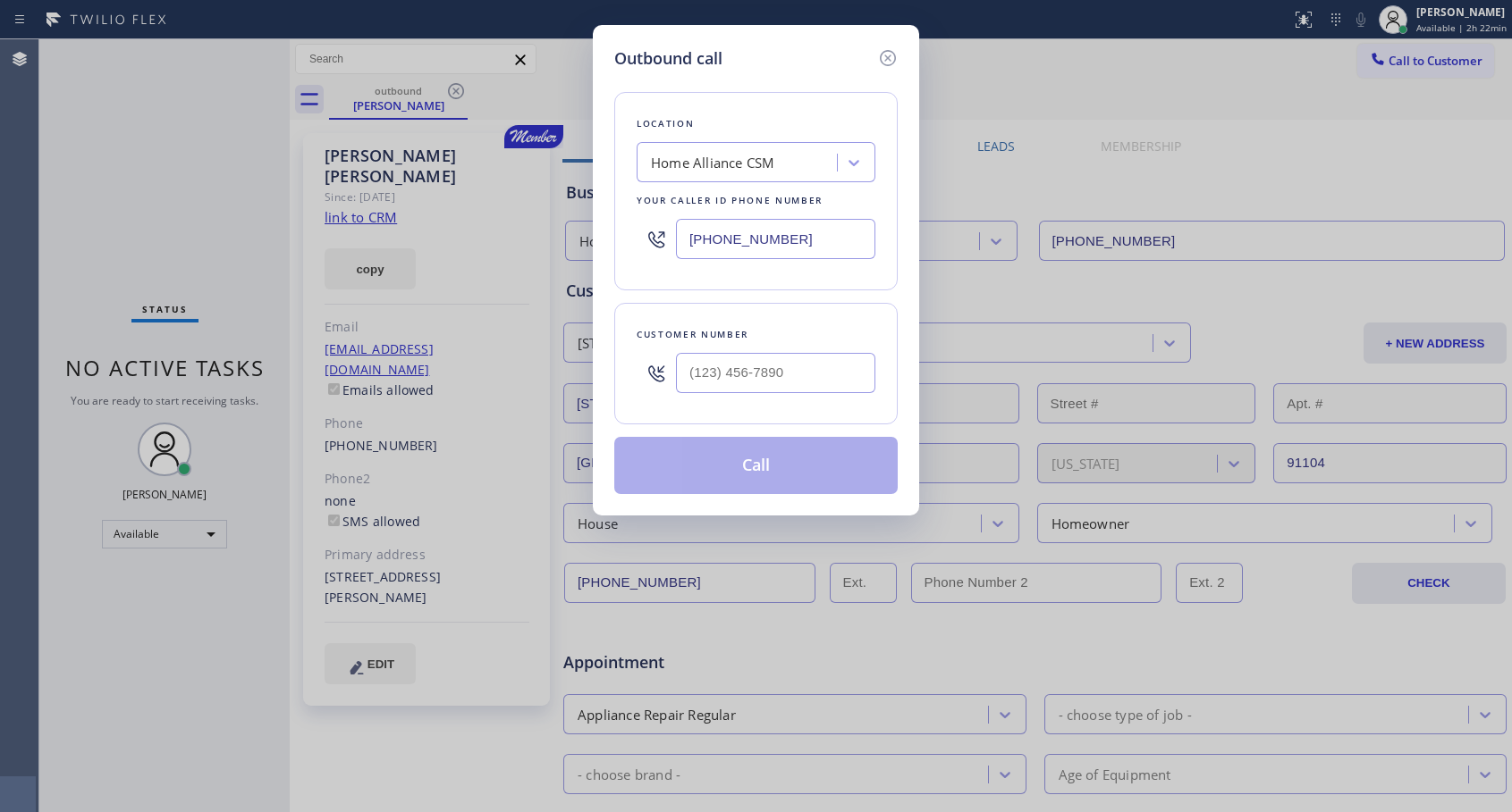
type input "[PHONE_NUMBER]"
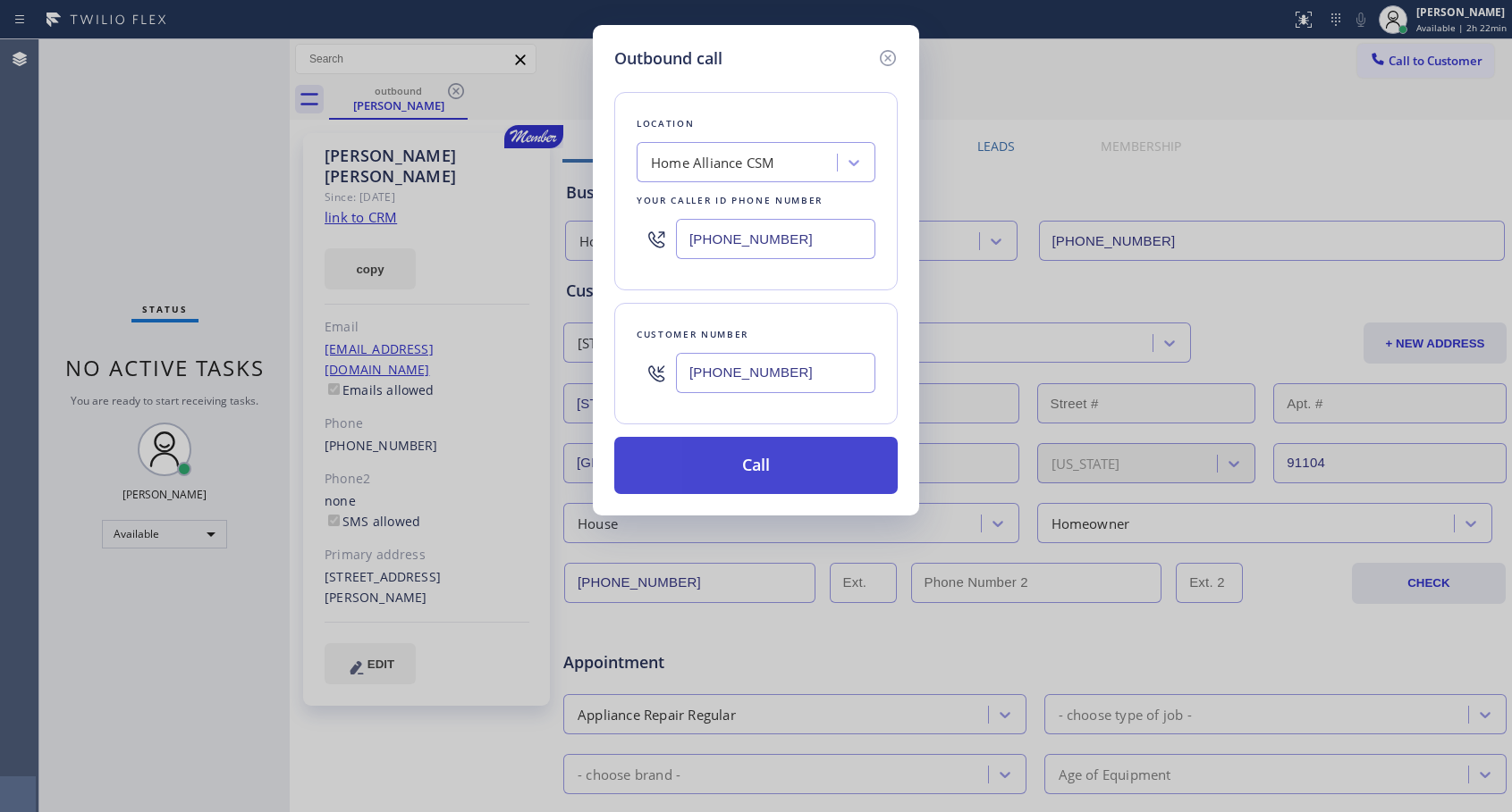
click at [747, 464] on button "Call" at bounding box center [756, 465] width 284 height 57
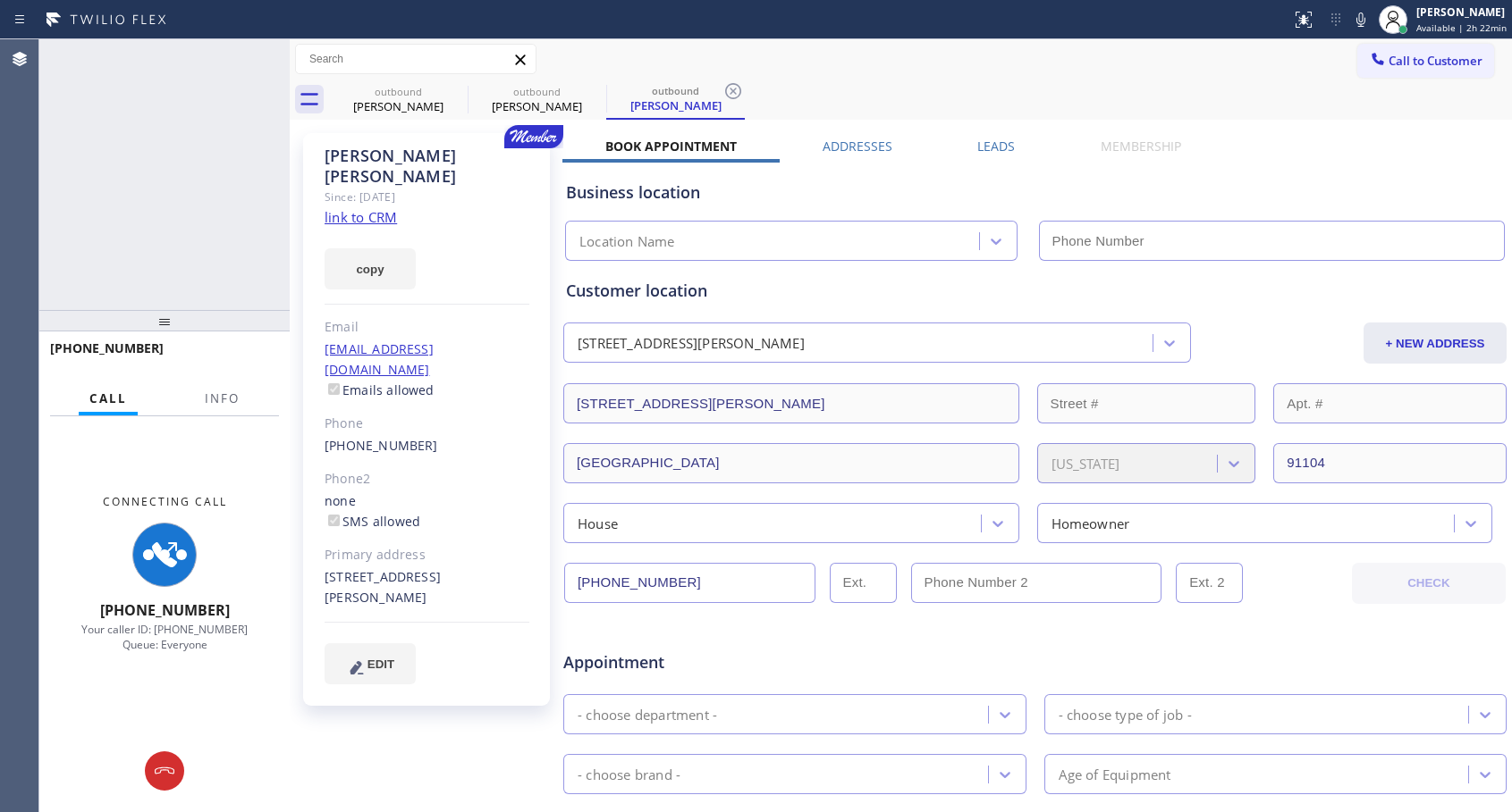
type input "[PHONE_NUMBER]"
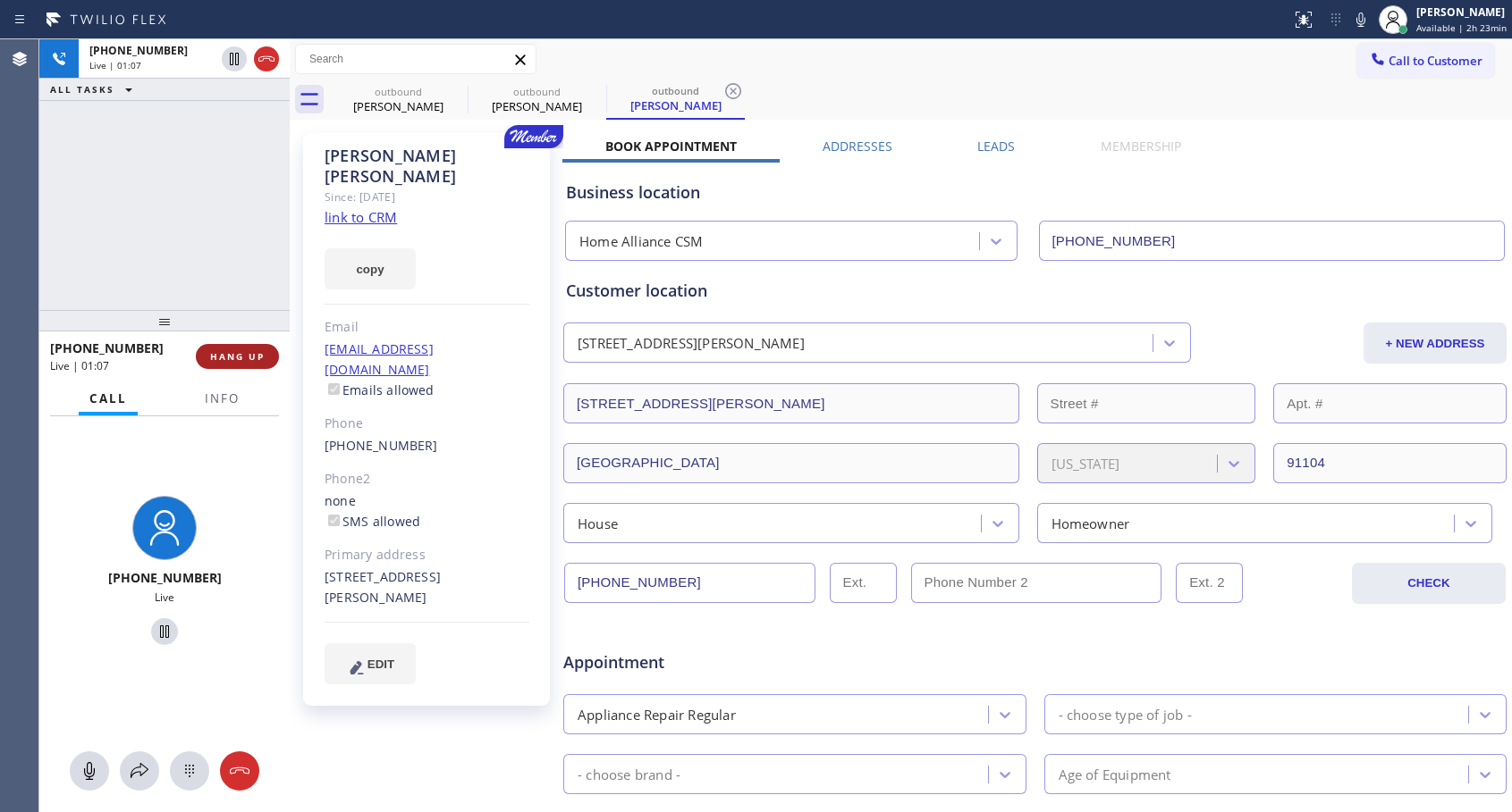
click at [259, 350] on span "HANG UP" at bounding box center [237, 357] width 54 height 13
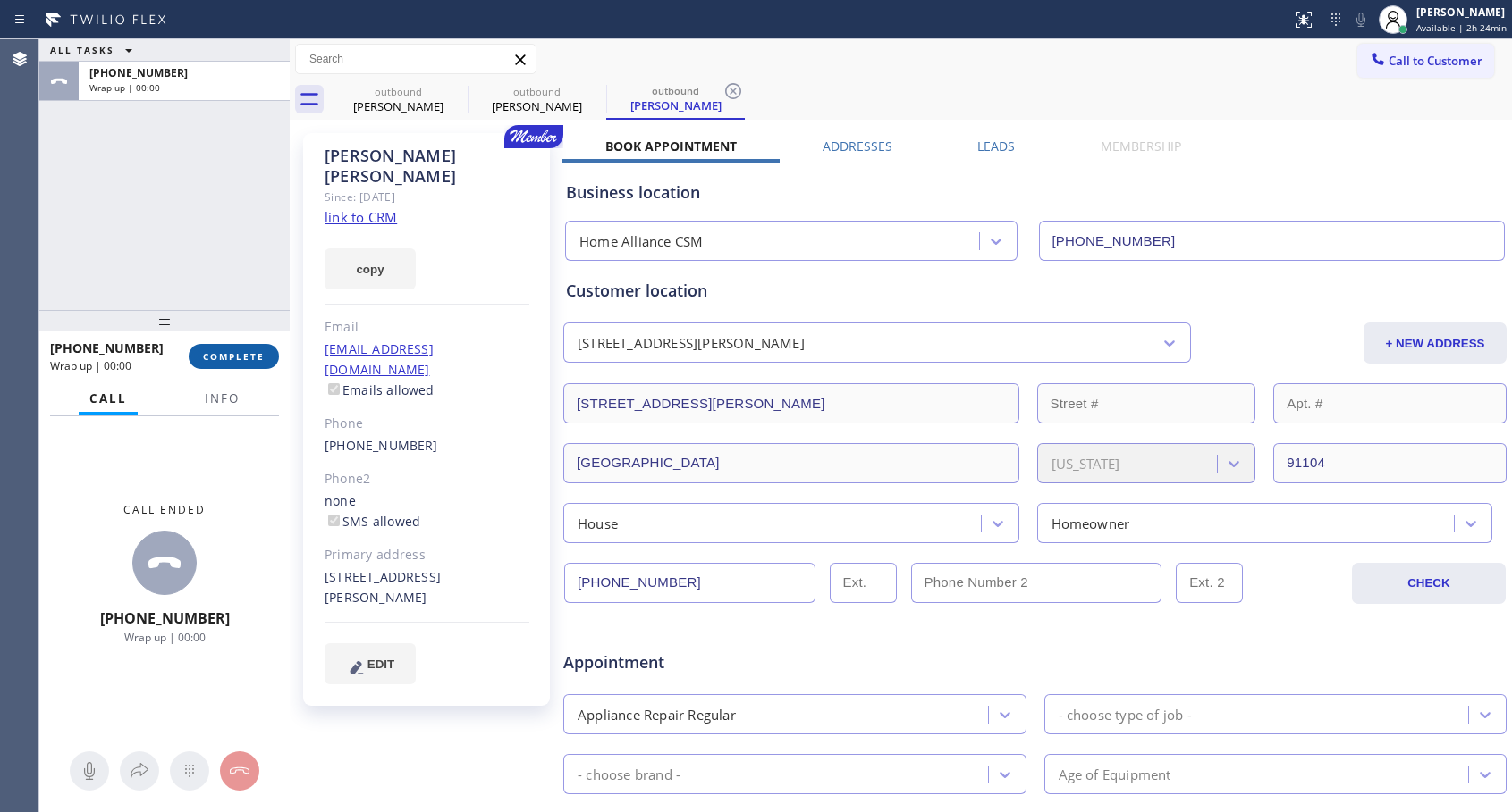
click at [259, 350] on span "COMPLETE" at bounding box center [233, 357] width 62 height 13
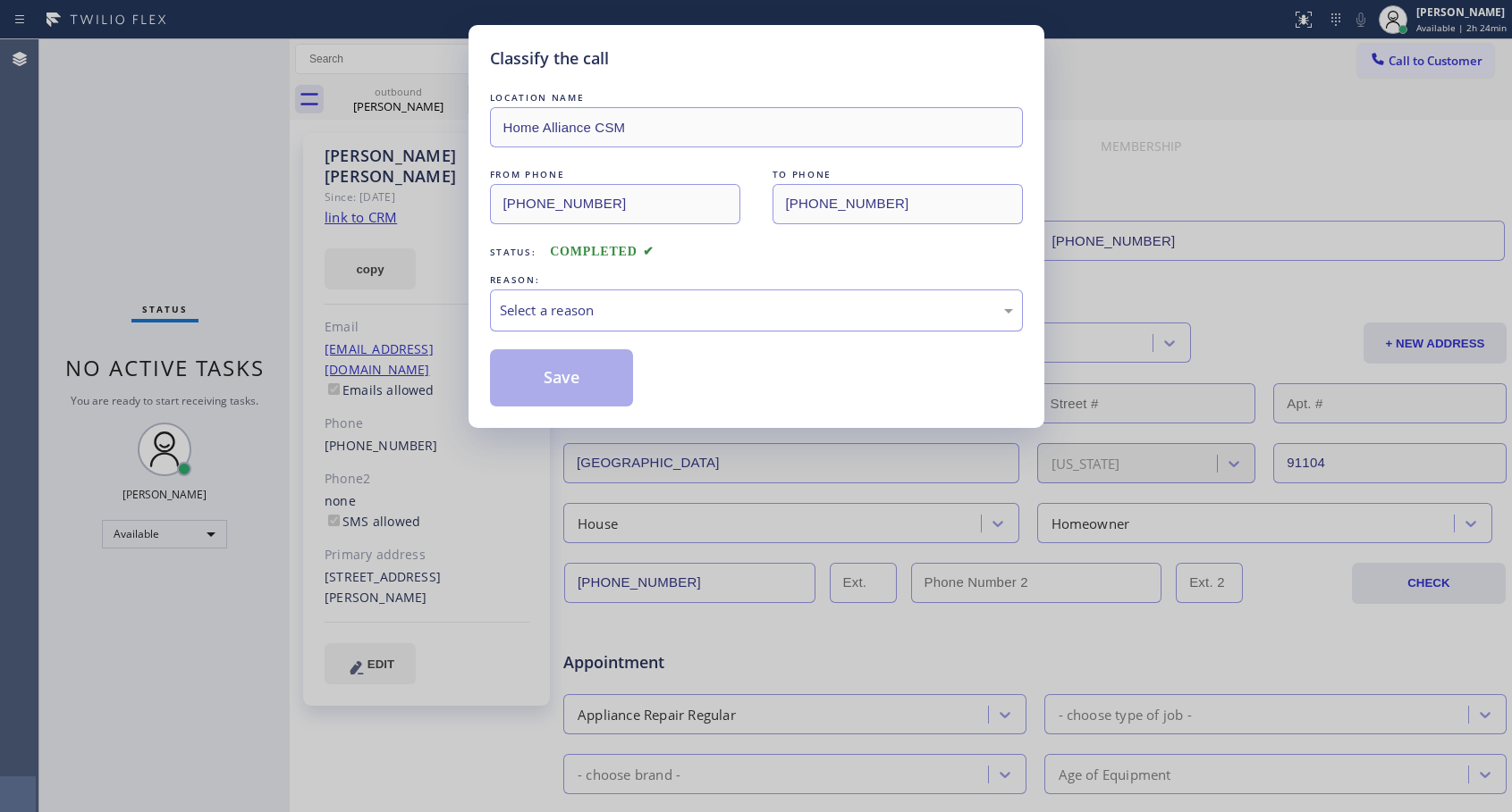
click at [687, 306] on div "Select a reason" at bounding box center [756, 310] width 513 height 20
click at [562, 382] on button "Save" at bounding box center [562, 378] width 144 height 57
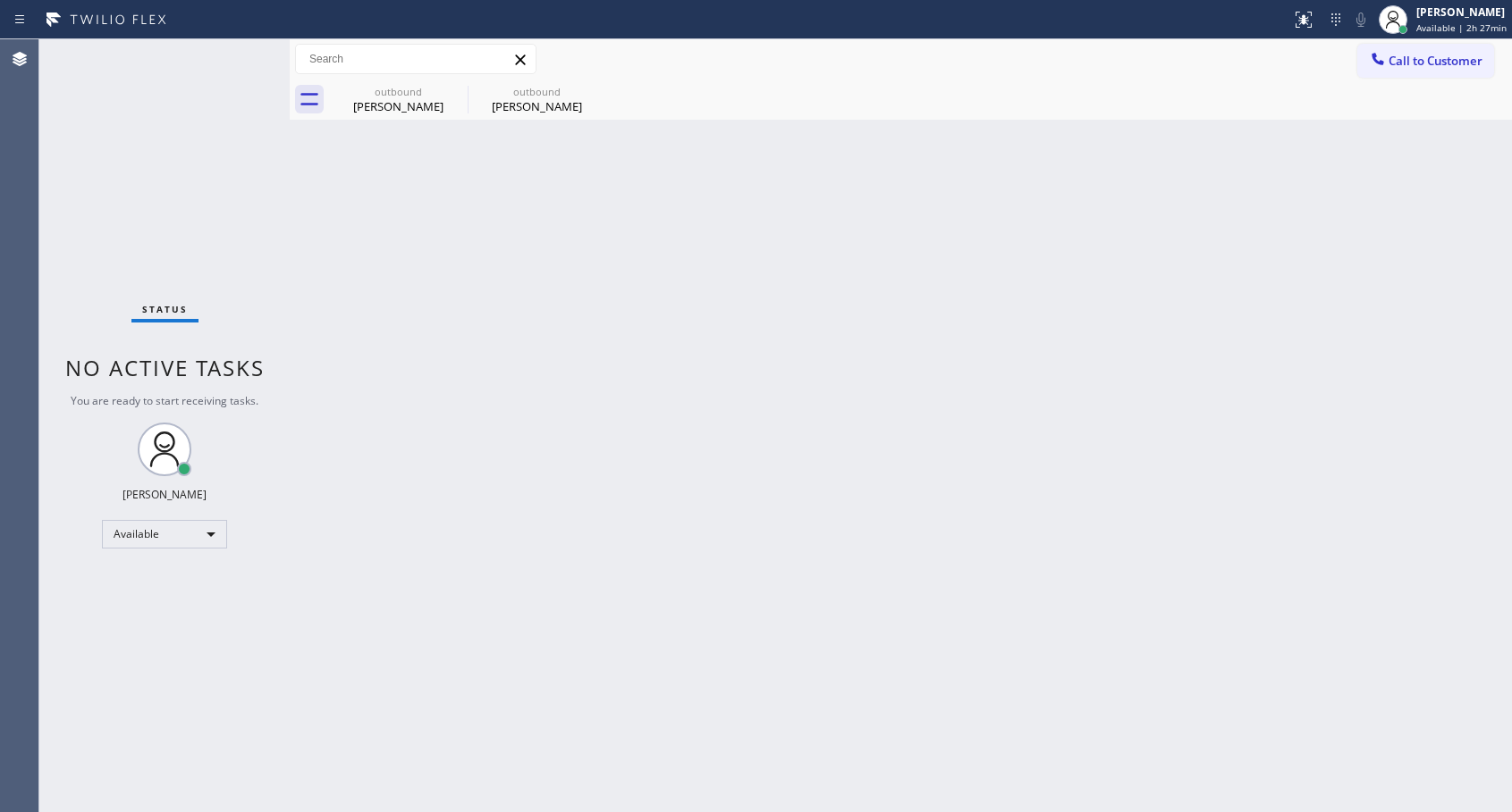
drag, startPoint x: 1446, startPoint y: 61, endPoint x: 798, endPoint y: 321, distance: 698.2
click at [1445, 61] on span "Call to Customer" at bounding box center [1436, 61] width 94 height 17
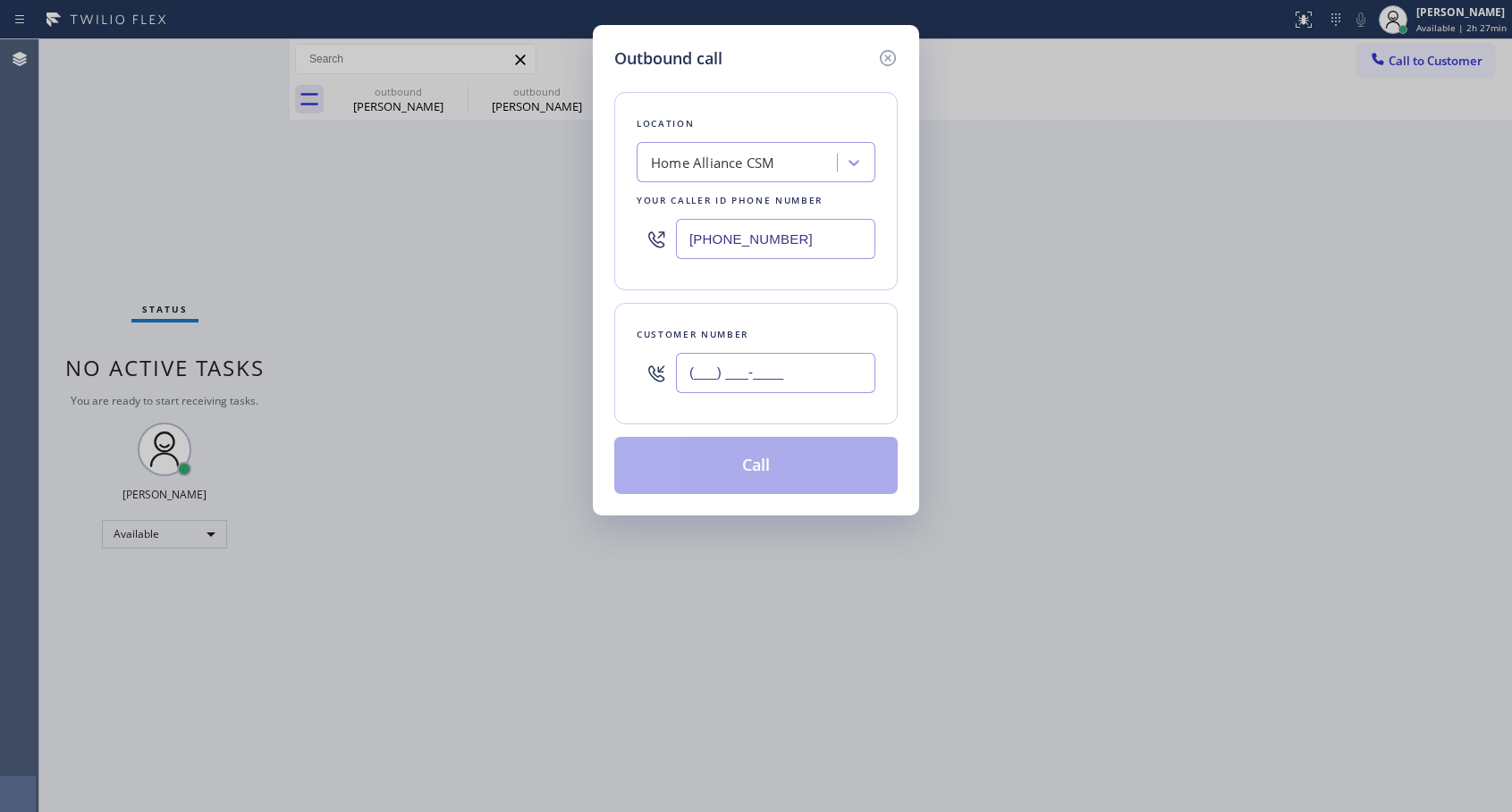
click at [760, 364] on input "(___) ___-____" at bounding box center [775, 373] width 199 height 40
paste input "310) 200-2148"
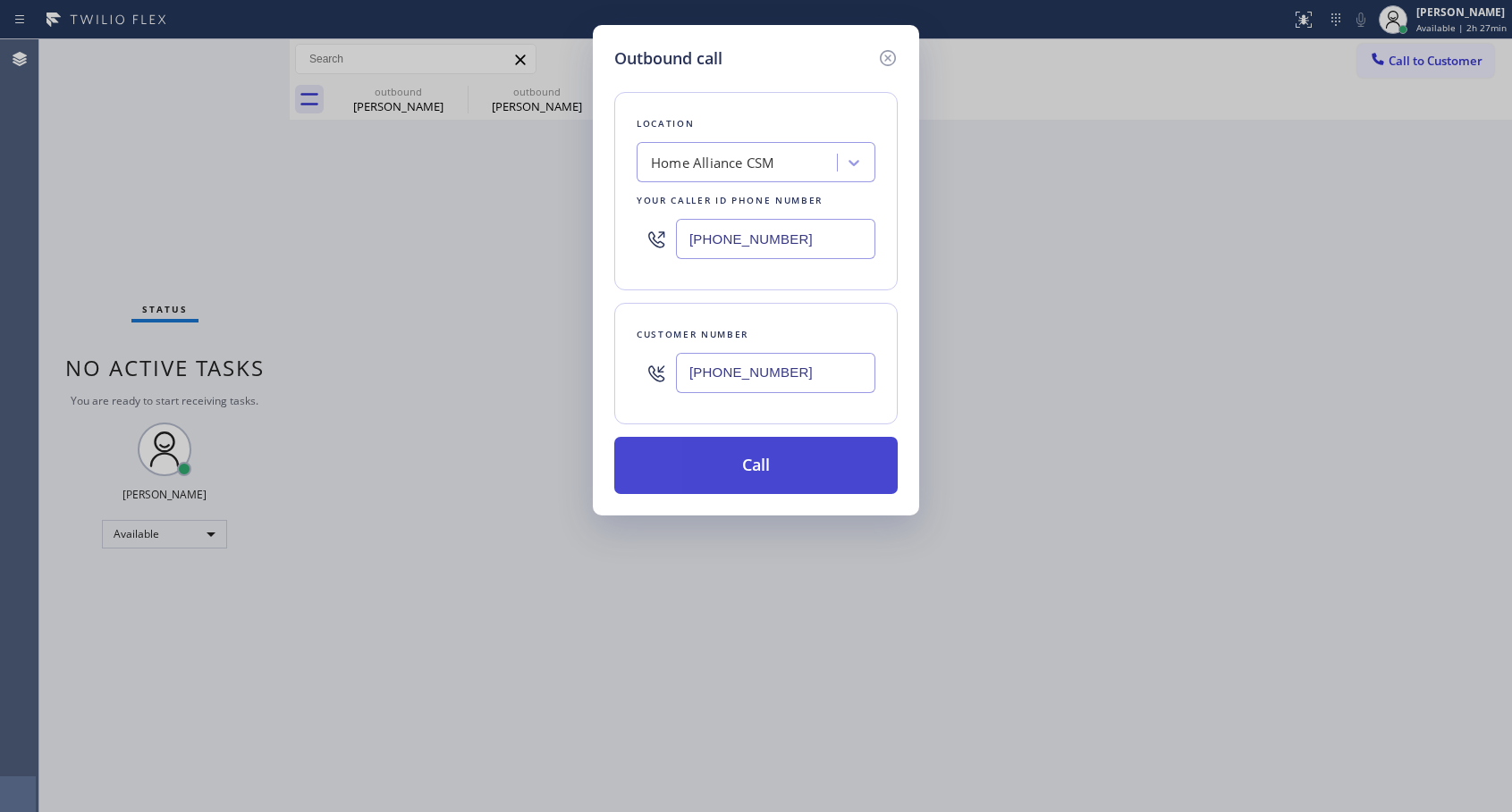
type input "[PHONE_NUMBER]"
click at [750, 475] on button "Call" at bounding box center [756, 465] width 284 height 57
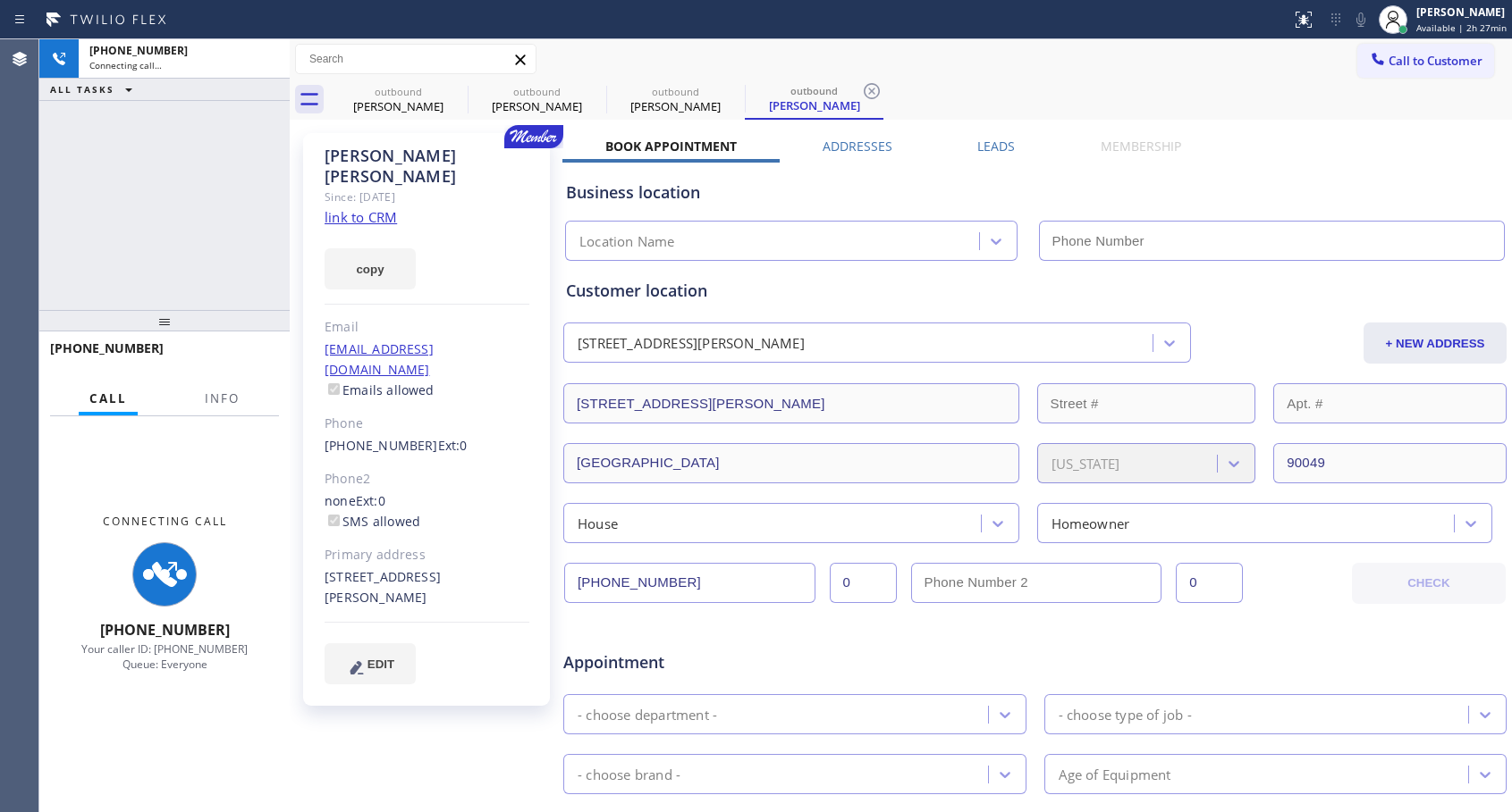
type input "[PHONE_NUMBER]"
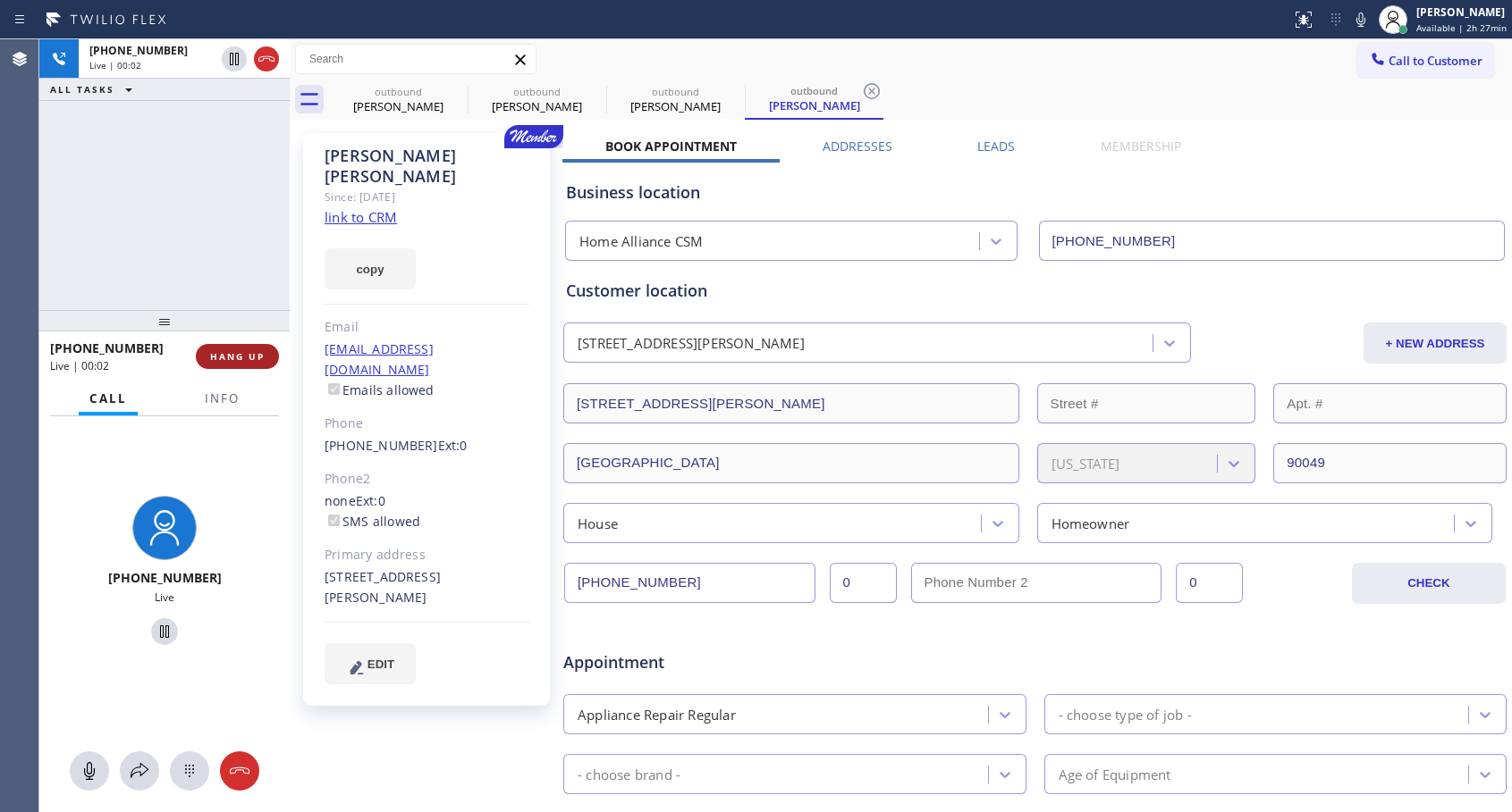
click at [264, 356] on button "HANG UP" at bounding box center [237, 356] width 84 height 25
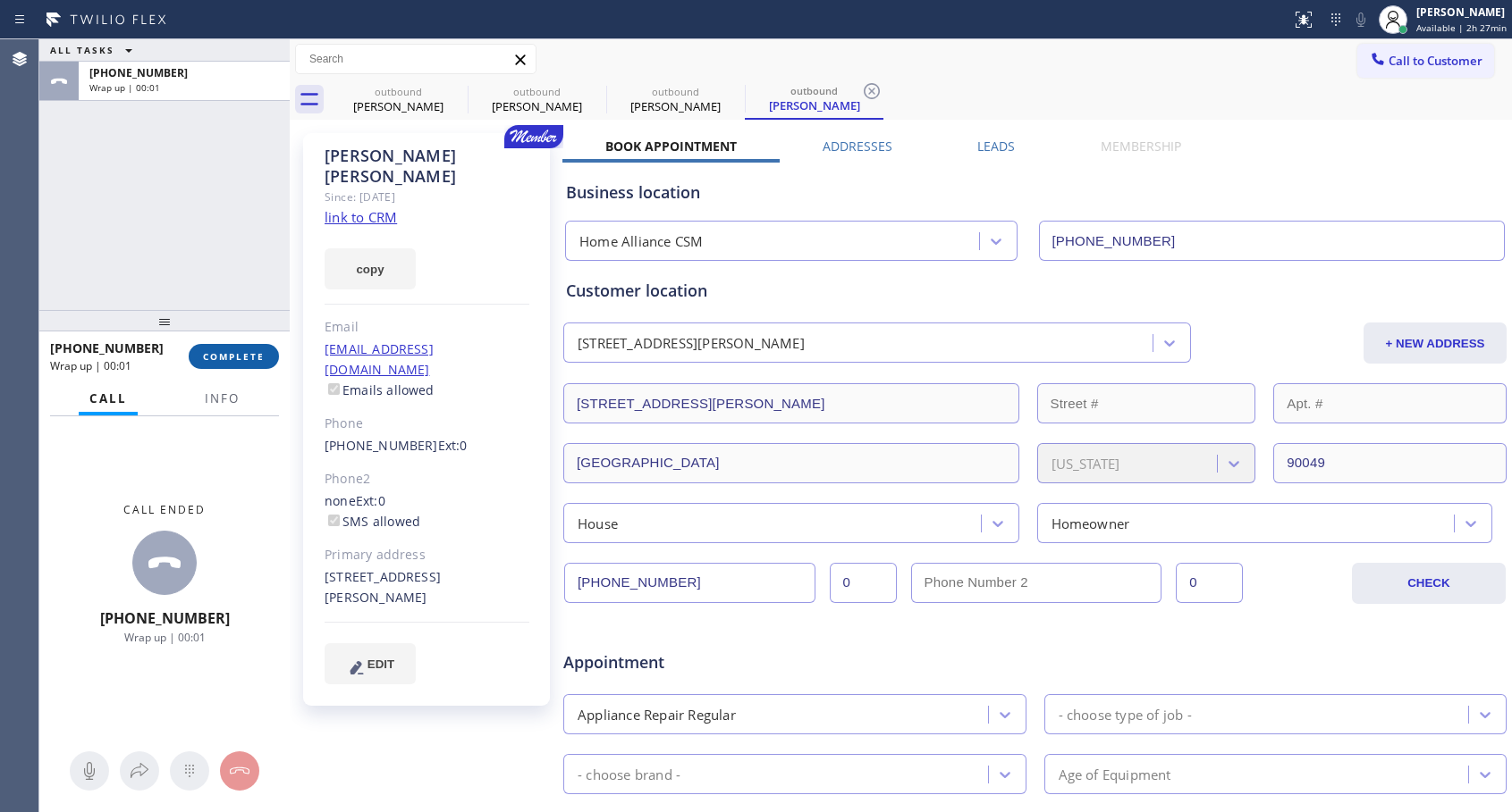
click at [264, 356] on button "COMPLETE" at bounding box center [234, 356] width 90 height 25
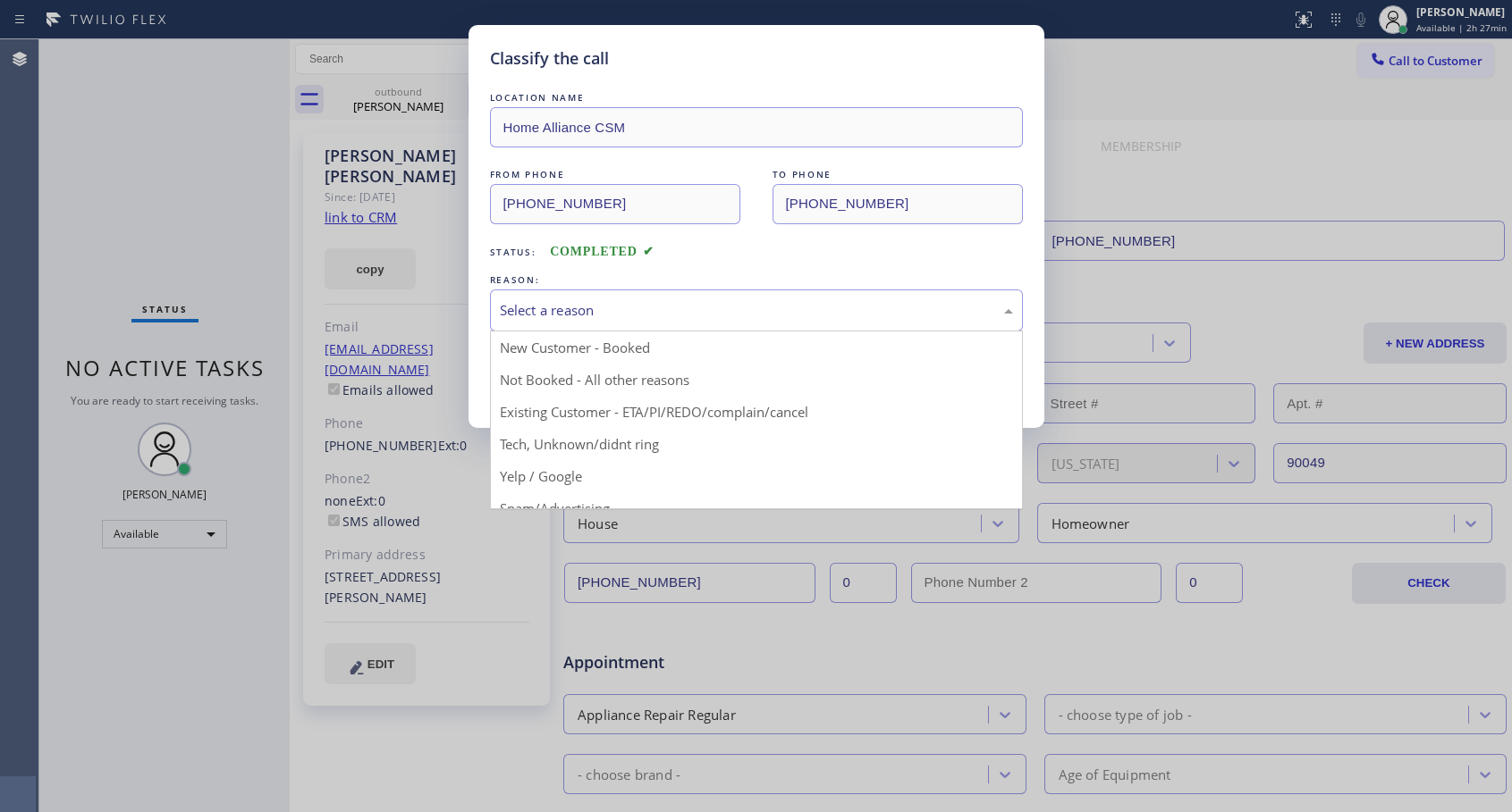
click at [556, 319] on div "Select a reason" at bounding box center [756, 310] width 513 height 20
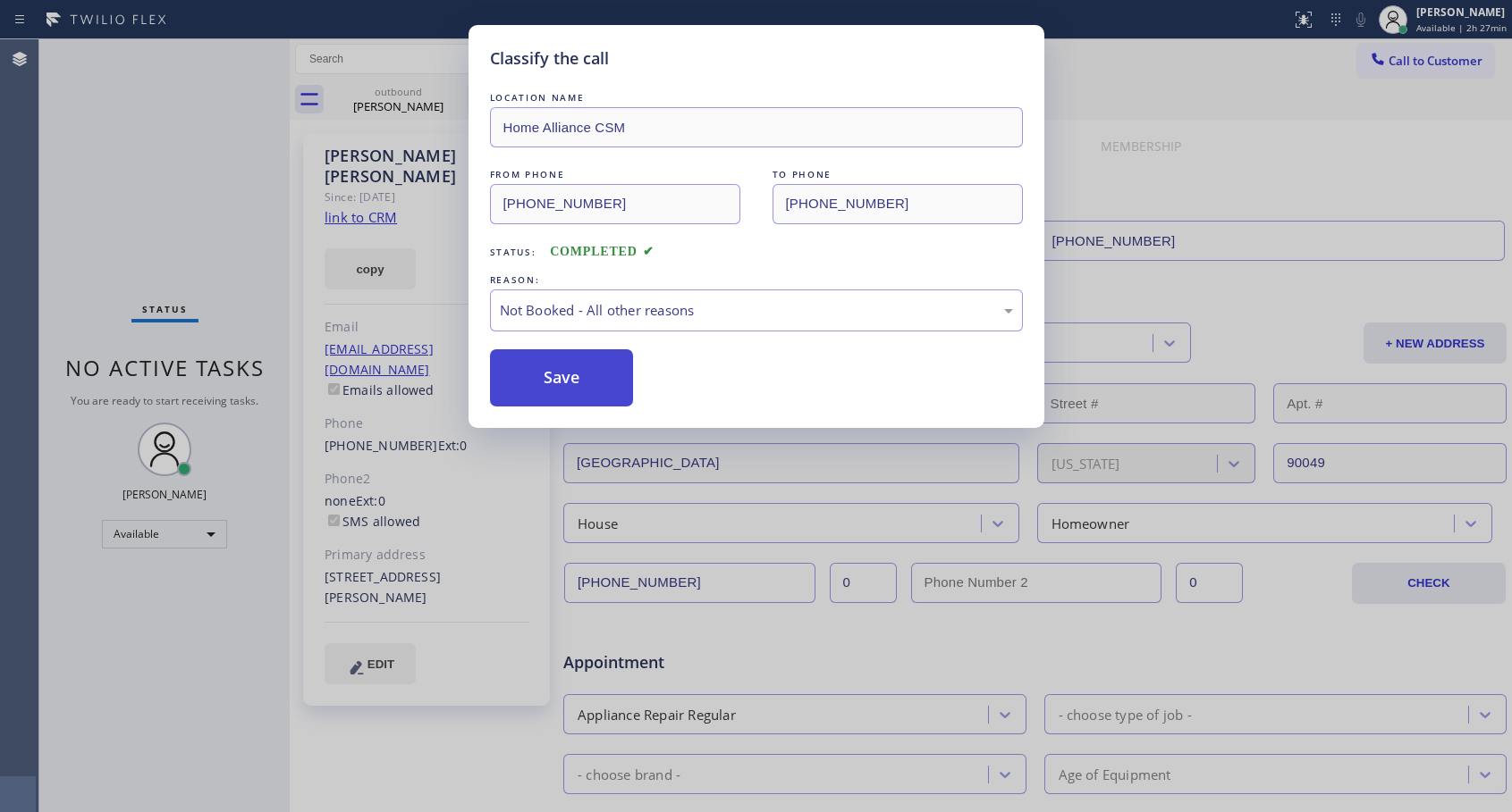
click at [521, 378] on button "Save" at bounding box center [562, 378] width 144 height 57
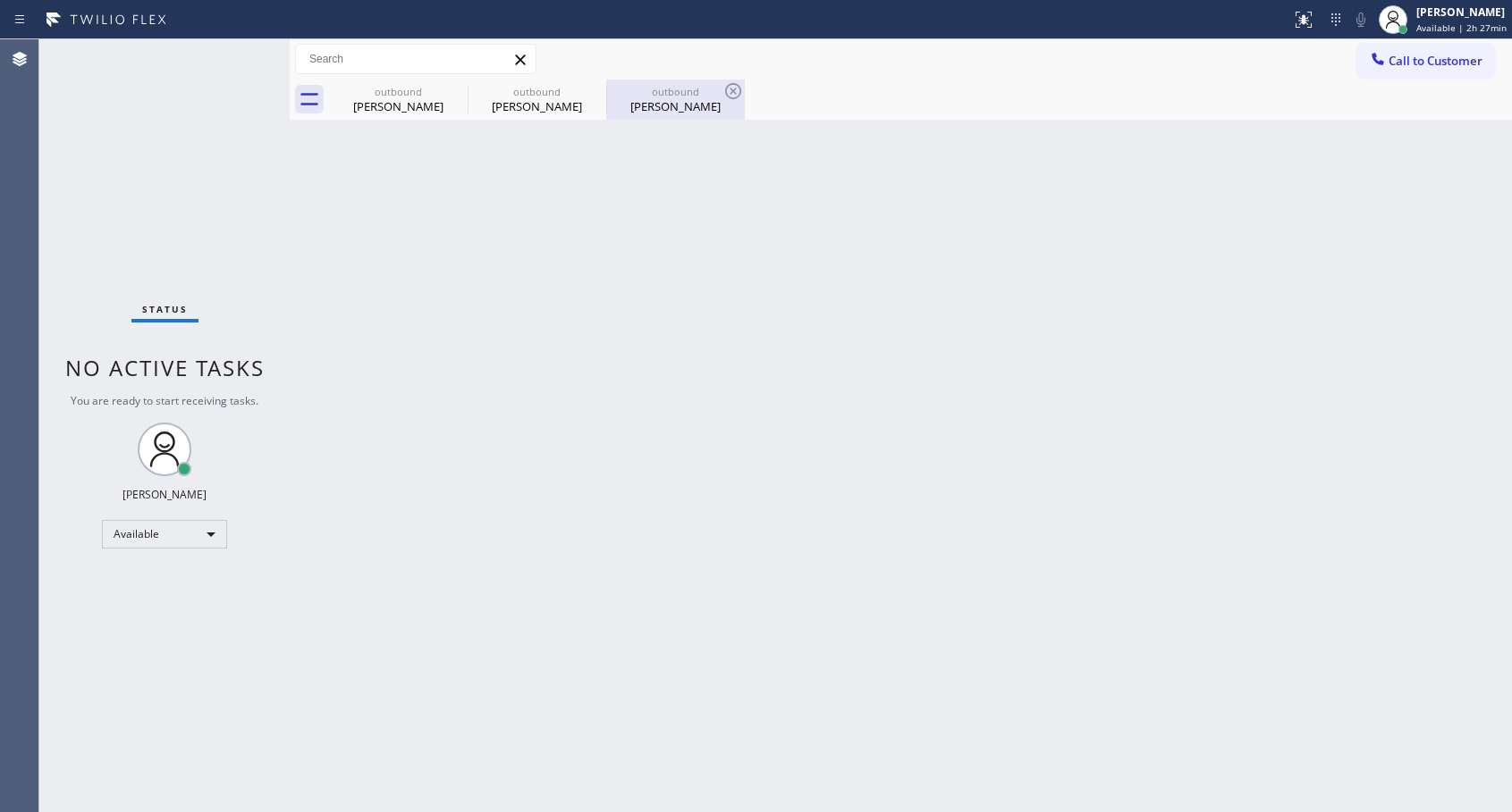
click at [666, 108] on div "[PERSON_NAME]" at bounding box center [675, 106] width 135 height 17
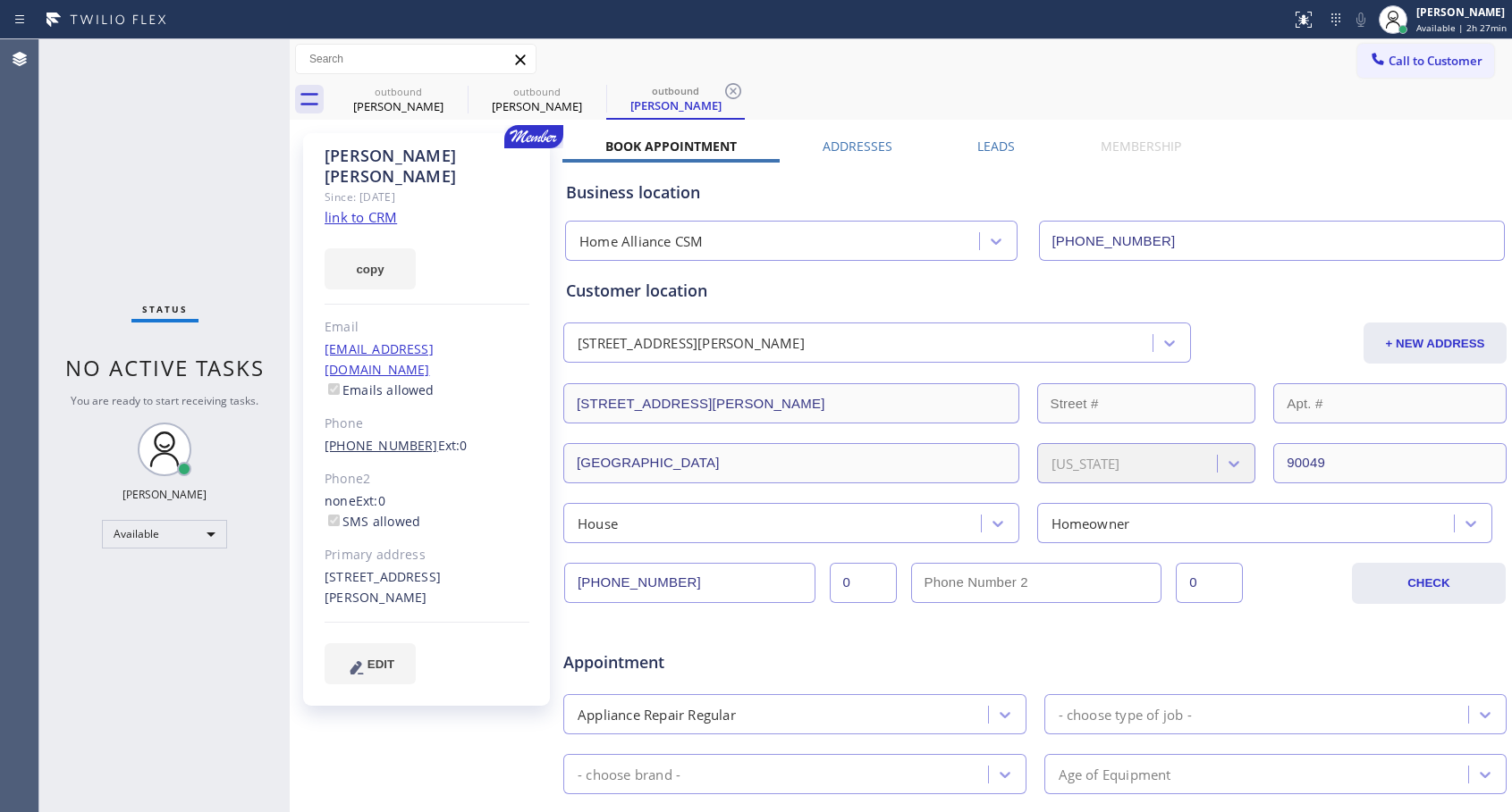
click at [396, 437] on link "[PHONE_NUMBER]" at bounding box center [382, 445] width 114 height 17
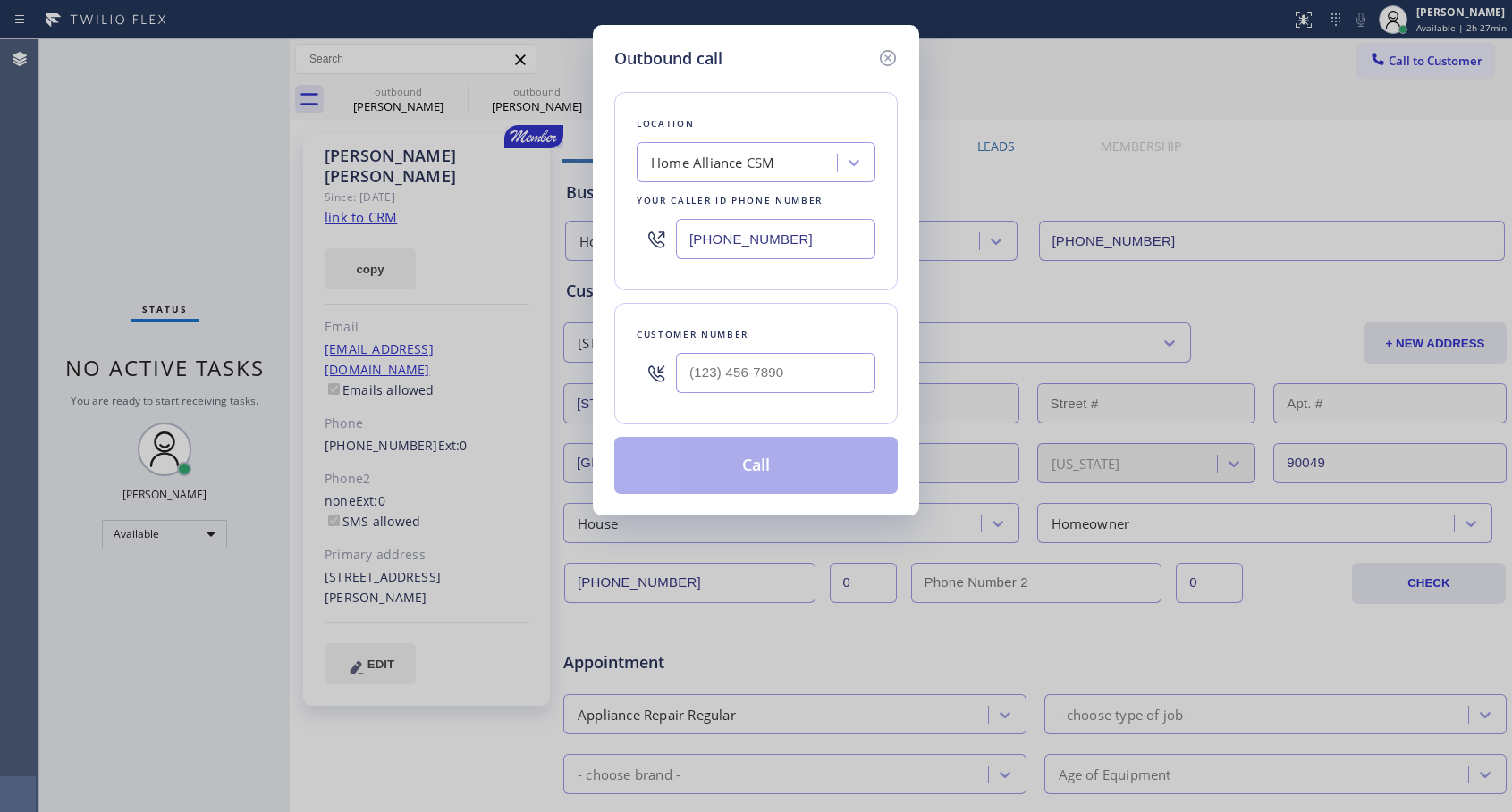
type input "[PHONE_NUMBER]"
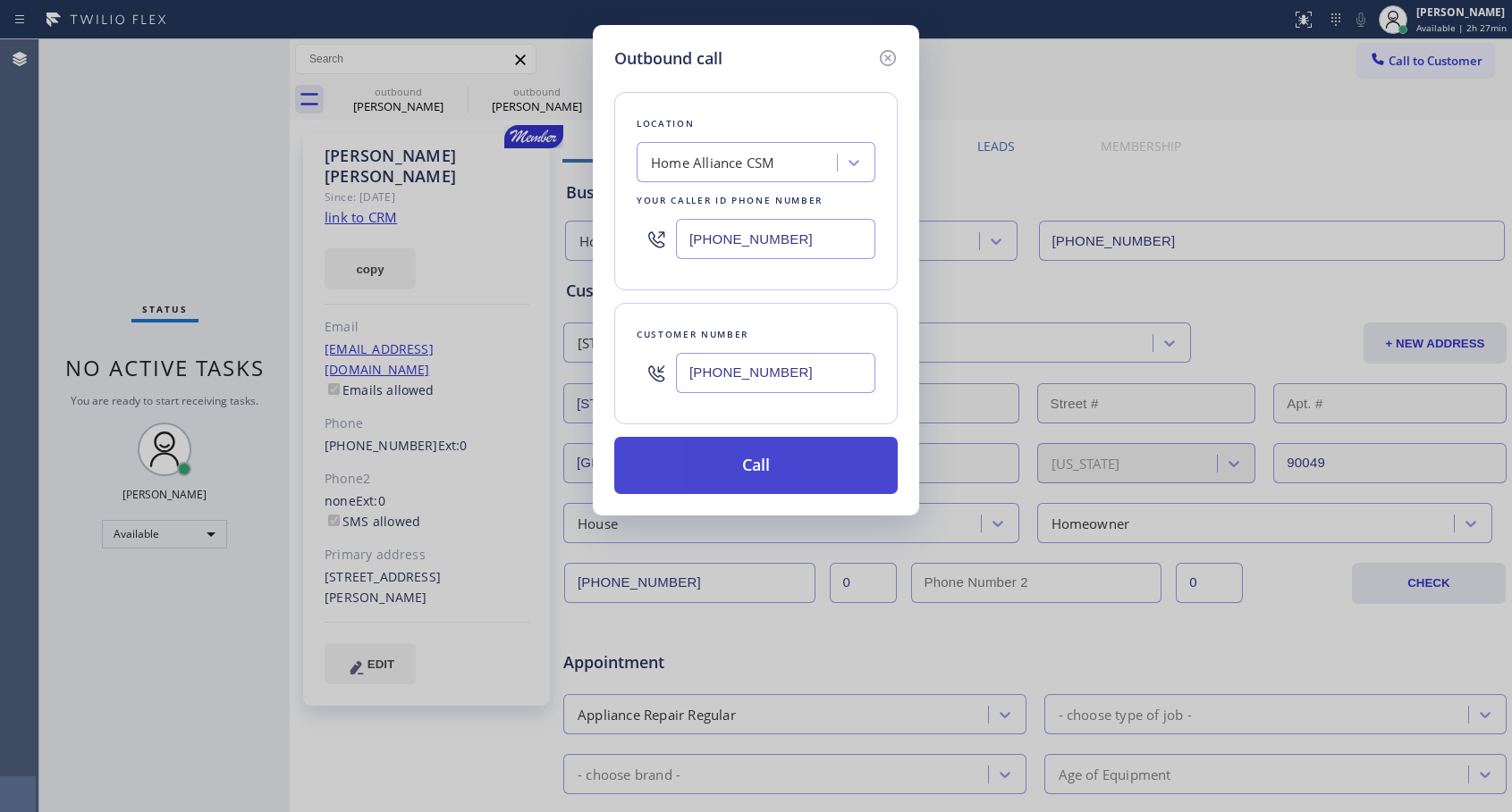
click at [779, 455] on button "Call" at bounding box center [756, 465] width 284 height 57
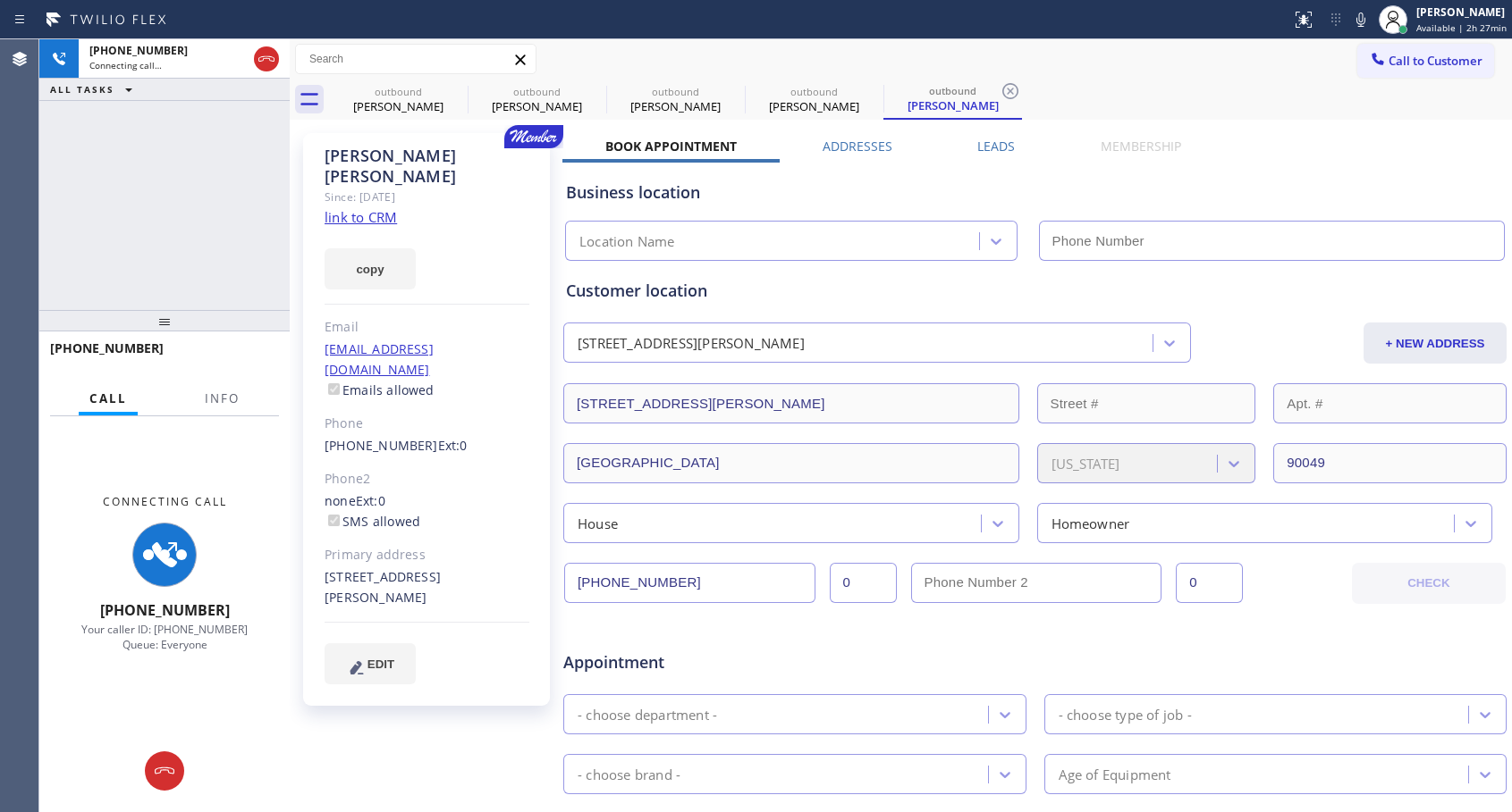
type input "[PHONE_NUMBER]"
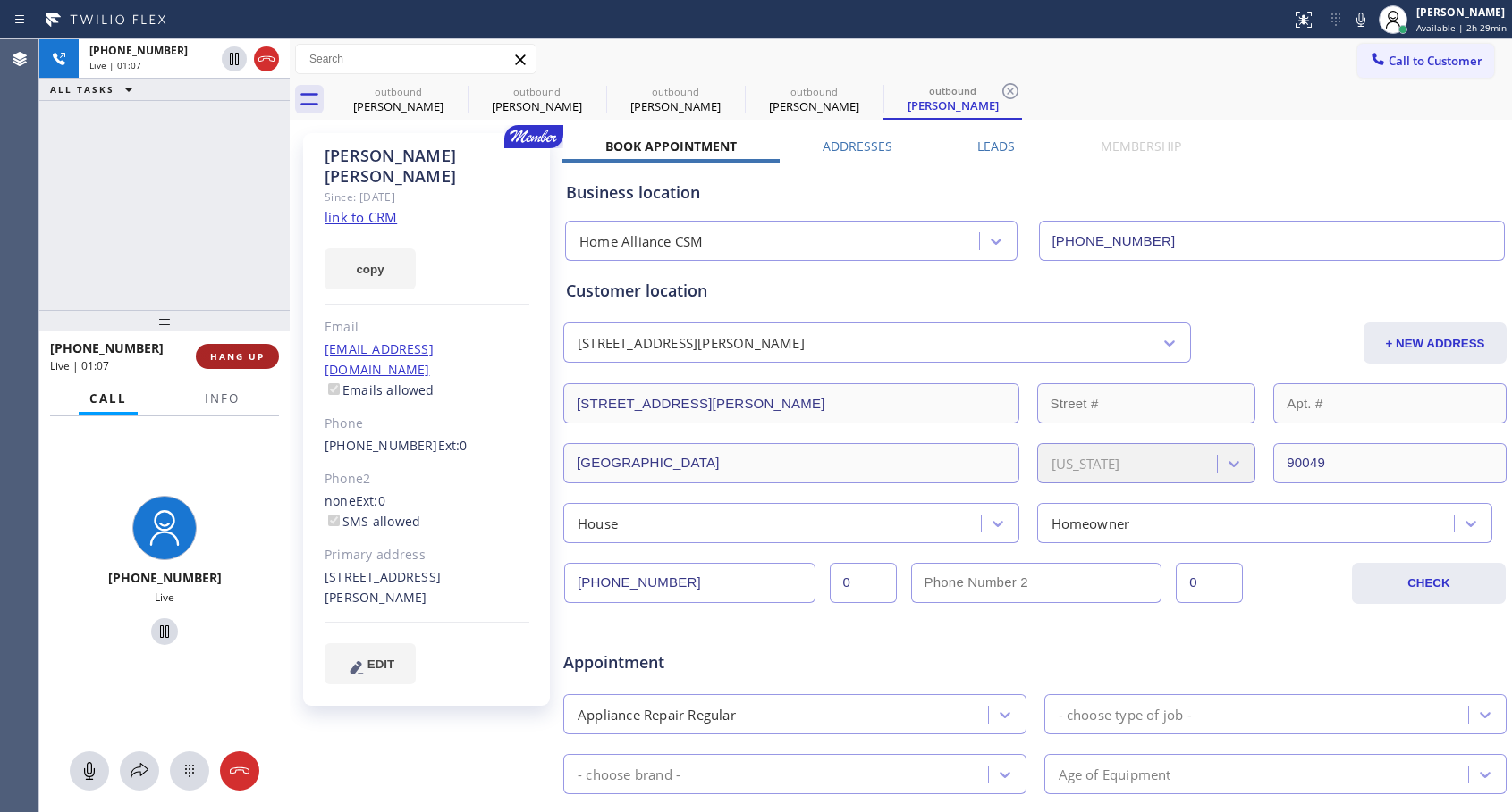
click at [230, 356] on span "HANG UP" at bounding box center [237, 357] width 54 height 13
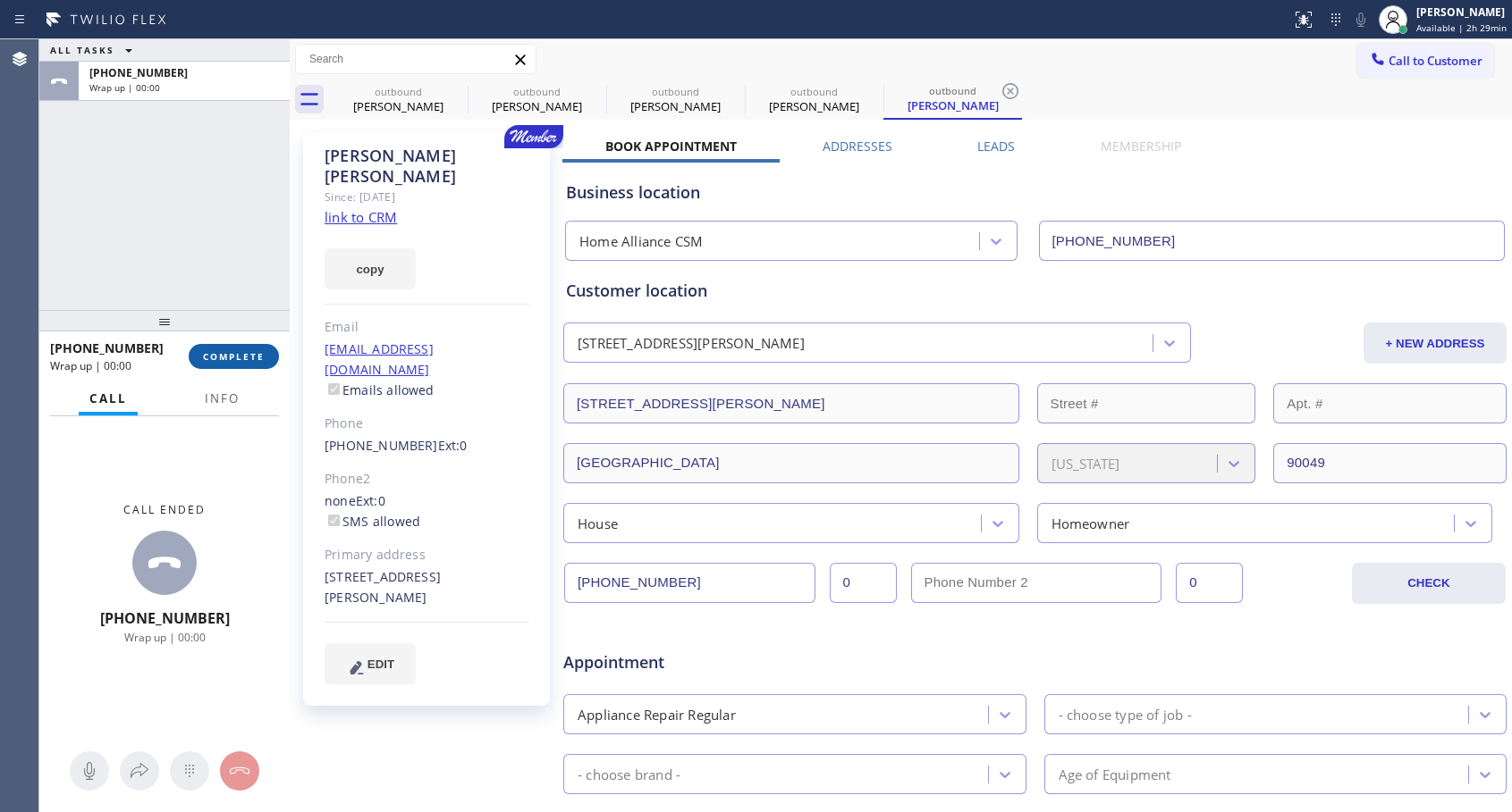
click at [230, 356] on span "COMPLETE" at bounding box center [233, 357] width 62 height 13
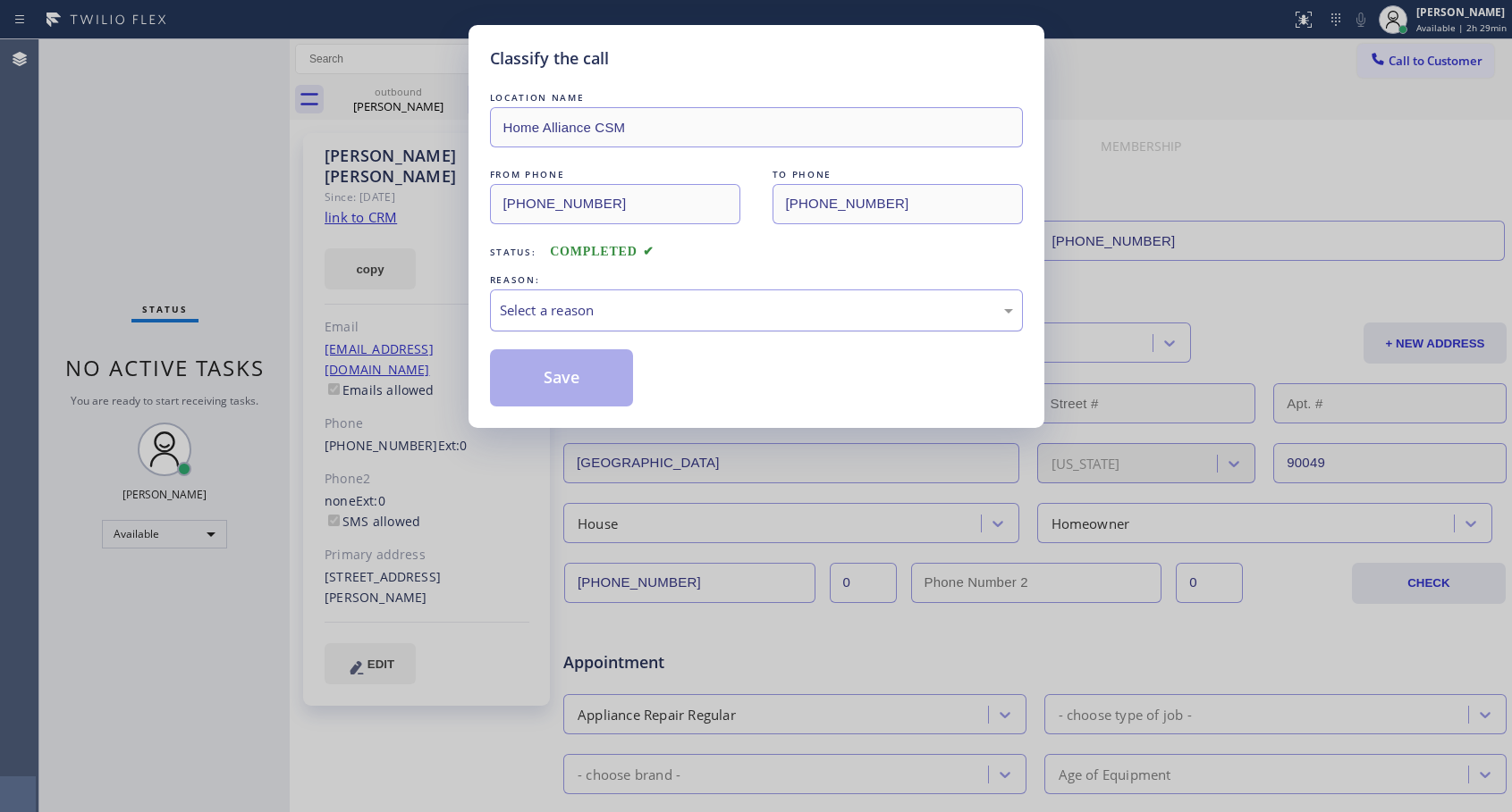
click at [622, 314] on div "Select a reason" at bounding box center [756, 310] width 513 height 20
click at [560, 373] on button "Save" at bounding box center [562, 378] width 144 height 57
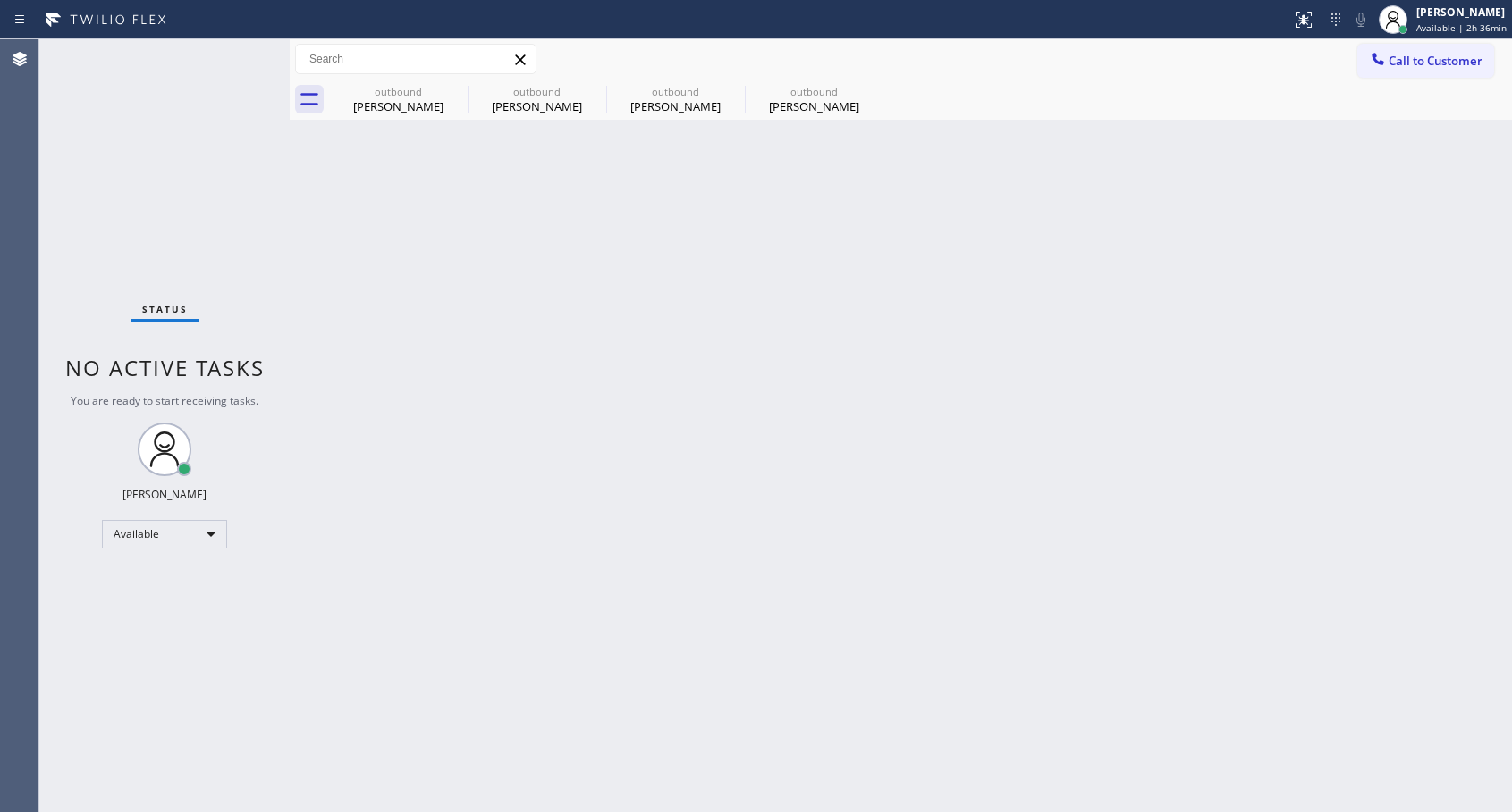
click at [1409, 68] on button "Call to Customer" at bounding box center [1426, 61] width 137 height 34
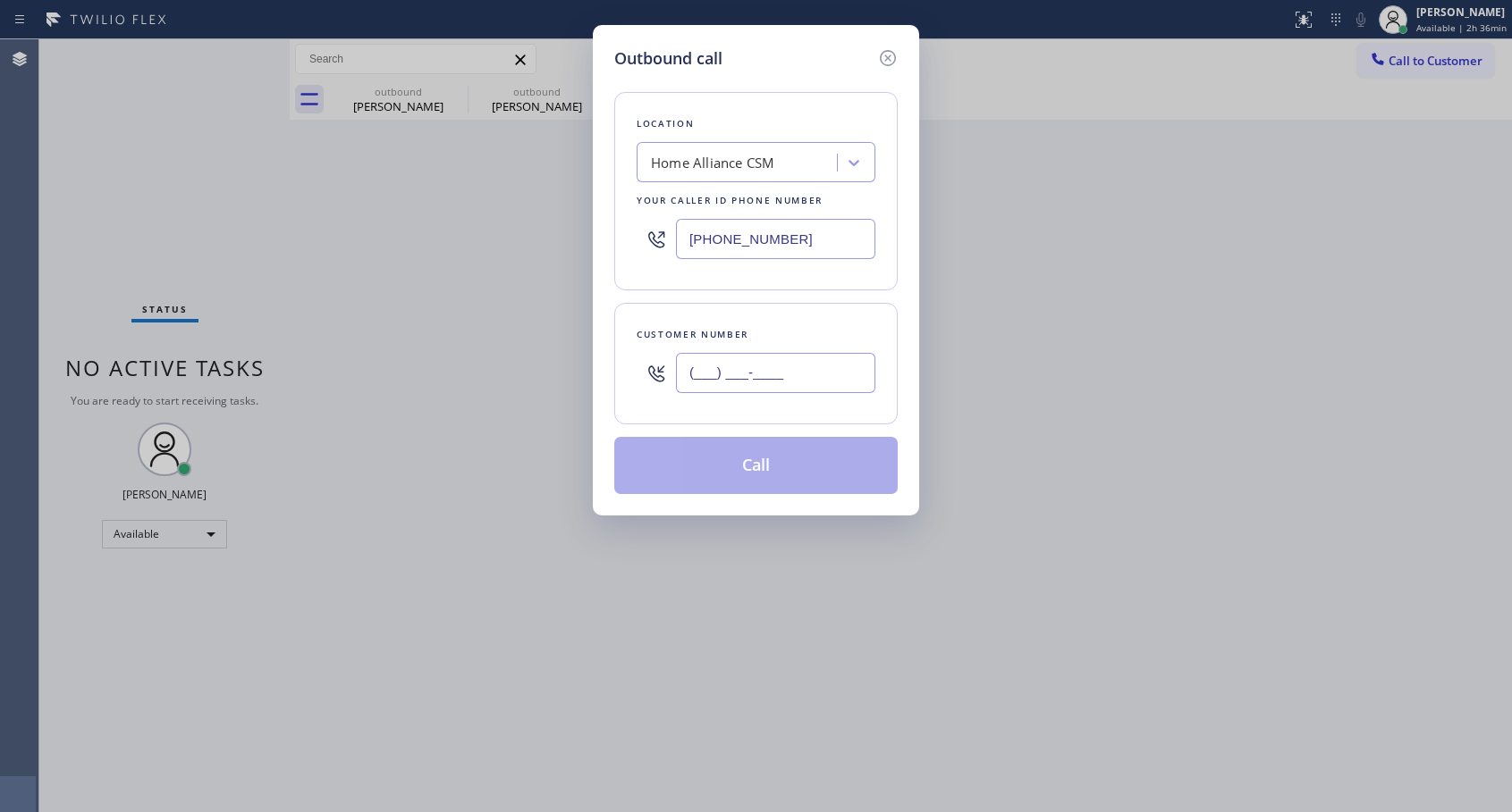
click at [814, 373] on input "(___) ___-____" at bounding box center [775, 373] width 199 height 40
paste input "310) 429-4883"
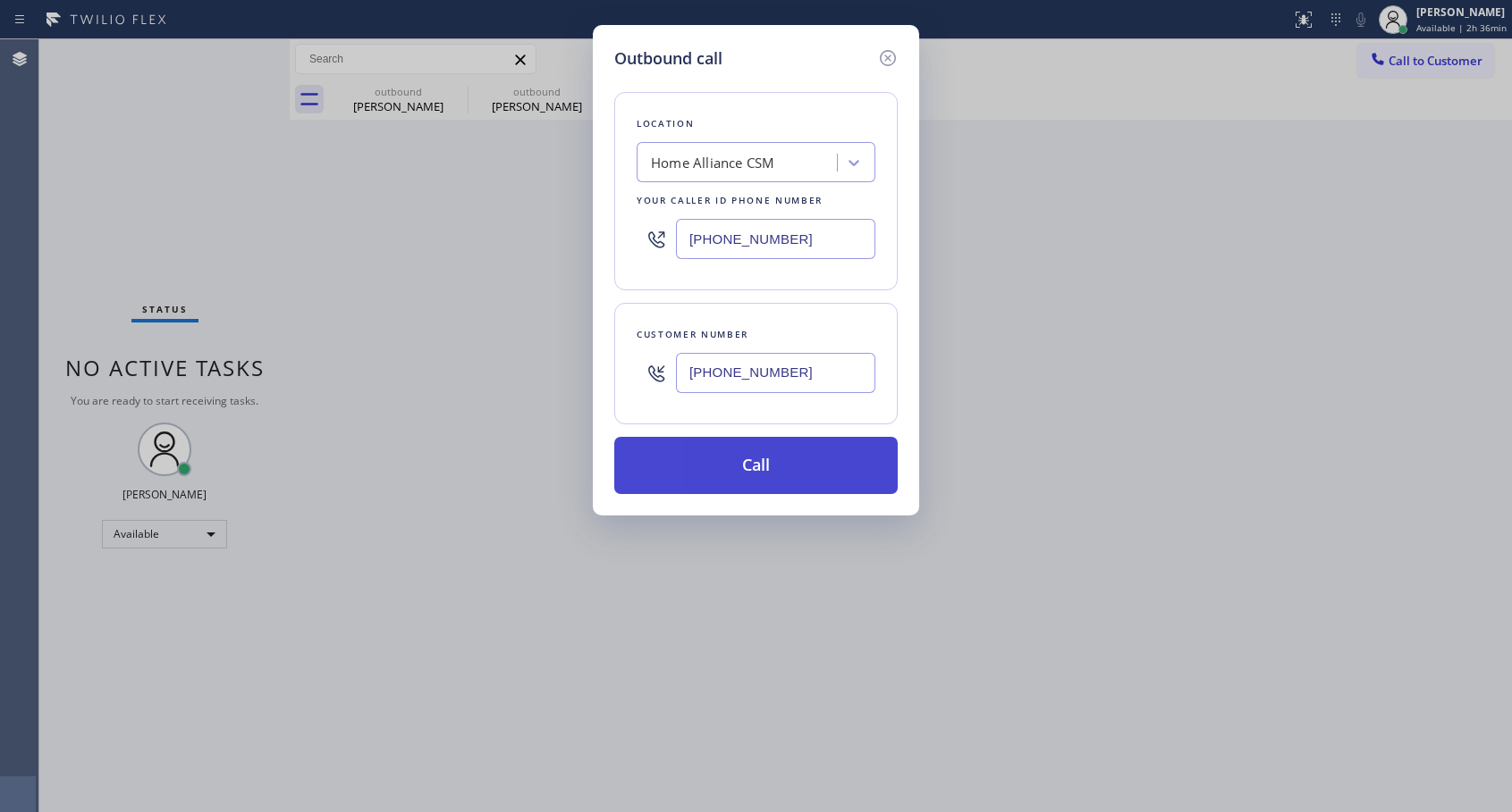
type input "[PHONE_NUMBER]"
click at [748, 463] on button "Call" at bounding box center [756, 465] width 284 height 57
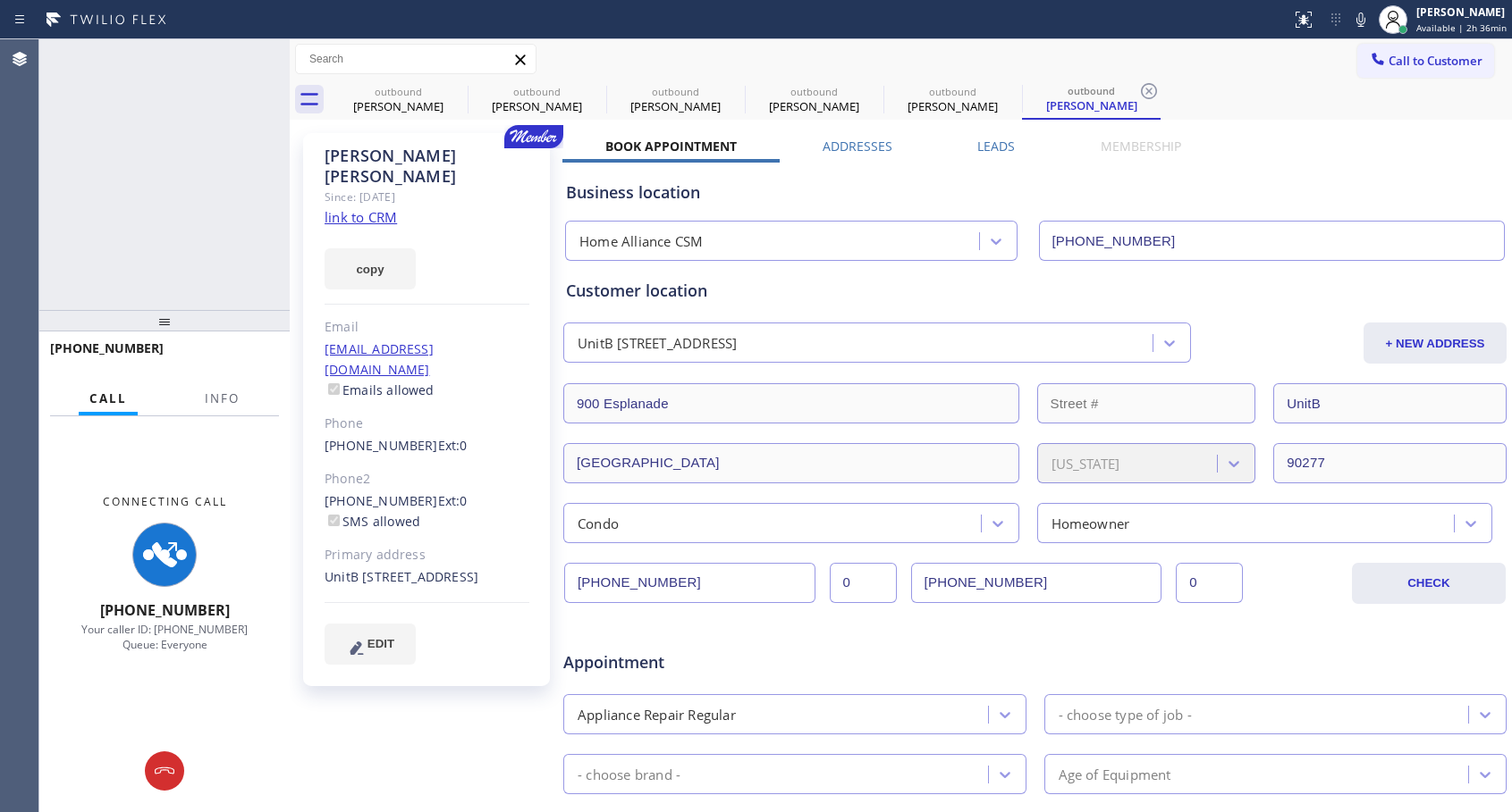
type input "[PHONE_NUMBER]"
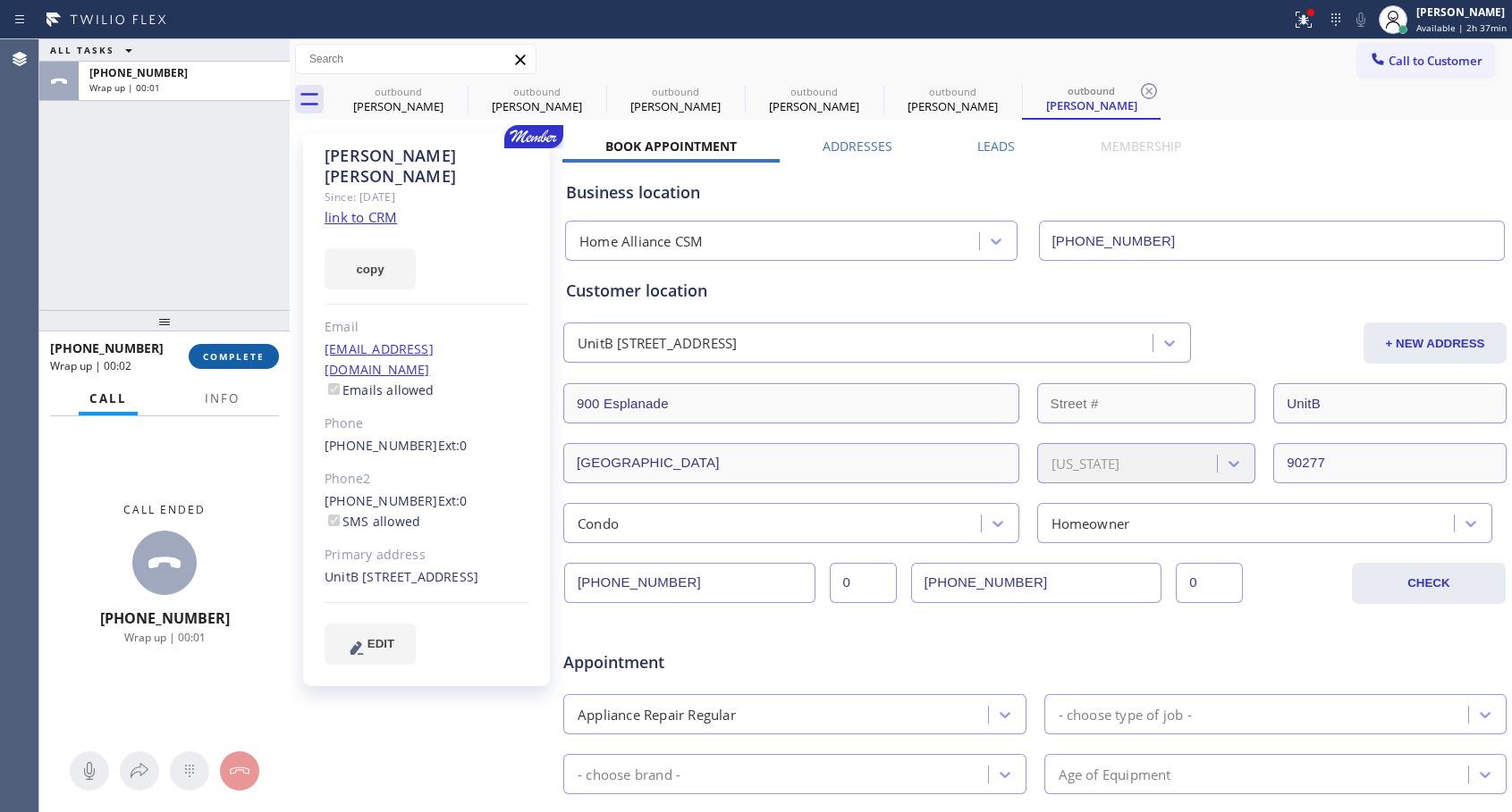
click at [262, 355] on span "COMPLETE" at bounding box center [233, 357] width 62 height 13
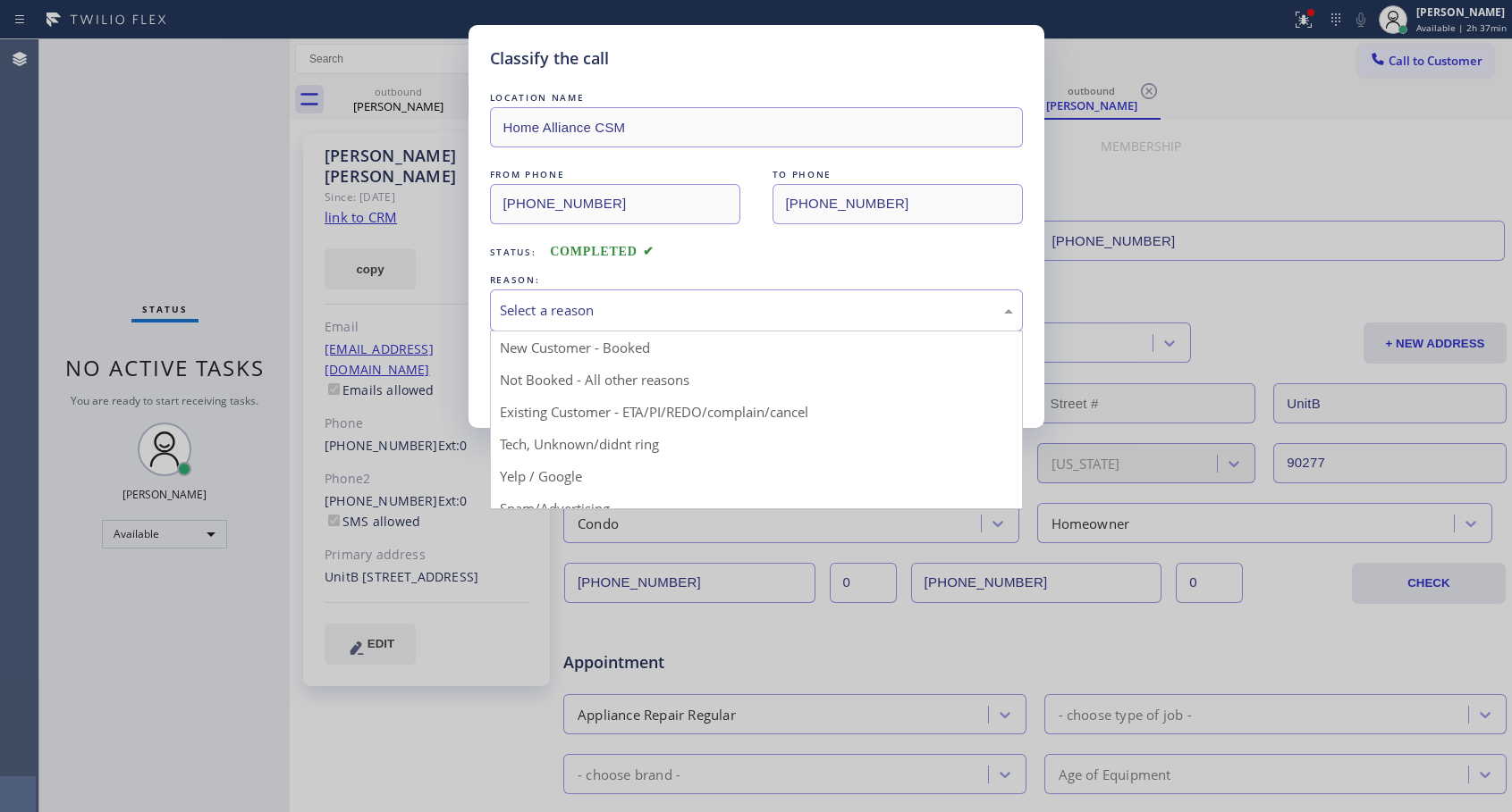
click at [696, 306] on div "Select a reason" at bounding box center [756, 310] width 513 height 20
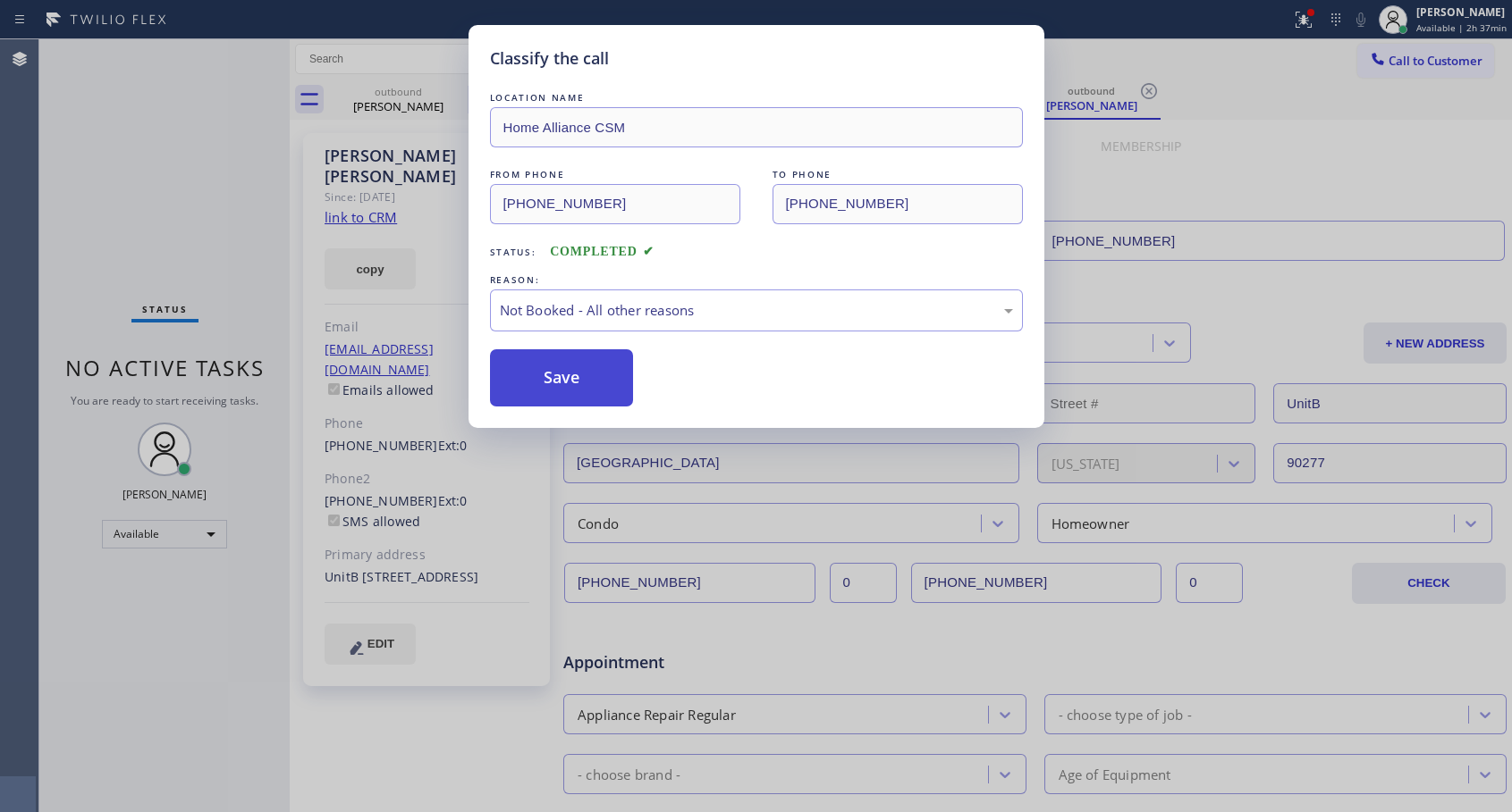
click at [571, 379] on button "Save" at bounding box center [562, 378] width 144 height 57
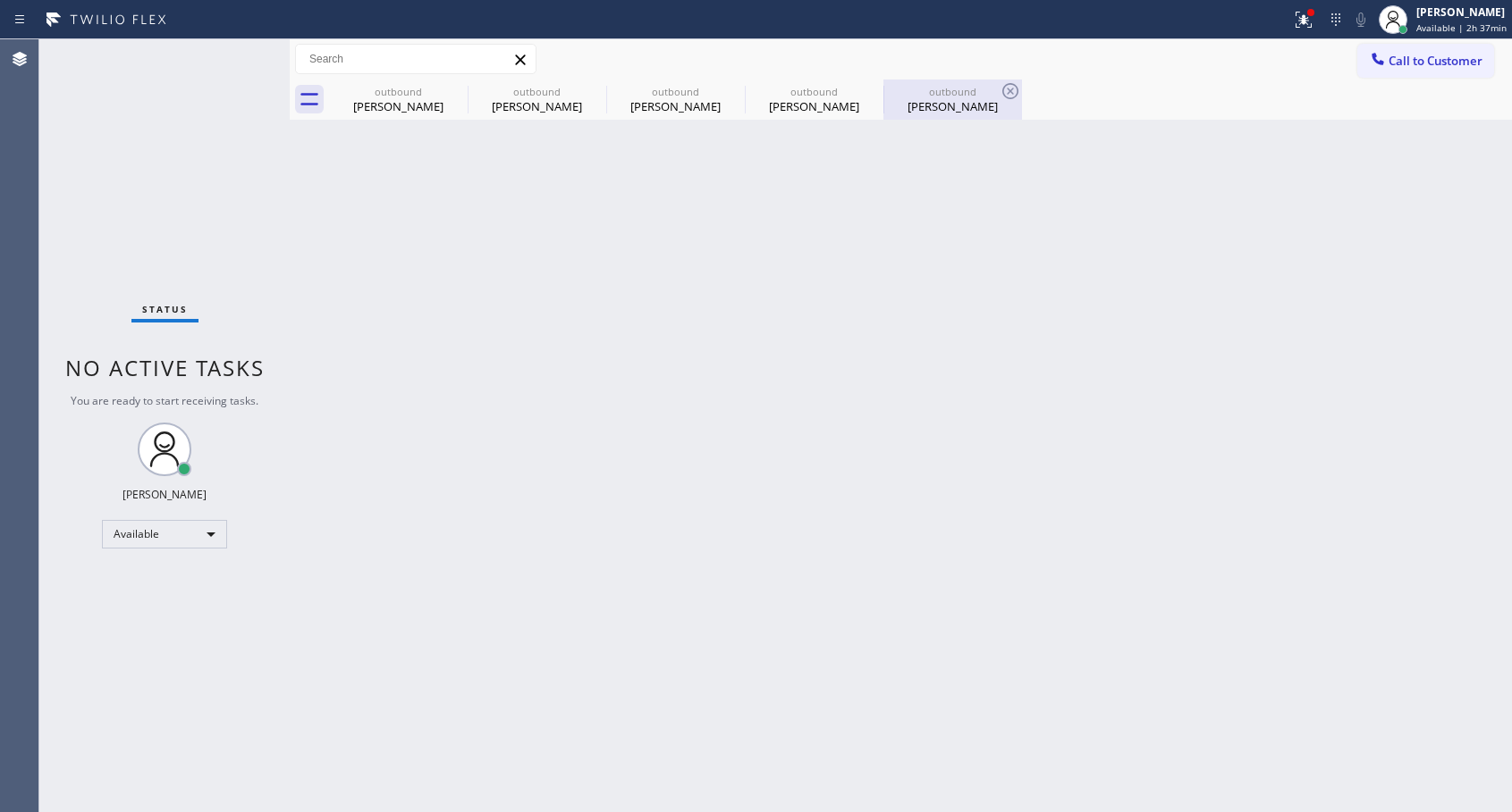
click at [942, 87] on div "outbound" at bounding box center [952, 92] width 135 height 14
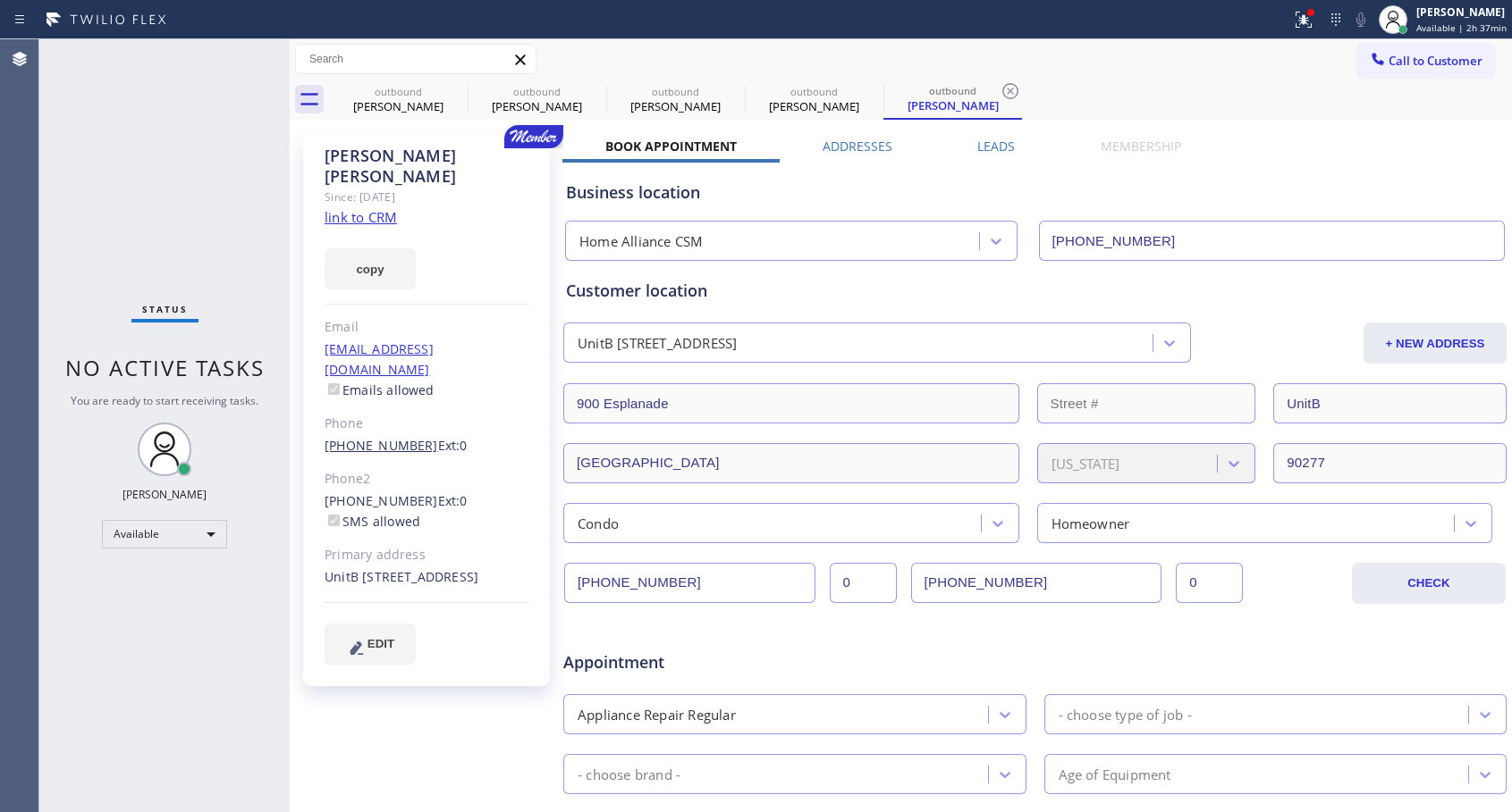
click at [398, 437] on link "[PHONE_NUMBER]" at bounding box center [382, 445] width 114 height 17
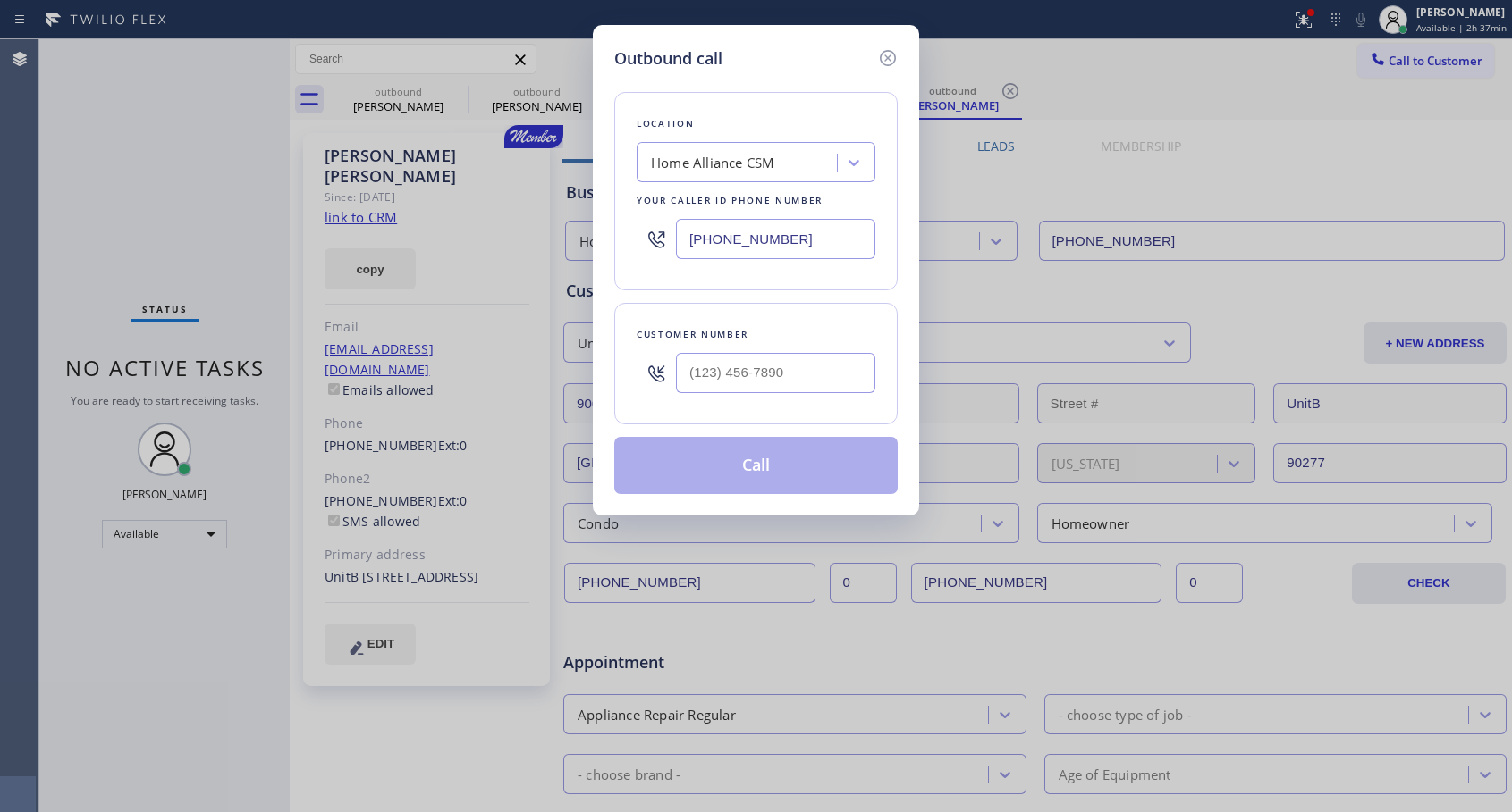
type input "[PHONE_NUMBER]"
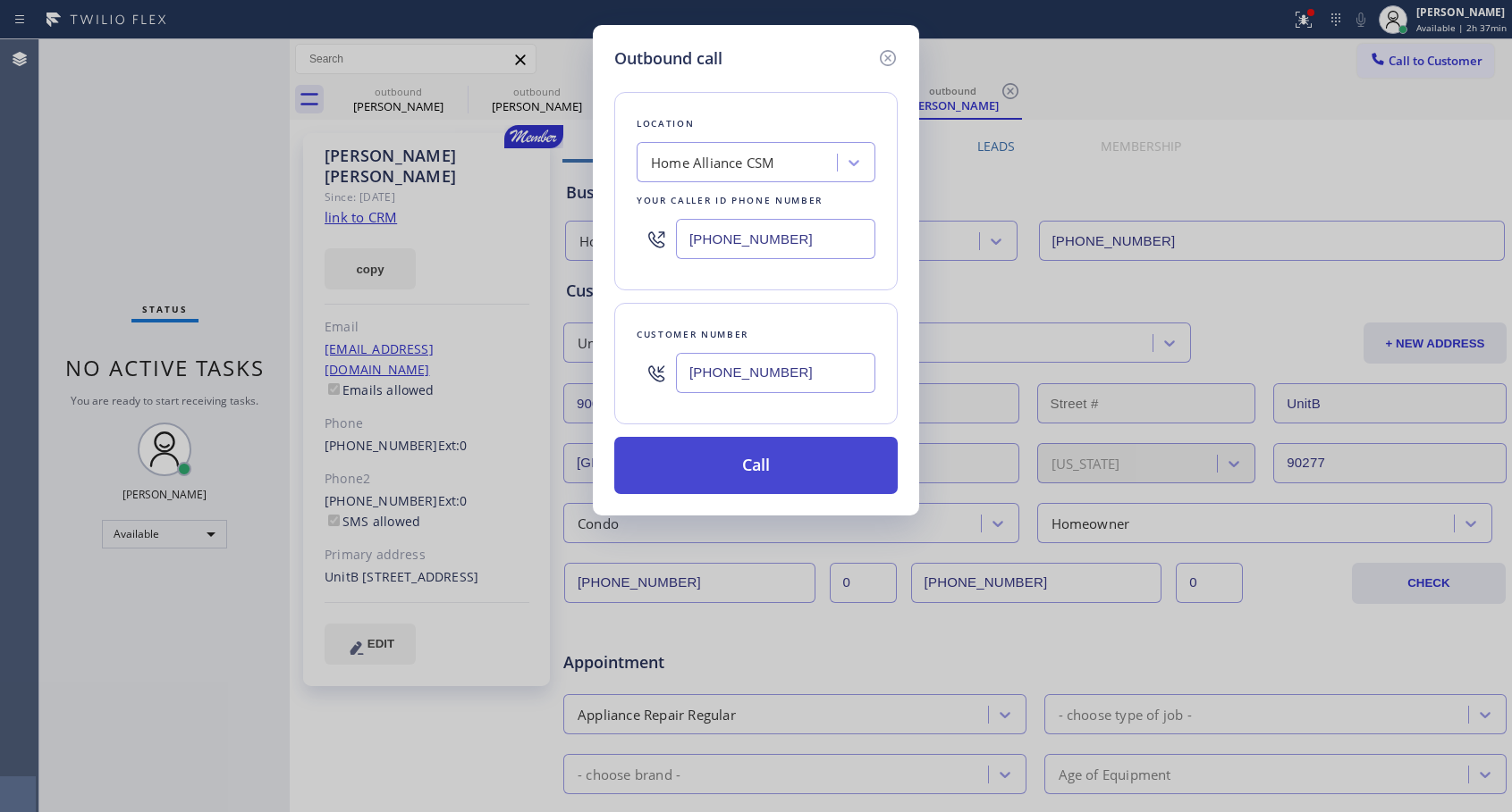
click at [757, 458] on button "Call" at bounding box center [756, 465] width 284 height 57
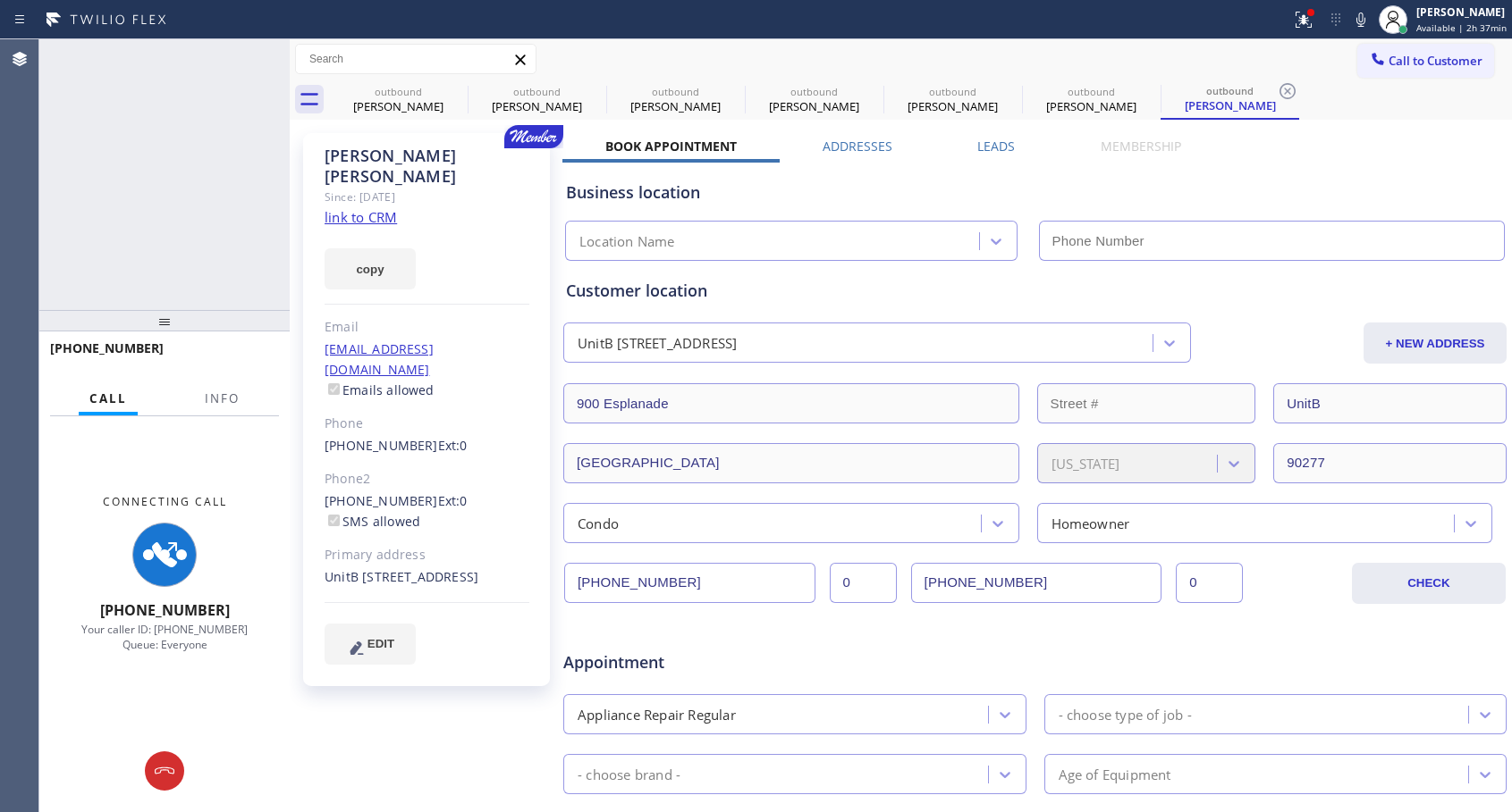
type input "[PHONE_NUMBER]"
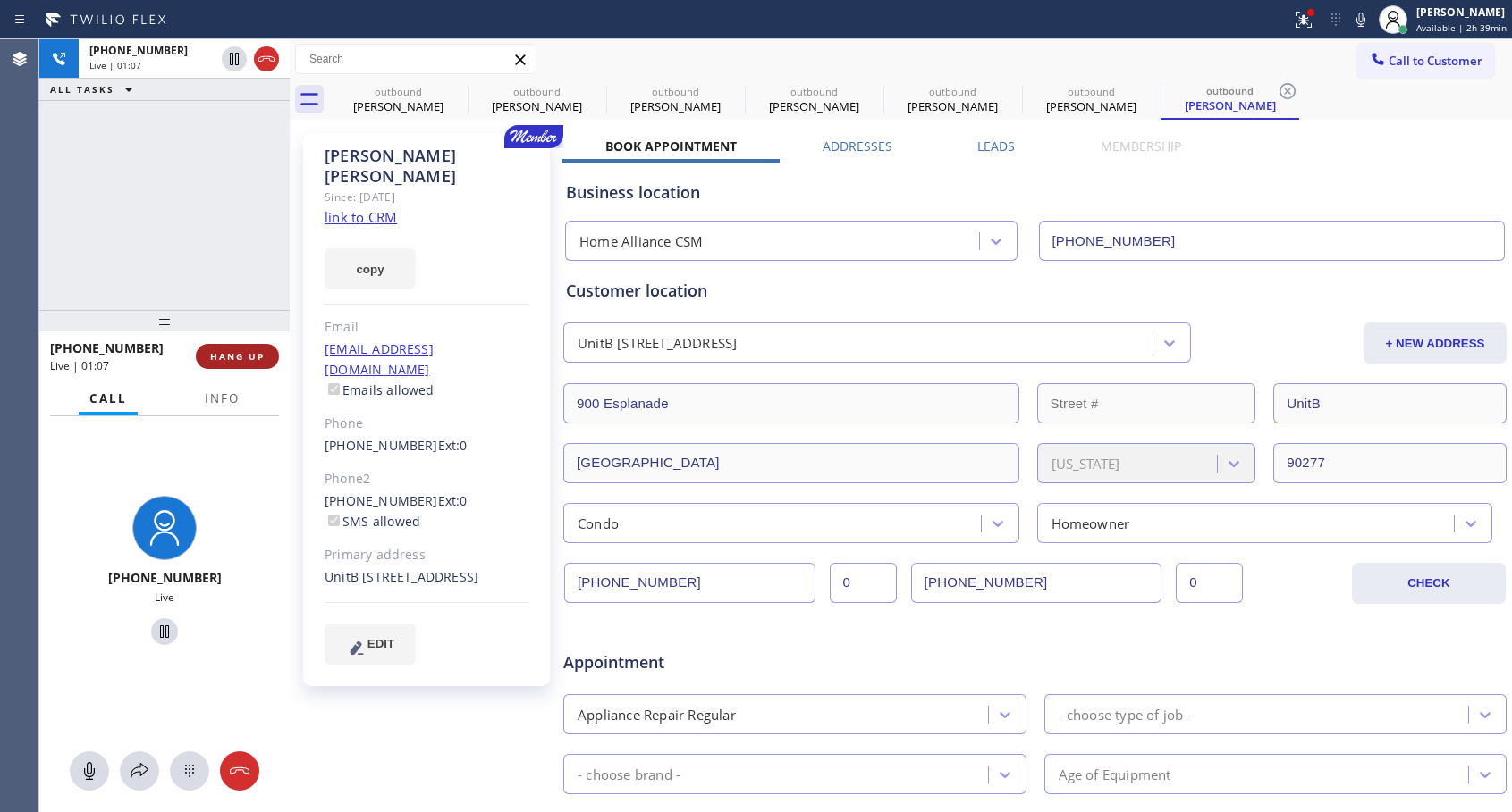
click at [251, 348] on button "HANG UP" at bounding box center [237, 356] width 84 height 25
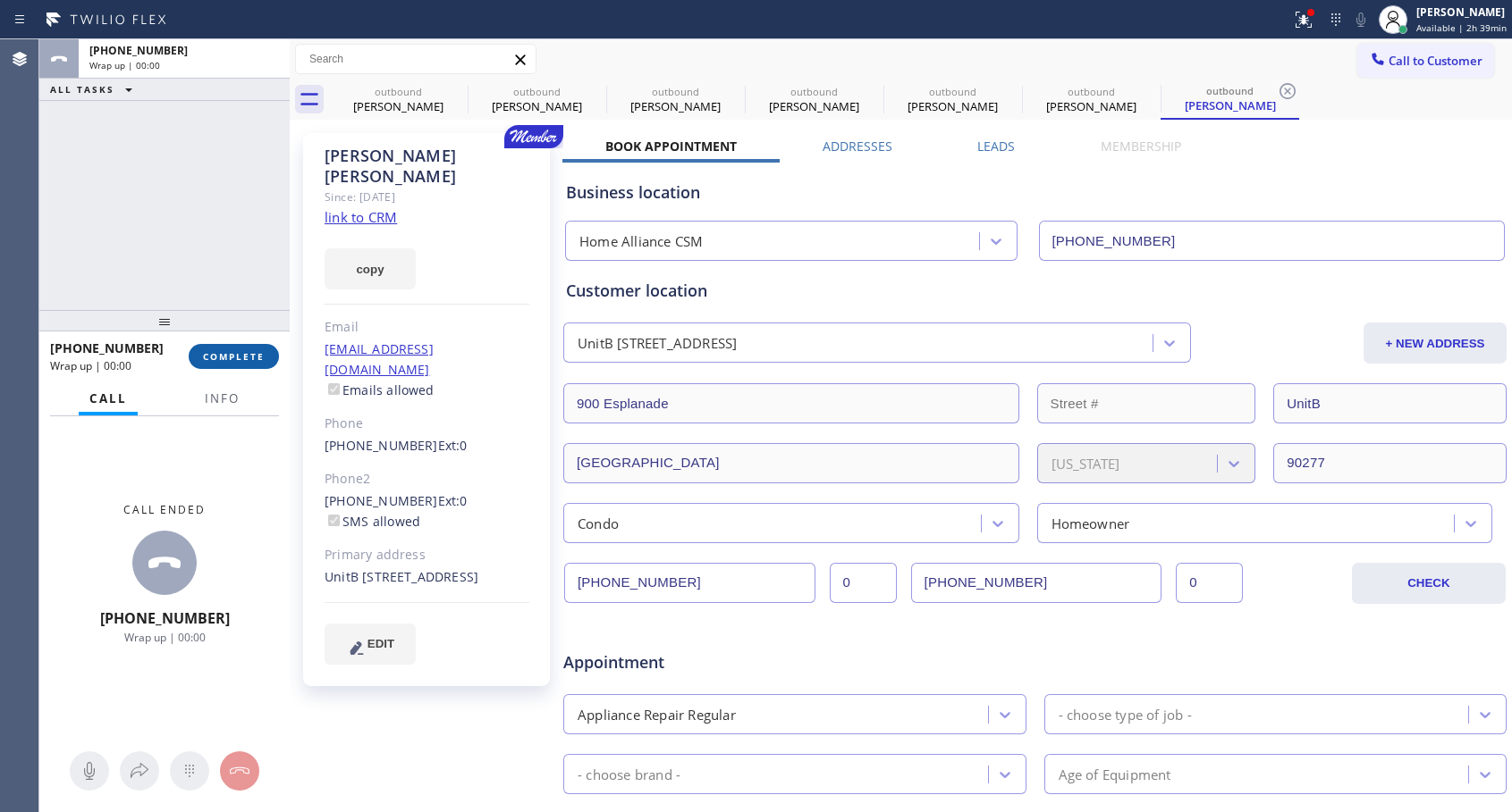
click at [262, 355] on span "COMPLETE" at bounding box center [233, 357] width 62 height 13
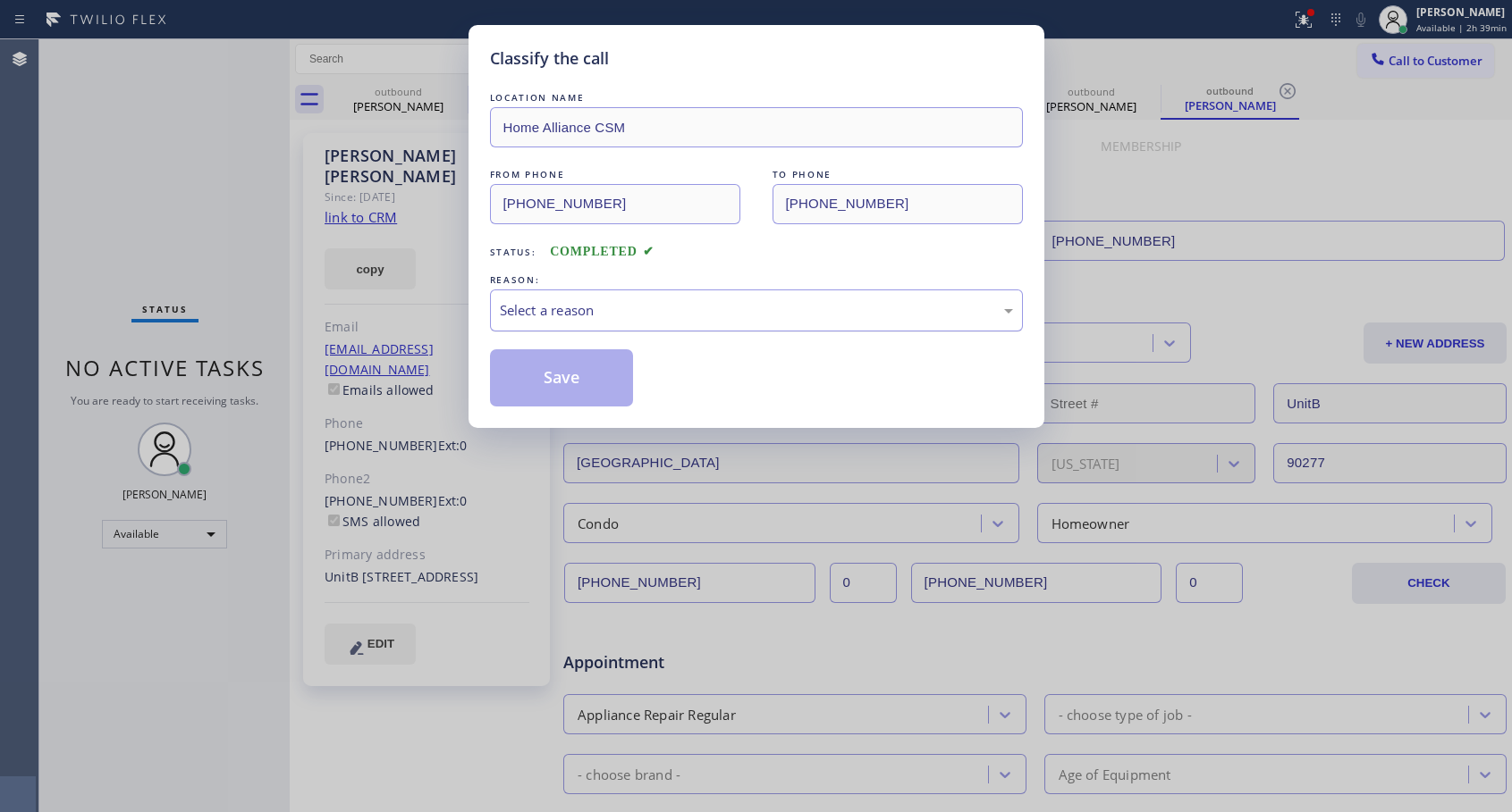
click at [716, 300] on div "Select a reason" at bounding box center [756, 310] width 513 height 20
click at [532, 384] on button "Save" at bounding box center [562, 378] width 144 height 57
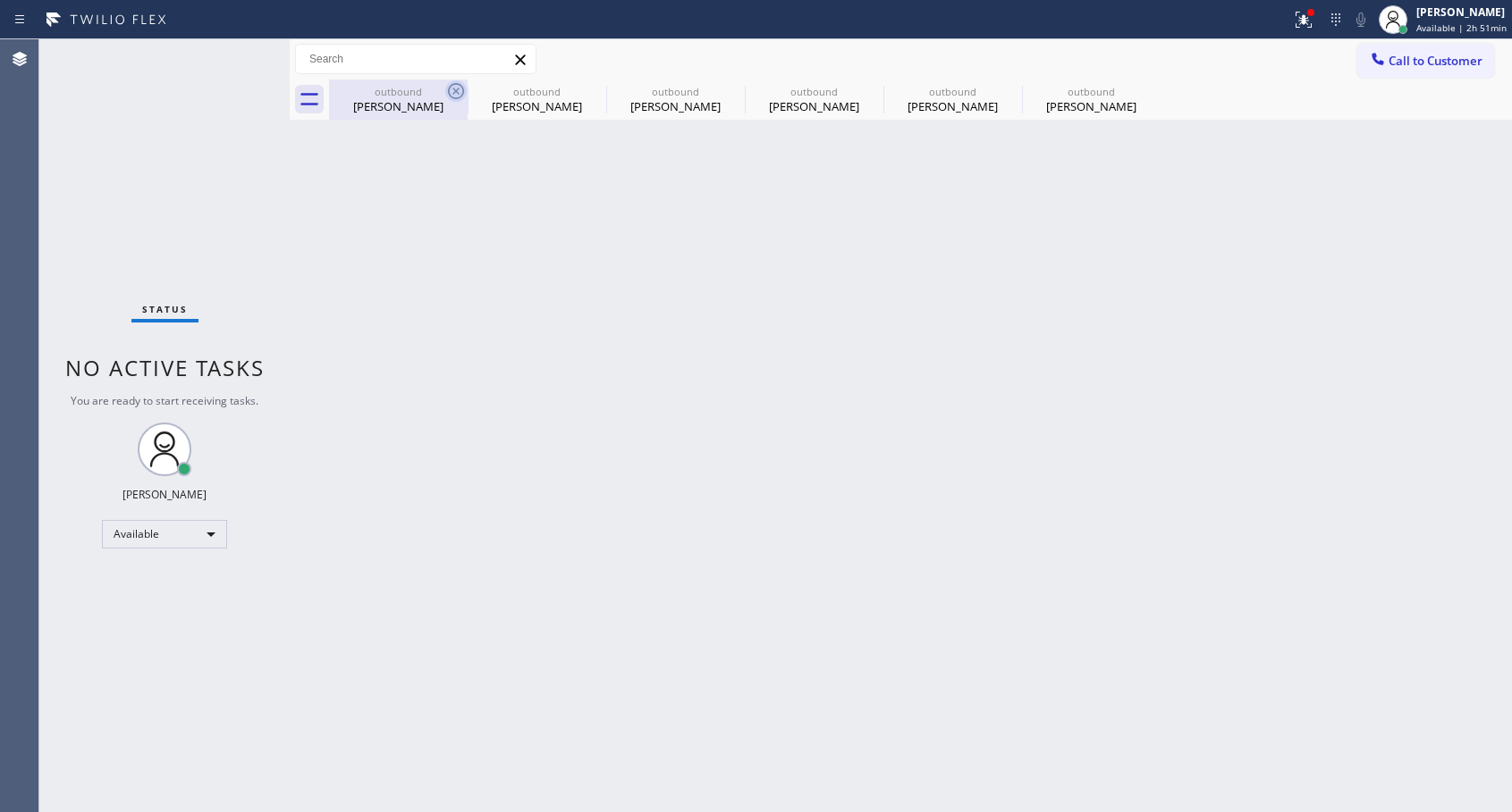
click at [458, 90] on icon at bounding box center [456, 92] width 17 height 17
click at [0, 0] on icon at bounding box center [0, 0] width 0 height 0
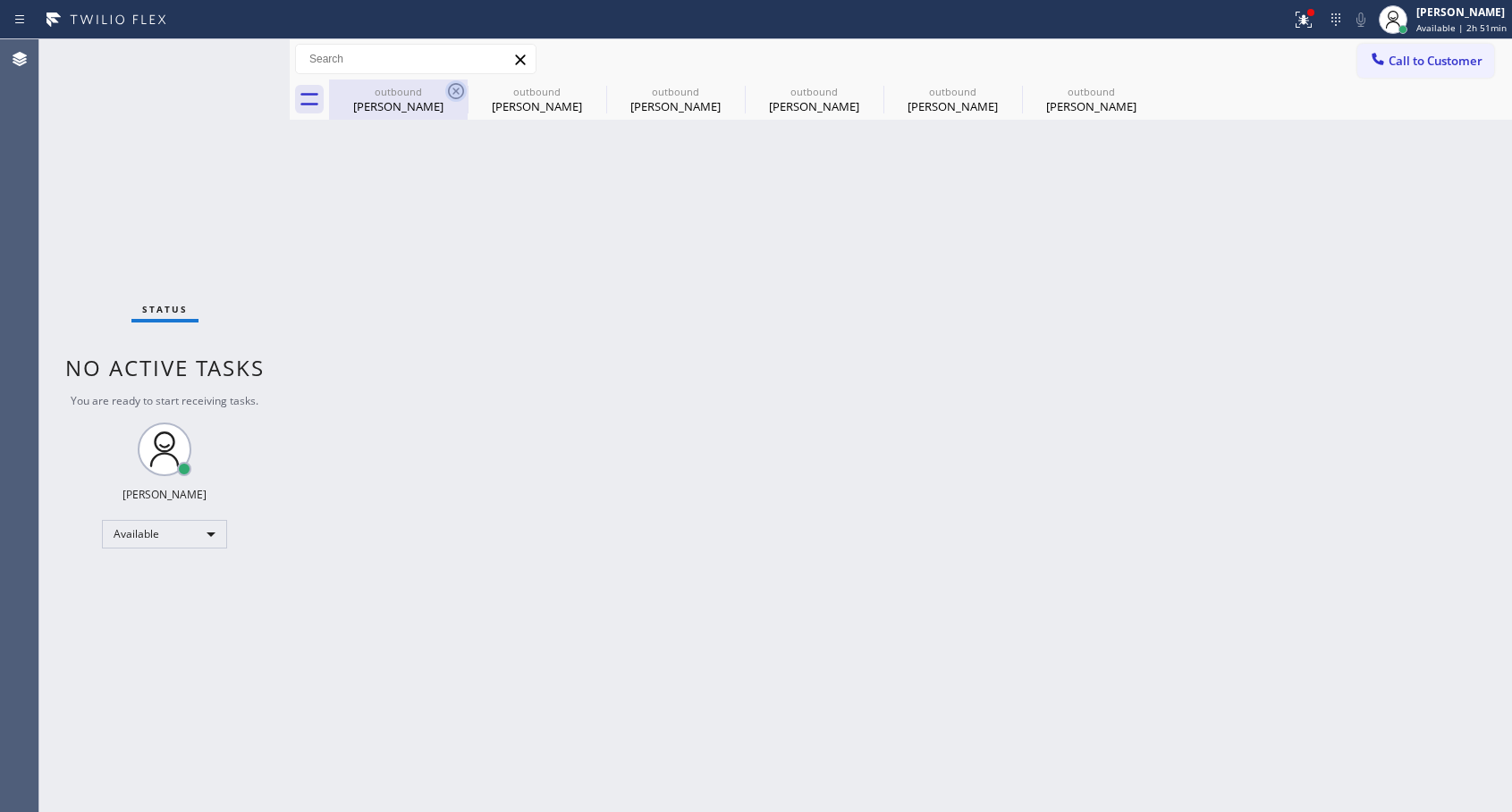
click at [0, 0] on icon at bounding box center [0, 0] width 0 height 0
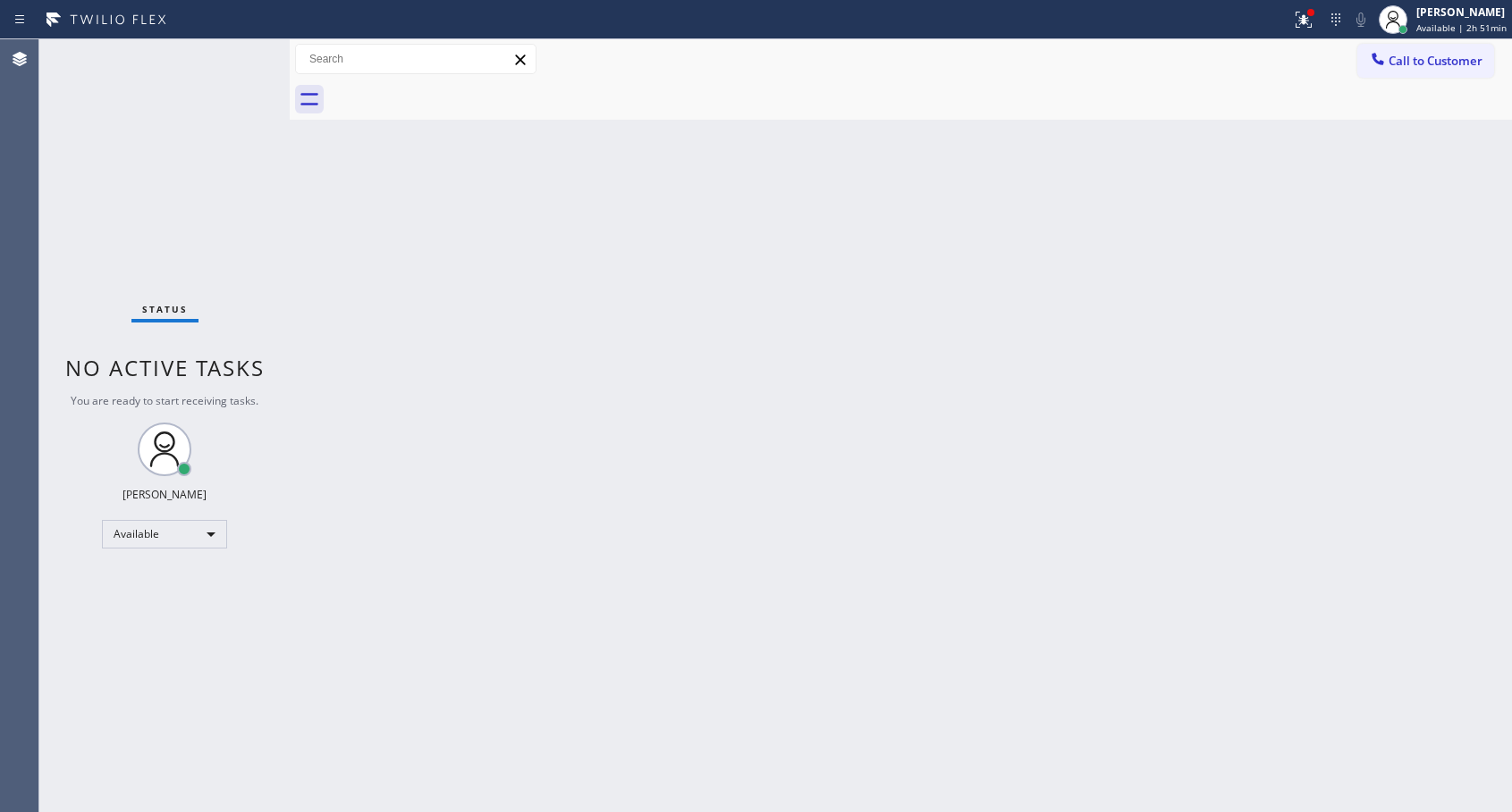
click at [458, 90] on div at bounding box center [920, 100] width 1183 height 40
click at [159, 531] on div "Available" at bounding box center [164, 534] width 125 height 28
click at [160, 555] on li "Offline" at bounding box center [163, 559] width 121 height 21
click at [1457, 22] on span "Offline | 0s" at bounding box center [1443, 28] width 50 height 13
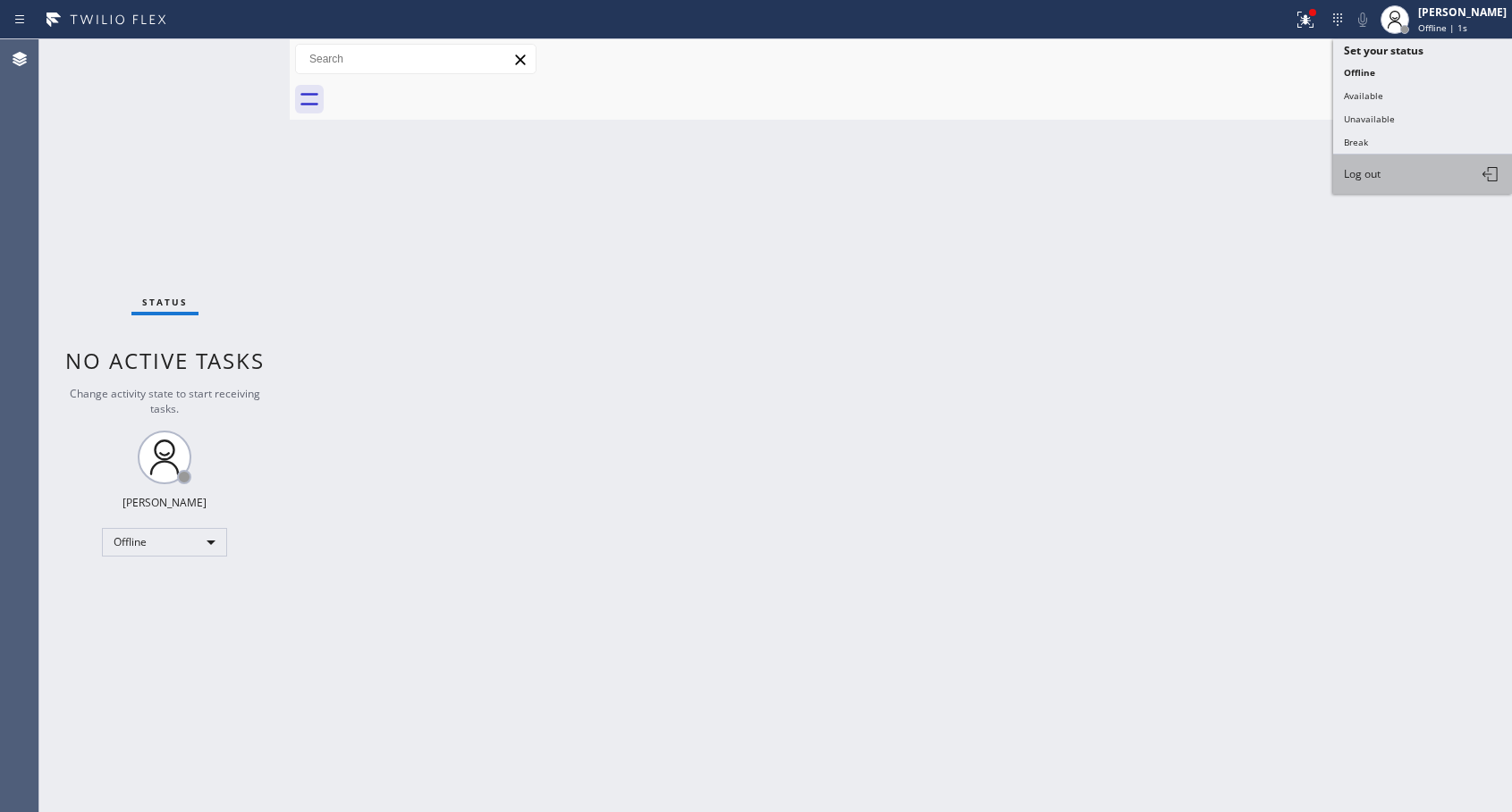
click at [1349, 179] on span "Log out" at bounding box center [1362, 173] width 37 height 16
